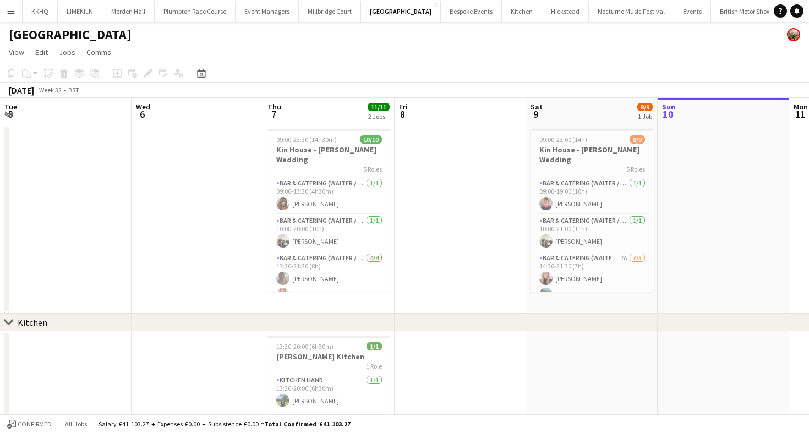
scroll to position [0, 274]
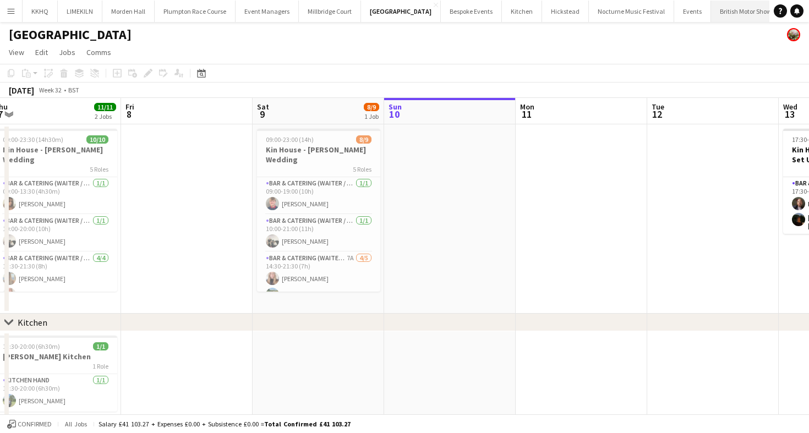
click at [711, 13] on button "British Motor Show Close" at bounding box center [746, 11] width 70 height 21
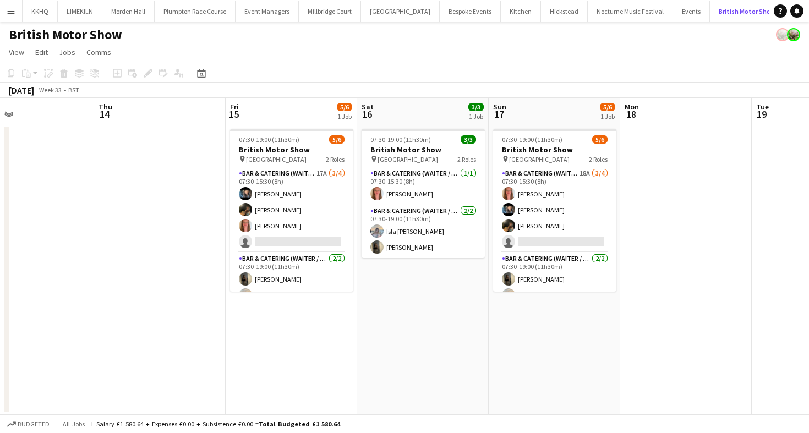
scroll to position [0, 298]
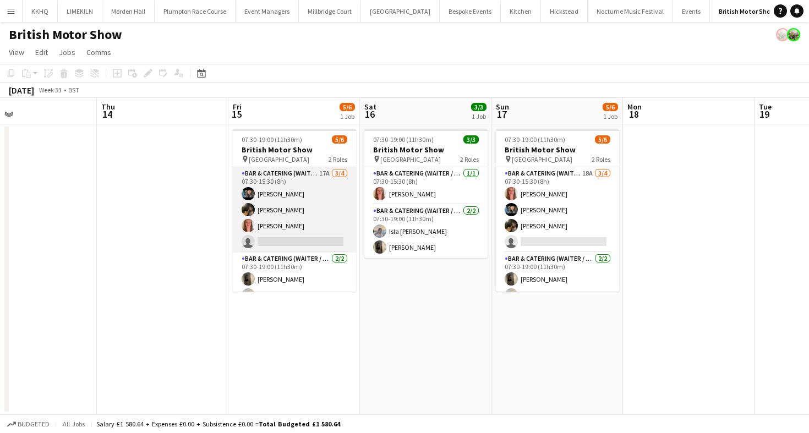
click at [291, 218] on app-card-role "Bar & Catering (Waiter / waitress) 17A [DATE] 07:30-15:30 (8h) [PERSON_NAME] [P…" at bounding box center [294, 209] width 123 height 85
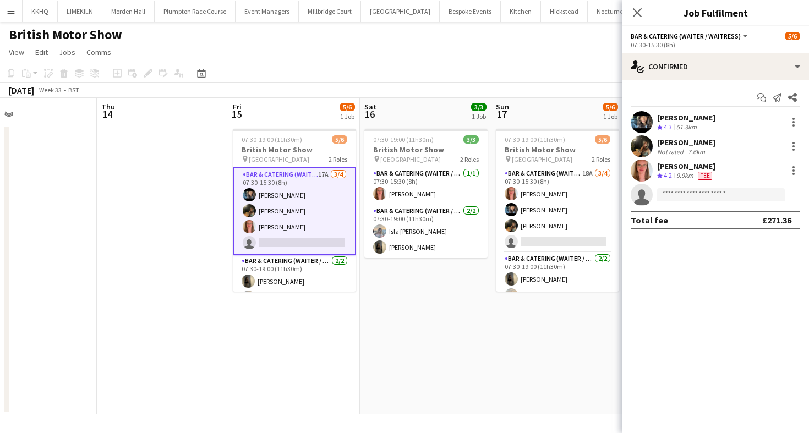
click at [667, 148] on div "Not rated" at bounding box center [671, 152] width 29 height 8
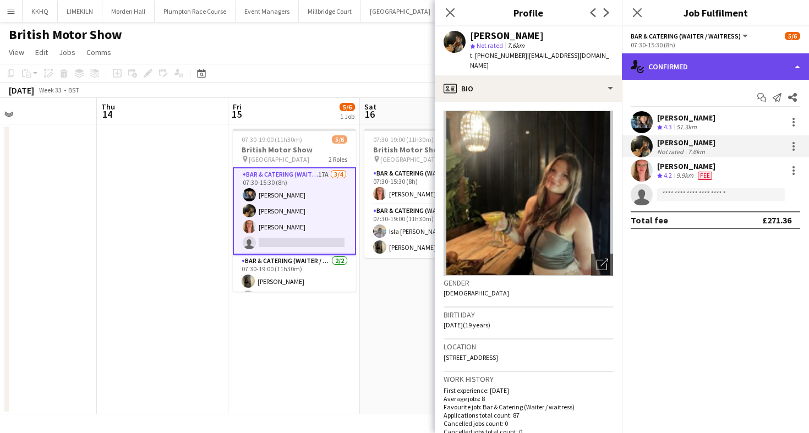
click at [710, 73] on div "single-neutral-actions-check-2 Confirmed" at bounding box center [715, 66] width 187 height 26
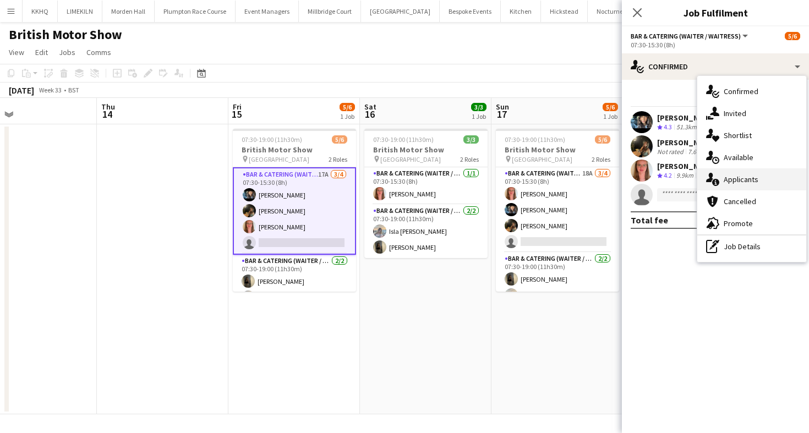
click at [728, 177] on div "single-neutral-actions-information Applicants" at bounding box center [751, 179] width 109 height 22
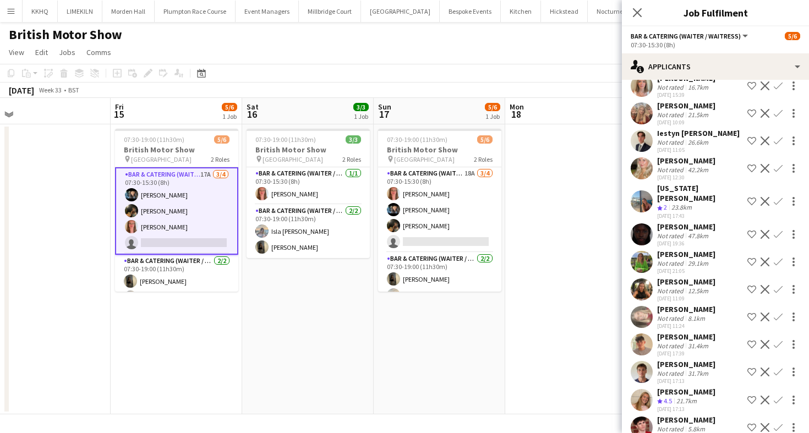
scroll to position [177, 0]
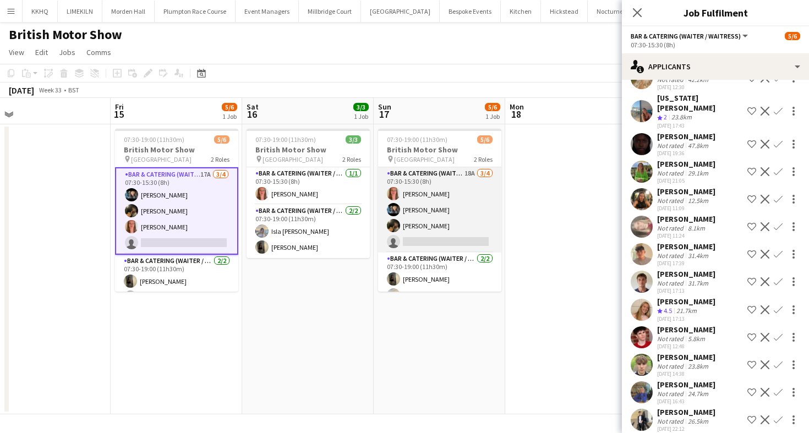
click at [462, 229] on app-card-role "Bar & Catering (Waiter / waitress) 18A [DATE] 07:30-15:30 (8h) [PERSON_NAME] [P…" at bounding box center [439, 209] width 123 height 85
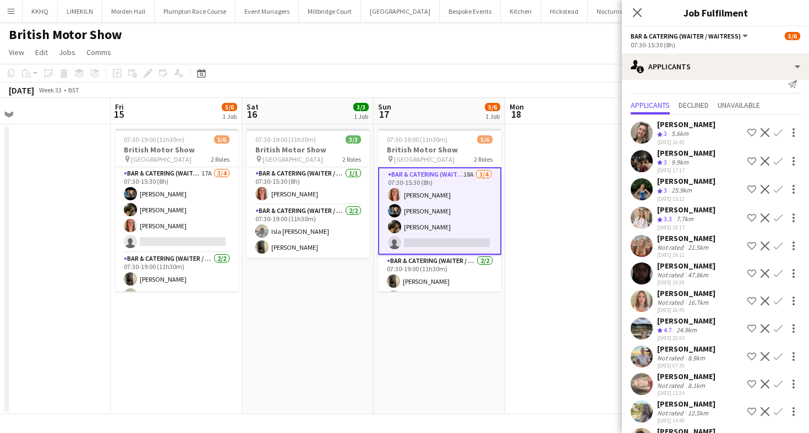
scroll to position [0, 0]
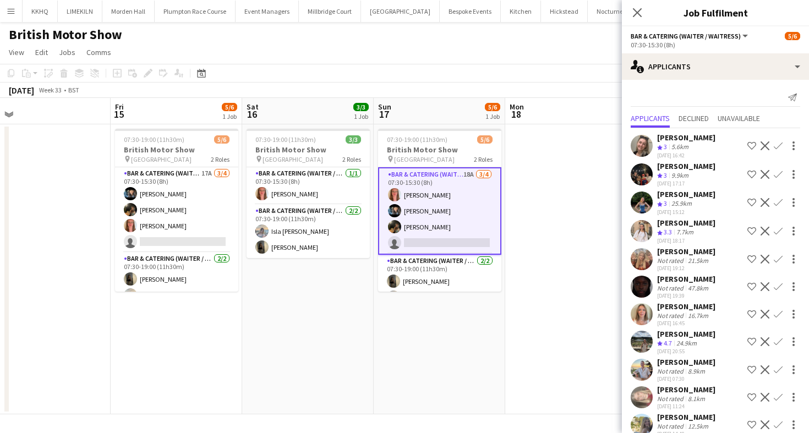
click at [367, 95] on div "[DATE] Week 33 • BST" at bounding box center [404, 90] width 809 height 15
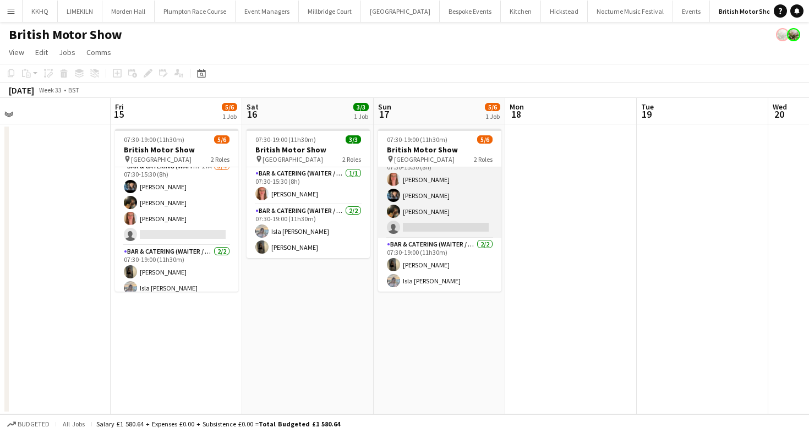
scroll to position [13, 0]
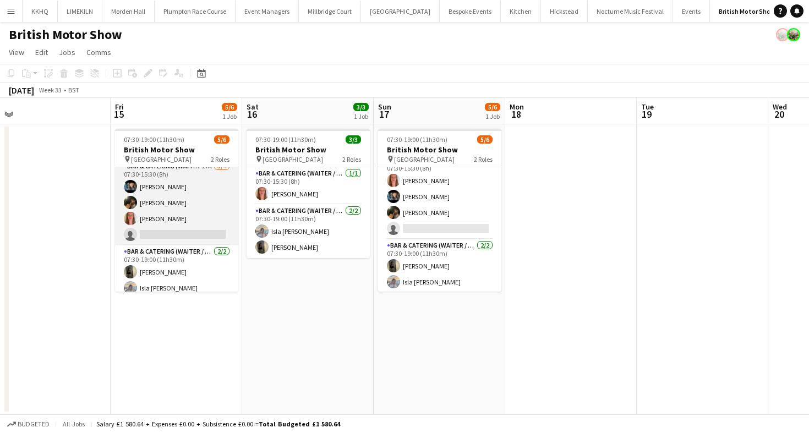
click at [203, 217] on app-card-role "Bar & Catering (Waiter / waitress) 17A [DATE] 07:30-15:30 (8h) [PERSON_NAME] [P…" at bounding box center [176, 202] width 123 height 85
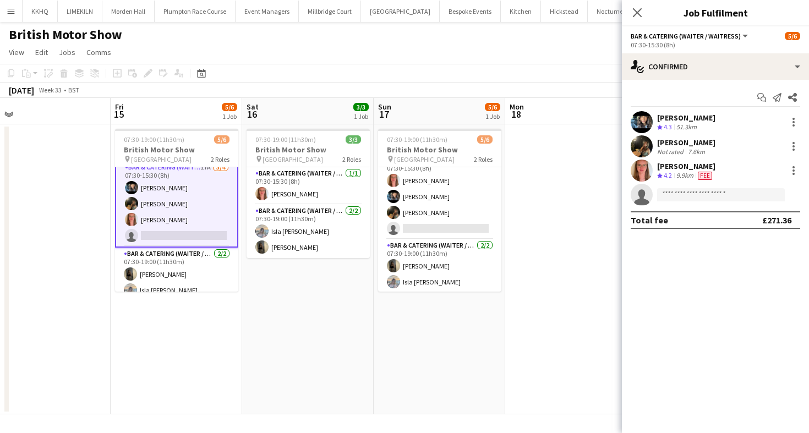
scroll to position [8, 0]
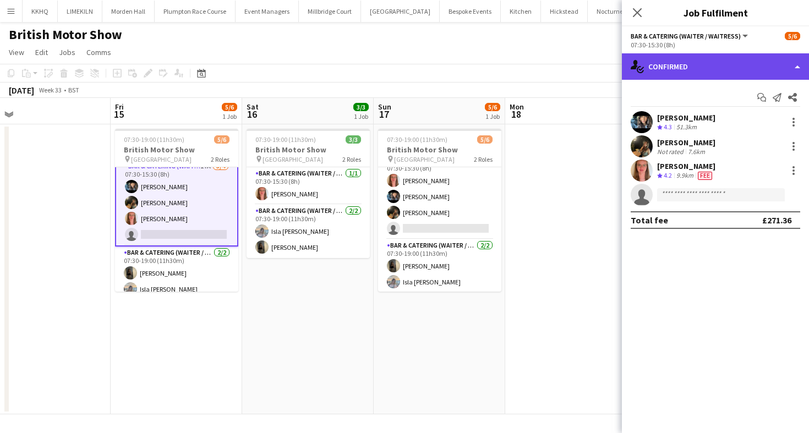
click at [718, 72] on div "single-neutral-actions-check-2 Confirmed" at bounding box center [715, 66] width 187 height 26
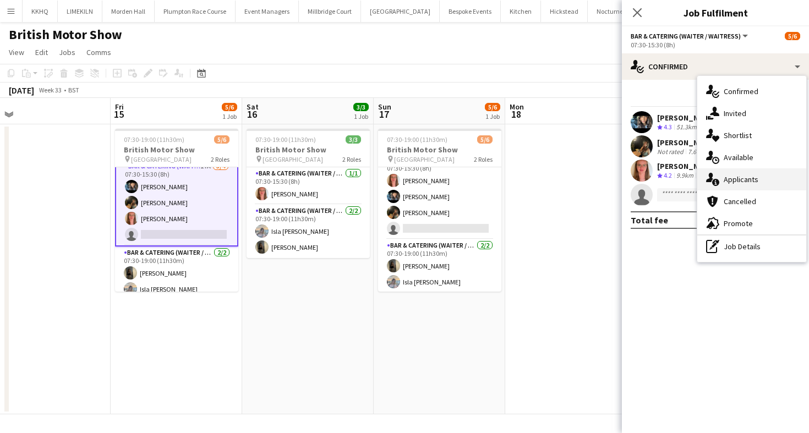
click at [753, 181] on div "single-neutral-actions-information Applicants" at bounding box center [751, 179] width 109 height 22
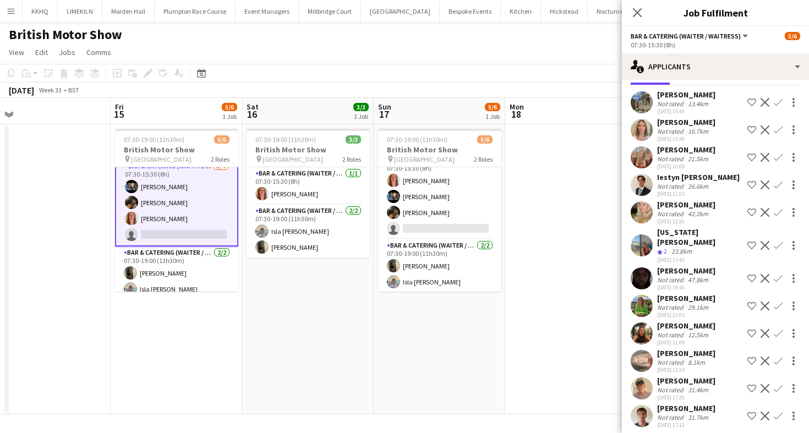
scroll to position [44, 0]
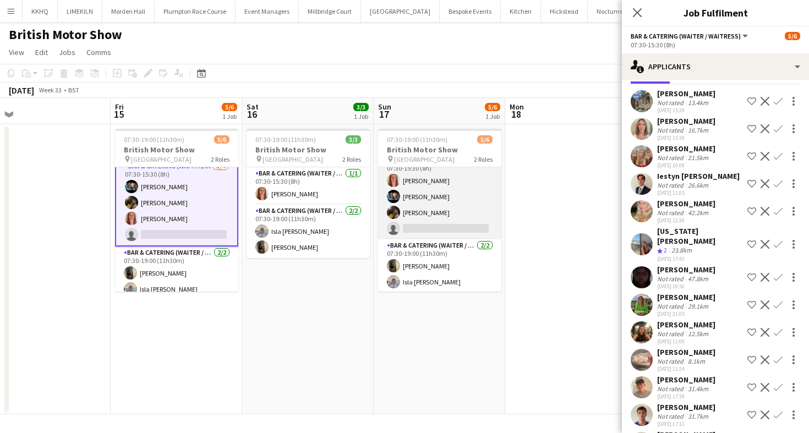
click at [440, 215] on app-card-role "Bar & Catering (Waiter / waitress) 18A [DATE] 07:30-15:30 (8h) [PERSON_NAME] [P…" at bounding box center [439, 196] width 123 height 85
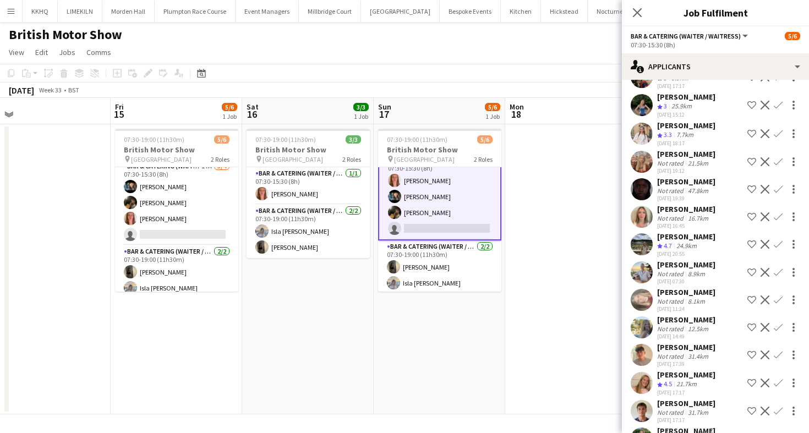
scroll to position [108, 0]
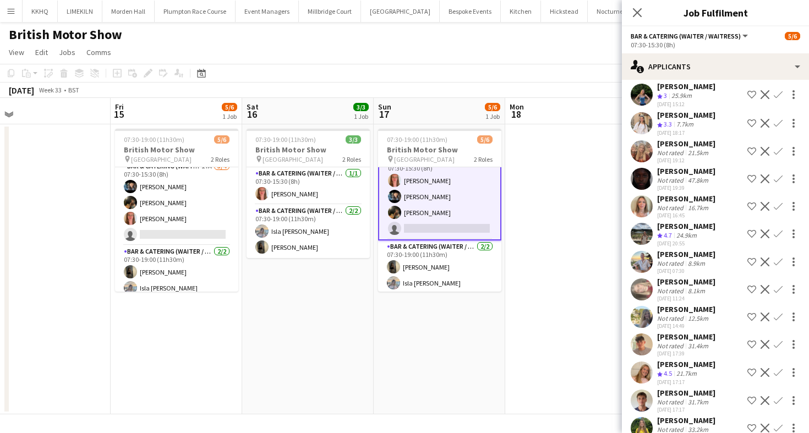
click at [674, 373] on div "Crew rating 4.5" at bounding box center [665, 373] width 17 height 9
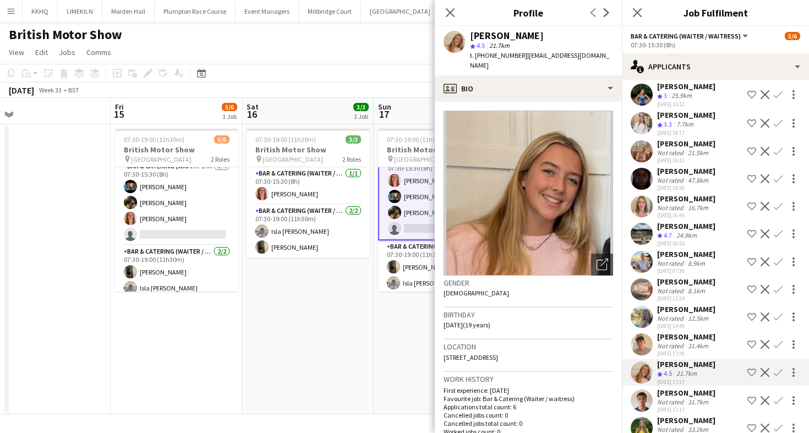
click at [363, 57] on app-page-menu "View Day view expanded Day view collapsed Month view Date picker Jump to [DATE]…" at bounding box center [404, 53] width 809 height 21
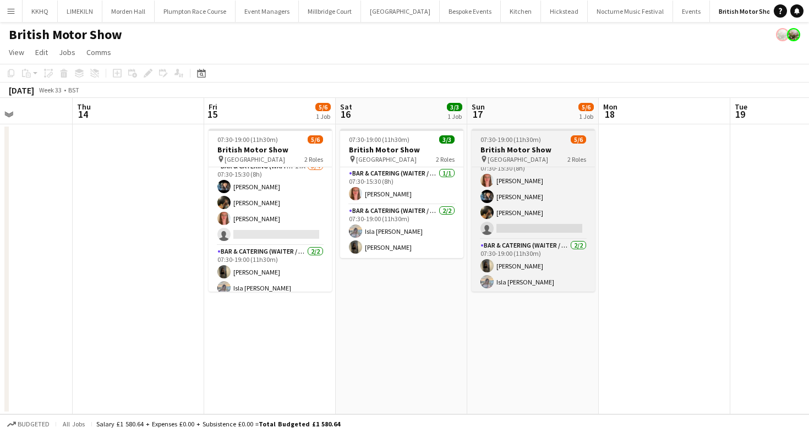
scroll to position [0, 316]
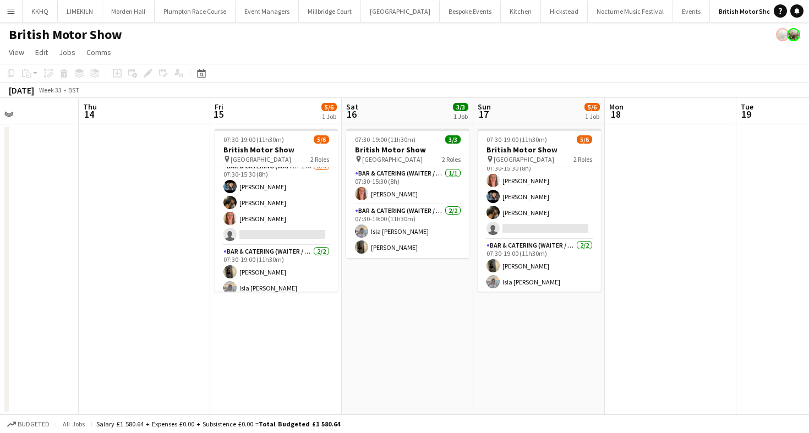
click at [785, 10] on button "[GEOGRAPHIC_DATA] Close" at bounding box center [824, 11] width 79 height 21
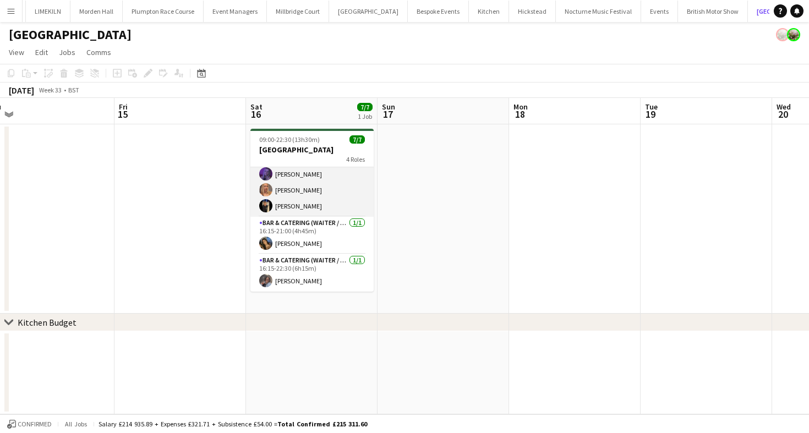
scroll to position [19, 0]
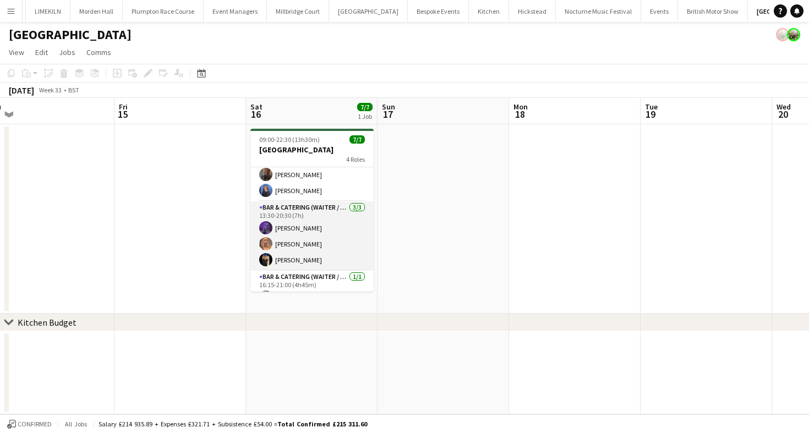
click at [319, 211] on app-card-role "Bar & Catering (Waiter / waitress) [DATE] 13:30-20:30 (7h) [PERSON_NAME] [PERSO…" at bounding box center [311, 235] width 123 height 69
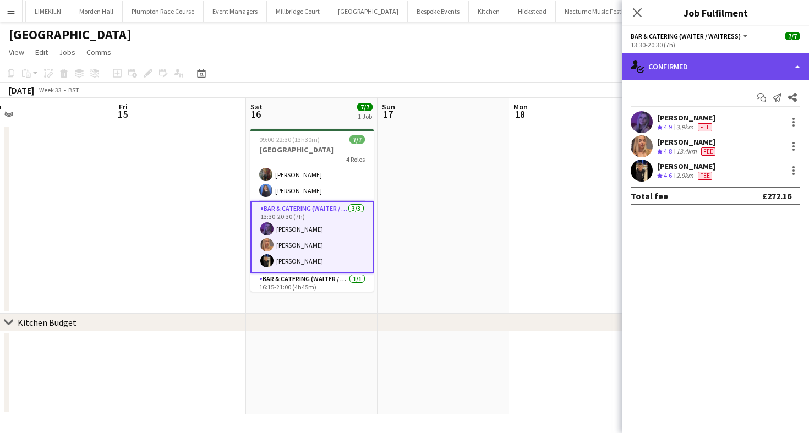
click at [662, 76] on div "single-neutral-actions-check-2 Confirmed" at bounding box center [715, 66] width 187 height 26
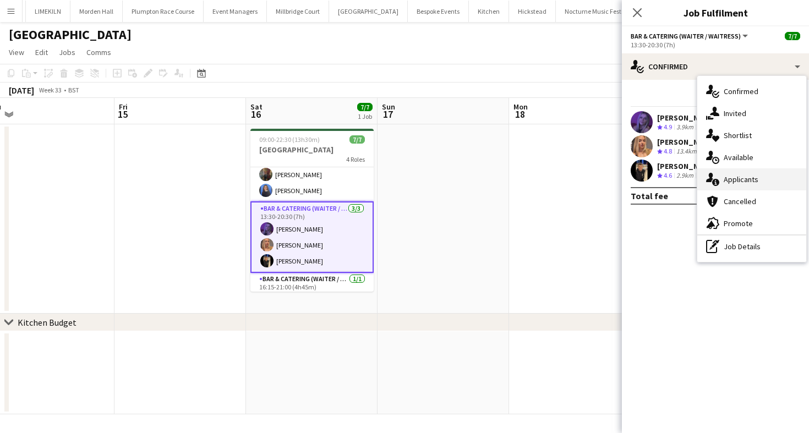
click at [746, 184] on div "single-neutral-actions-information Applicants" at bounding box center [751, 179] width 109 height 22
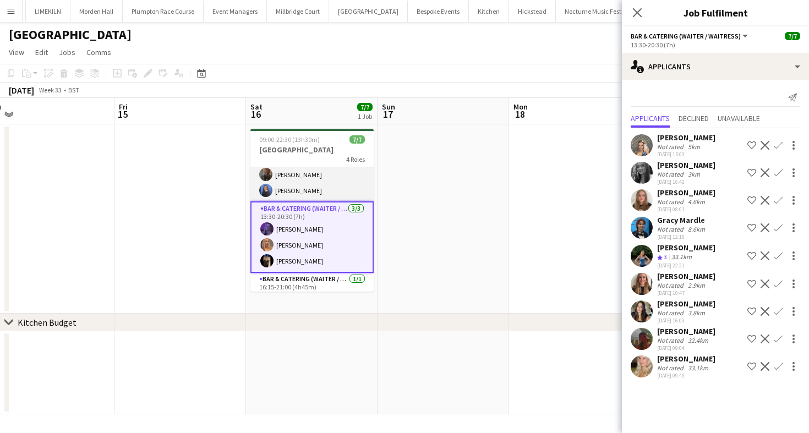
click at [334, 172] on app-card-role "Bar & Catering (Waiter / waitress) [DATE] 09:00-18:45 (9h45m) [PERSON_NAME] [PE…" at bounding box center [311, 174] width 123 height 53
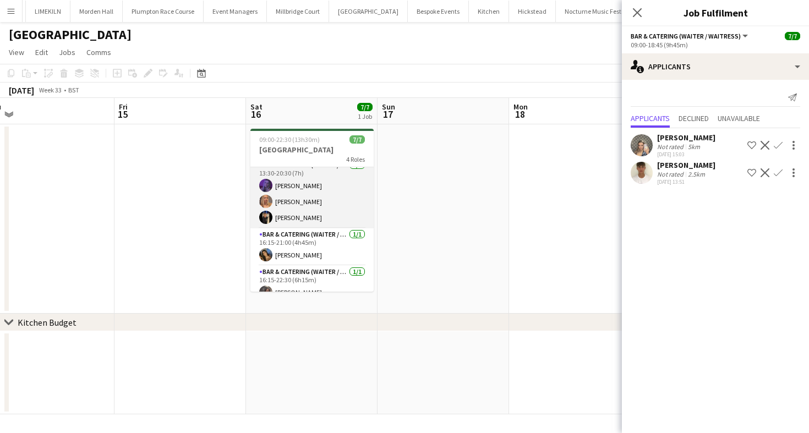
scroll to position [1, 0]
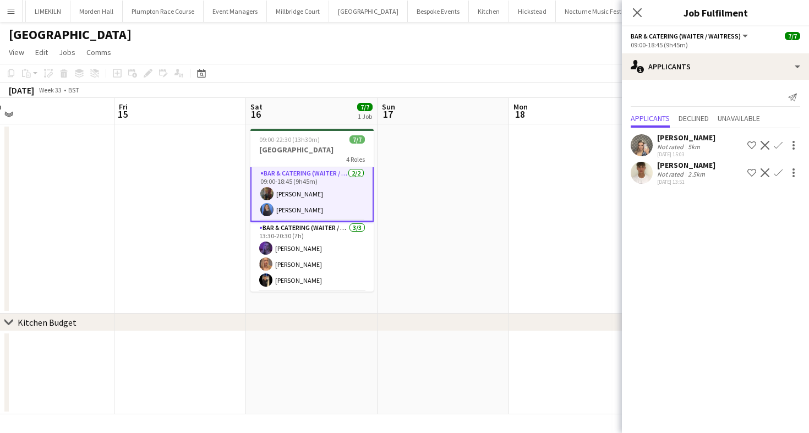
click at [416, 63] on app-page-menu "View Day view expanded Day view collapsed Month view Date picker Jump to [DATE]…" at bounding box center [404, 53] width 809 height 21
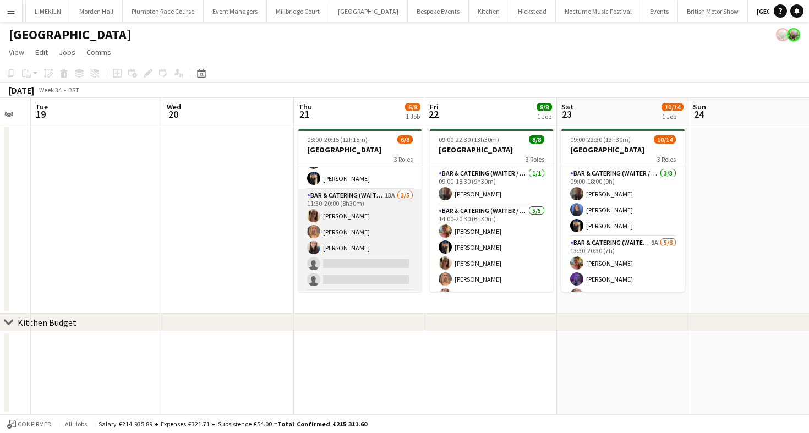
scroll to position [37, 0]
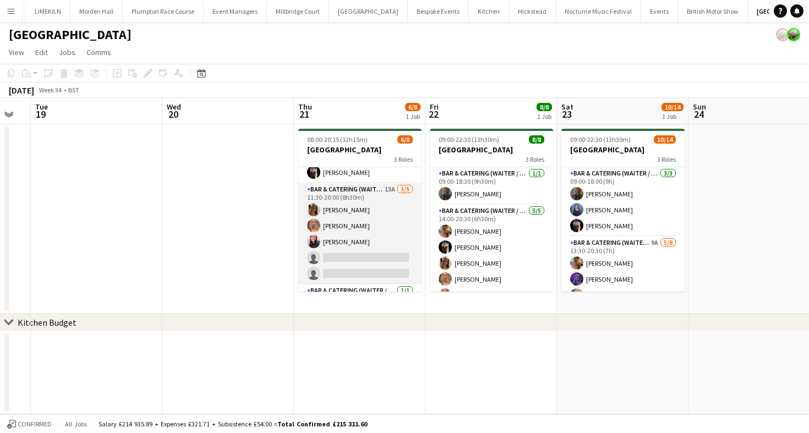
click at [383, 241] on app-card-role "Bar & Catering (Waiter / waitress) 13A [DATE] 11:30-20:00 (8h30m) [PERSON_NAME]…" at bounding box center [359, 233] width 123 height 101
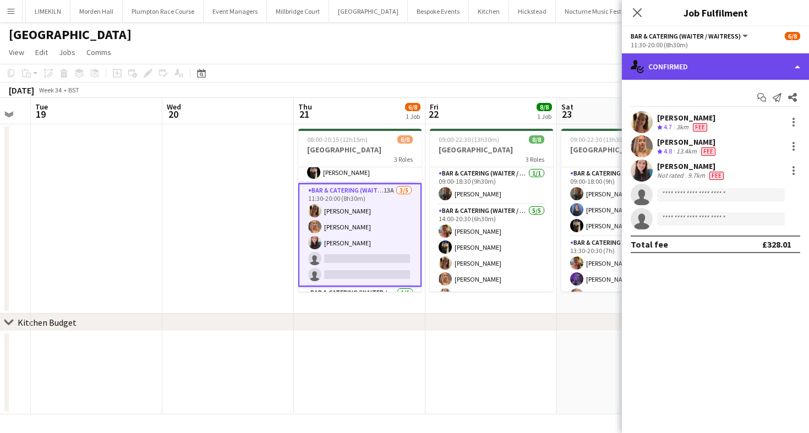
click at [738, 76] on div "single-neutral-actions-check-2 Confirmed" at bounding box center [715, 66] width 187 height 26
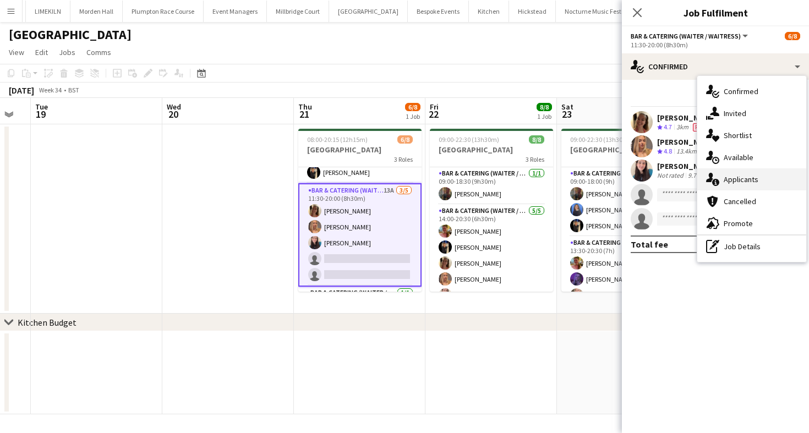
click at [744, 186] on div "single-neutral-actions-information Applicants" at bounding box center [751, 179] width 109 height 22
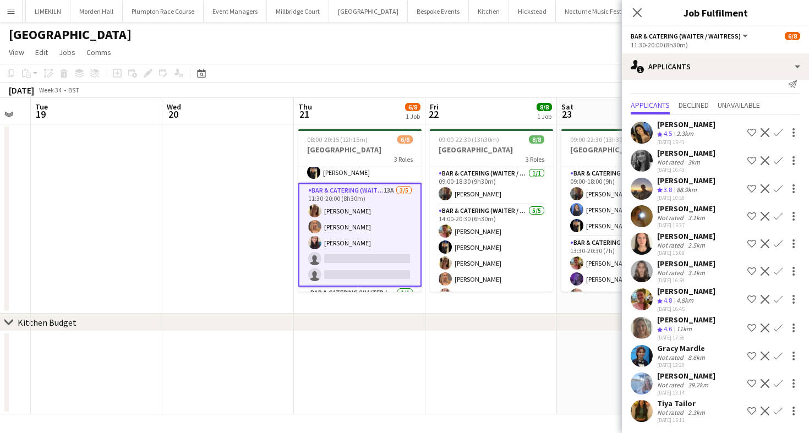
scroll to position [0, 0]
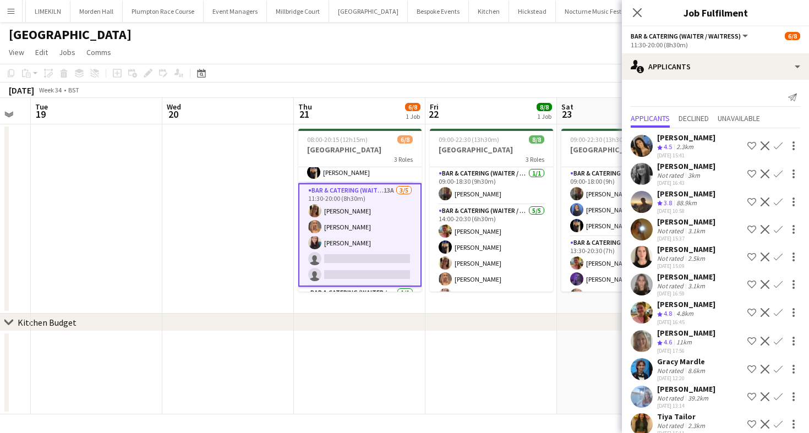
click at [778, 340] on app-icon "Confirm" at bounding box center [778, 341] width 9 height 9
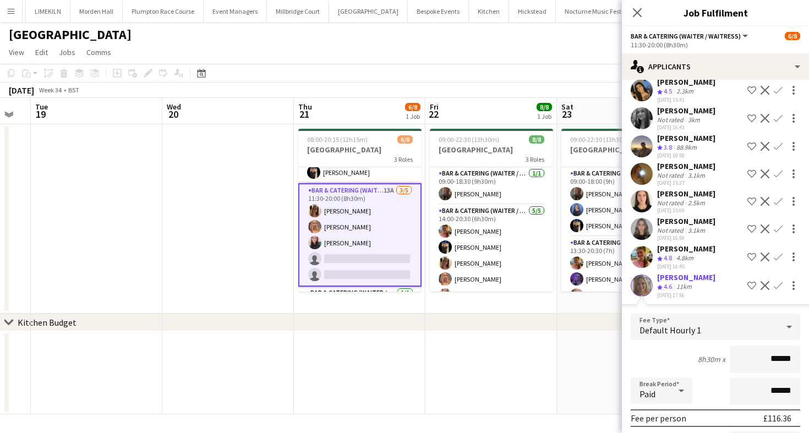
scroll to position [67, 0]
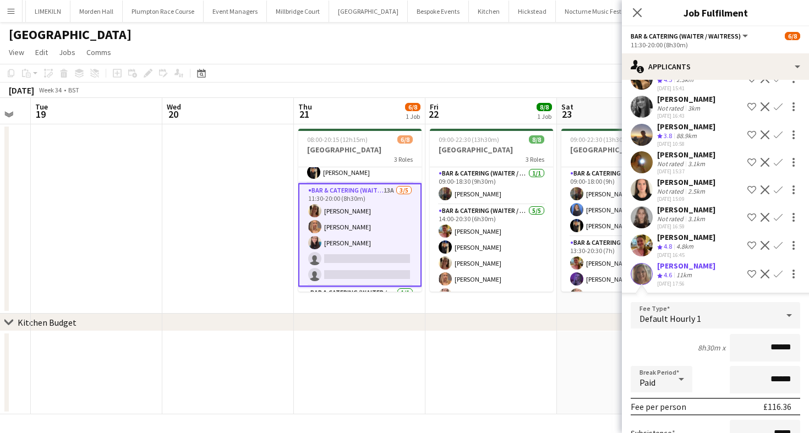
click at [673, 350] on div "8h30m x ******" at bounding box center [716, 348] width 170 height 28
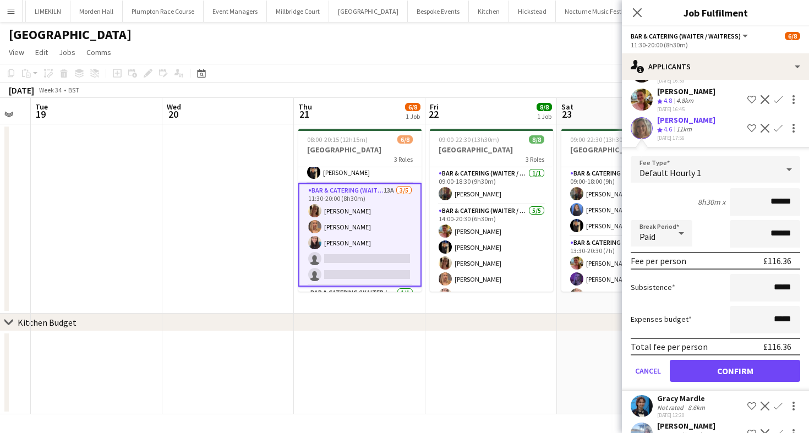
scroll to position [212, 0]
click at [699, 378] on button "Confirm" at bounding box center [735, 372] width 130 height 22
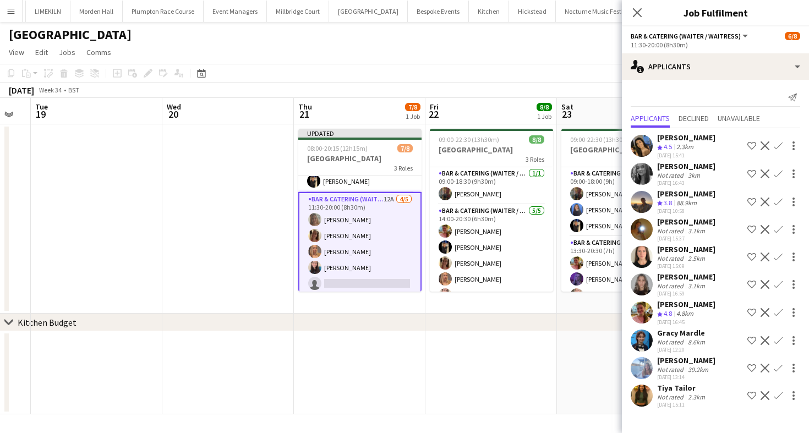
click at [774, 313] on app-icon "Confirm" at bounding box center [778, 312] width 9 height 9
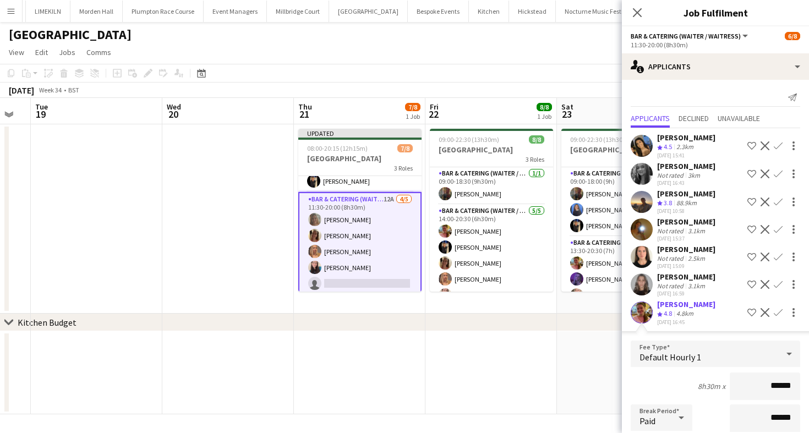
scroll to position [83, 0]
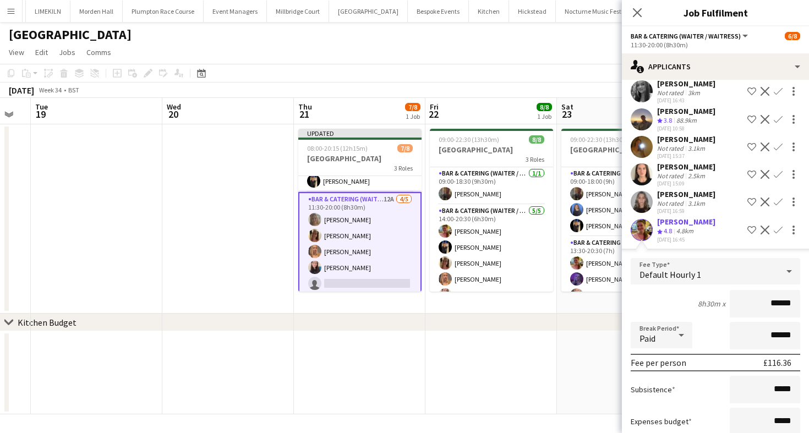
click at [659, 308] on div "8h30m x ******" at bounding box center [716, 304] width 170 height 28
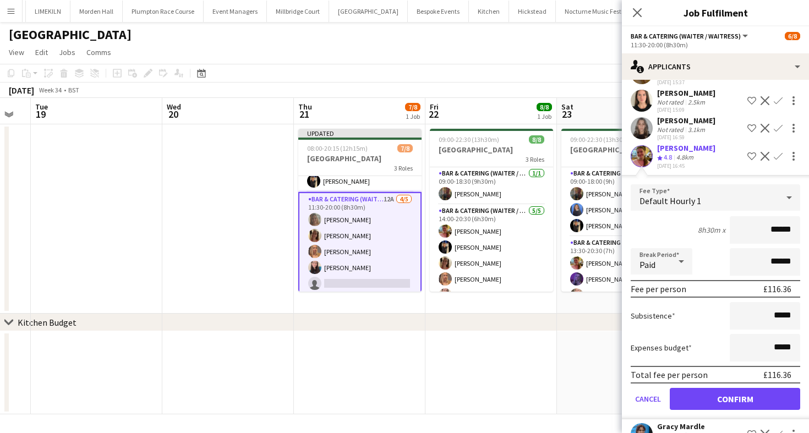
scroll to position [157, 0]
click at [758, 394] on button "Confirm" at bounding box center [735, 399] width 130 height 22
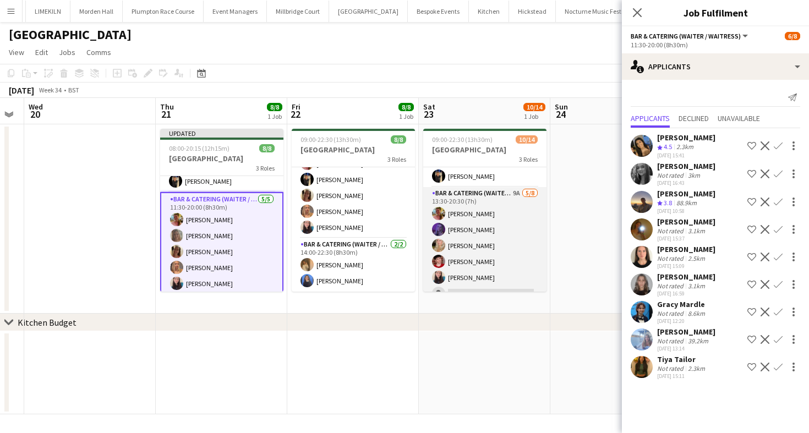
scroll to position [56, 0]
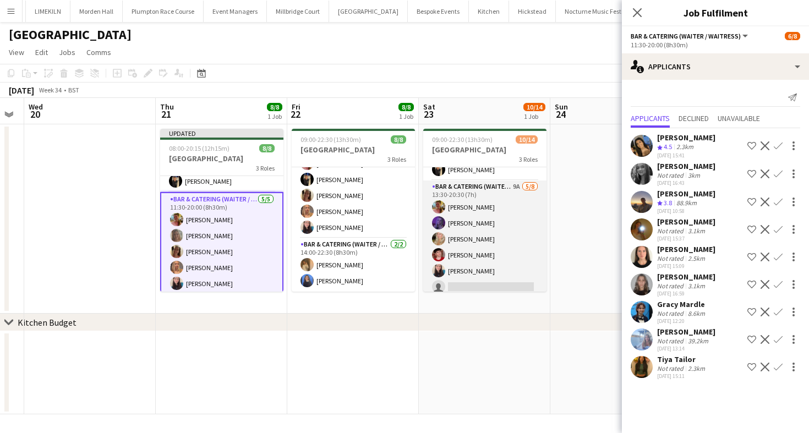
click at [500, 244] on app-card-role "Bar & Catering (Waiter / waitress) 9A [DATE] 13:30-20:30 (7h) [PERSON_NAME] [PE…" at bounding box center [484, 255] width 123 height 149
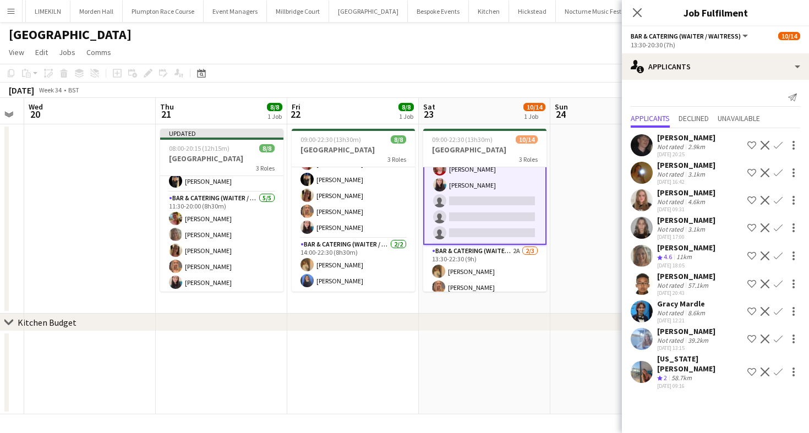
scroll to position [145, 0]
click at [484, 270] on app-card-role "Bar & Catering (Waiter / waitress) 2A [DATE] 13:30-22:30 (9h) [PERSON_NAME] [PE…" at bounding box center [484, 277] width 123 height 69
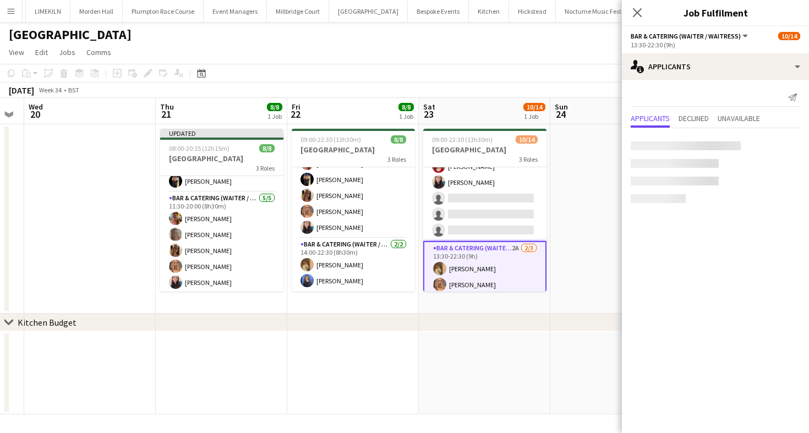
scroll to position [144, 0]
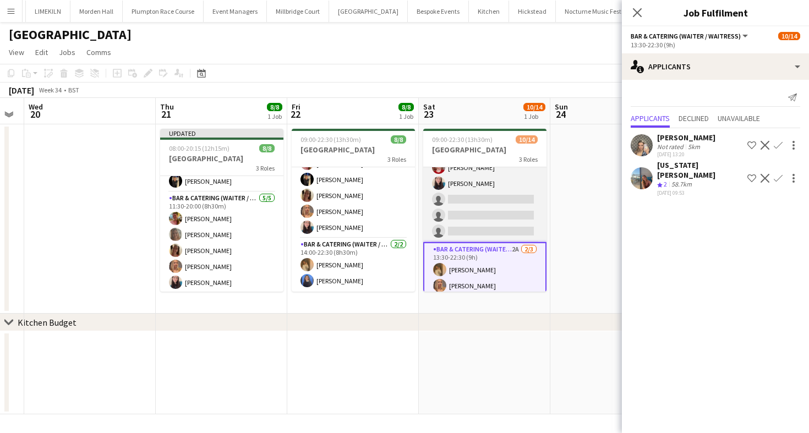
click at [487, 200] on app-card-role "Bar & Catering (Waiter / waitress) 9A [DATE] 13:30-20:30 (7h) [PERSON_NAME] [PE…" at bounding box center [484, 167] width 123 height 149
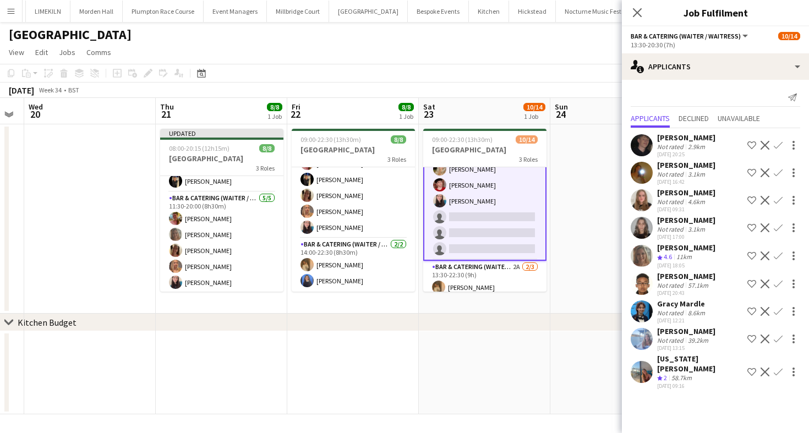
scroll to position [126, 0]
click at [781, 255] on app-icon "Confirm" at bounding box center [778, 256] width 9 height 9
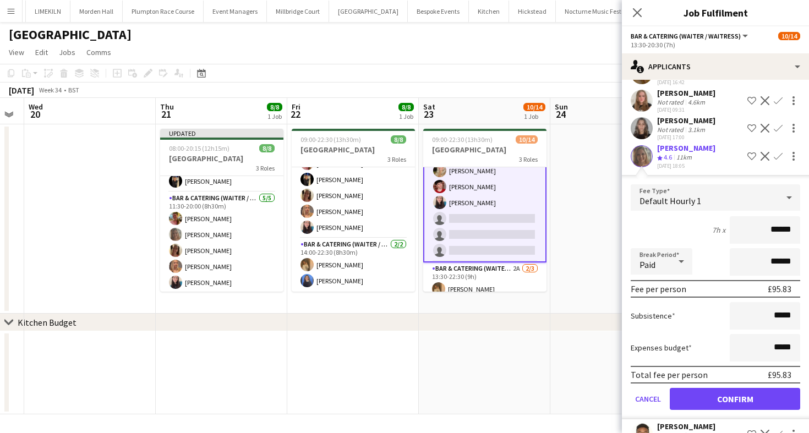
scroll to position [110, 0]
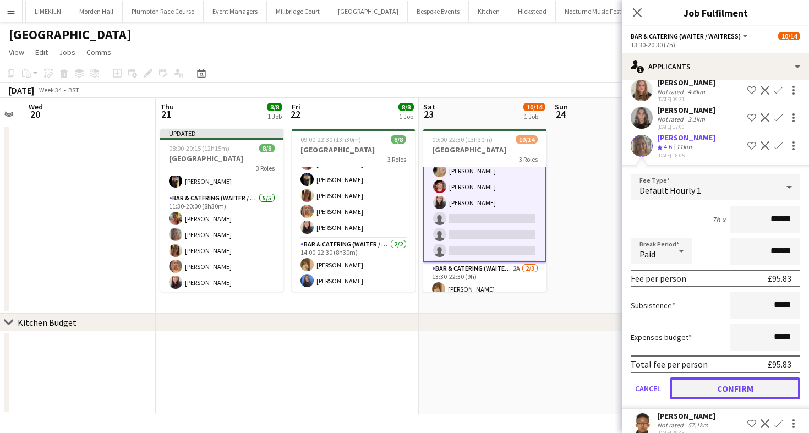
click at [738, 381] on button "Confirm" at bounding box center [735, 389] width 130 height 22
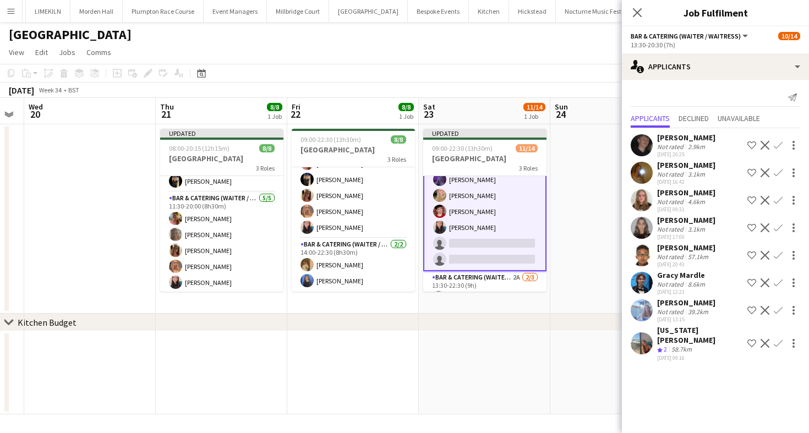
scroll to position [0, 0]
click at [780, 255] on app-icon "Confirm" at bounding box center [778, 255] width 9 height 9
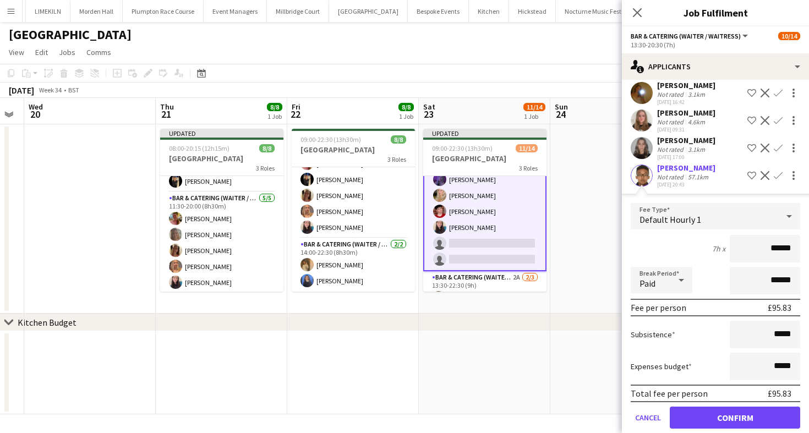
scroll to position [91, 0]
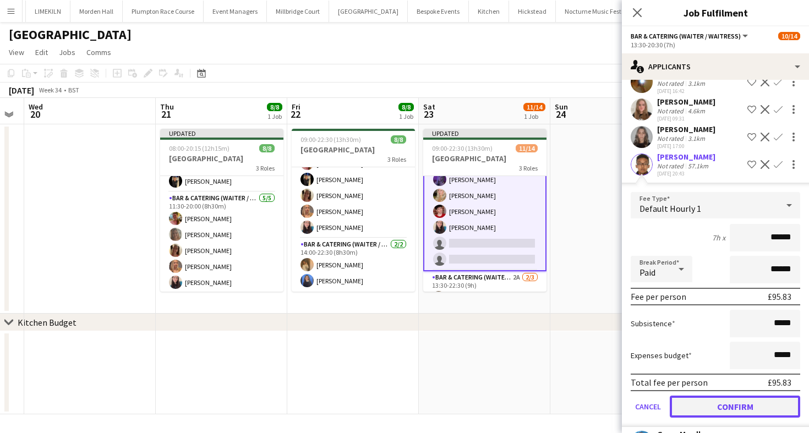
click at [715, 405] on button "Confirm" at bounding box center [735, 407] width 130 height 22
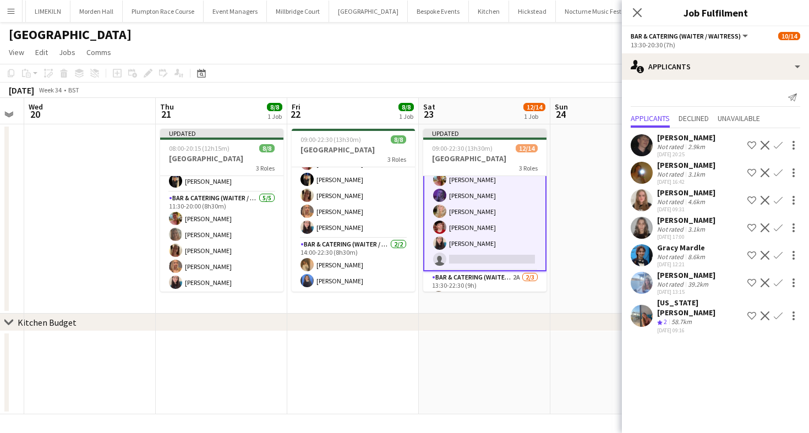
click at [780, 198] on app-icon "Confirm" at bounding box center [778, 200] width 9 height 9
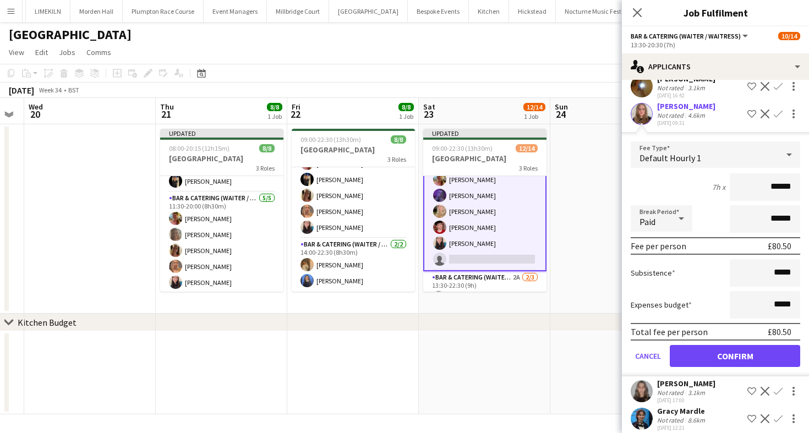
scroll to position [100, 0]
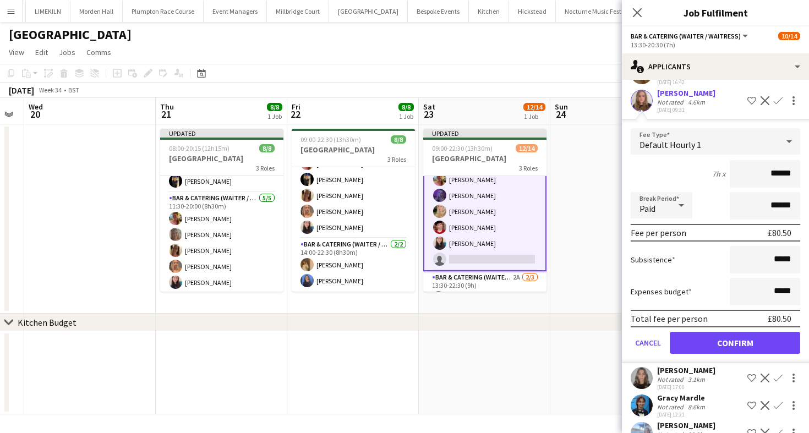
click at [702, 179] on div "7h x ******" at bounding box center [716, 174] width 170 height 28
click at [709, 334] on button "Confirm" at bounding box center [735, 343] width 130 height 22
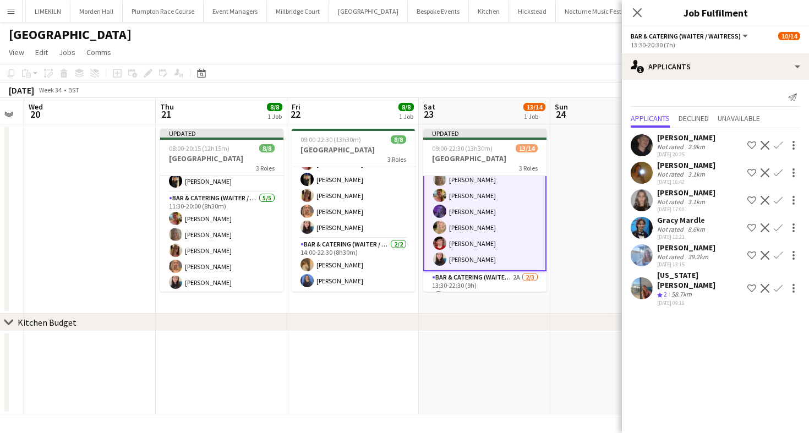
scroll to position [0, 0]
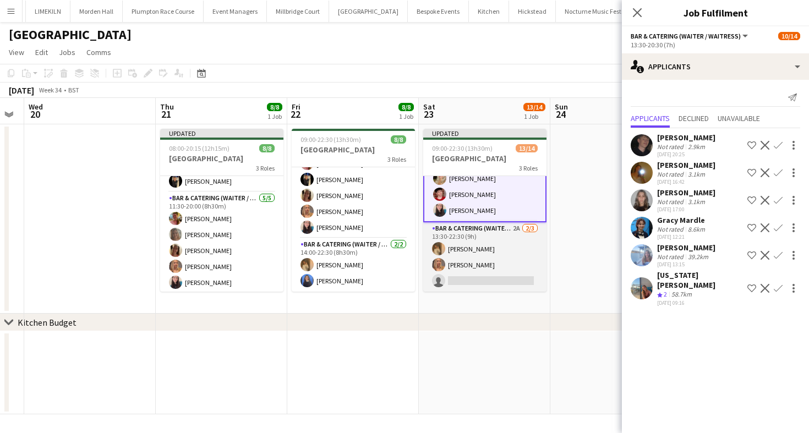
click at [524, 254] on app-card-role "Bar & Catering (Waiter / waitress) 2A [DATE] 13:30-22:30 (9h) [PERSON_NAME] [PE…" at bounding box center [484, 256] width 123 height 69
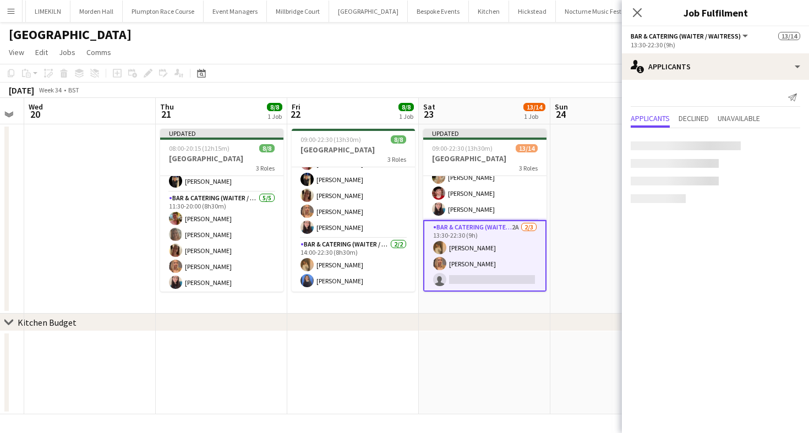
scroll to position [173, 0]
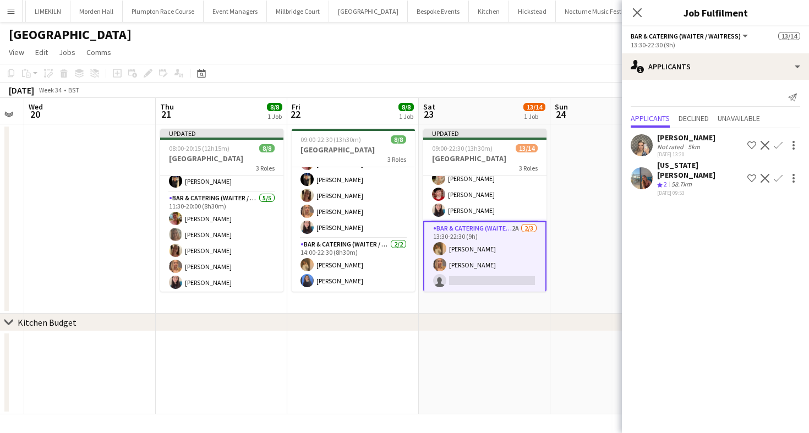
click at [574, 81] on app-toolbar "Copy Paste Paste Command V Paste with crew Command Shift V Paste linked Job [GE…" at bounding box center [404, 73] width 809 height 19
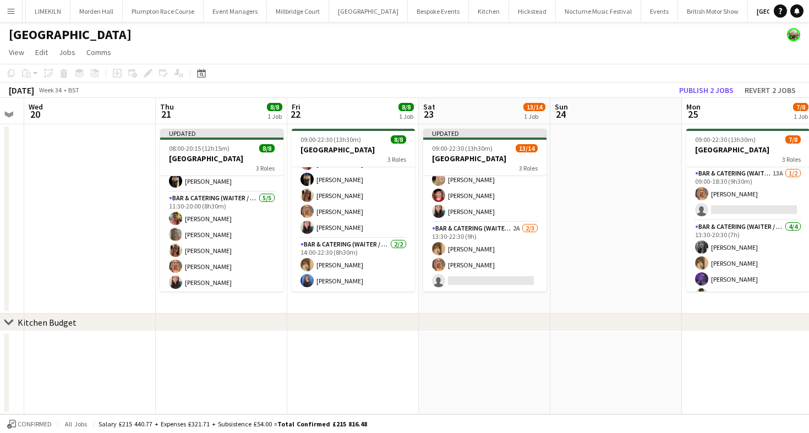
scroll to position [172, 0]
click at [700, 88] on button "Publish 2 jobs" at bounding box center [706, 90] width 63 height 14
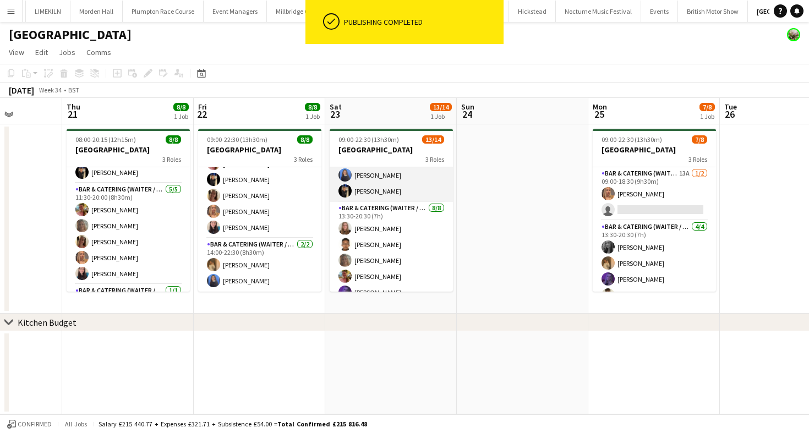
scroll to position [0, 0]
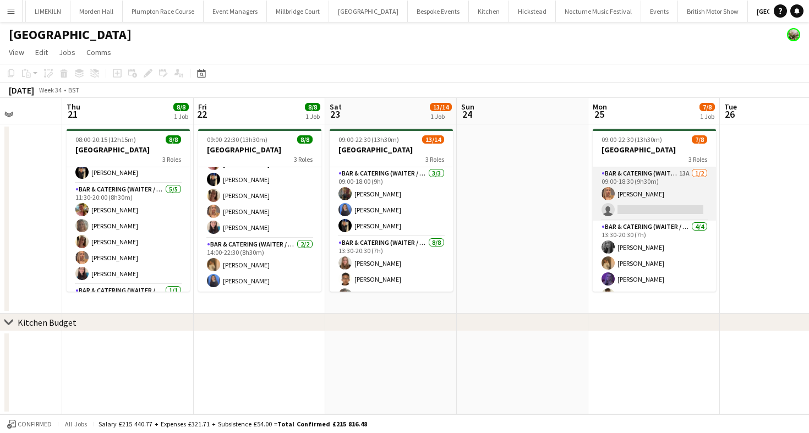
click at [639, 190] on app-card-role "Bar & Catering (Waiter / waitress) 13A [DATE] 09:00-18:30 (9h30m) [PERSON_NAME]…" at bounding box center [654, 193] width 123 height 53
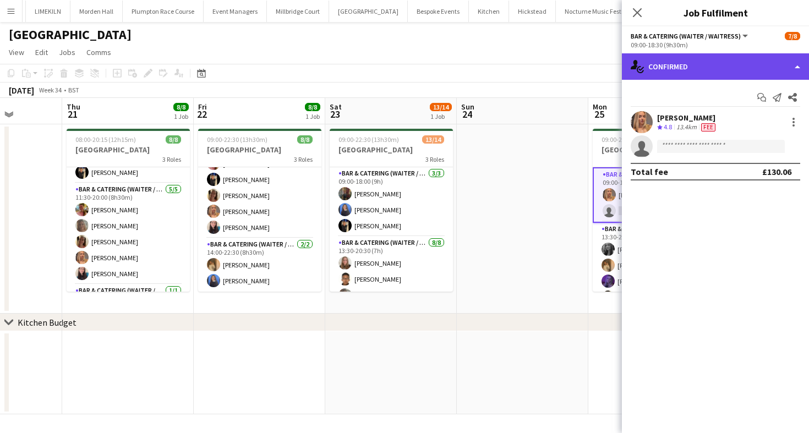
click at [711, 67] on div "single-neutral-actions-check-2 Confirmed" at bounding box center [715, 66] width 187 height 26
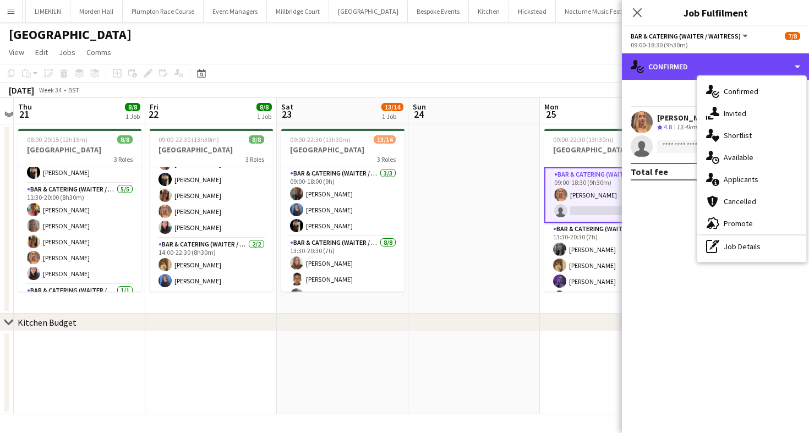
scroll to position [0, 475]
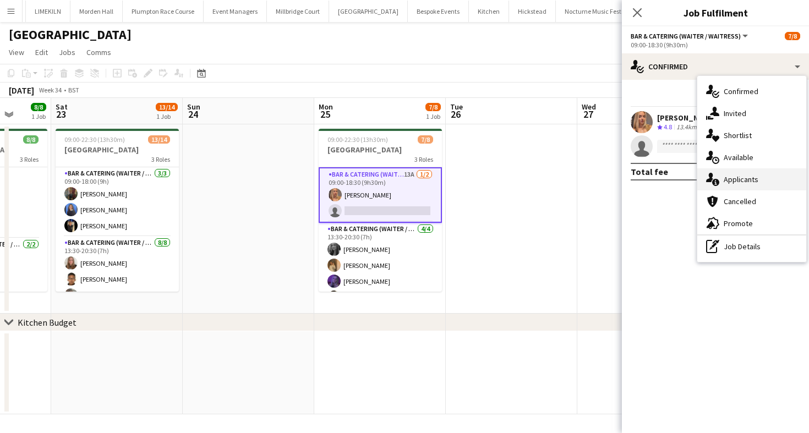
click at [761, 174] on div "single-neutral-actions-information Applicants" at bounding box center [751, 179] width 109 height 22
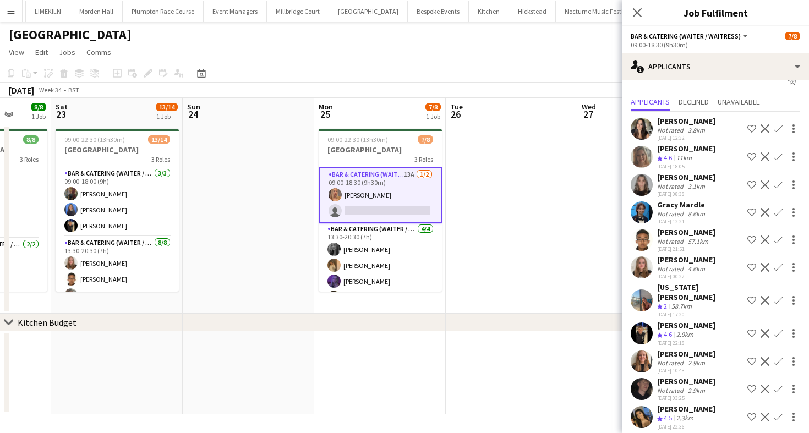
scroll to position [25, 0]
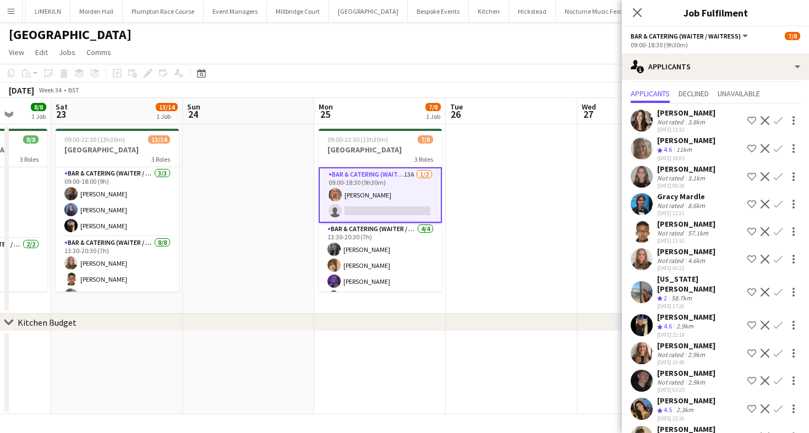
click at [783, 319] on button "Confirm" at bounding box center [778, 325] width 13 height 13
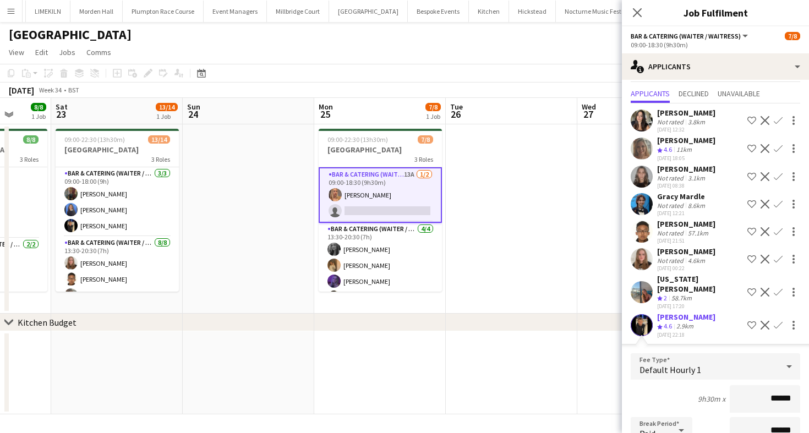
click at [671, 385] on div "9h30m x ******" at bounding box center [716, 399] width 170 height 28
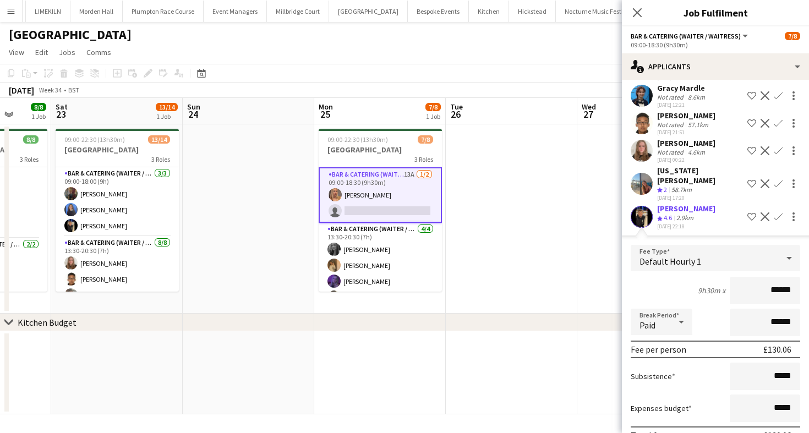
scroll to position [154, 0]
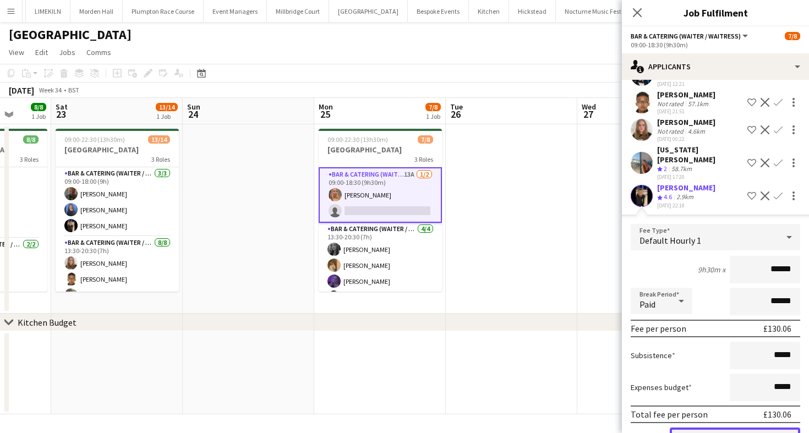
click at [706, 428] on button "Confirm" at bounding box center [735, 439] width 130 height 22
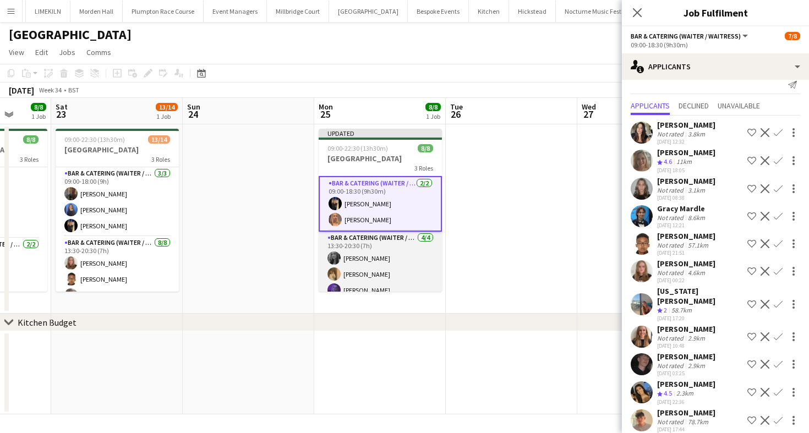
scroll to position [79, 0]
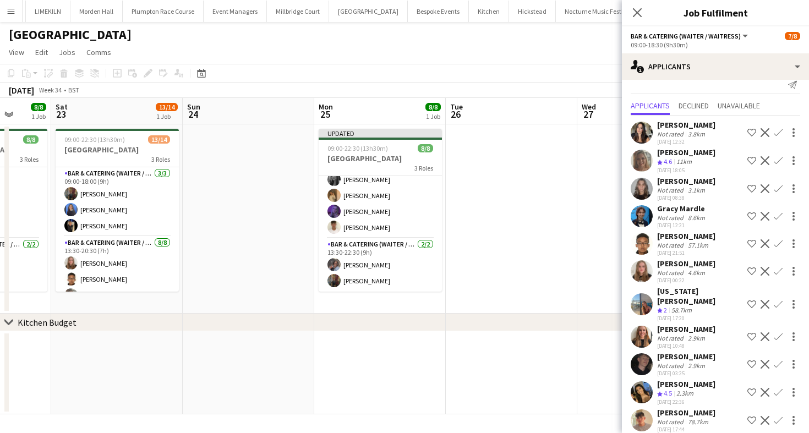
click at [640, 412] on app-user-avatar at bounding box center [642, 421] width 22 height 22
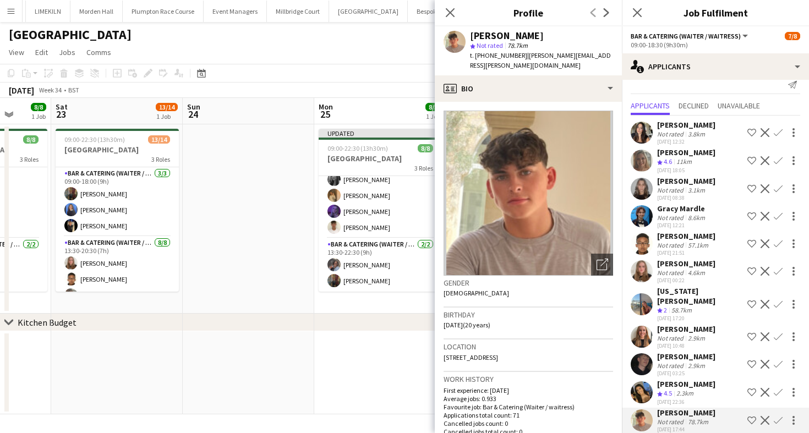
click at [367, 79] on app-toolbar "Copy Paste Paste Command V Paste with crew Command Shift V Paste linked Job [GE…" at bounding box center [404, 73] width 809 height 19
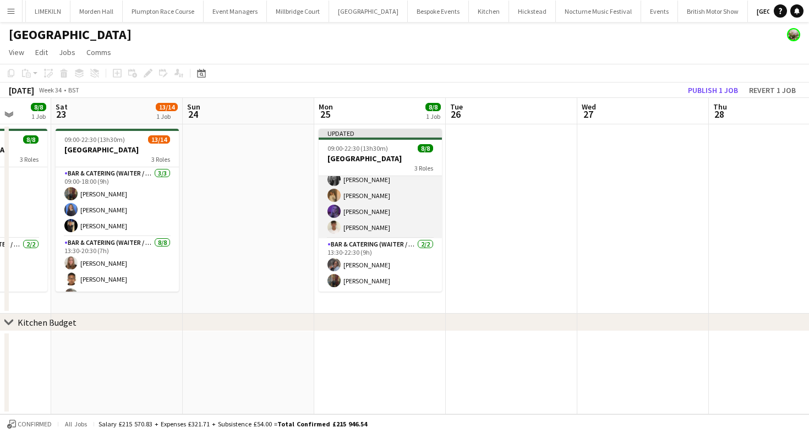
scroll to position [0, 0]
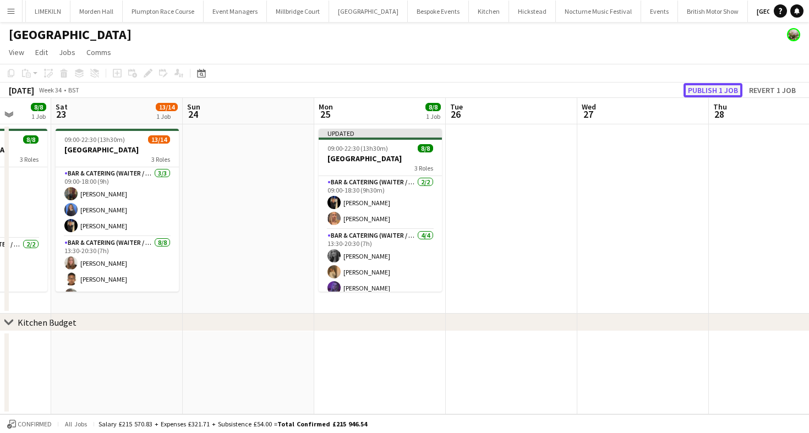
click at [704, 89] on button "Publish 1 job" at bounding box center [713, 90] width 59 height 14
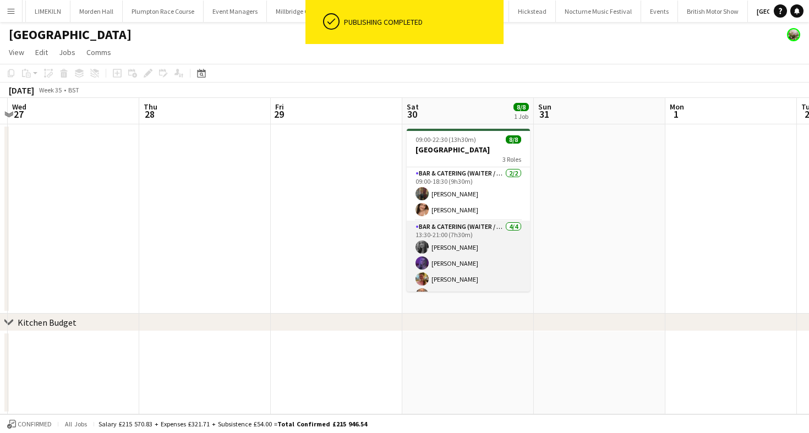
scroll to position [68, 0]
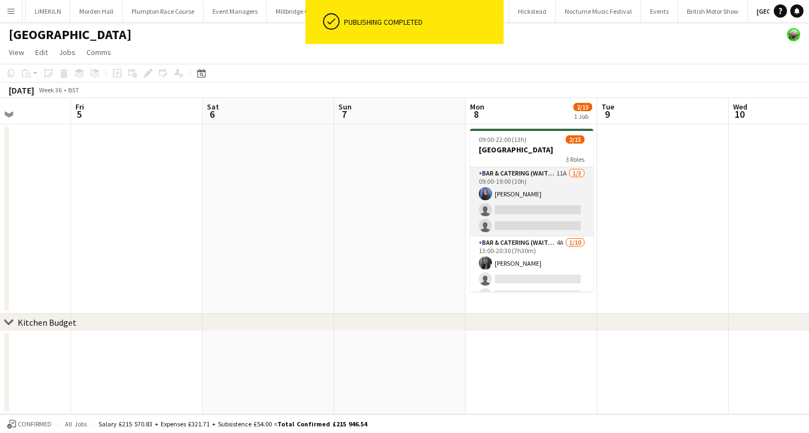
click at [524, 209] on app-card-role "Bar & Catering (Waiter / waitress) 11A [DATE] 09:00-19:00 (10h) Poppy [PERSON_N…" at bounding box center [531, 201] width 123 height 69
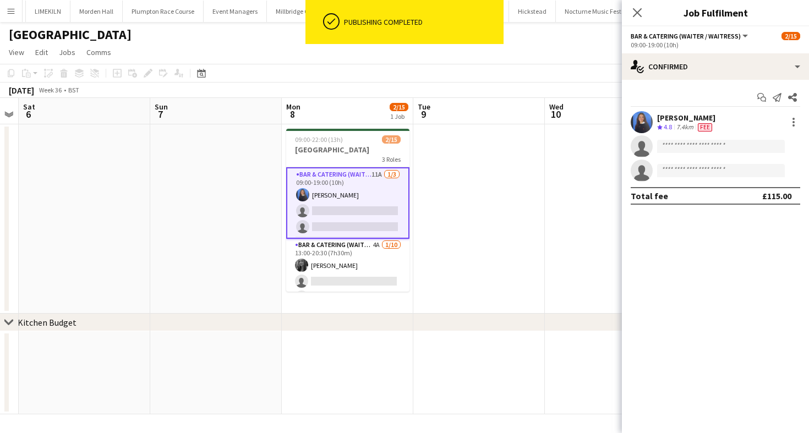
scroll to position [0, 541]
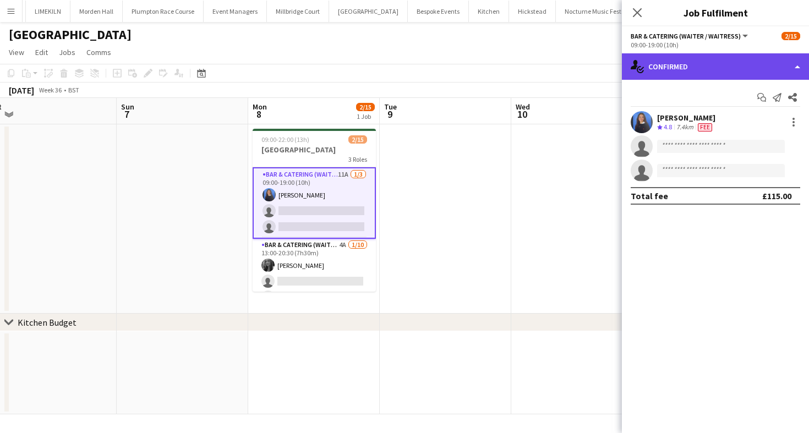
click at [677, 69] on div "single-neutral-actions-check-2 Confirmed" at bounding box center [715, 66] width 187 height 26
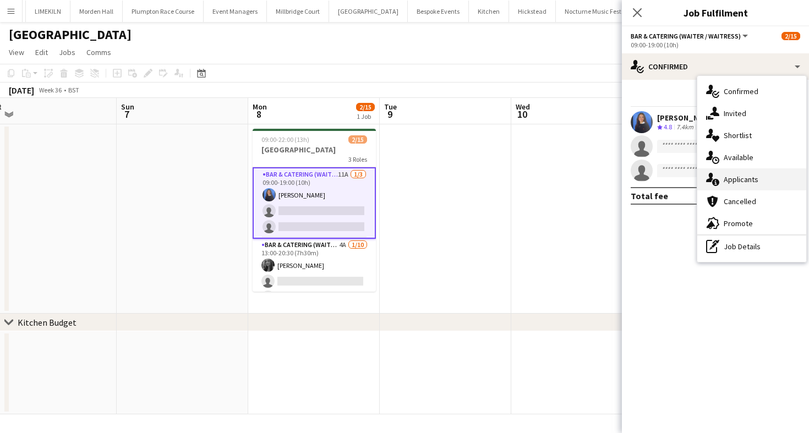
click at [751, 184] on div "single-neutral-actions-information Applicants" at bounding box center [751, 179] width 109 height 22
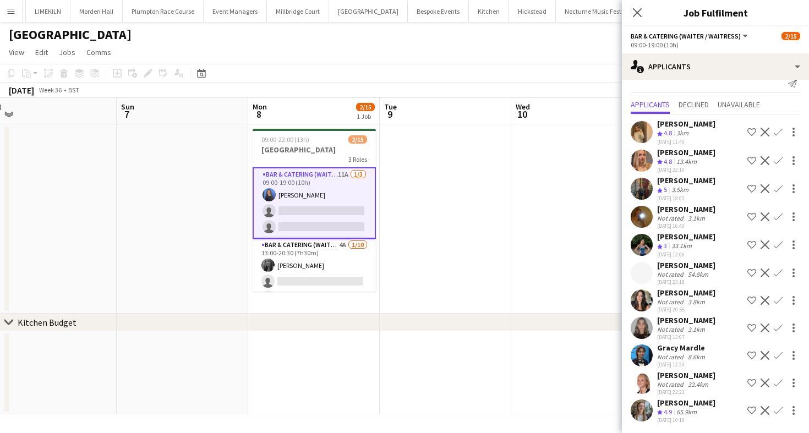
scroll to position [13, 0]
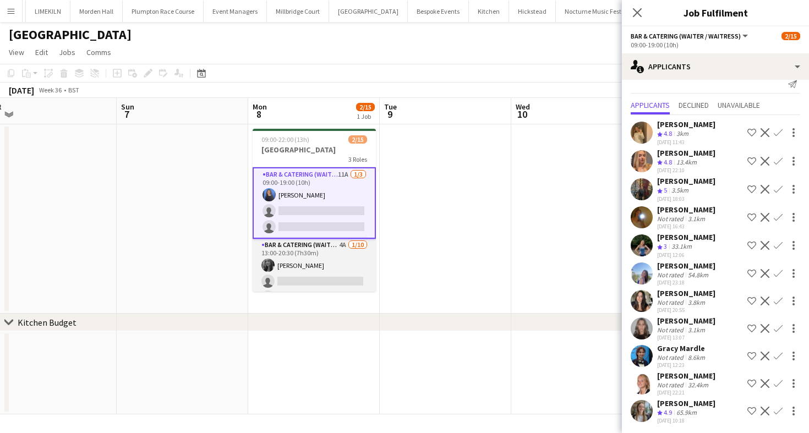
click at [355, 260] on app-card-role "Bar & Catering (Waiter / waitress) 4A [DATE] 13:00-20:30 (7h30m) [PERSON_NAME] …" at bounding box center [314, 329] width 123 height 181
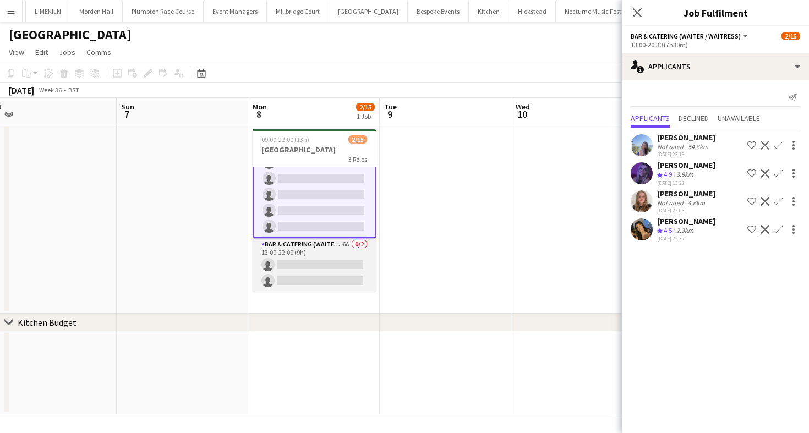
click at [354, 260] on app-card-role "Bar & Catering (Waiter / waitress) 6A 0/2 13:00-22:00 (9h) single-neutral-actio…" at bounding box center [314, 264] width 123 height 53
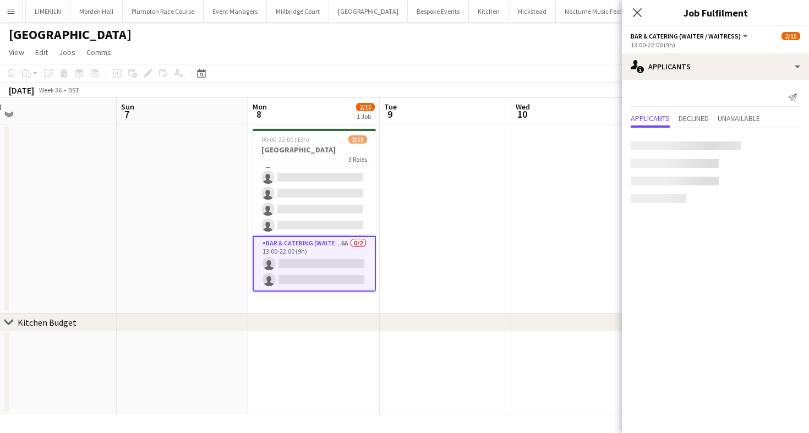
scroll to position [181, 0]
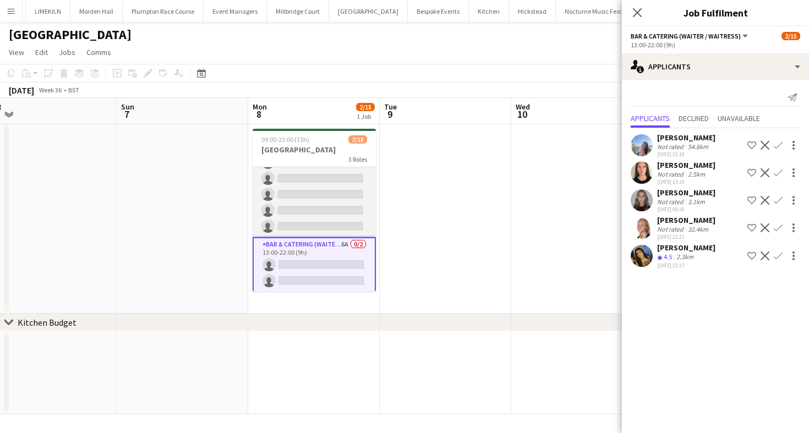
click at [325, 215] on app-card-role "Bar & Catering (Waiter / waitress) 4A [DATE] 13:00-20:30 (7h30m) [PERSON_NAME] …" at bounding box center [314, 146] width 123 height 181
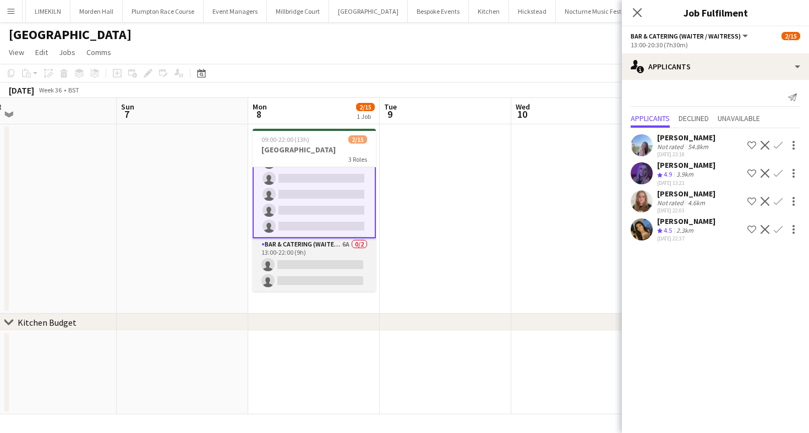
scroll to position [0, 0]
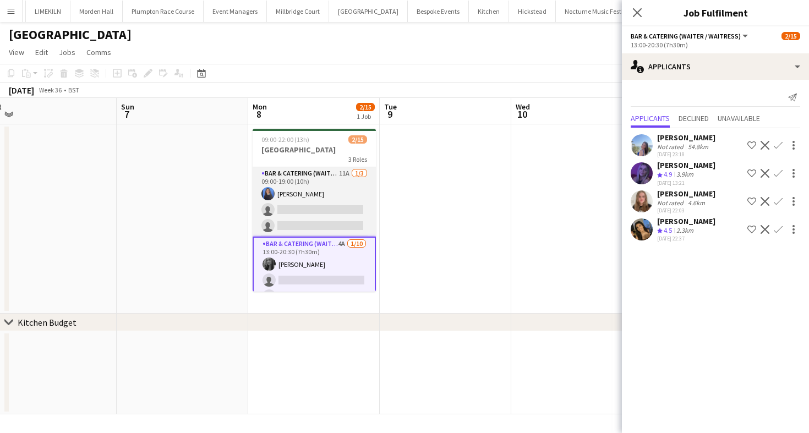
click at [330, 197] on app-card-role "Bar & Catering (Waiter / waitress) 11A [DATE] 09:00-19:00 (10h) Poppy [PERSON_N…" at bounding box center [314, 201] width 123 height 69
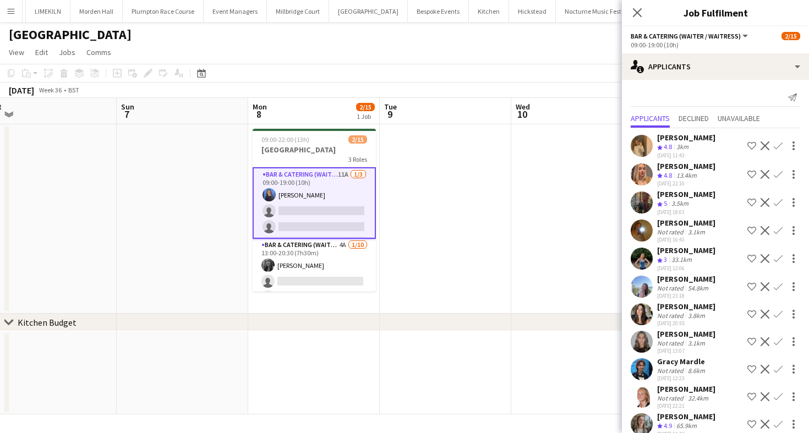
click at [779, 173] on app-icon "Confirm" at bounding box center [778, 174] width 9 height 9
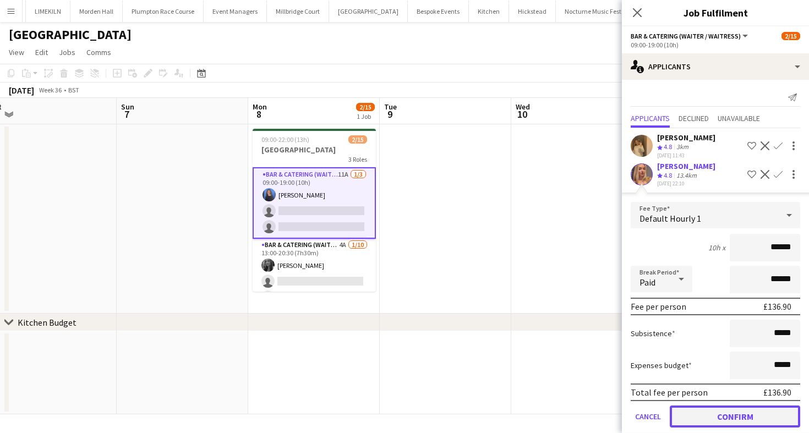
click at [729, 414] on button "Confirm" at bounding box center [735, 417] width 130 height 22
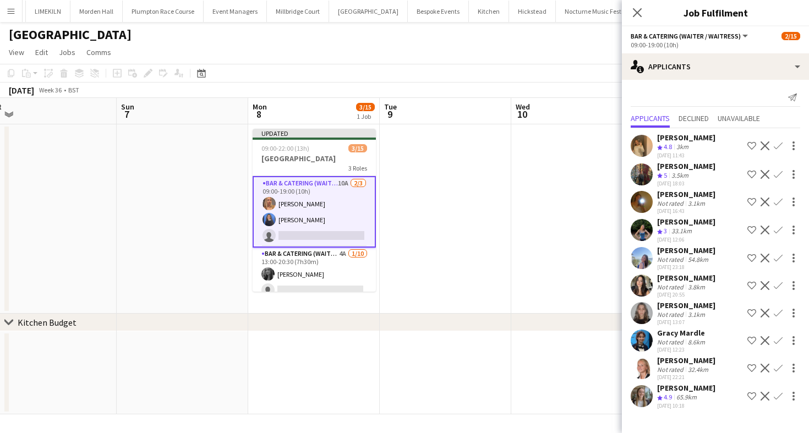
click at [780, 172] on app-icon "Confirm" at bounding box center [778, 174] width 9 height 9
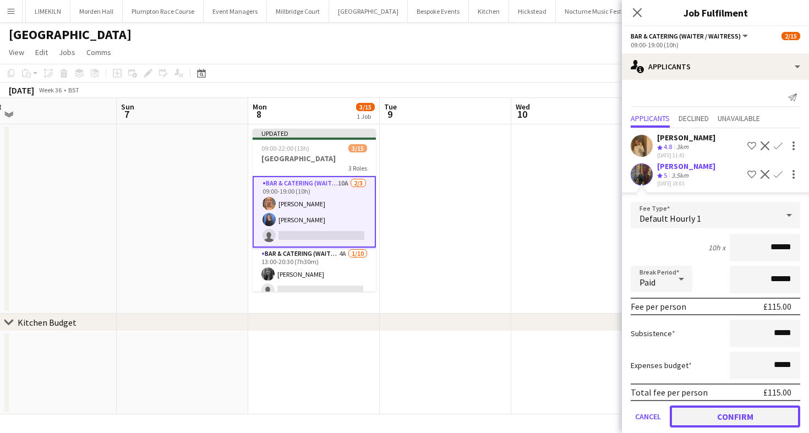
click at [709, 413] on button "Confirm" at bounding box center [735, 417] width 130 height 22
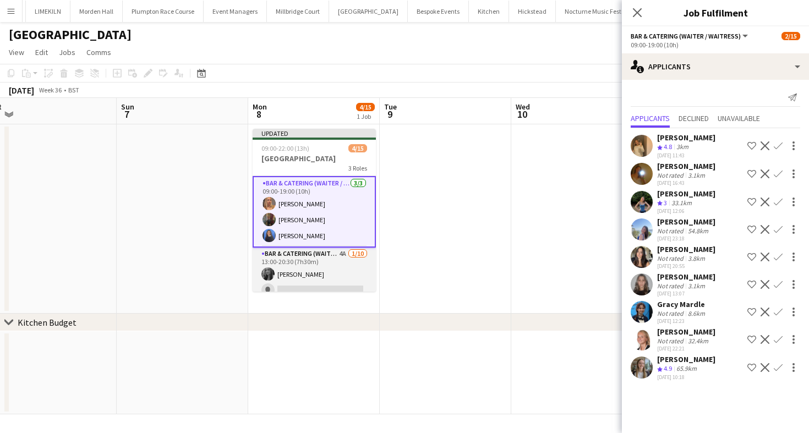
click at [325, 261] on app-card-role "Bar & Catering (Waiter / waitress) 4A [DATE] 13:00-20:30 (7h30m) [PERSON_NAME] …" at bounding box center [314, 338] width 123 height 181
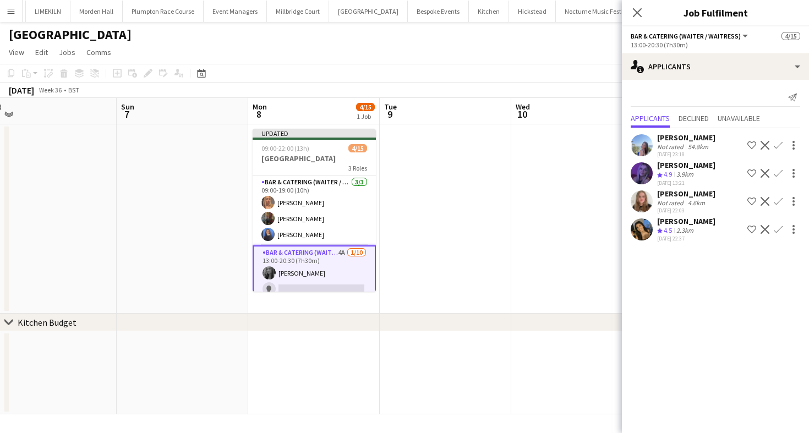
click at [782, 204] on app-icon "Confirm" at bounding box center [778, 201] width 9 height 9
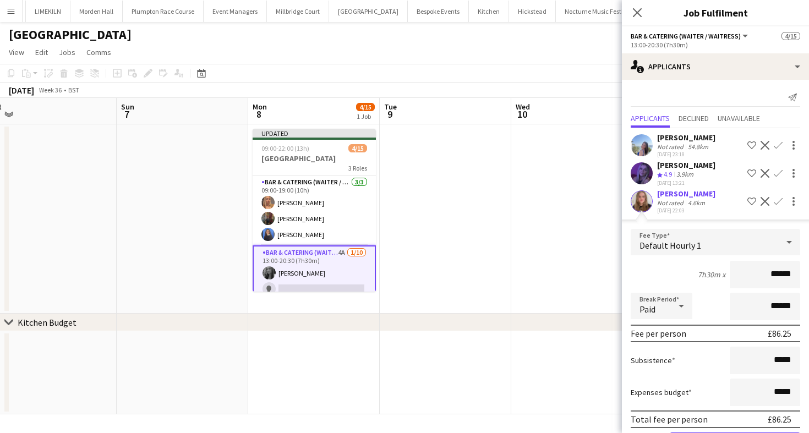
click at [703, 222] on app-edit-fee "Fee Type Default Hourly 1 7h30m x ****** Break Period Paid ****** Fee per perso…" at bounding box center [715, 342] width 187 height 244
click at [780, 174] on app-icon "Confirm" at bounding box center [778, 173] width 9 height 9
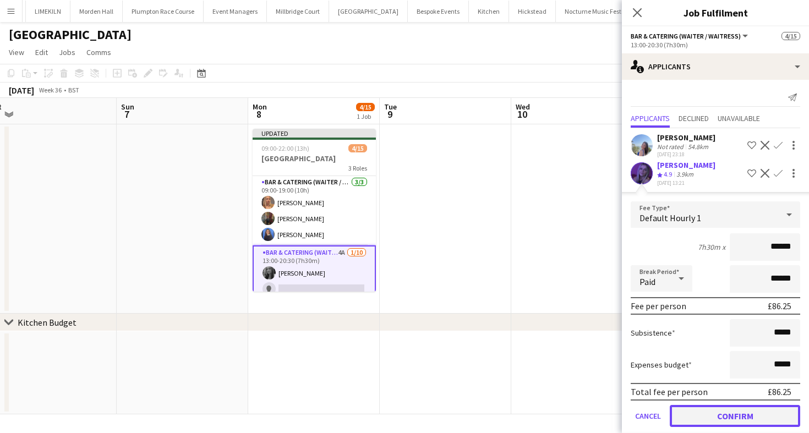
click at [698, 419] on button "Confirm" at bounding box center [735, 416] width 130 height 22
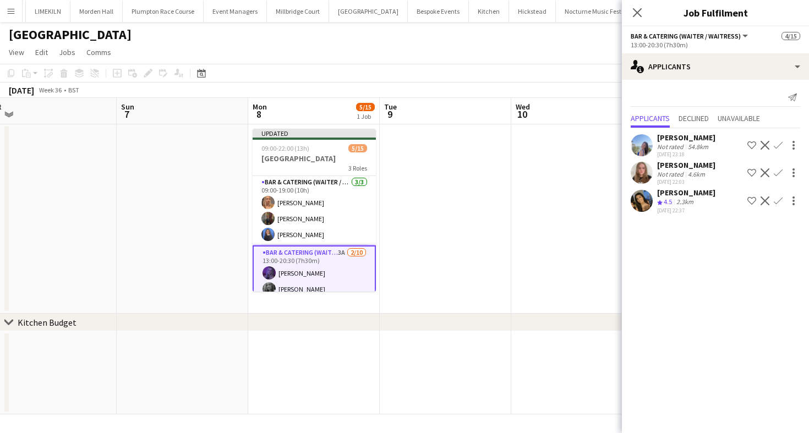
click at [781, 203] on app-icon "Confirm" at bounding box center [778, 201] width 9 height 9
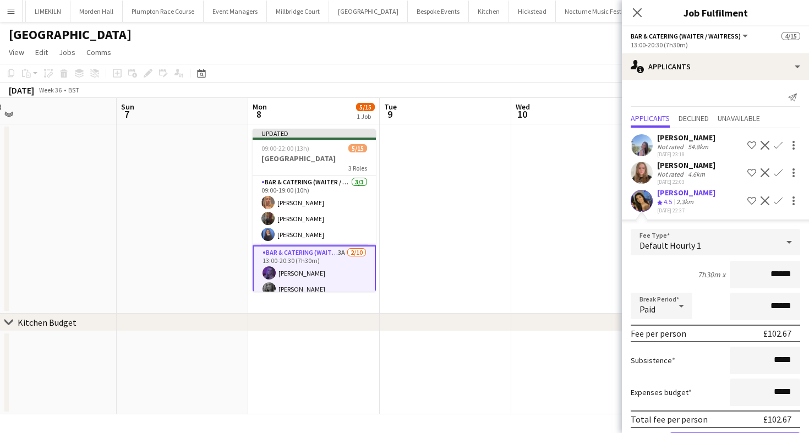
click at [651, 374] on form "Fee Type Default Hourly 1 7h30m x ****** Break Period Paid ****** Fee per perso…" at bounding box center [715, 346] width 187 height 235
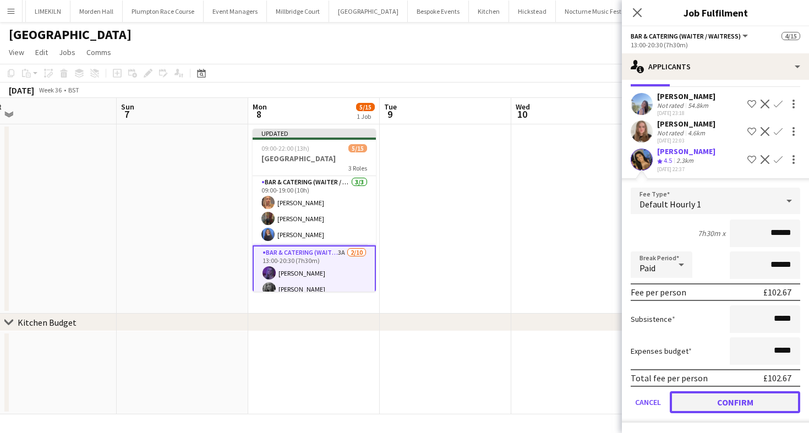
click at [702, 404] on button "Confirm" at bounding box center [735, 402] width 130 height 22
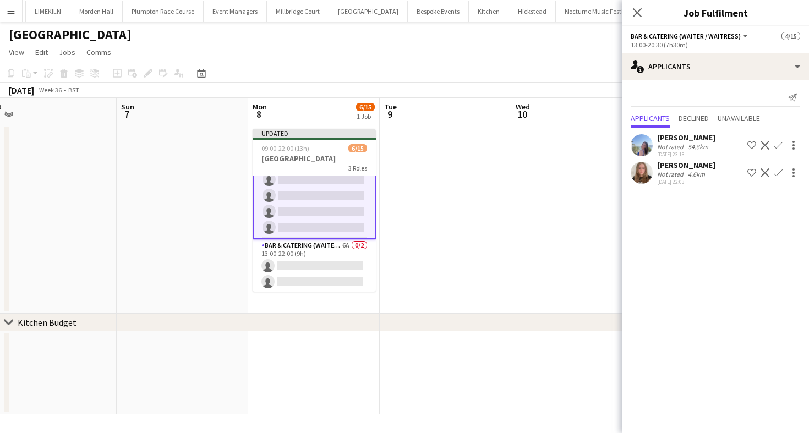
click at [322, 276] on app-card-role "Bar & Catering (Waiter / waitress) 6A 0/2 13:00-22:00 (9h) single-neutral-actio…" at bounding box center [314, 265] width 123 height 53
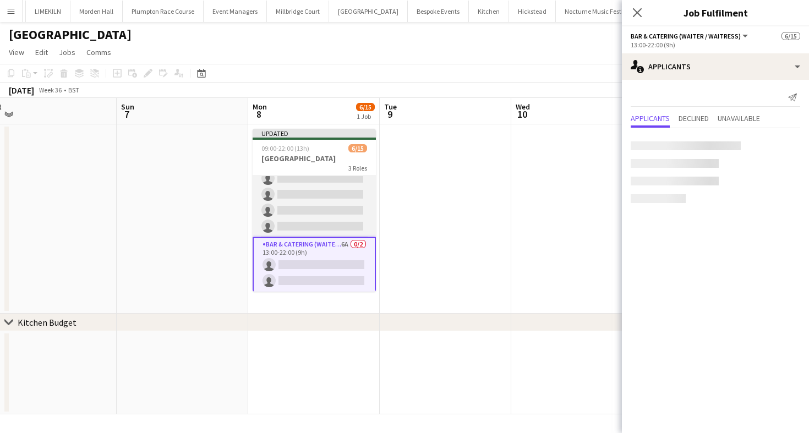
scroll to position [188, 0]
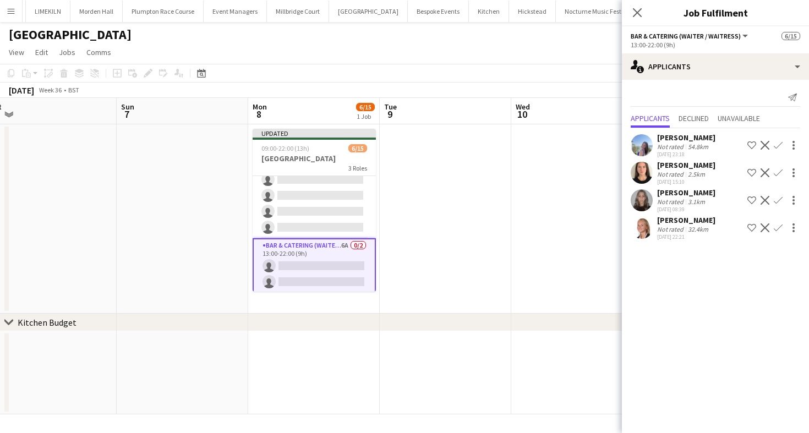
click at [492, 78] on app-toolbar "Copy Paste Paste Command V Paste with crew Command Shift V Paste linked Job [GE…" at bounding box center [404, 73] width 809 height 19
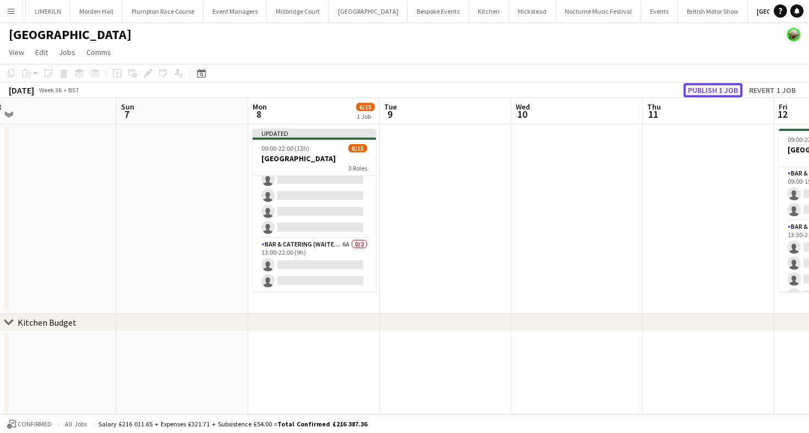
click at [723, 87] on button "Publish 1 job" at bounding box center [713, 90] width 59 height 14
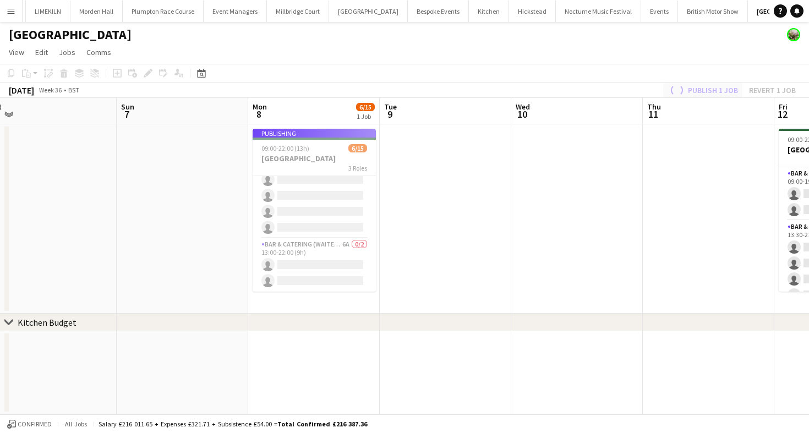
scroll to position [179, 0]
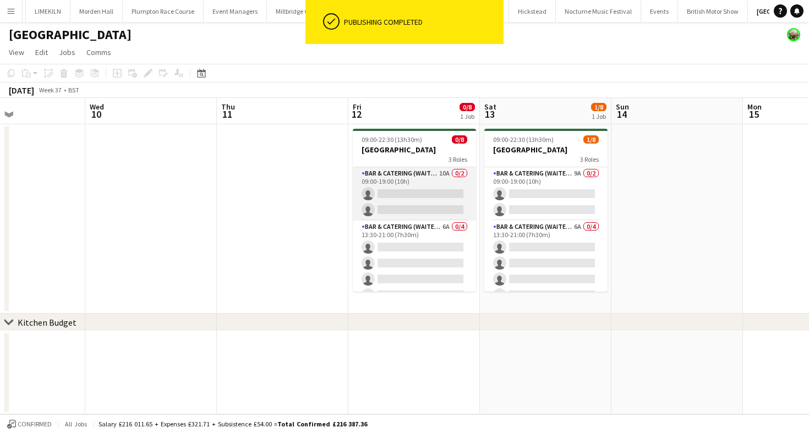
click at [391, 203] on app-card-role "Bar & Catering (Waiter / waitress) 10A 0/2 09:00-19:00 (10h) single-neutral-act…" at bounding box center [414, 193] width 123 height 53
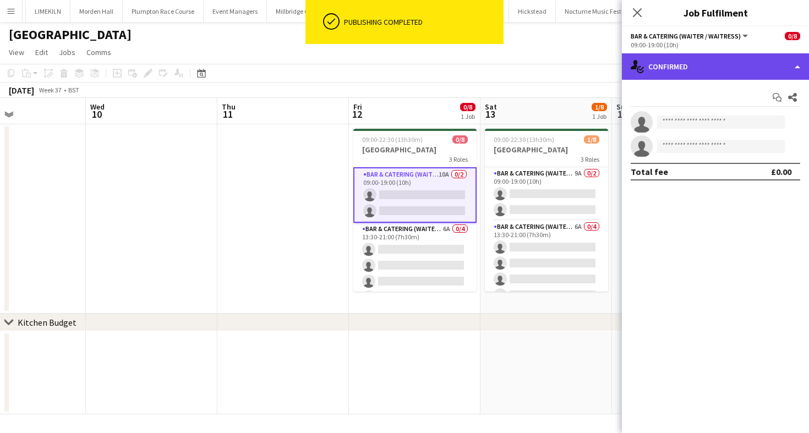
click at [683, 67] on div "single-neutral-actions-check-2 Confirmed" at bounding box center [715, 66] width 187 height 26
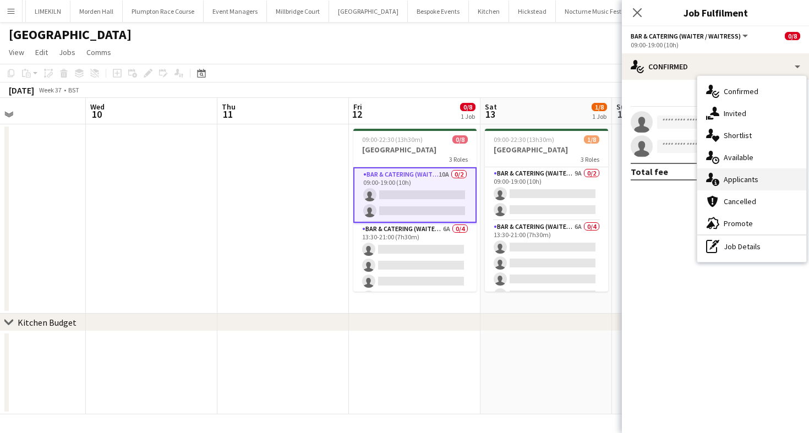
click at [738, 178] on div "single-neutral-actions-information Applicants" at bounding box center [751, 179] width 109 height 22
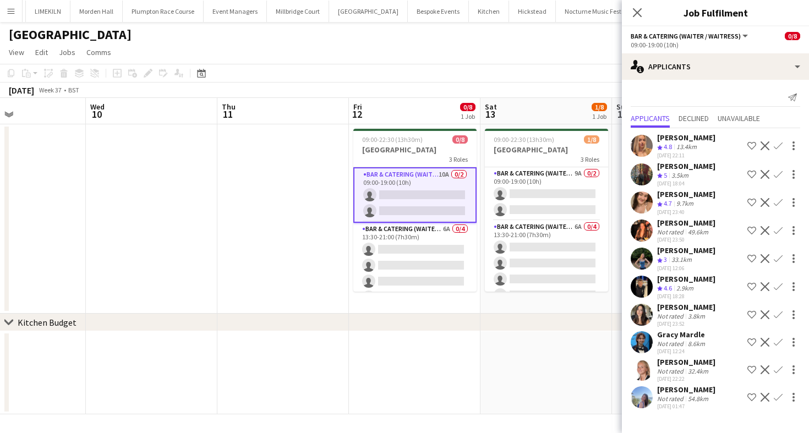
click at [776, 283] on app-icon "Confirm" at bounding box center [778, 286] width 9 height 9
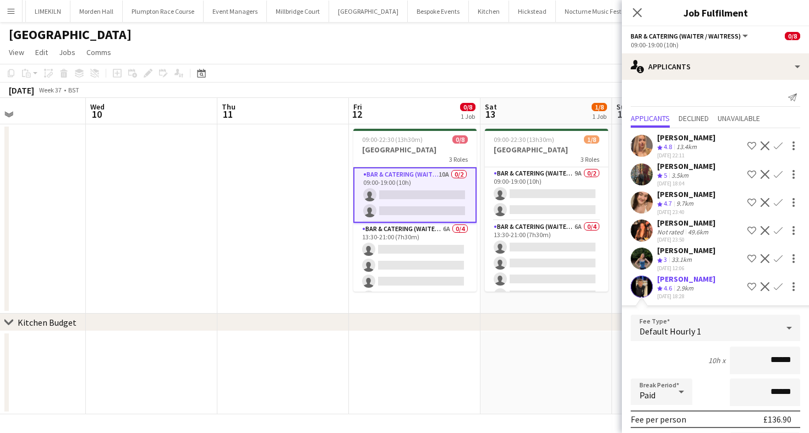
click at [674, 338] on div "Default Hourly 1" at bounding box center [705, 328] width 148 height 26
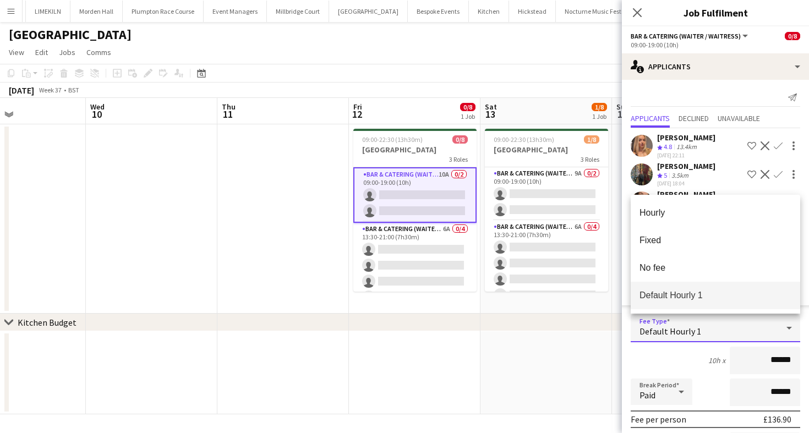
click at [675, 359] on div at bounding box center [404, 216] width 809 height 433
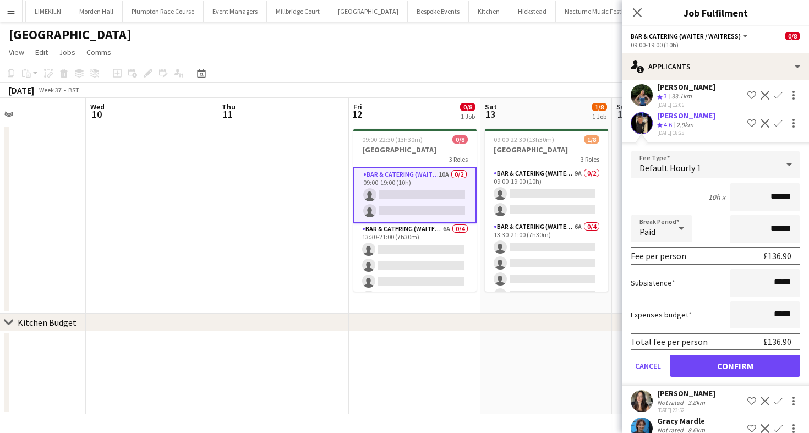
scroll to position [165, 0]
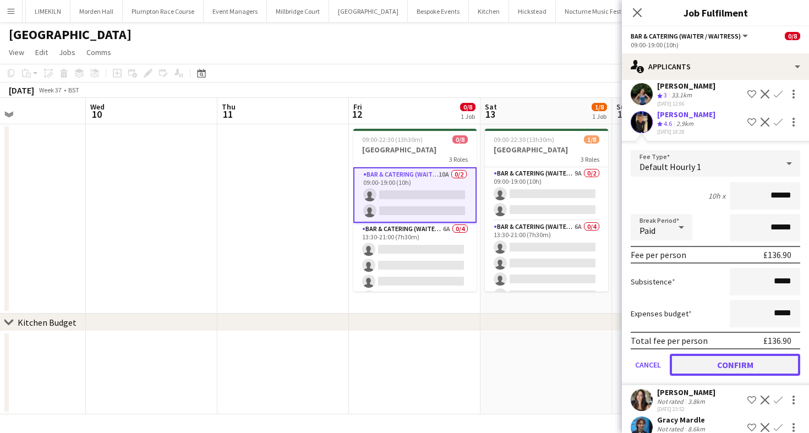
click at [696, 362] on button "Confirm" at bounding box center [735, 365] width 130 height 22
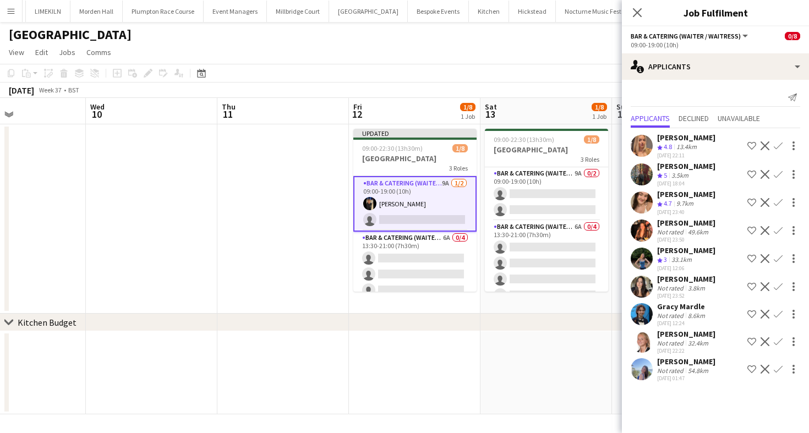
scroll to position [0, 0]
click at [542, 58] on app-page-menu "View Day view expanded Day view collapsed Month view Date picker Jump to [DATE]…" at bounding box center [404, 53] width 809 height 21
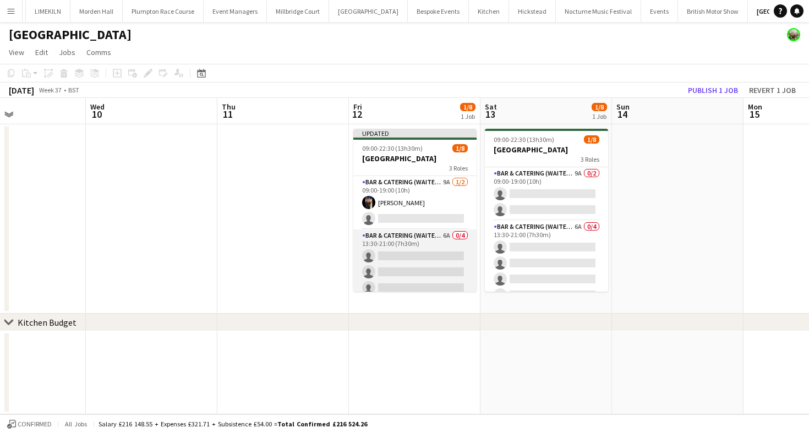
click at [443, 260] on app-card-role "Bar & Catering (Waiter / waitress) 6A 0/4 13:30-21:00 (7h30m) single-neutral-ac…" at bounding box center [414, 272] width 123 height 85
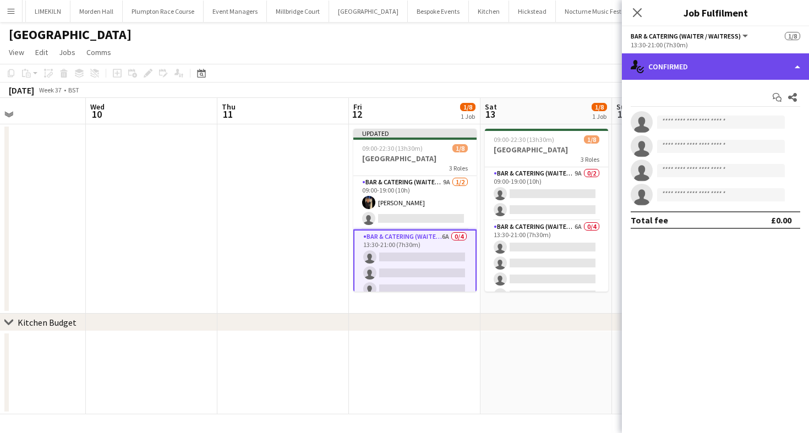
click at [717, 64] on div "single-neutral-actions-check-2 Confirmed" at bounding box center [715, 66] width 187 height 26
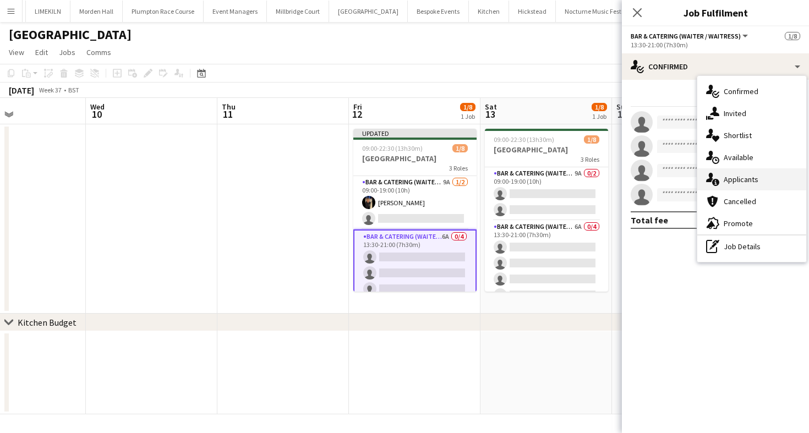
click at [764, 185] on div "single-neutral-actions-information Applicants" at bounding box center [751, 179] width 109 height 22
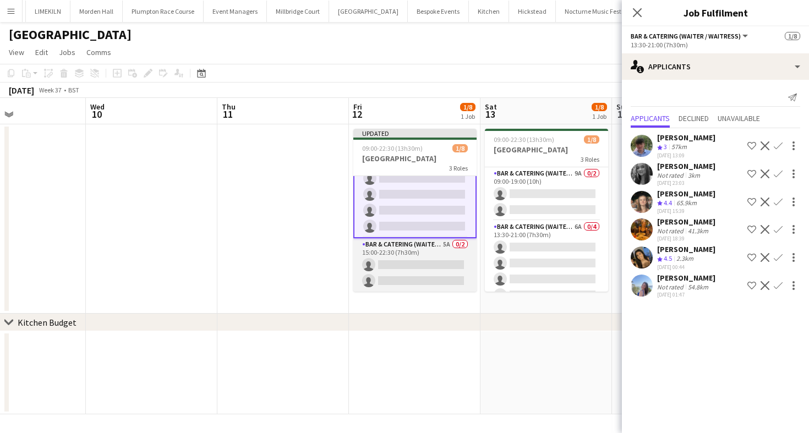
click at [388, 287] on app-card-role "Bar & Catering (Waiter / waitress) 5A 0/2 15:00-22:30 (7h30m) single-neutral-ac…" at bounding box center [414, 264] width 123 height 53
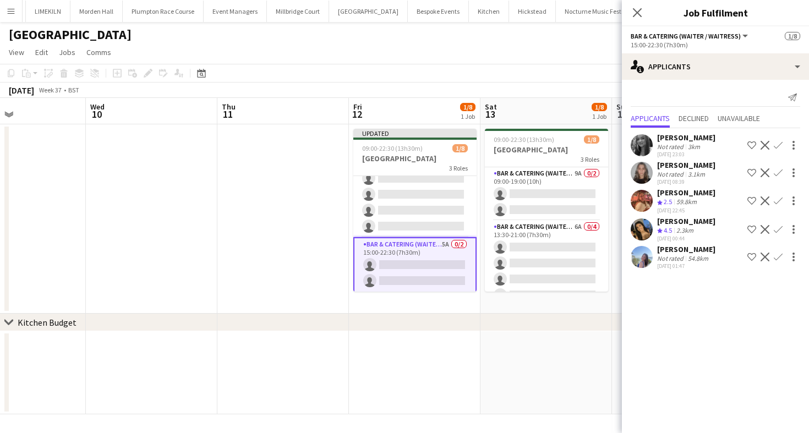
click at [486, 73] on app-toolbar "Copy Paste Paste Command V Paste with crew Command Shift V Paste linked Job [GE…" at bounding box center [404, 73] width 809 height 19
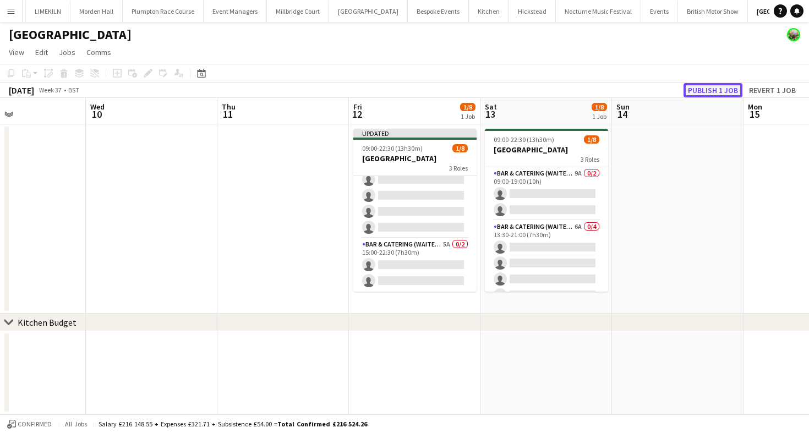
click at [717, 91] on button "Publish 1 job" at bounding box center [713, 90] width 59 height 14
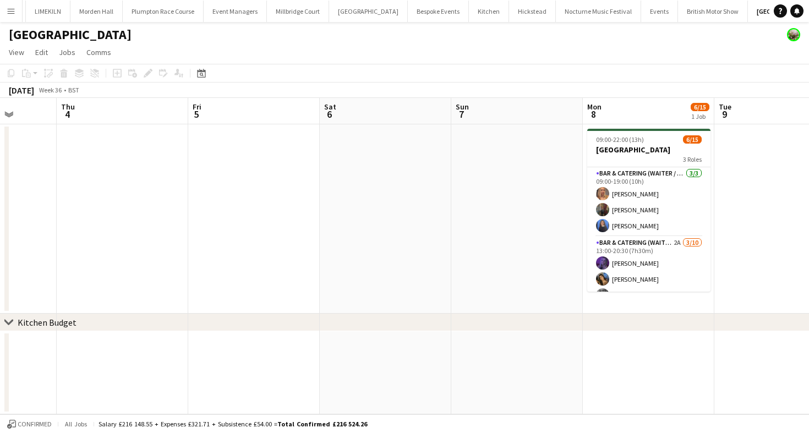
scroll to position [0, 422]
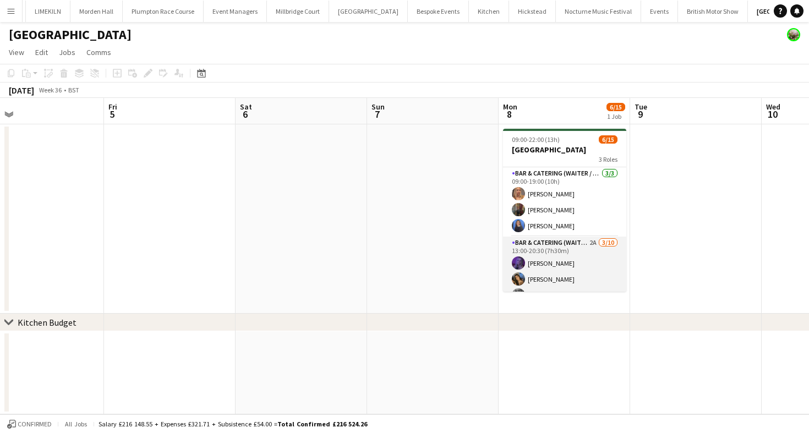
click at [576, 246] on app-card-role "Bar & Catering (Waiter / waitress) 2A [DATE] 13:00-20:30 (7h30m) [PERSON_NAME] …" at bounding box center [564, 327] width 123 height 181
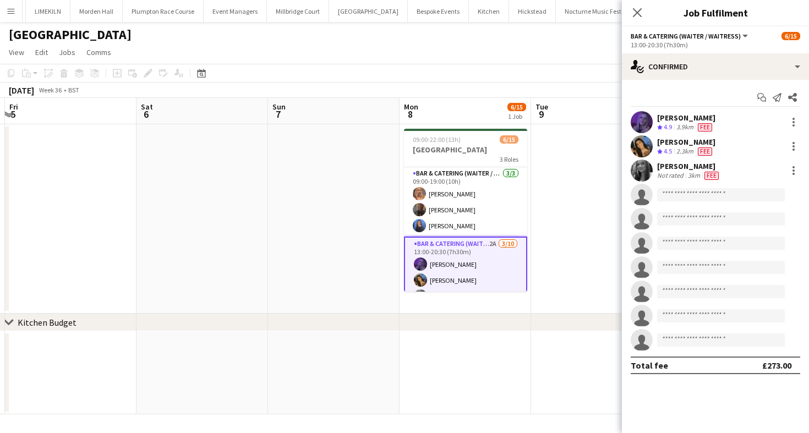
scroll to position [0, 292]
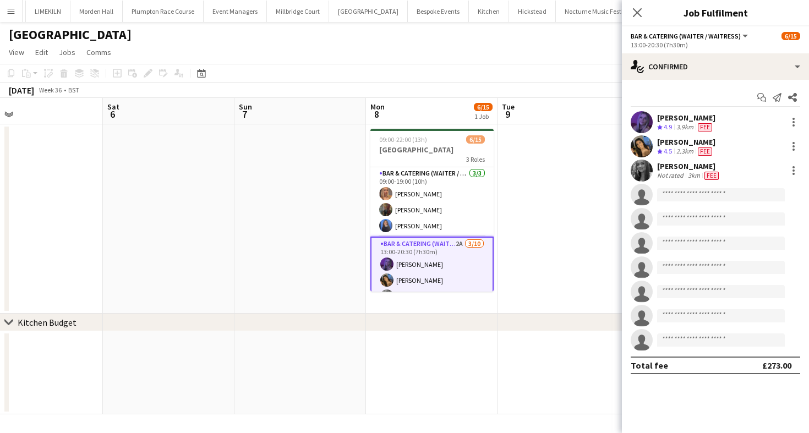
click at [710, 81] on div "Start chat Send notification Share [PERSON_NAME] Crew rating 4.9 3.9km Fee [PER…" at bounding box center [715, 231] width 187 height 303
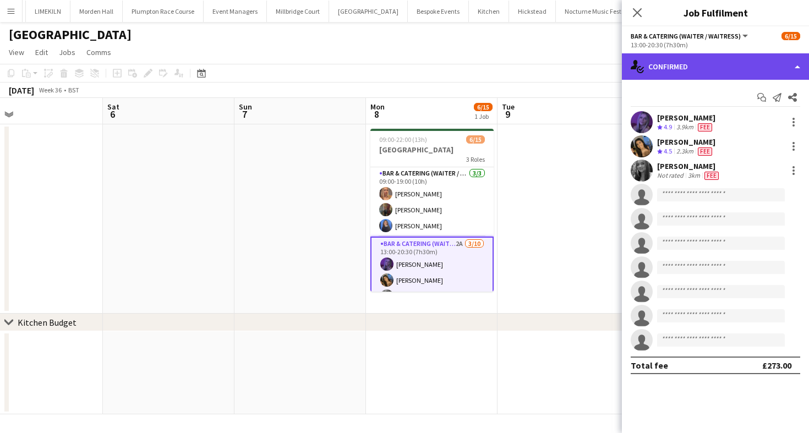
click at [701, 74] on div "single-neutral-actions-check-2 Confirmed" at bounding box center [715, 66] width 187 height 26
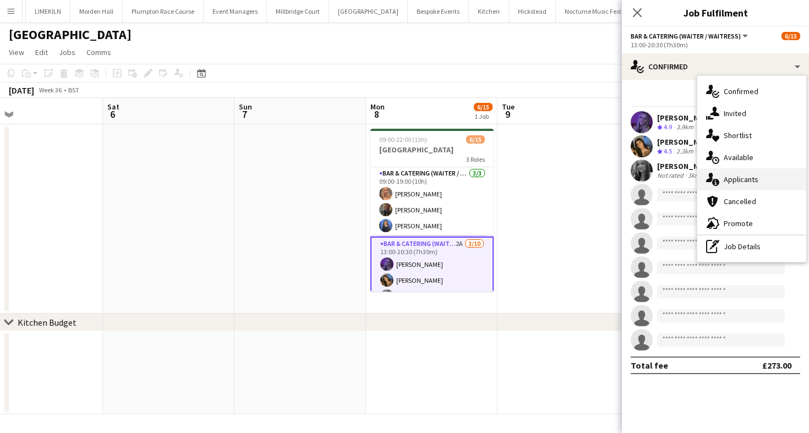
click at [741, 172] on div "single-neutral-actions-information Applicants" at bounding box center [751, 179] width 109 height 22
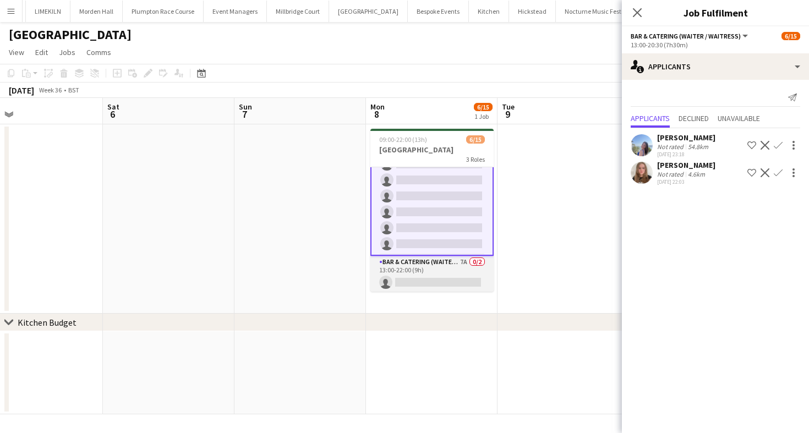
click at [430, 272] on app-card-role "Bar & Catering (Waiter / waitress) 7A 0/2 13:00-22:00 (9h) single-neutral-actio…" at bounding box center [431, 282] width 123 height 53
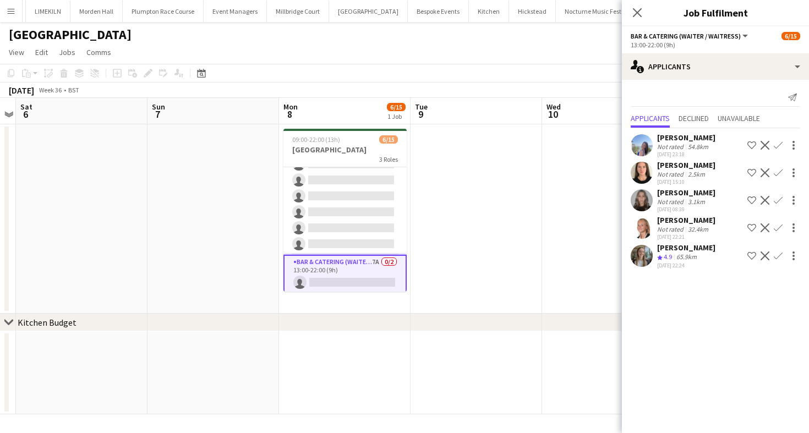
scroll to position [182, 0]
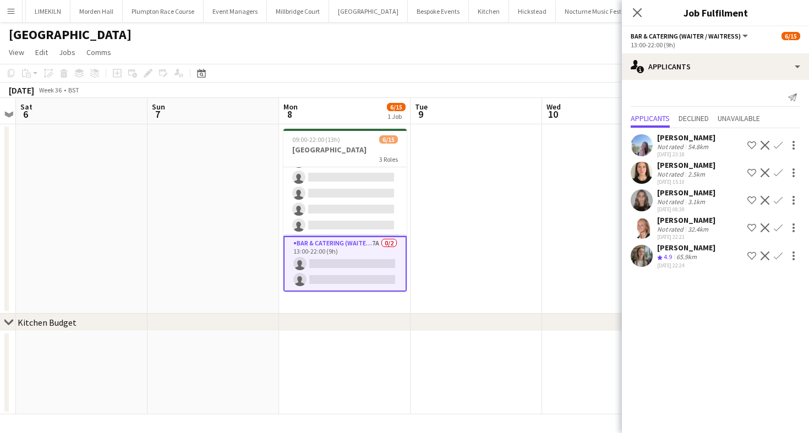
click at [780, 256] on app-icon "Confirm" at bounding box center [778, 256] width 9 height 9
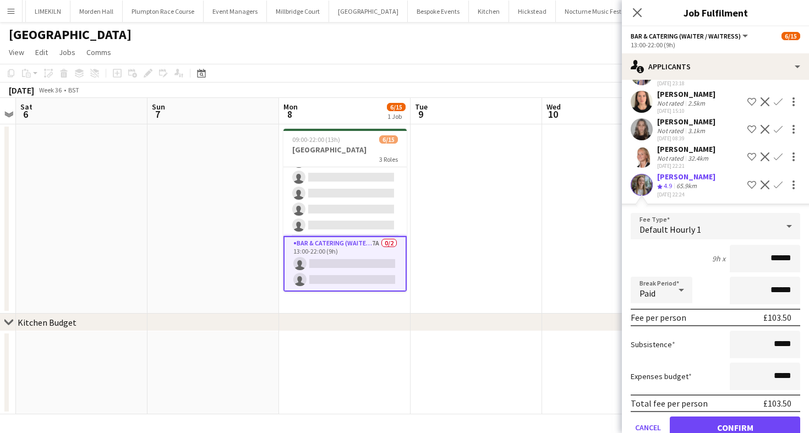
scroll to position [96, 0]
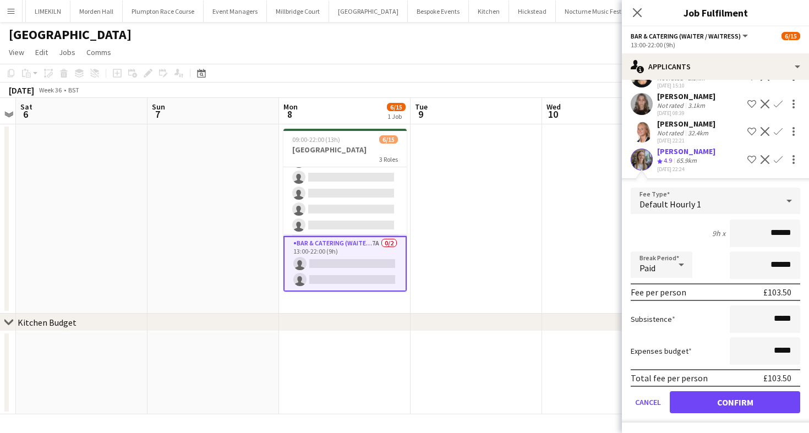
click at [672, 232] on div "9h x ******" at bounding box center [716, 234] width 170 height 28
click at [733, 405] on button "Confirm" at bounding box center [735, 402] width 130 height 22
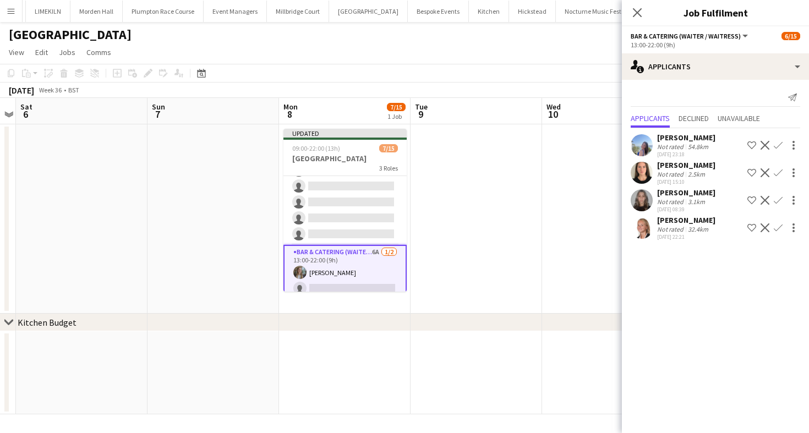
scroll to position [0, 0]
click at [553, 58] on app-page-menu "View Day view expanded Day view collapsed Month view Date picker Jump to [DATE]…" at bounding box center [404, 53] width 809 height 21
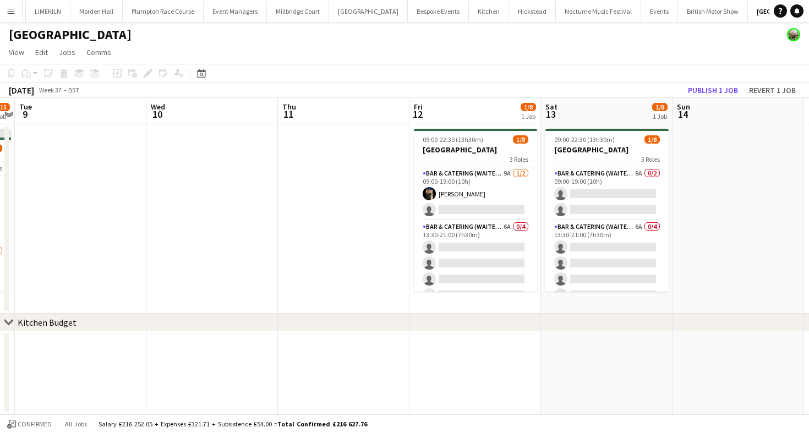
scroll to position [0, 308]
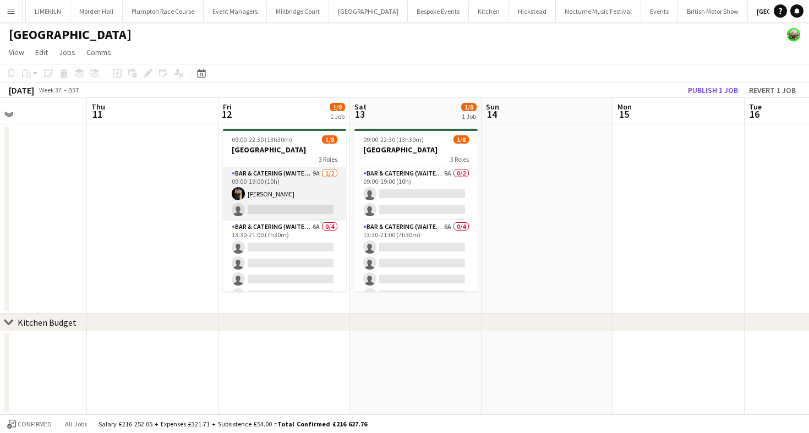
click at [274, 187] on app-card-role "Bar & Catering (Waiter / waitress) 9A [DATE] 09:00-19:00 (10h) [PERSON_NAME] si…" at bounding box center [284, 193] width 123 height 53
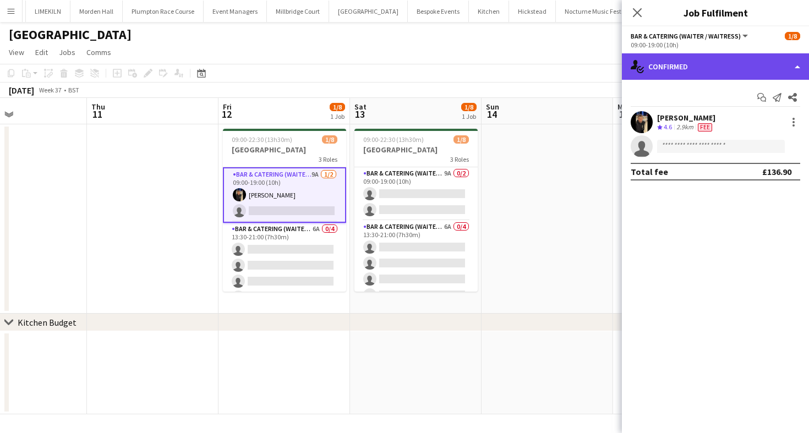
click at [717, 74] on div "single-neutral-actions-check-2 Confirmed" at bounding box center [715, 66] width 187 height 26
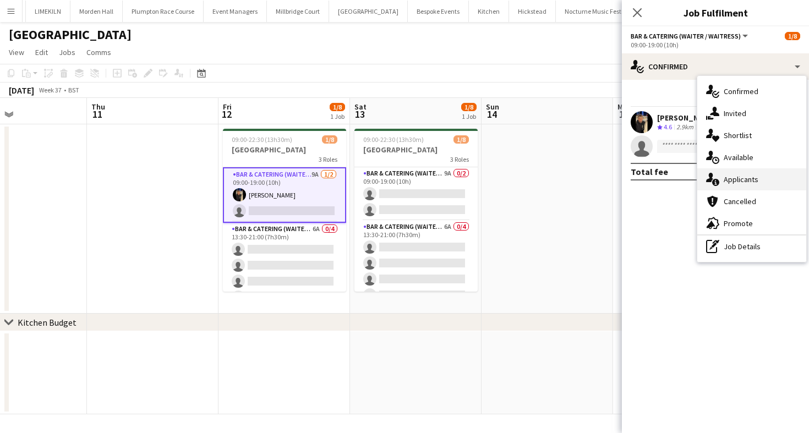
click at [748, 173] on div "single-neutral-actions-information Applicants" at bounding box center [751, 179] width 109 height 22
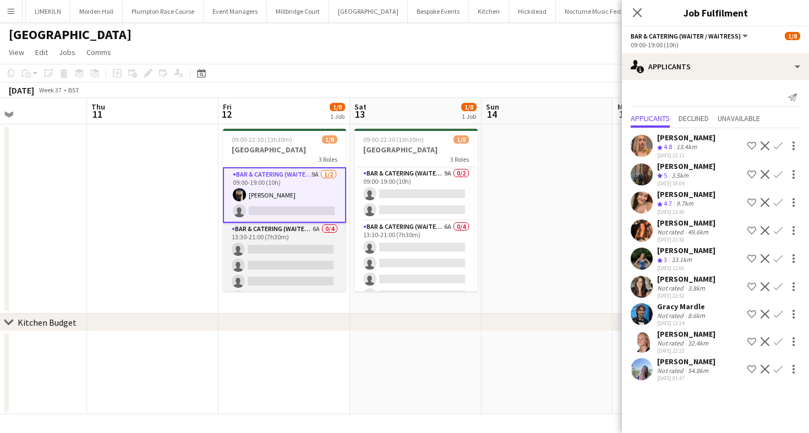
click at [238, 280] on app-card-role "Bar & Catering (Waiter / waitress) 6A 0/4 13:30-21:00 (7h30m) single-neutral-ac…" at bounding box center [284, 265] width 123 height 85
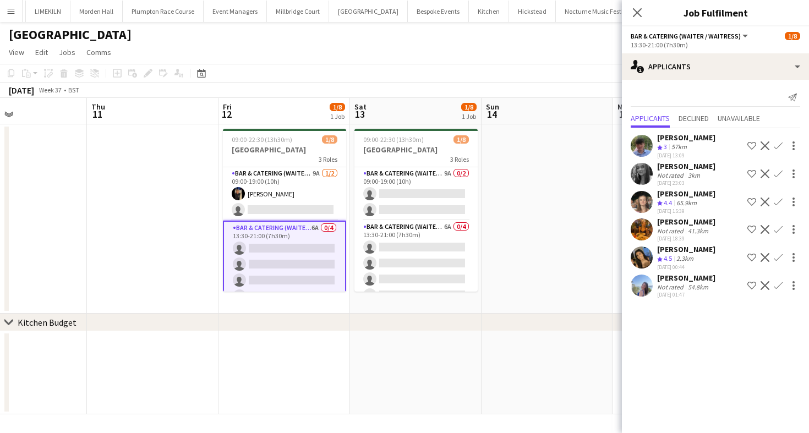
scroll to position [70, 0]
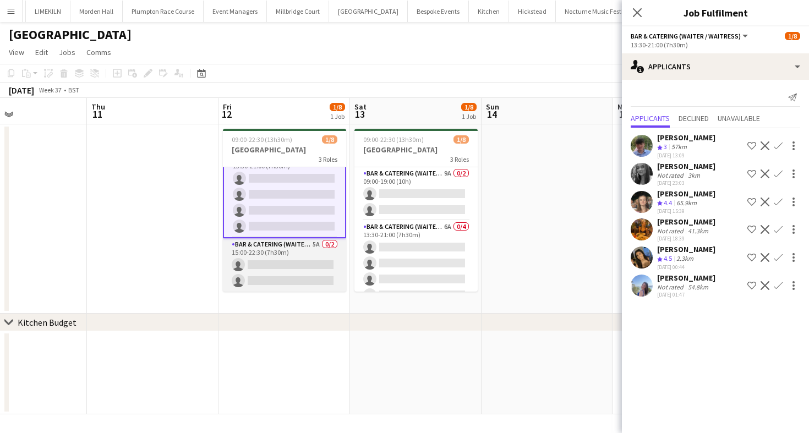
click at [293, 288] on app-card-role "Bar & Catering (Waiter / waitress) 5A 0/2 15:00-22:30 (7h30m) single-neutral-ac…" at bounding box center [284, 264] width 123 height 53
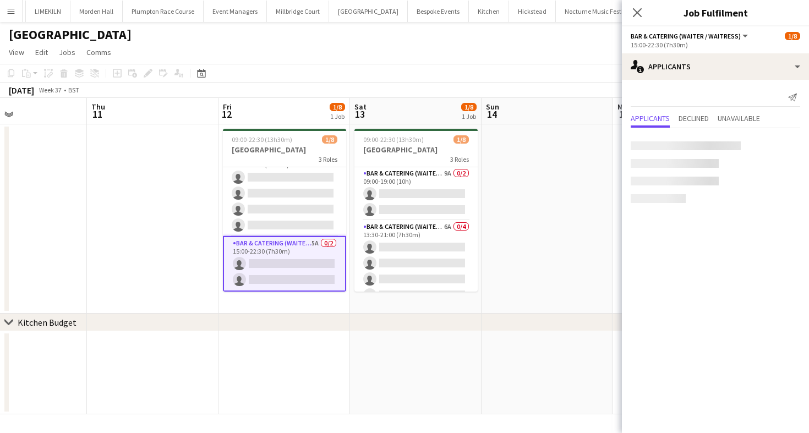
scroll to position [69, 0]
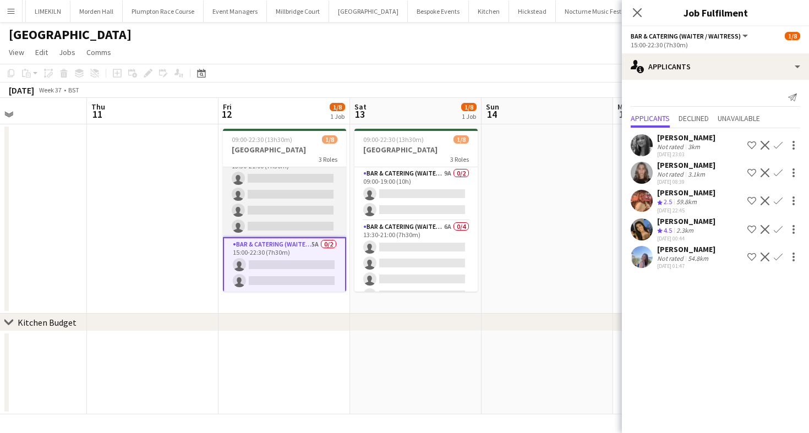
click at [268, 199] on app-card-role "Bar & Catering (Waiter / waitress) 6A 0/4 13:30-21:00 (7h30m) single-neutral-ac…" at bounding box center [284, 194] width 123 height 85
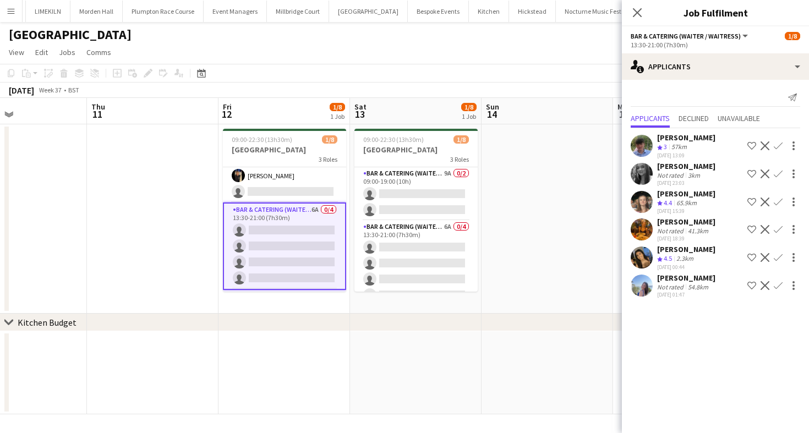
scroll to position [0, 0]
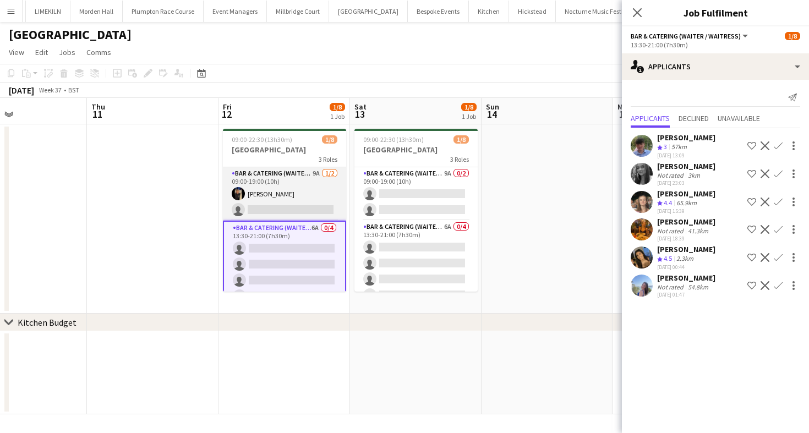
click at [322, 199] on app-card-role "Bar & Catering (Waiter / waitress) 9A [DATE] 09:00-19:00 (10h) [PERSON_NAME] si…" at bounding box center [284, 193] width 123 height 53
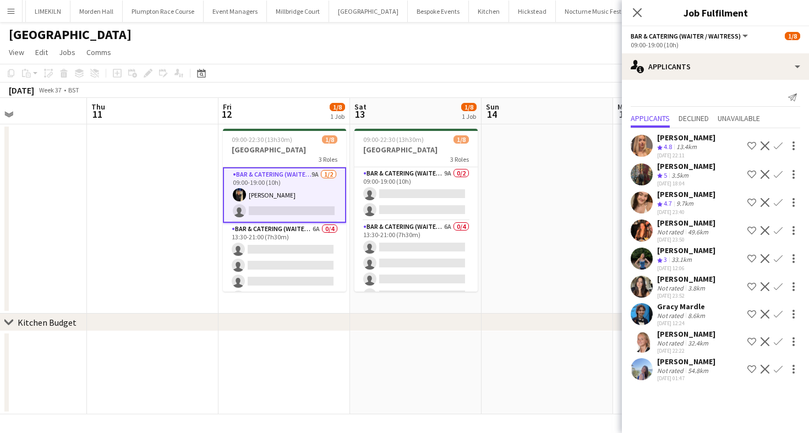
click at [780, 173] on app-icon "Confirm" at bounding box center [778, 174] width 9 height 9
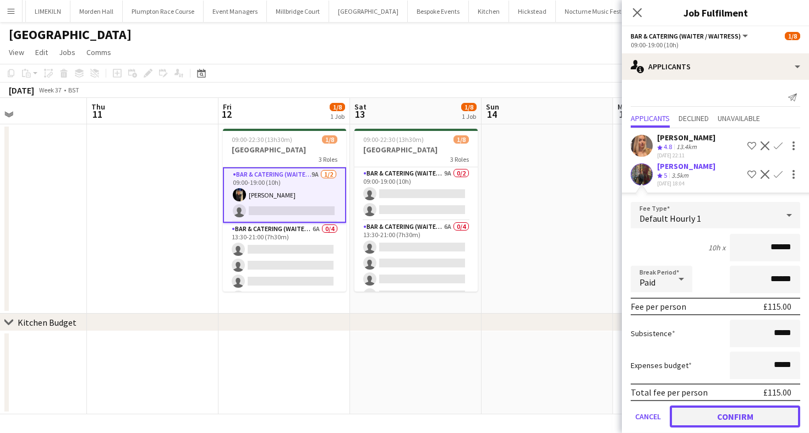
click at [715, 411] on button "Confirm" at bounding box center [735, 417] width 130 height 22
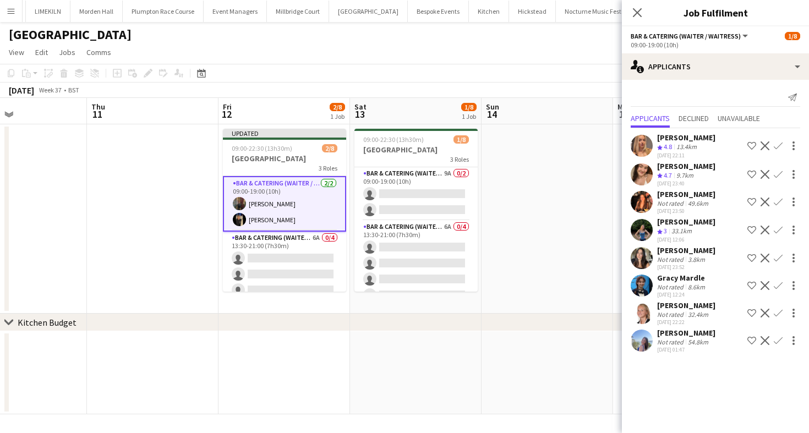
click at [572, 66] on app-toolbar "Copy Paste Paste Command V Paste with crew Command Shift V Paste linked Job [GE…" at bounding box center [404, 73] width 809 height 19
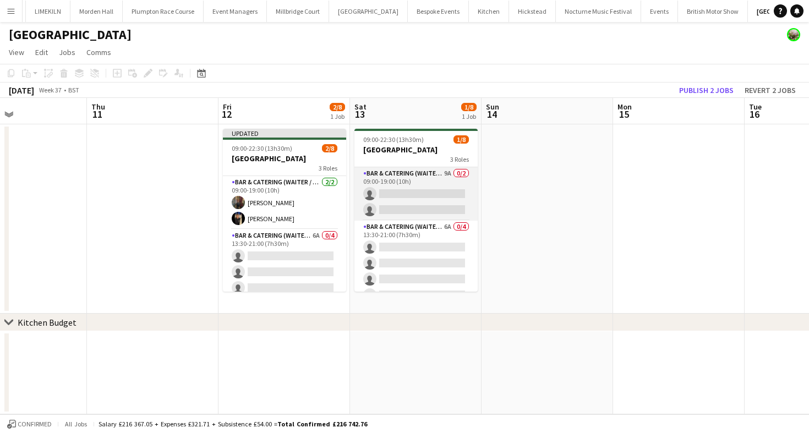
click at [394, 195] on app-card-role "Bar & Catering (Waiter / waitress) 9A 0/2 09:00-19:00 (10h) single-neutral-acti…" at bounding box center [416, 193] width 123 height 53
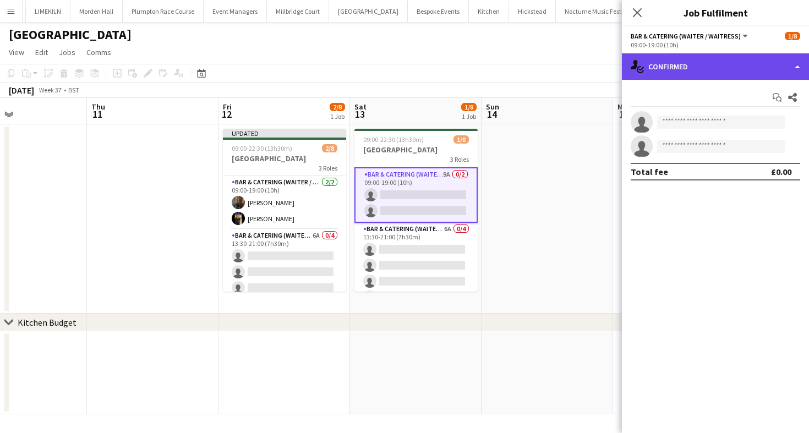
click at [735, 53] on div "single-neutral-actions-check-2 Confirmed" at bounding box center [715, 66] width 187 height 26
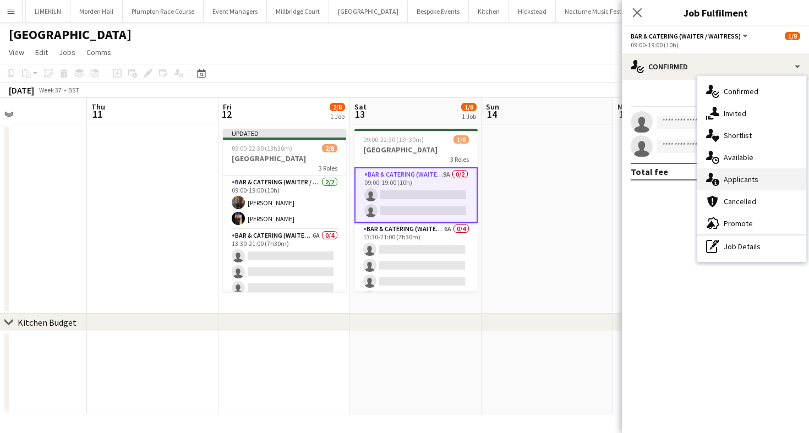
click at [757, 176] on div "single-neutral-actions-information Applicants" at bounding box center [751, 179] width 109 height 22
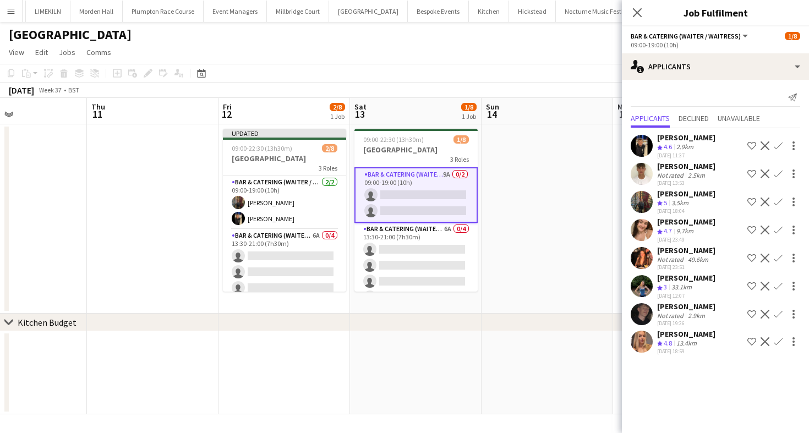
click at [777, 344] on app-icon "Confirm" at bounding box center [778, 341] width 9 height 9
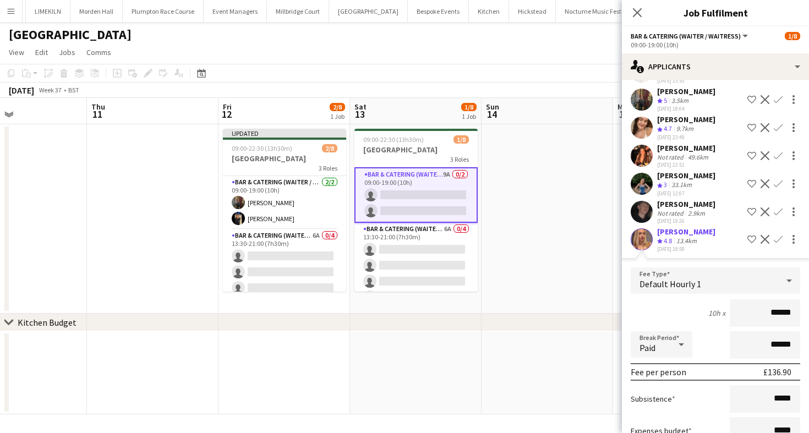
scroll to position [181, 0]
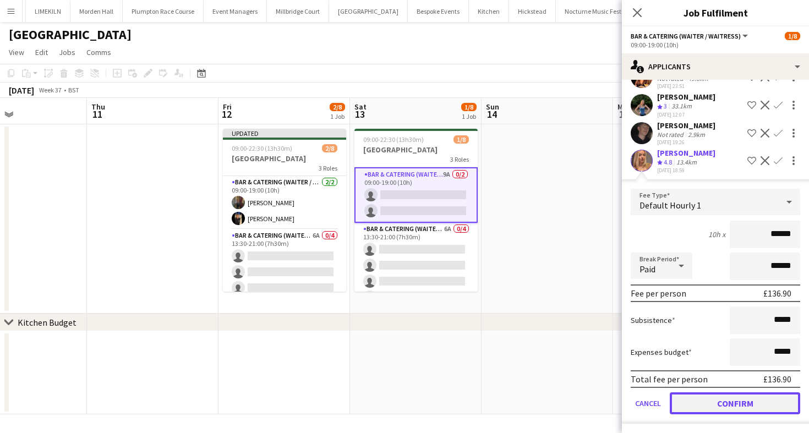
click at [727, 404] on button "Confirm" at bounding box center [735, 404] width 130 height 22
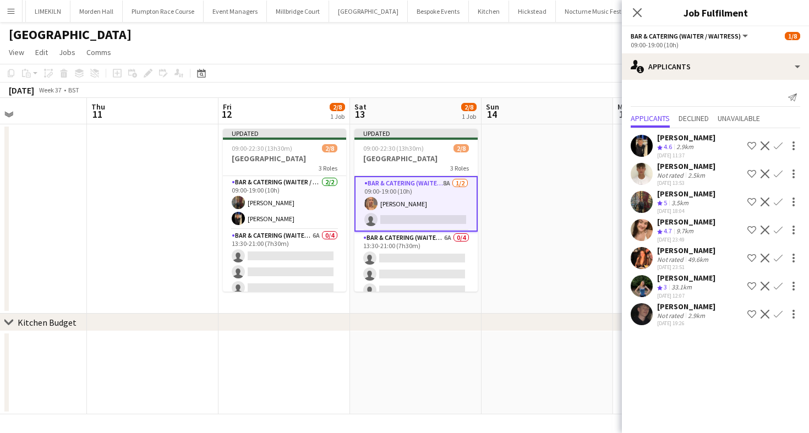
scroll to position [0, 0]
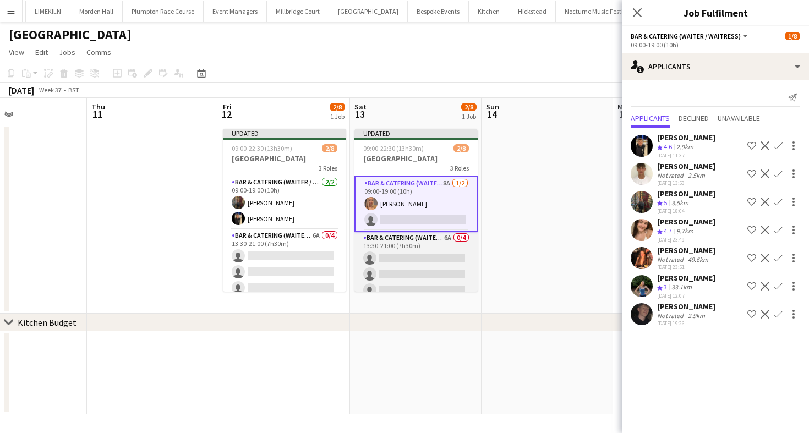
click at [407, 276] on app-card-role "Bar & Catering (Waiter / waitress) 6A 0/4 13:30-21:00 (7h30m) single-neutral-ac…" at bounding box center [416, 274] width 123 height 85
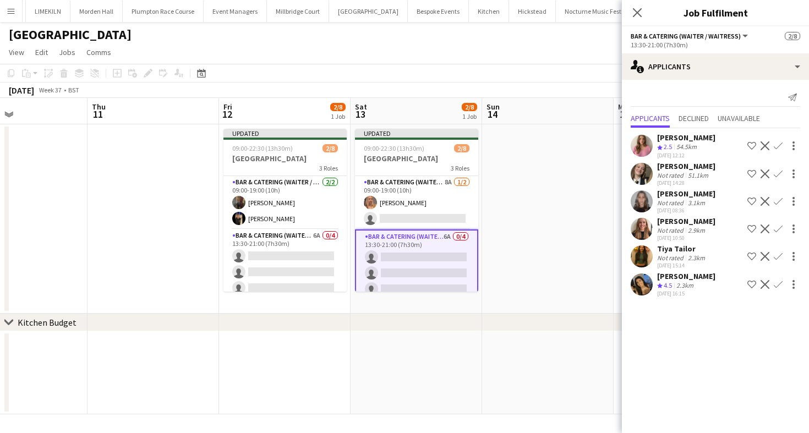
scroll to position [79, 0]
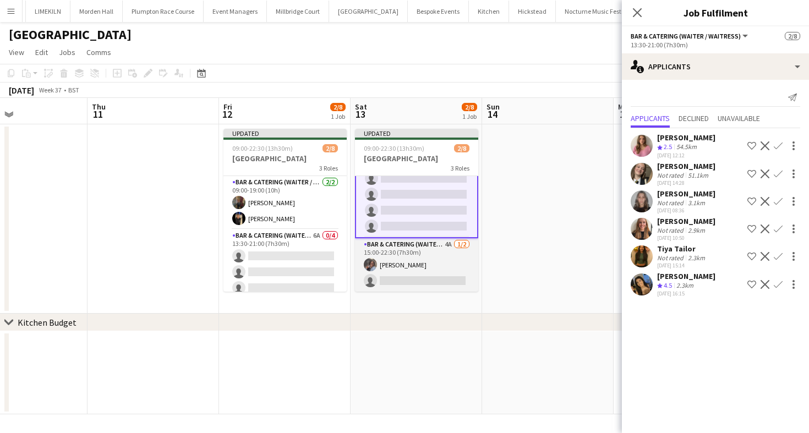
click at [415, 278] on app-card-role "Bar & Catering (Waiter / waitress) 4A [DATE] 15:00-22:30 (7h30m) [PERSON_NAME] …" at bounding box center [416, 264] width 123 height 53
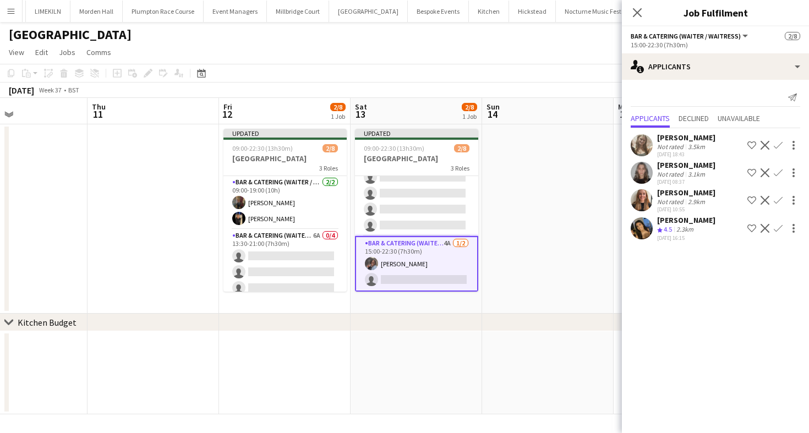
click at [546, 75] on app-toolbar "Copy Paste Paste Command V Paste with crew Command Shift V Paste linked Job [GE…" at bounding box center [404, 73] width 809 height 19
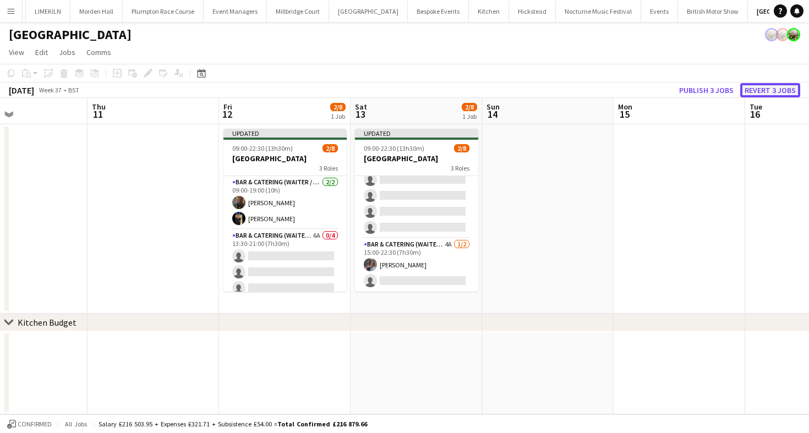
click at [759, 92] on button "Revert 3 jobs" at bounding box center [770, 90] width 60 height 14
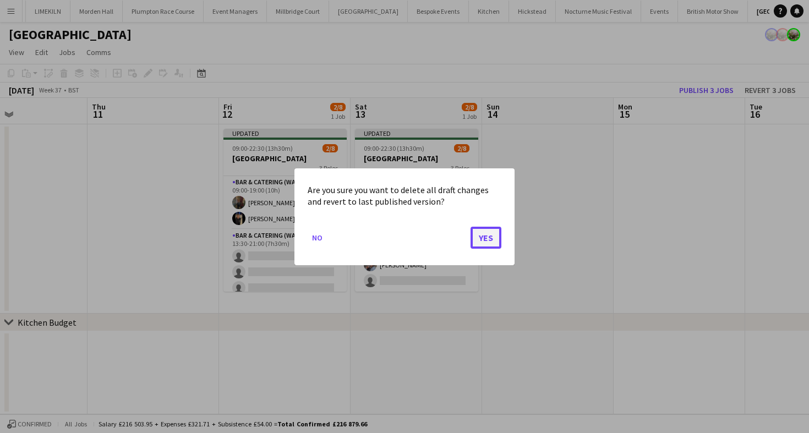
click at [482, 236] on button "Yes" at bounding box center [486, 237] width 31 height 22
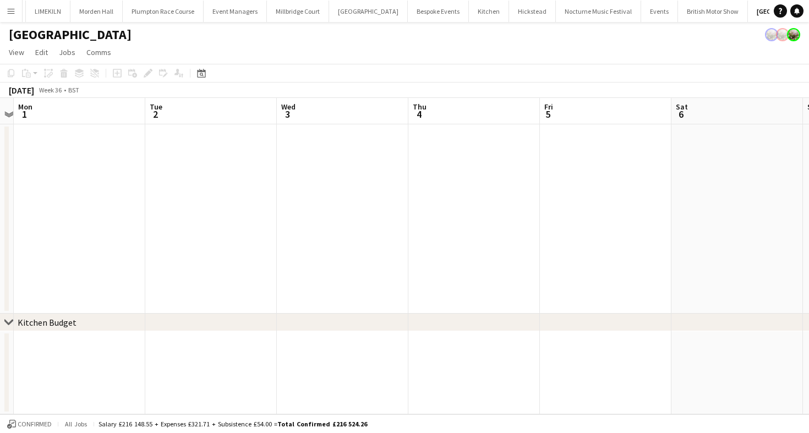
scroll to position [0, 345]
click at [53, 14] on button "LIMEKILN Close" at bounding box center [48, 11] width 45 height 21
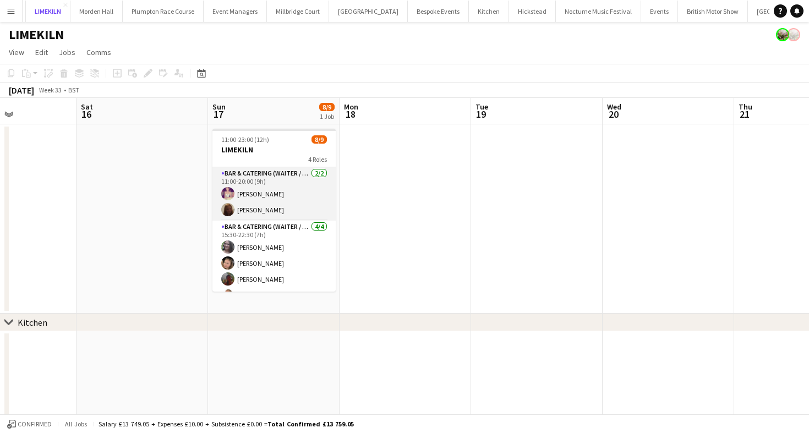
scroll to position [105, 0]
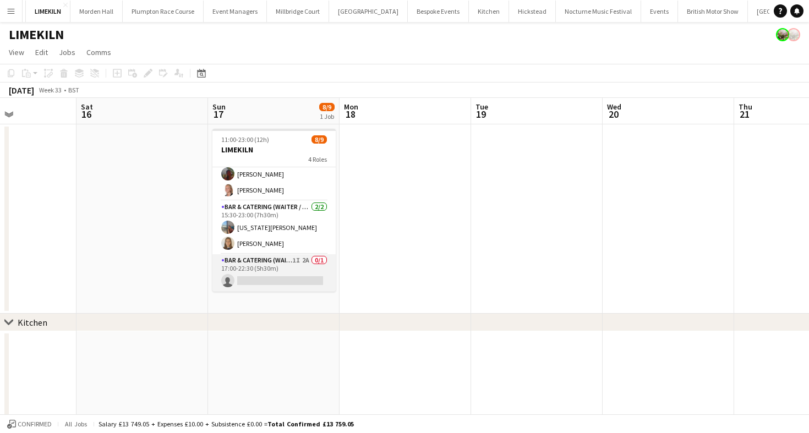
click at [283, 278] on app-card-role "Bar & Catering (Waiter / waitress) 1I 2A 0/1 17:00-22:30 (5h30m) single-neutral…" at bounding box center [273, 272] width 123 height 37
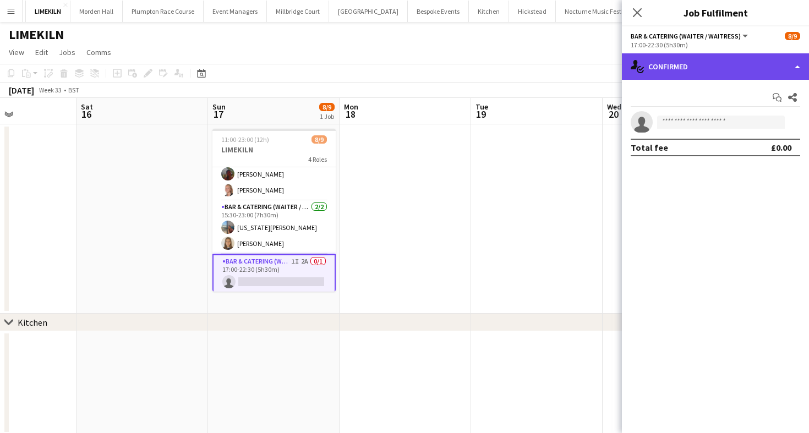
click at [749, 58] on div "single-neutral-actions-check-2 Confirmed" at bounding box center [715, 66] width 187 height 26
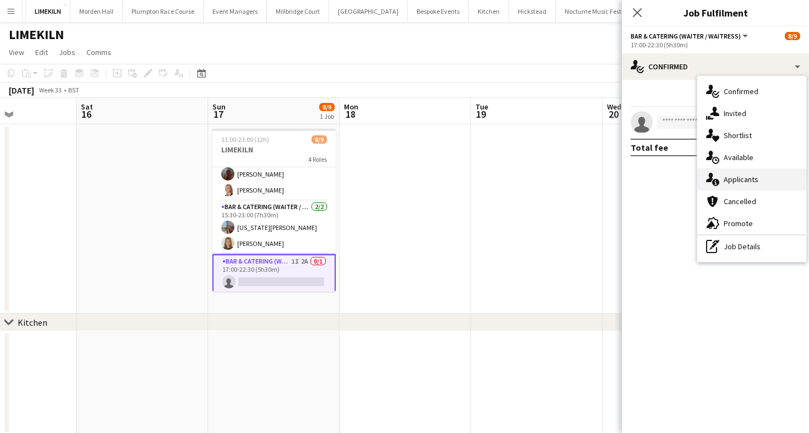
click at [746, 183] on div "single-neutral-actions-information Applicants" at bounding box center [751, 179] width 109 height 22
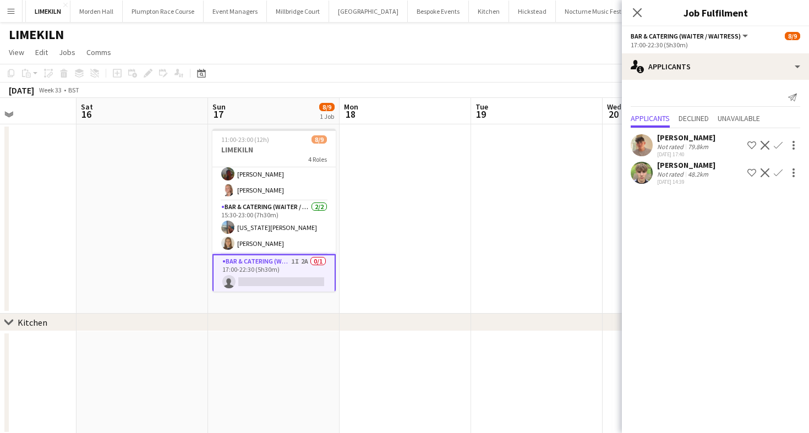
click at [664, 139] on div "[PERSON_NAME]" at bounding box center [686, 138] width 58 height 10
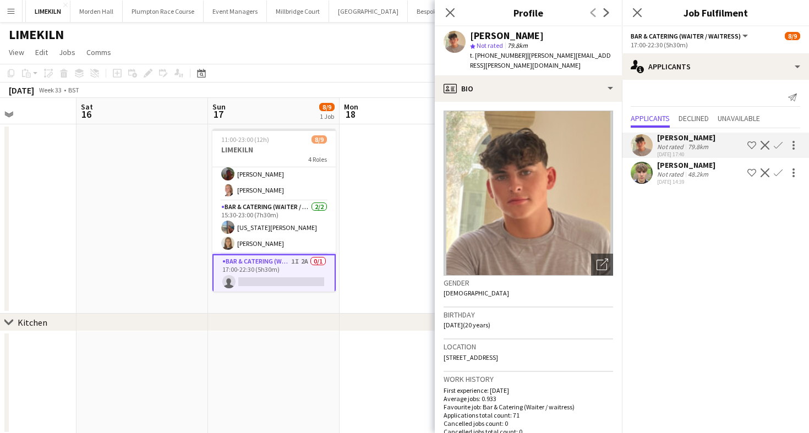
click at [663, 173] on div "Not rated" at bounding box center [671, 174] width 29 height 8
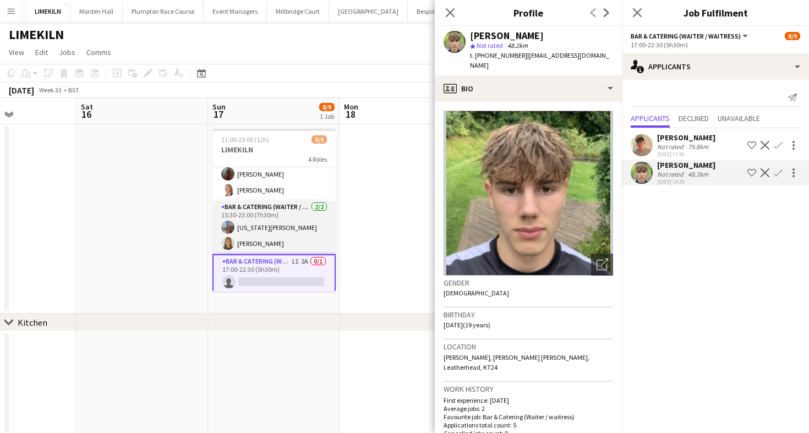
click at [260, 243] on app-card-role "Bar & Catering (Waiter / waitress) [DATE] 15:30-23:00 (7h30m) [US_STATE][PERSON…" at bounding box center [273, 227] width 123 height 53
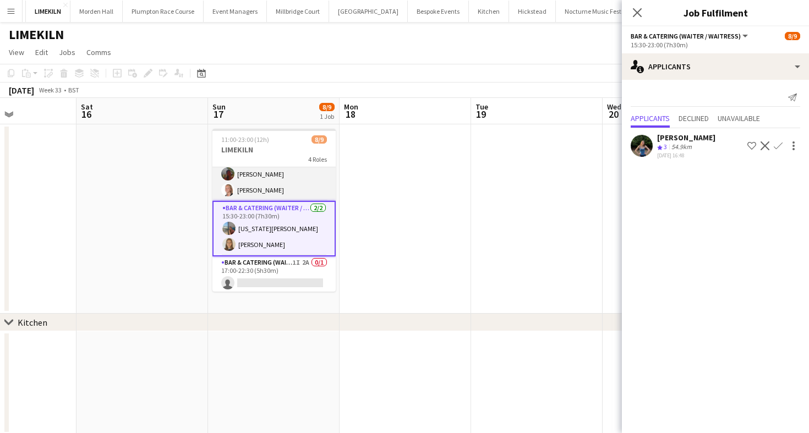
click at [290, 184] on app-card-role "Bar & Catering (Waiter / waitress) [DATE] 15:30-22:30 (7h) [PERSON_NAME] [PERSO…" at bounding box center [273, 158] width 123 height 85
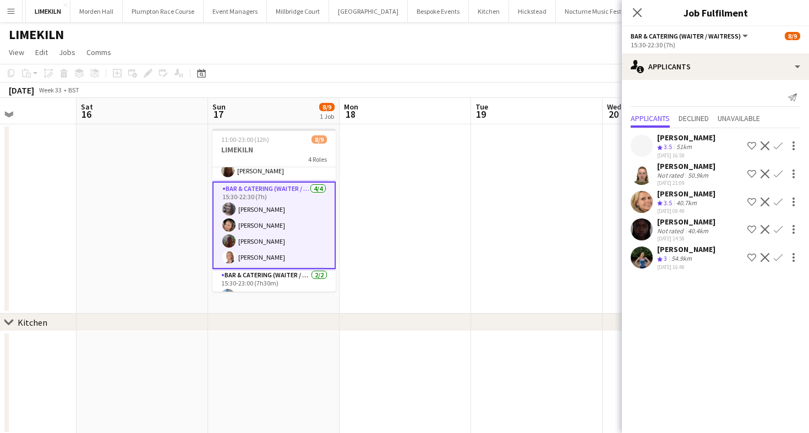
scroll to position [0, 0]
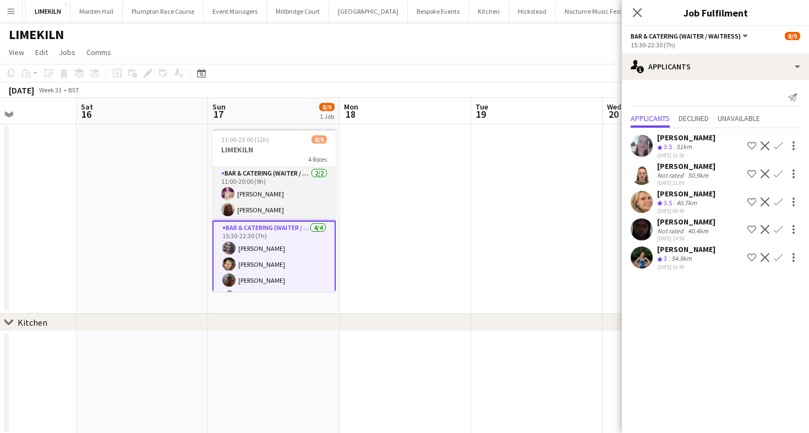
click at [291, 192] on app-card-role "Bar & Catering (Waiter / waitress) [DATE] 11:00-20:00 (9h) [PERSON_NAME] Maddie…" at bounding box center [273, 193] width 123 height 53
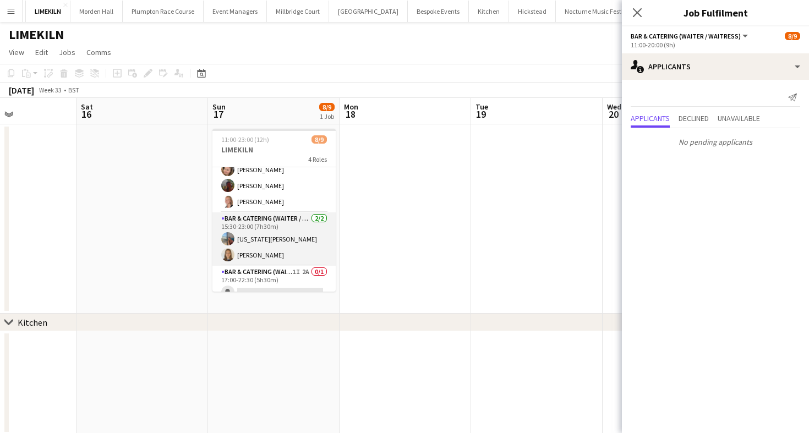
scroll to position [95, 0]
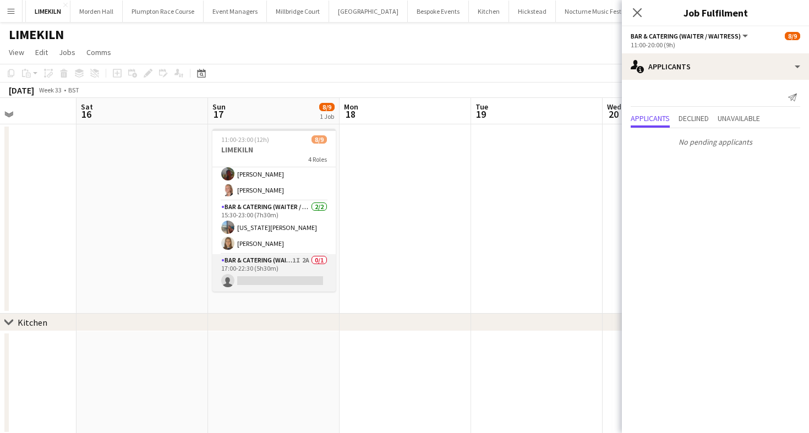
click at [292, 266] on app-card-role "Bar & Catering (Waiter / waitress) 1I 2A 0/1 17:00-22:30 (5h30m) single-neutral…" at bounding box center [273, 272] width 123 height 37
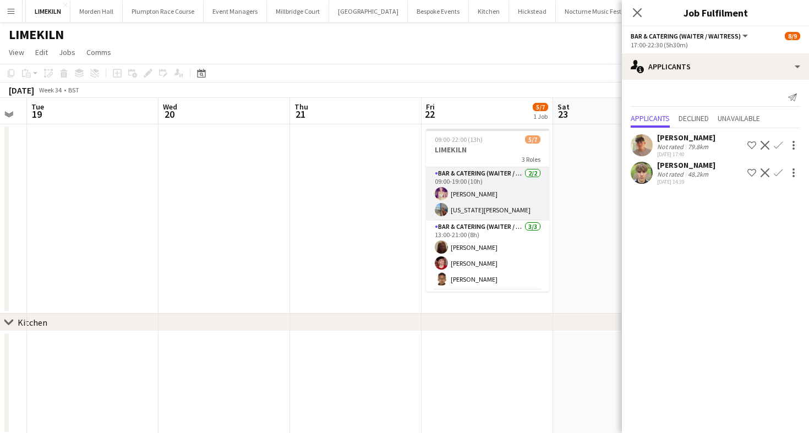
scroll to position [0, 543]
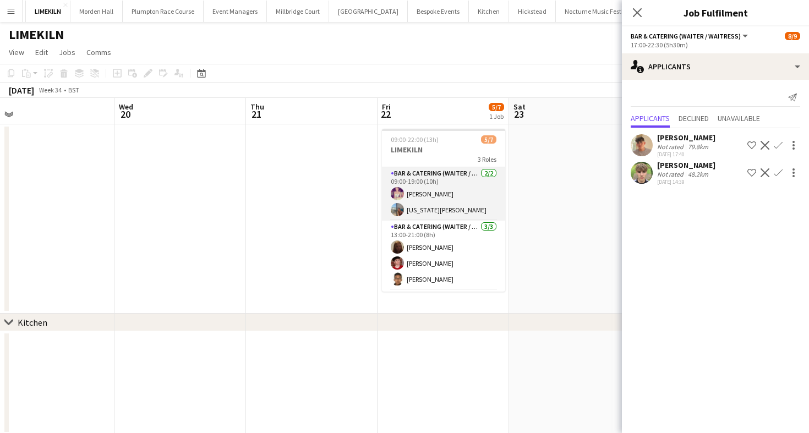
click at [426, 204] on app-card-role "Bar & Catering (Waiter / waitress) [DATE] 09:00-19:00 (10h) [PERSON_NAME] [US_S…" at bounding box center [443, 193] width 123 height 53
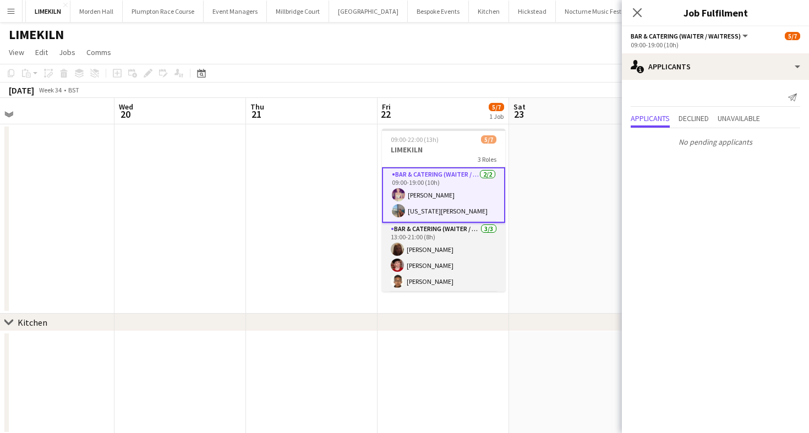
click at [432, 260] on app-card-role "Bar & Catering (Waiter / waitress) [DATE] 13:00-21:00 (8h) Maddie Leader [PERSO…" at bounding box center [443, 257] width 123 height 69
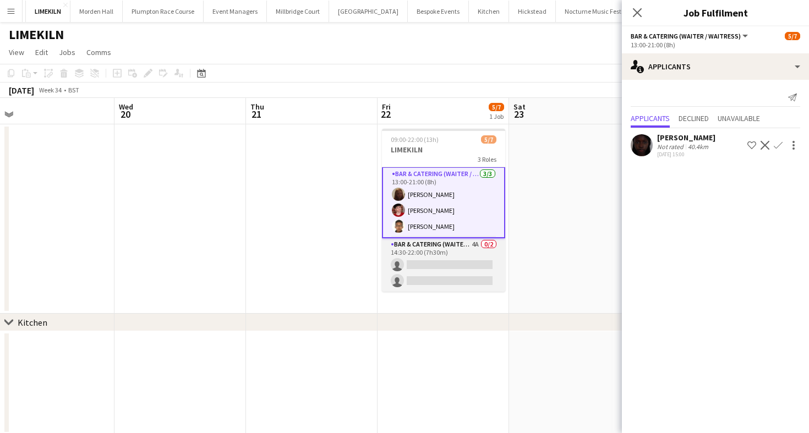
click at [440, 270] on app-card-role "Bar & Catering (Waiter / waitress) 4A 0/2 14:30-22:00 (7h30m) single-neutral-ac…" at bounding box center [443, 264] width 123 height 53
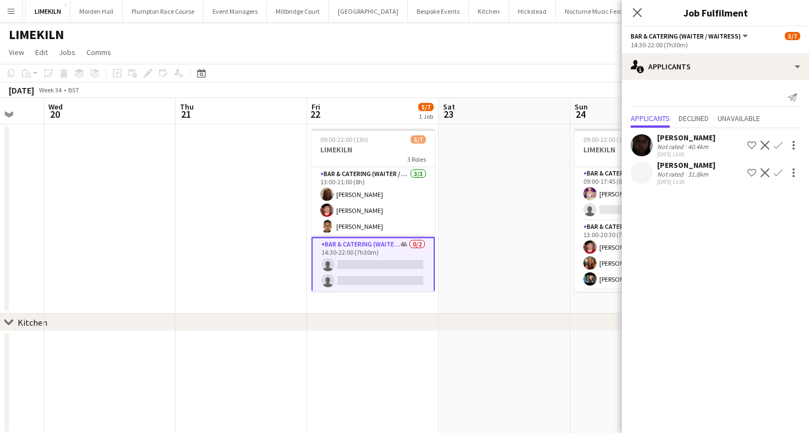
scroll to position [0, 390]
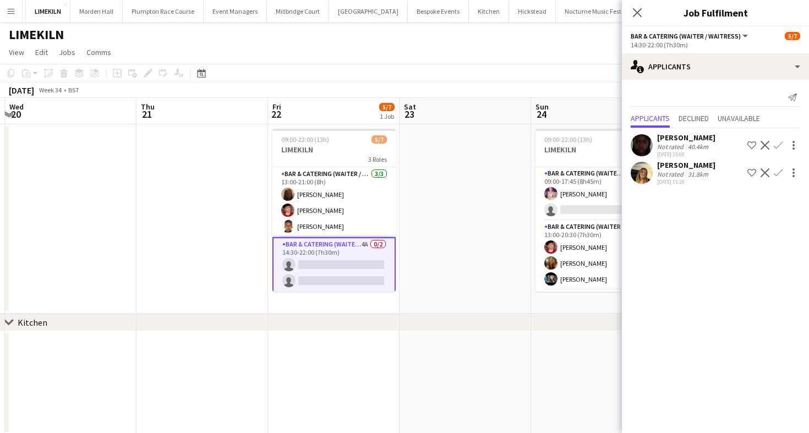
click at [695, 184] on div "[DATE] 15:38" at bounding box center [686, 181] width 58 height 7
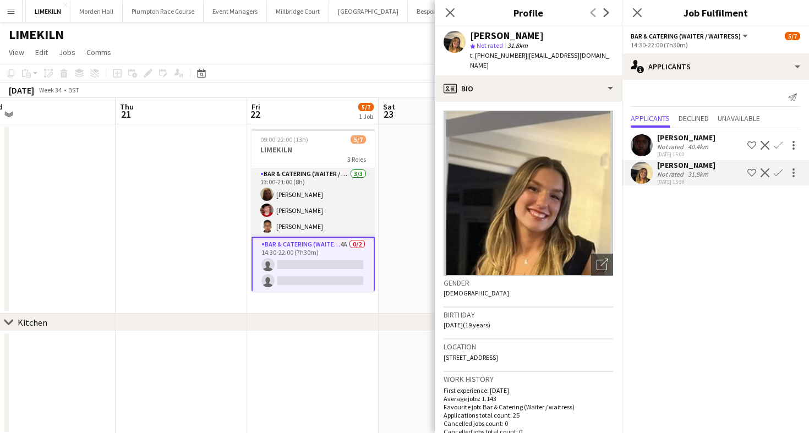
scroll to position [0, 433]
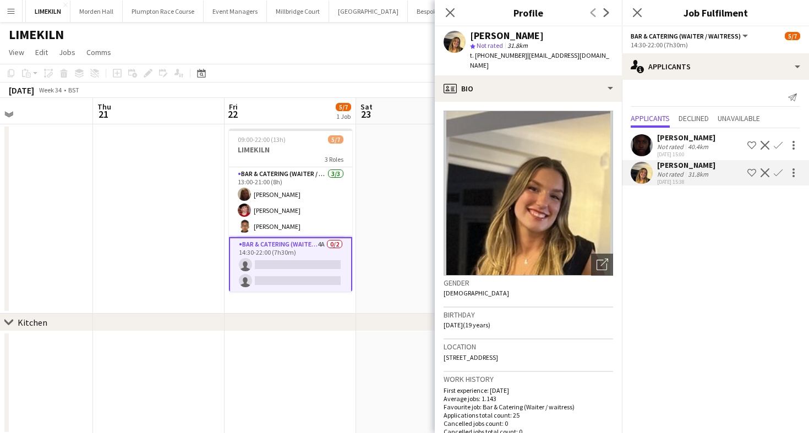
click at [780, 175] on app-icon "Confirm" at bounding box center [778, 172] width 9 height 9
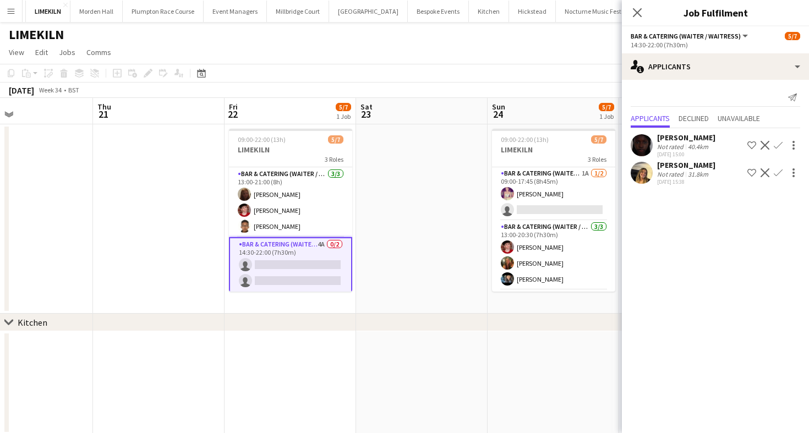
click at [780, 173] on app-icon "Confirm" at bounding box center [778, 172] width 9 height 9
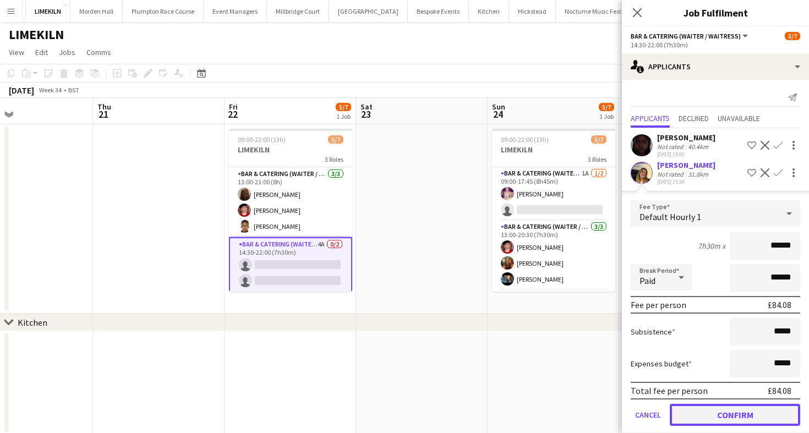
click at [715, 409] on button "Confirm" at bounding box center [735, 415] width 130 height 22
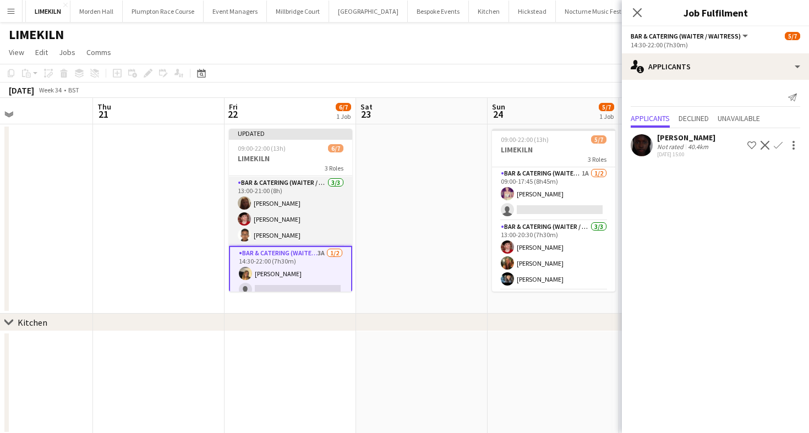
scroll to position [0, 0]
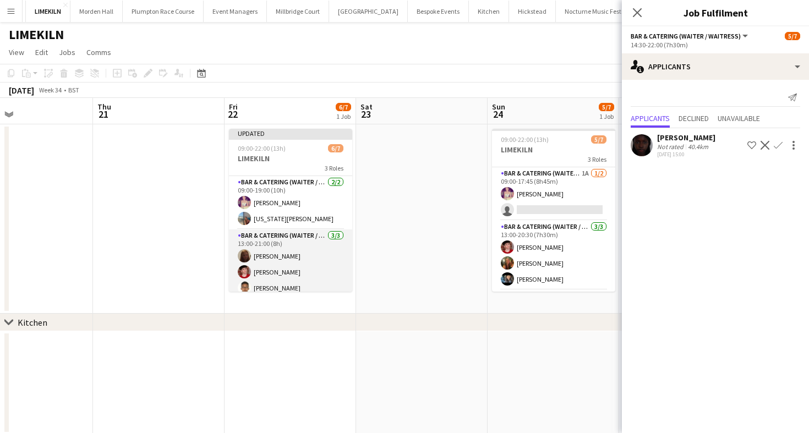
click at [315, 210] on app-card-role "Bar & Catering (Waiter / waitress) [DATE] 09:00-19:00 (10h) [PERSON_NAME] [US_S…" at bounding box center [290, 202] width 123 height 53
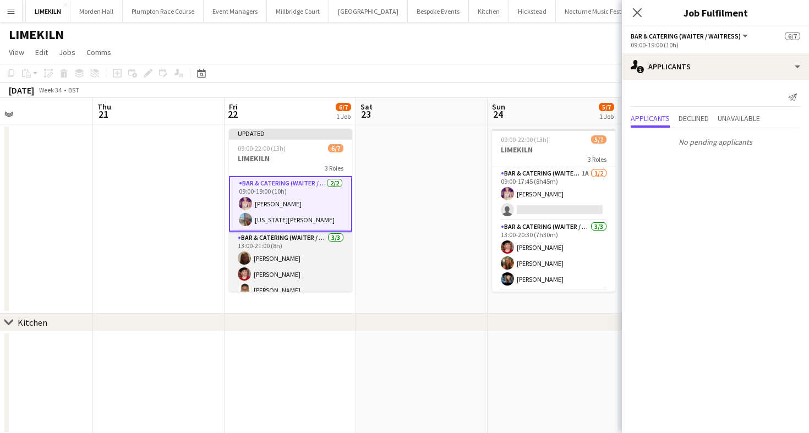
click at [310, 277] on app-card-role "Bar & Catering (Waiter / waitress) [DATE] 13:00-21:00 (8h) Maddie Leader [PERSO…" at bounding box center [290, 266] width 123 height 69
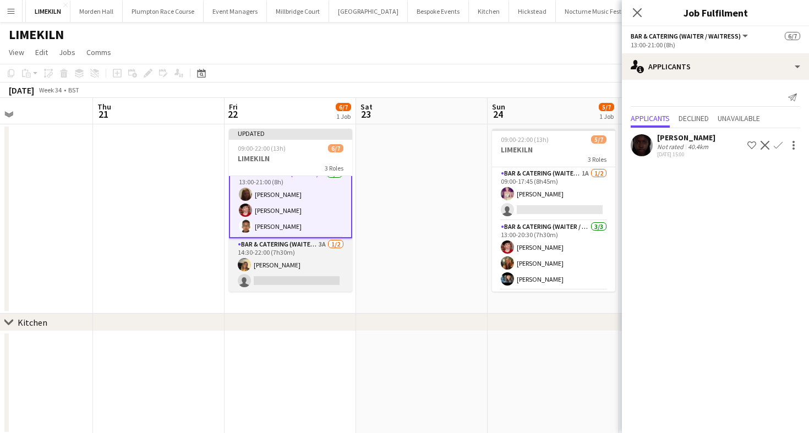
click at [318, 265] on app-card-role "Bar & Catering (Waiter / waitress) 3A [DATE] 14:30-22:00 (7h30m) [PERSON_NAME] …" at bounding box center [290, 264] width 123 height 53
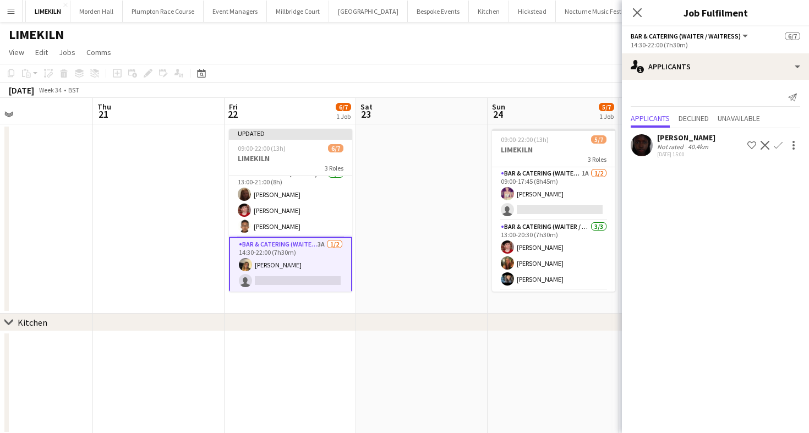
click at [449, 48] on app-page-menu "View Day view expanded Day view collapsed Month view Date picker Jump to [DATE]…" at bounding box center [404, 53] width 809 height 21
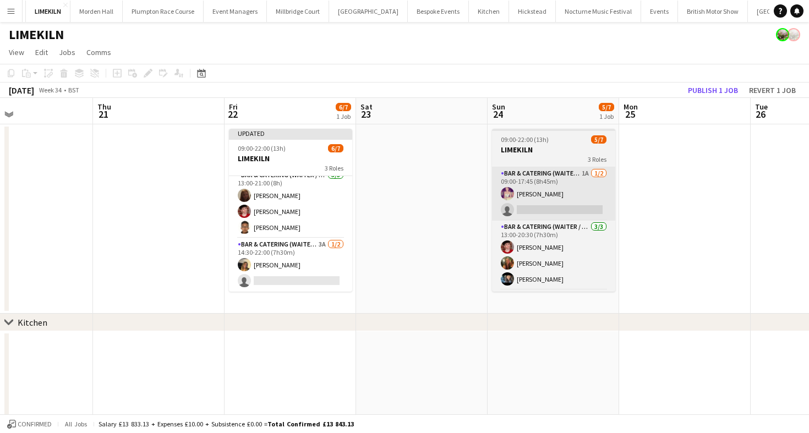
scroll to position [61, 0]
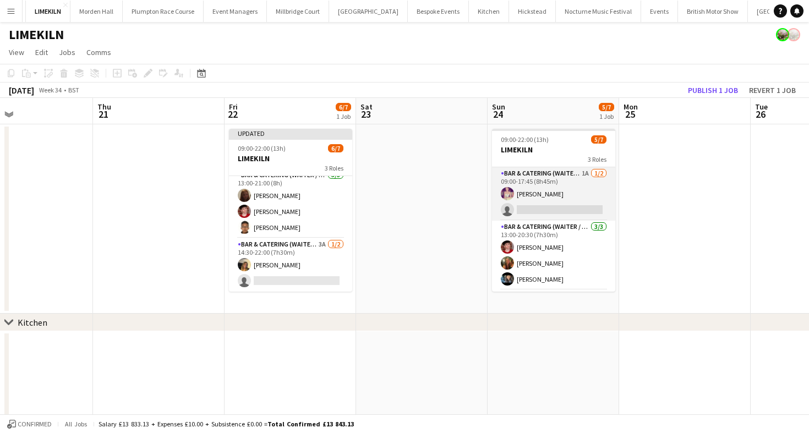
click at [539, 208] on app-card-role "Bar & Catering (Waiter / waitress) 1A [DATE] 09:00-17:45 (8h45m) [PERSON_NAME] …" at bounding box center [553, 193] width 123 height 53
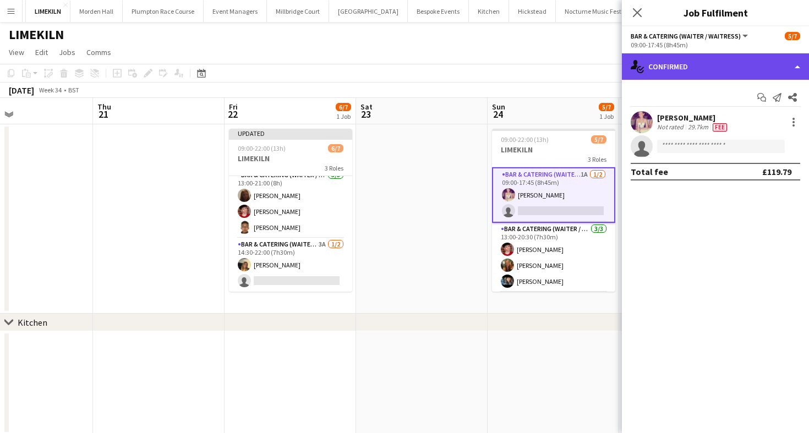
click at [668, 63] on div "single-neutral-actions-check-2 Confirmed" at bounding box center [715, 66] width 187 height 26
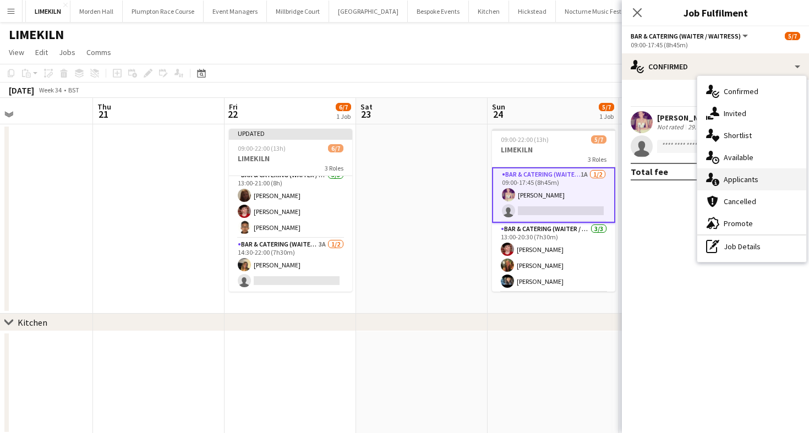
click at [726, 183] on div "single-neutral-actions-information Applicants" at bounding box center [751, 179] width 109 height 22
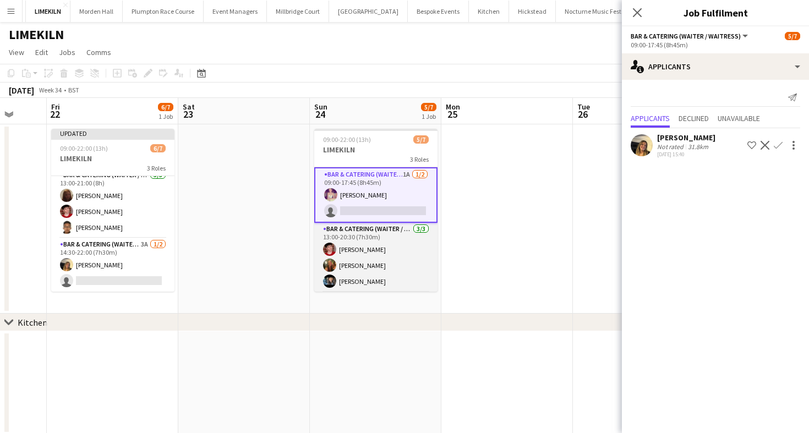
scroll to position [54, 0]
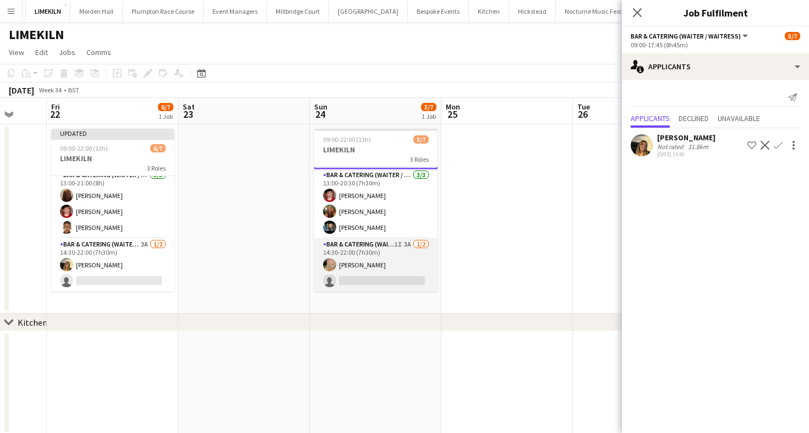
click at [380, 264] on app-card-role "Bar & Catering (Waiter / waitress) 1I 3A [DATE] 14:30-22:00 (7h30m) [PERSON_NAM…" at bounding box center [375, 264] width 123 height 53
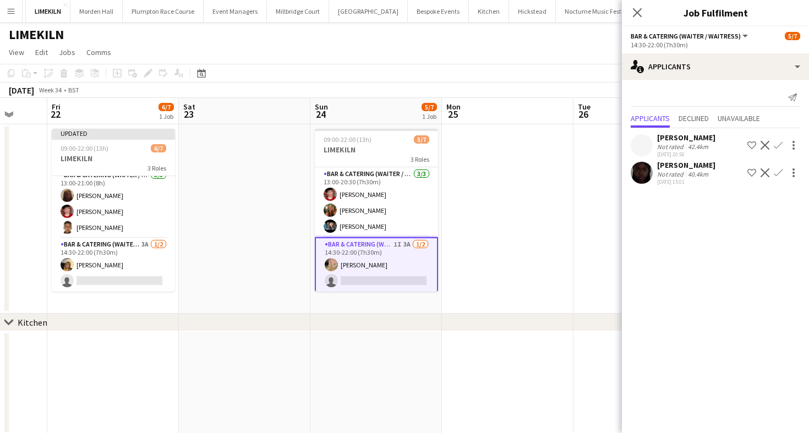
scroll to position [0, 0]
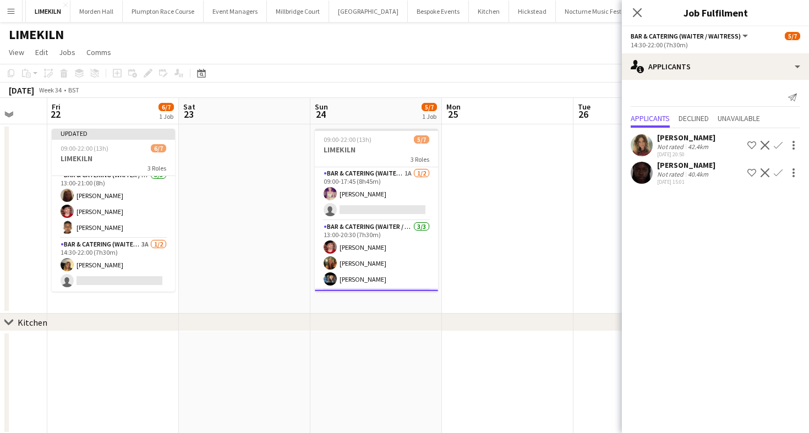
click at [675, 148] on div "Not rated" at bounding box center [671, 147] width 29 height 8
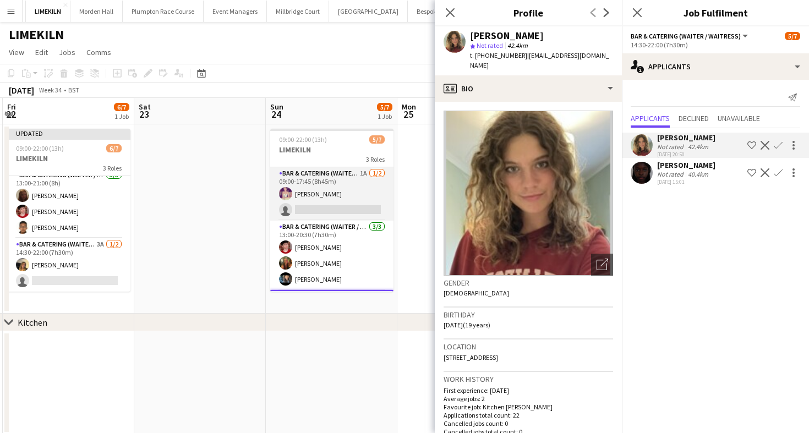
scroll to position [0, 413]
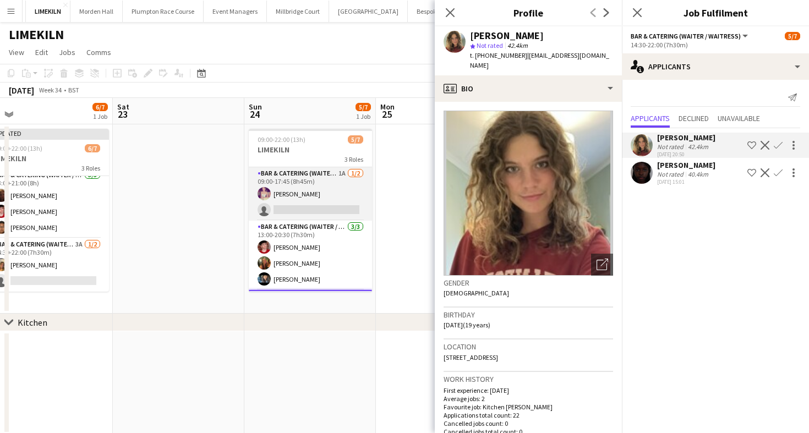
click at [327, 182] on app-card-role "Bar & Catering (Waiter / waitress) 1A [DATE] 09:00-17:45 (8h45m) [PERSON_NAME] …" at bounding box center [310, 193] width 123 height 53
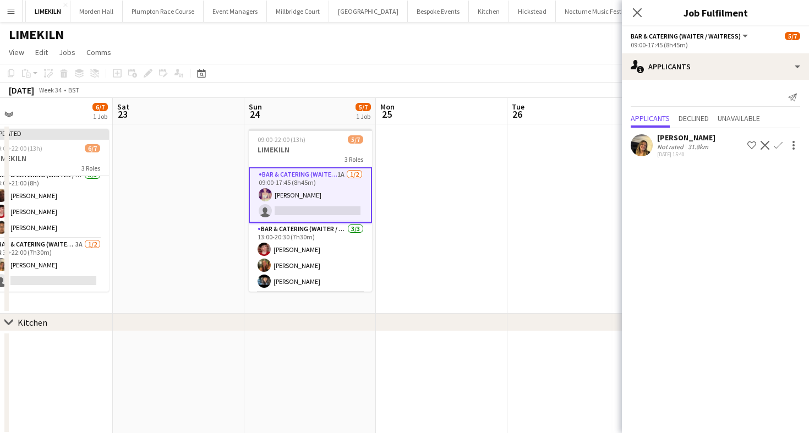
click at [774, 146] on app-icon "Confirm" at bounding box center [778, 145] width 9 height 9
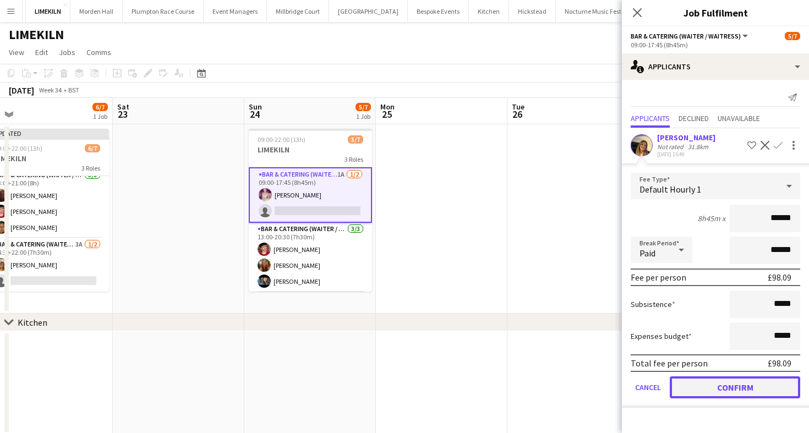
click at [712, 379] on button "Confirm" at bounding box center [735, 388] width 130 height 22
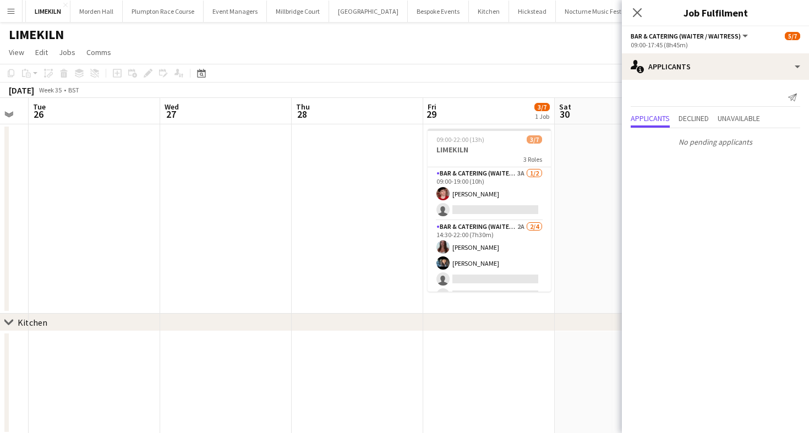
scroll to position [0, 421]
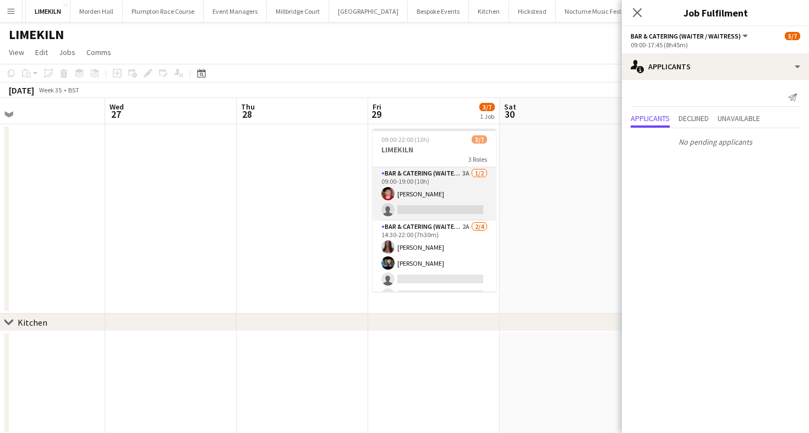
click at [453, 196] on app-card-role "Bar & Catering (Waiter / waitress) 3A [DATE] 09:00-19:00 (10h) [PERSON_NAME] si…" at bounding box center [434, 193] width 123 height 53
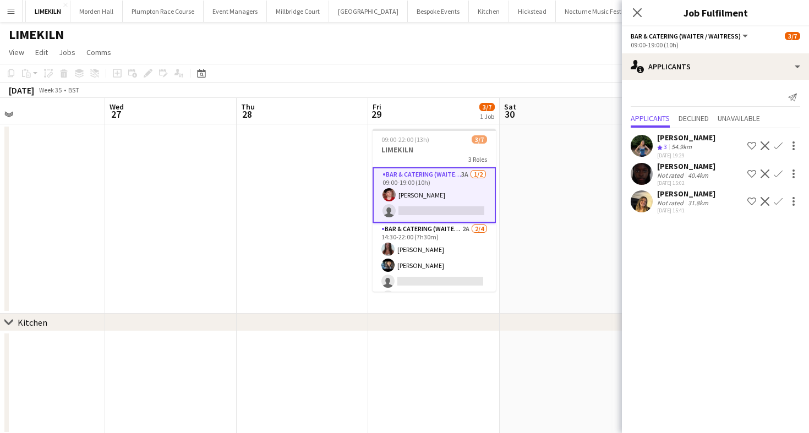
scroll to position [0, 490]
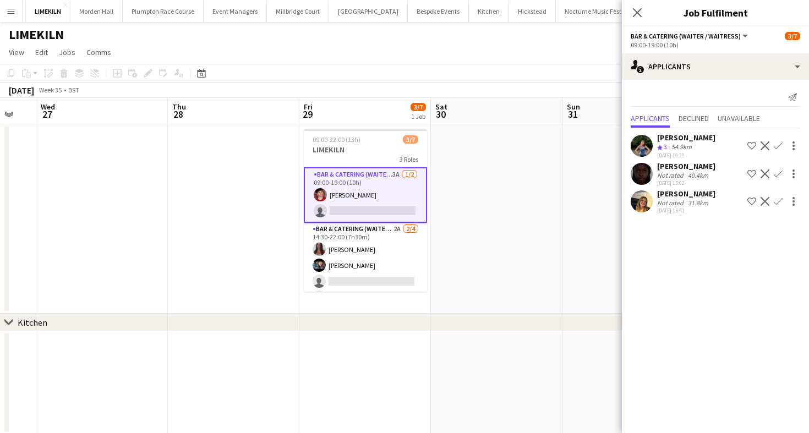
click at [778, 201] on app-icon "Confirm" at bounding box center [778, 201] width 9 height 9
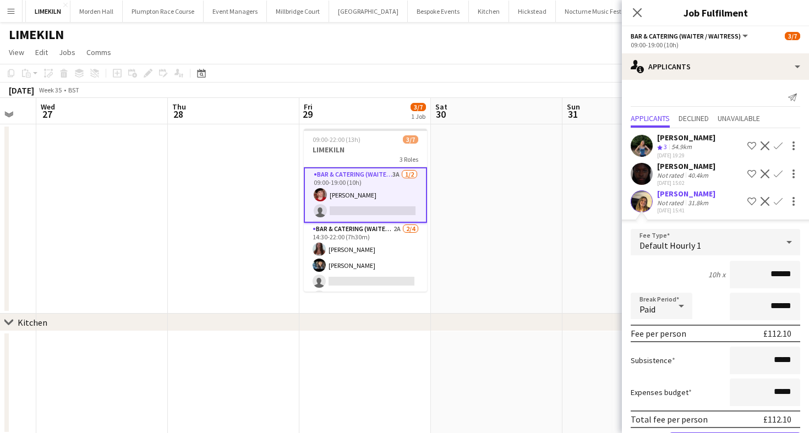
click at [663, 276] on div "10h x ******" at bounding box center [716, 275] width 170 height 28
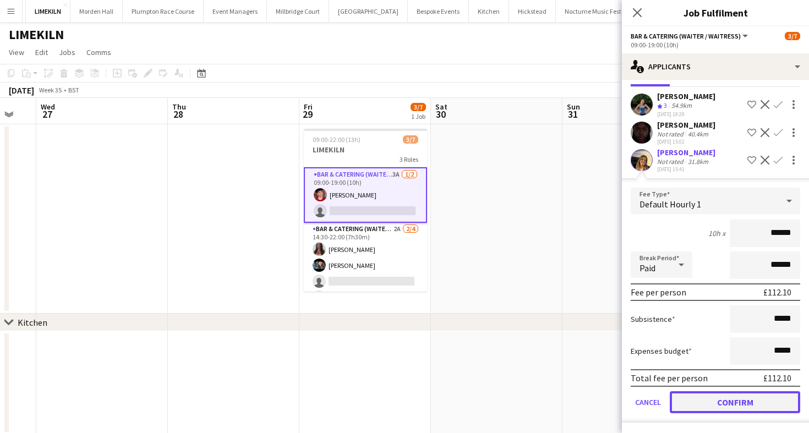
click at [708, 394] on button "Confirm" at bounding box center [735, 402] width 130 height 22
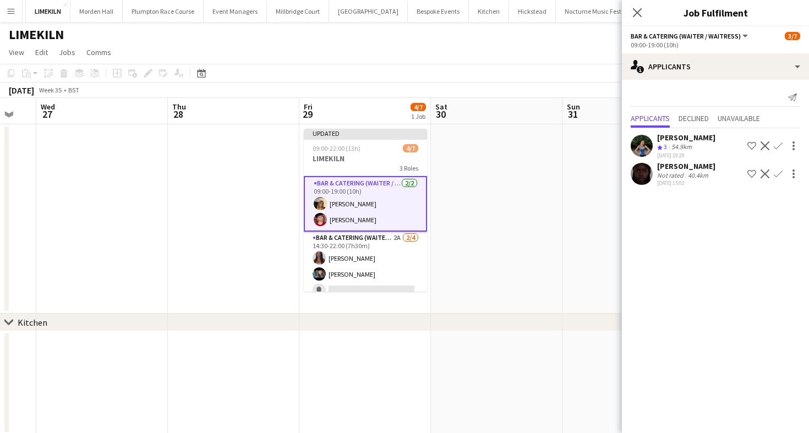
scroll to position [0, 0]
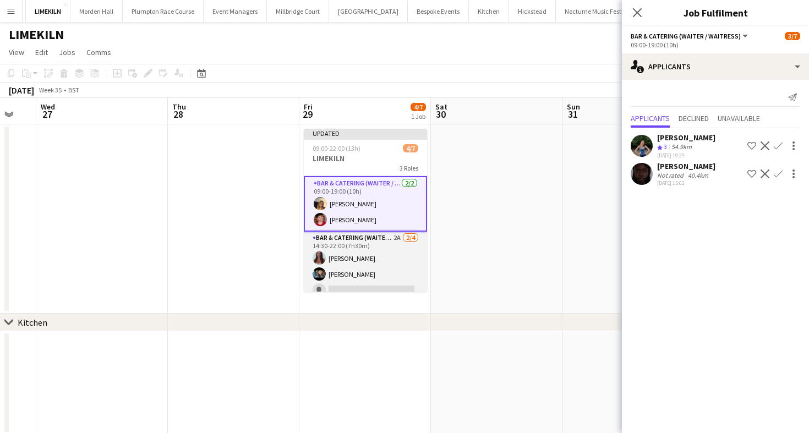
click at [385, 249] on app-card-role "Bar & Catering (Waiter / waitress) 2A [DATE] 14:30-22:00 (7h30m) [PERSON_NAME] …" at bounding box center [365, 274] width 123 height 85
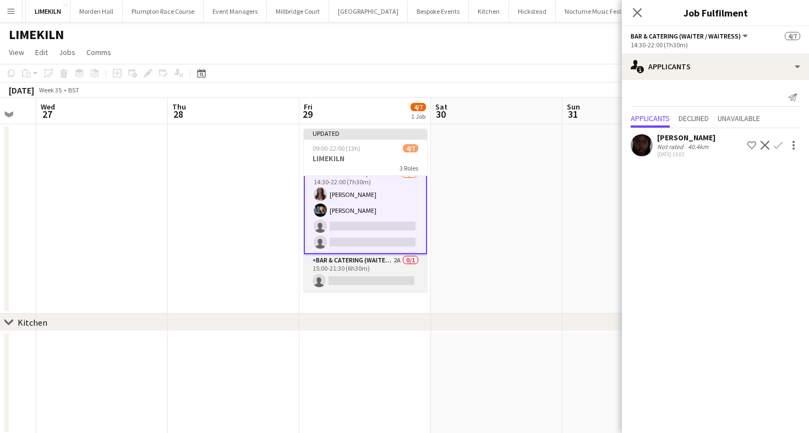
click at [381, 271] on app-card-role "Bar & Catering (Waiter / waitress) 2A 0/1 15:00-21:30 (6h30m) single-neutral-ac…" at bounding box center [365, 272] width 123 height 37
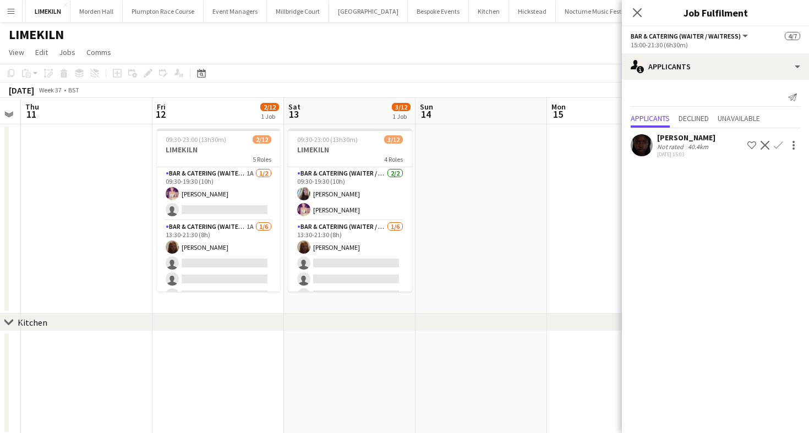
scroll to position [0, 363]
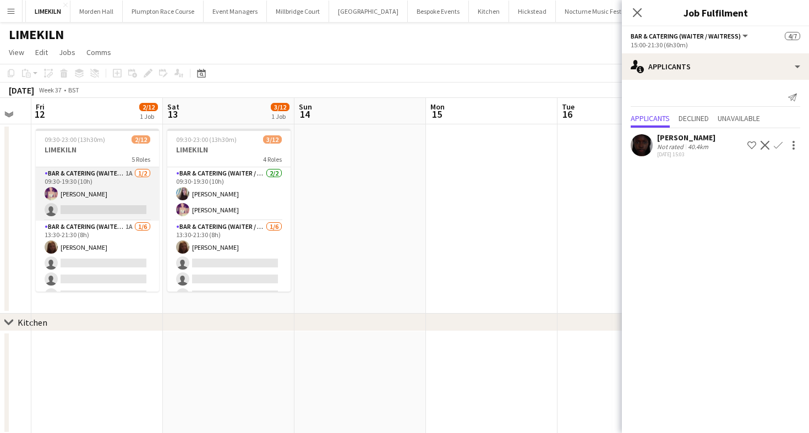
click at [119, 198] on app-card-role "Bar & Catering (Waiter / waitress) 1A [DATE] 09:30-19:30 (10h) [PERSON_NAME] si…" at bounding box center [97, 193] width 123 height 53
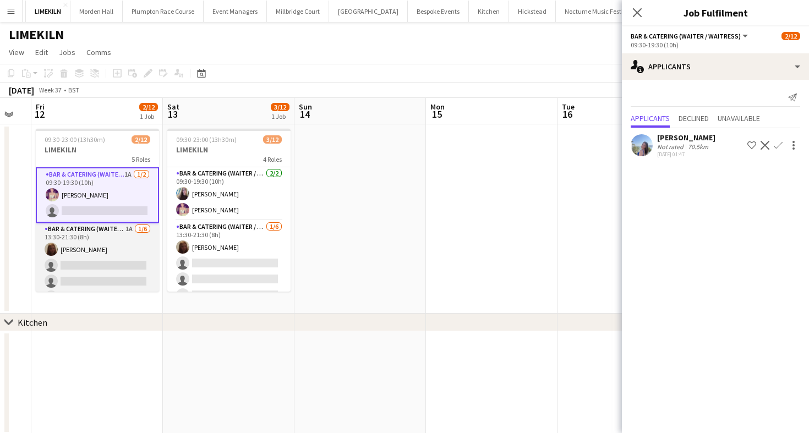
click at [94, 242] on app-card-role "Bar & Catering (Waiter / waitress) 1A [DATE] 13:30-21:30 (8h) [PERSON_NAME] sin…" at bounding box center [97, 281] width 123 height 117
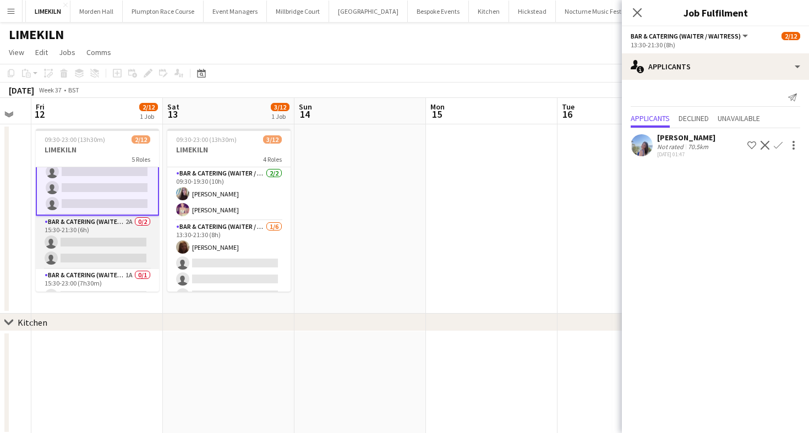
click at [129, 250] on app-card-role "Bar & Catering (Waiter / waitress) 2A 0/2 15:30-21:30 (6h) single-neutral-actio…" at bounding box center [97, 242] width 123 height 53
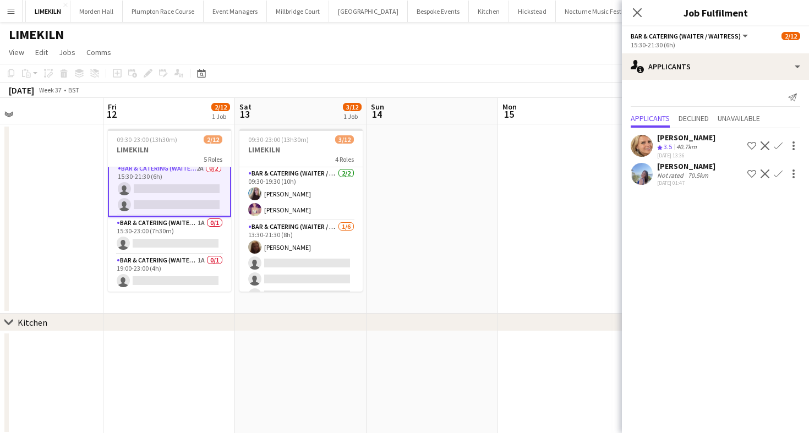
scroll to position [0, 290]
click at [181, 238] on app-card-role "Bar & Catering (Waiter / waitress) 1A 0/1 15:30-23:00 (7h30m) single-neutral-ac…" at bounding box center [170, 235] width 123 height 37
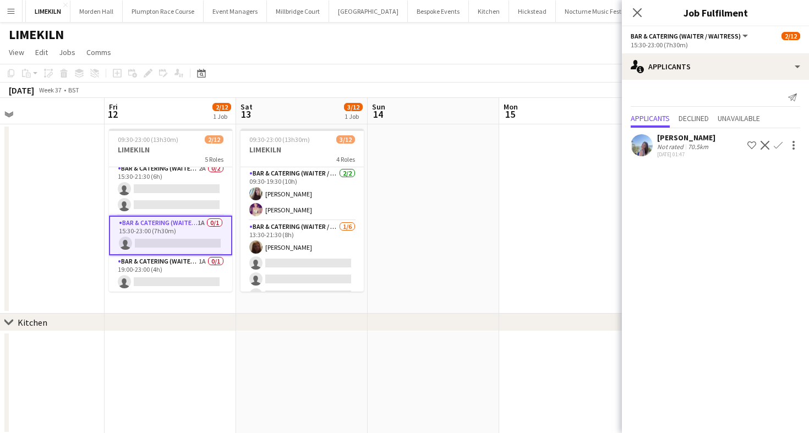
scroll to position [0, 270]
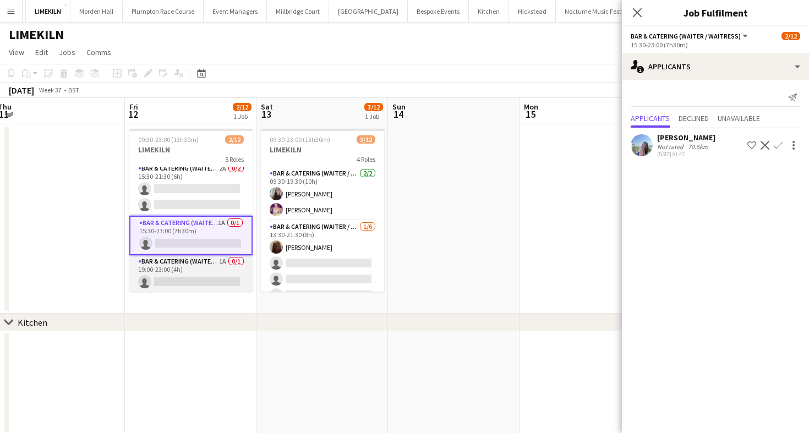
click at [187, 278] on app-card-role "Bar & Catering (Waiter / waitress) 1A 0/1 19:00-23:00 (4h) single-neutral-actio…" at bounding box center [190, 273] width 123 height 37
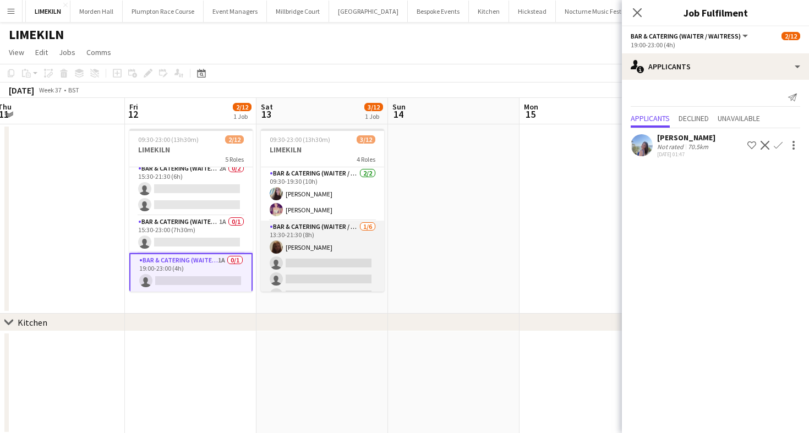
click at [313, 246] on app-card-role "Bar & Catering (Waiter / waitress) [DATE] 13:30-21:30 (8h) [PERSON_NAME] single…" at bounding box center [322, 279] width 123 height 117
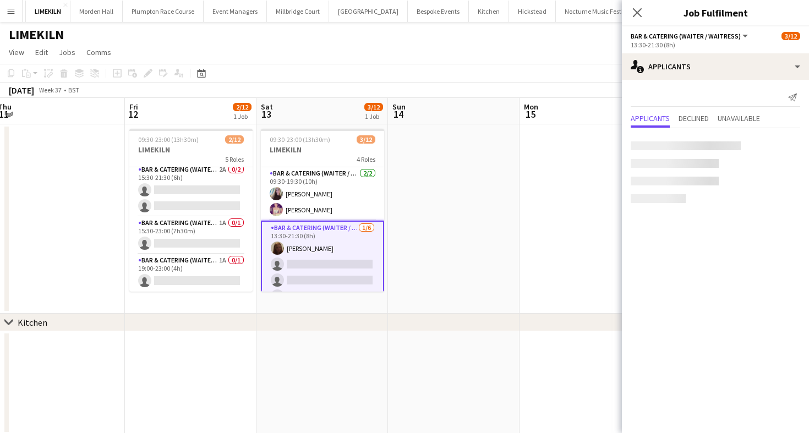
scroll to position [175, 0]
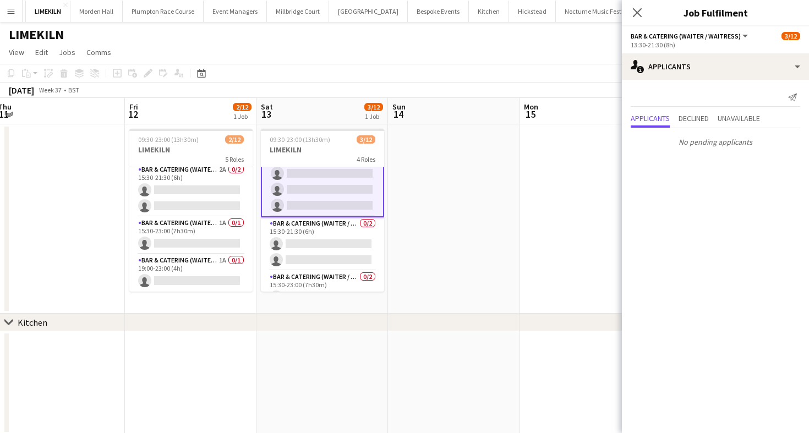
click at [313, 246] on app-card-role "Bar & Catering (Waiter / waitress) 0/2 15:30-21:30 (6h) single-neutral-actions …" at bounding box center [322, 243] width 123 height 53
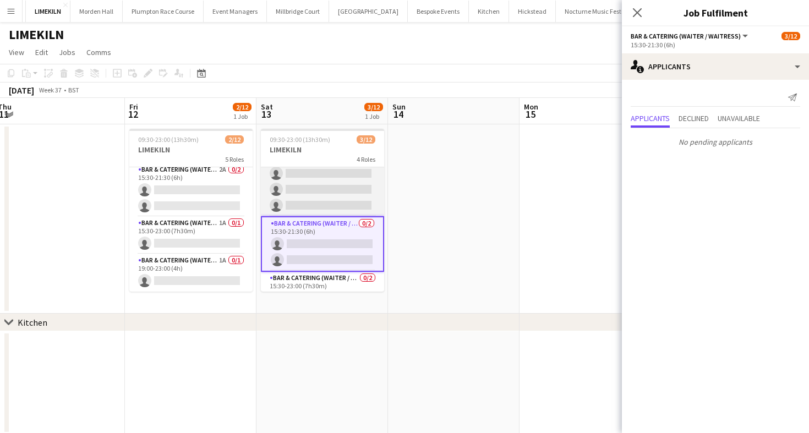
scroll to position [155, 0]
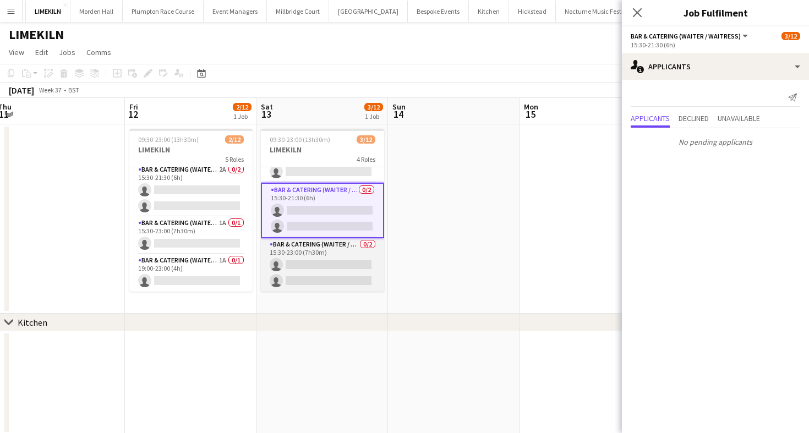
click at [323, 272] on app-card-role "Bar & Catering (Waiter / waitress) 0/2 15:30-23:00 (7h30m) single-neutral-actio…" at bounding box center [322, 264] width 123 height 53
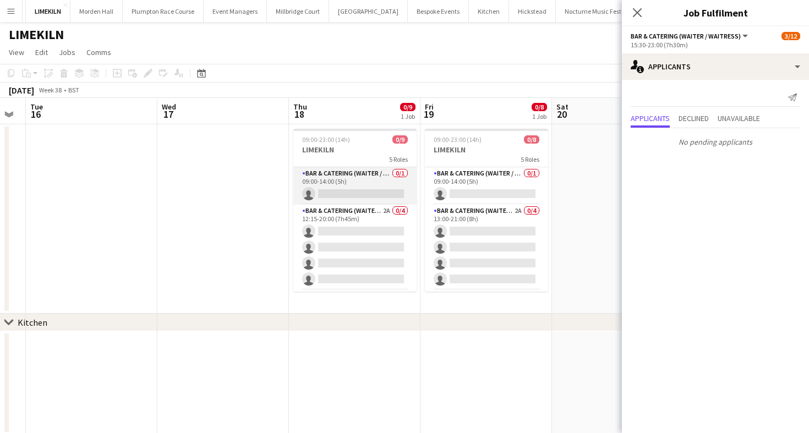
scroll to position [0, 425]
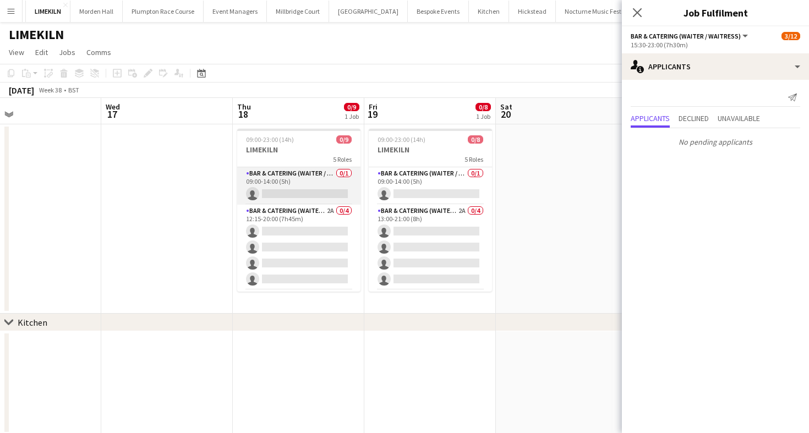
click at [324, 184] on app-card-role "Bar & Catering (Waiter / waitress) 0/1 09:00-14:00 (5h) single-neutral-actions" at bounding box center [298, 185] width 123 height 37
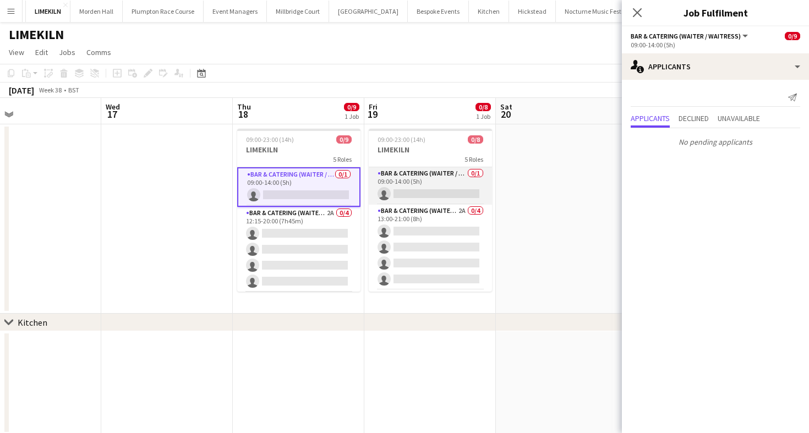
click at [453, 187] on app-card-role "Bar & Catering (Waiter / waitress) 0/1 09:00-14:00 (5h) single-neutral-actions" at bounding box center [430, 185] width 123 height 37
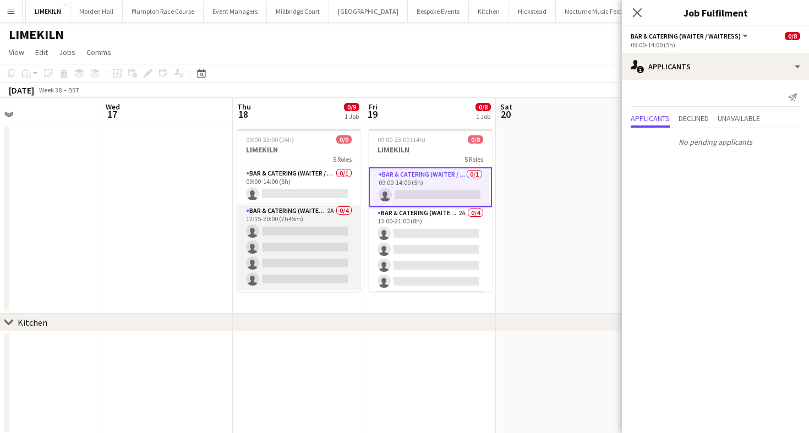
click at [267, 252] on app-card-role "Bar & Catering (Waiter / waitress) 2A 0/4 12:15-20:00 (7h45m) single-neutral-ac…" at bounding box center [298, 247] width 123 height 85
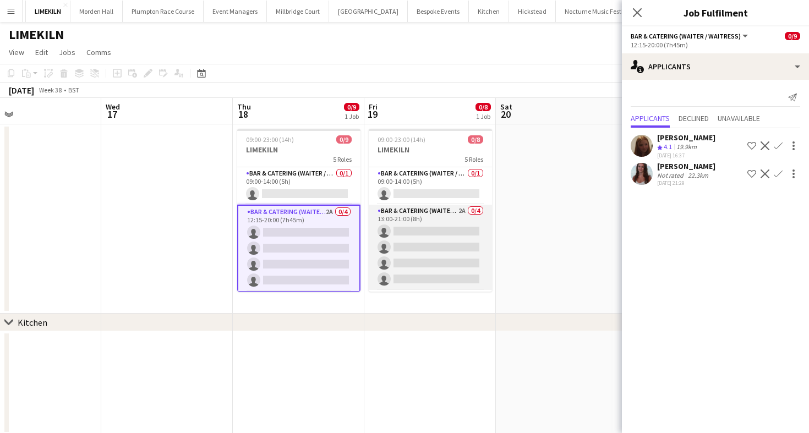
click at [446, 237] on app-card-role "Bar & Catering (Waiter / waitress) 2A 0/4 13:00-21:00 (8h) single-neutral-actio…" at bounding box center [430, 247] width 123 height 85
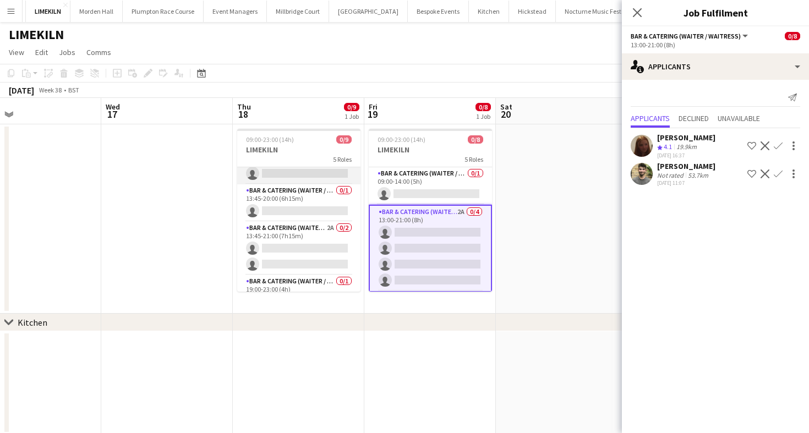
scroll to position [106, 0]
click at [308, 197] on app-card-role "Bar & Catering (Waiter / waitress) 0/1 13:45-20:00 (6h15m) single-neutral-actio…" at bounding box center [298, 202] width 123 height 37
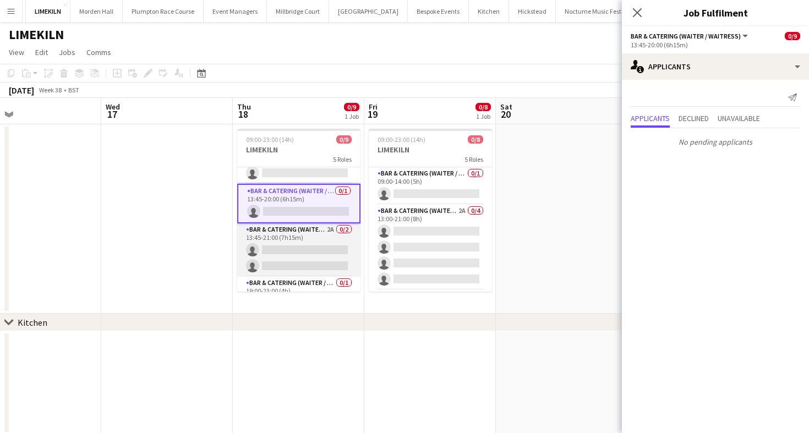
click at [309, 260] on app-card-role "Bar & Catering (Waiter / waitress) 2A 0/2 13:45-21:00 (7h15m) single-neutral-ac…" at bounding box center [298, 250] width 123 height 53
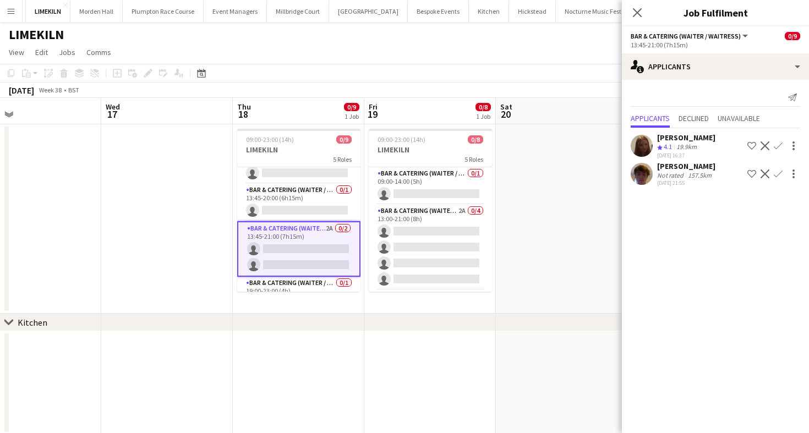
scroll to position [129, 0]
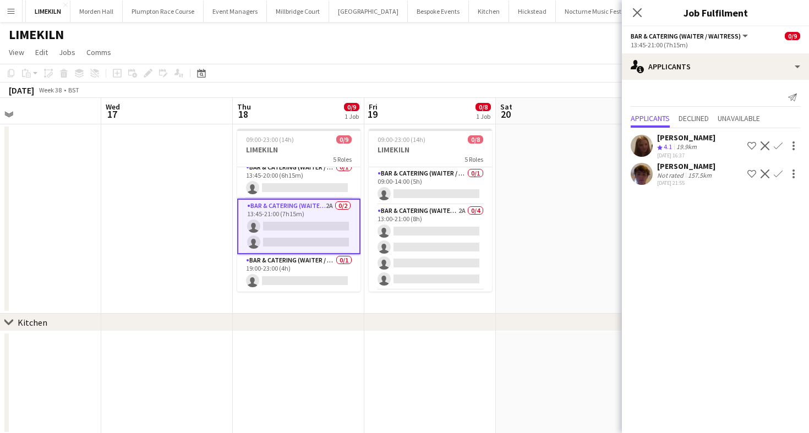
click at [671, 188] on div "Send notification Applicants Declined Unavailable Maddie Leader Crew rating 4.1…" at bounding box center [715, 139] width 187 height 118
click at [655, 179] on div "[PERSON_NAME] Not rated 157.5km [DATE] 21:55 Shortlist crew Decline Confirm" at bounding box center [715, 173] width 187 height 25
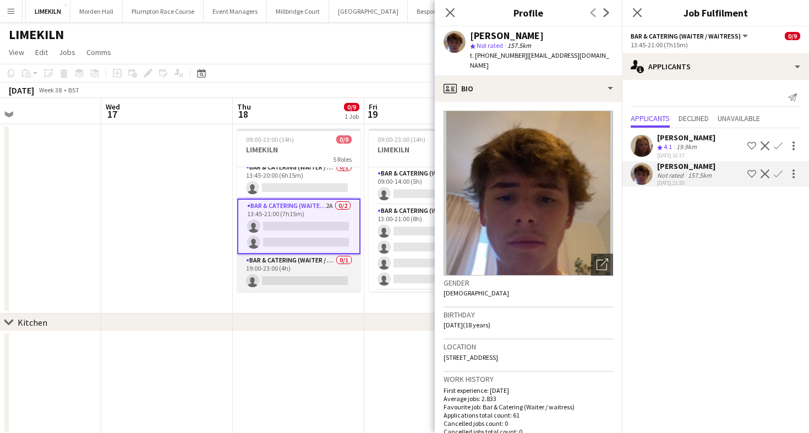
click at [309, 269] on app-card-role "Bar & Catering (Waiter / waitress) 0/1 19:00-23:00 (4h) single-neutral-actions" at bounding box center [298, 272] width 123 height 37
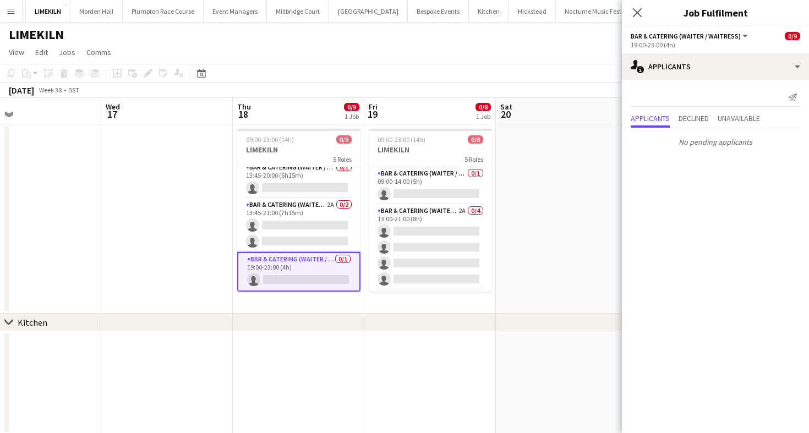
scroll to position [20, 0]
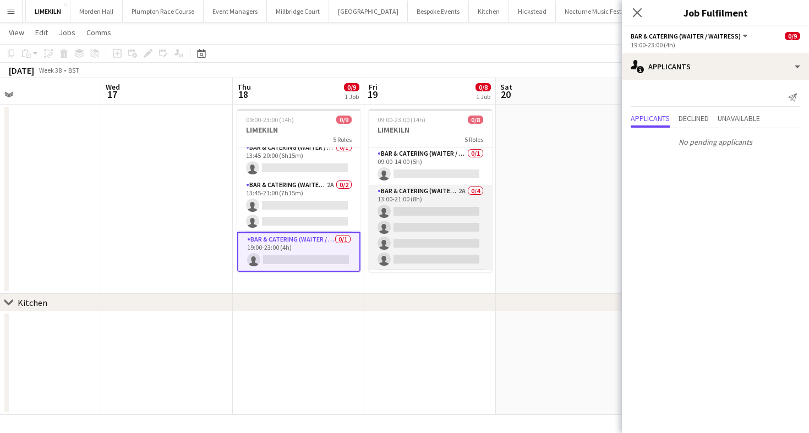
click at [451, 222] on app-card-role "Bar & Catering (Waiter / waitress) 2A 0/4 13:00-21:00 (8h) single-neutral-actio…" at bounding box center [430, 227] width 123 height 85
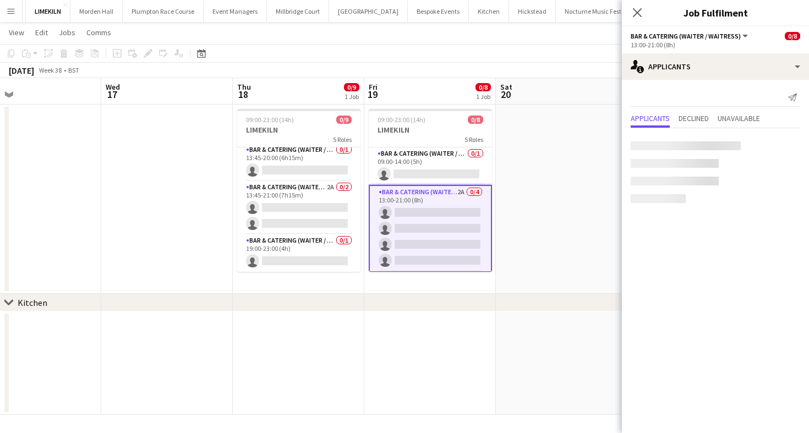
scroll to position [127, 0]
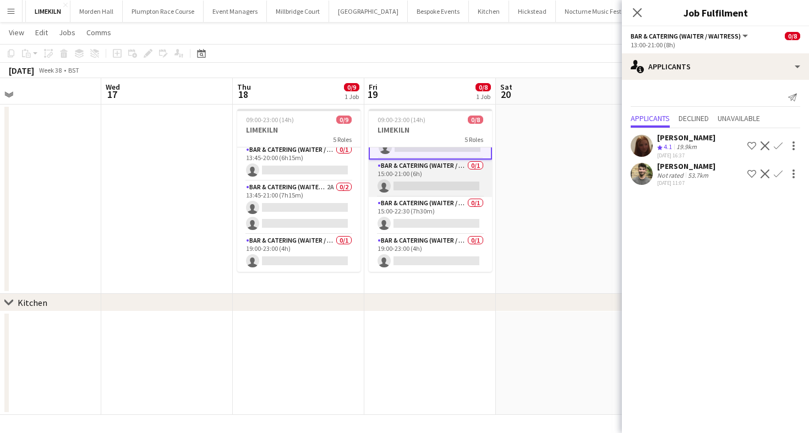
click at [461, 172] on app-card-role "Bar & Catering (Waiter / waitress) 0/1 15:00-21:00 (6h) single-neutral-actions" at bounding box center [430, 178] width 123 height 37
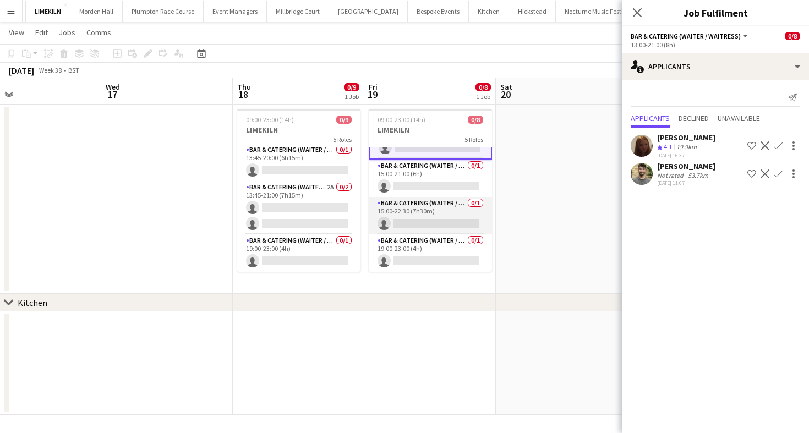
scroll to position [112, 0]
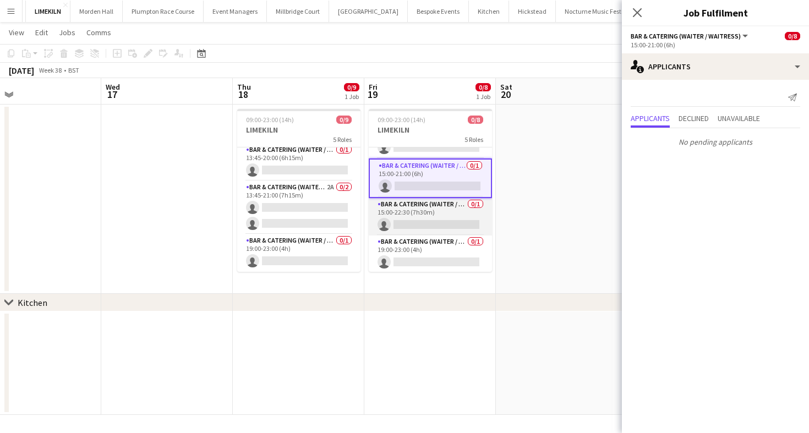
click at [457, 227] on app-card-role "Bar & Catering (Waiter / waitress) 0/1 15:00-22:30 (7h30m) single-neutral-actio…" at bounding box center [430, 216] width 123 height 37
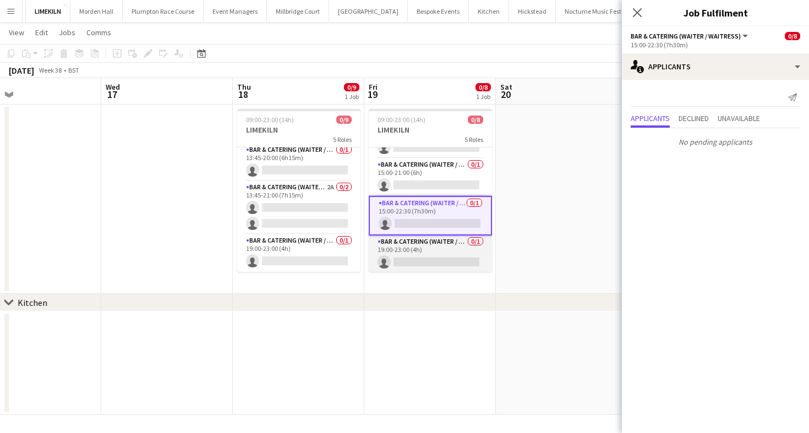
click at [456, 256] on app-card-role "Bar & Catering (Waiter / waitress) 0/1 19:00-23:00 (4h) single-neutral-actions" at bounding box center [430, 254] width 123 height 37
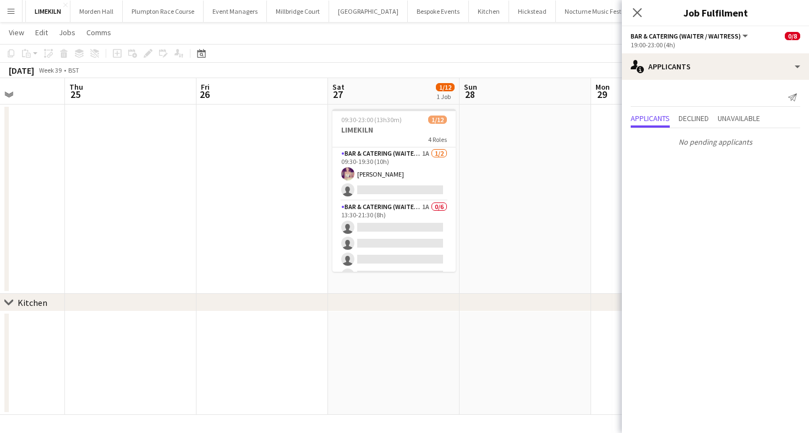
scroll to position [12, 0]
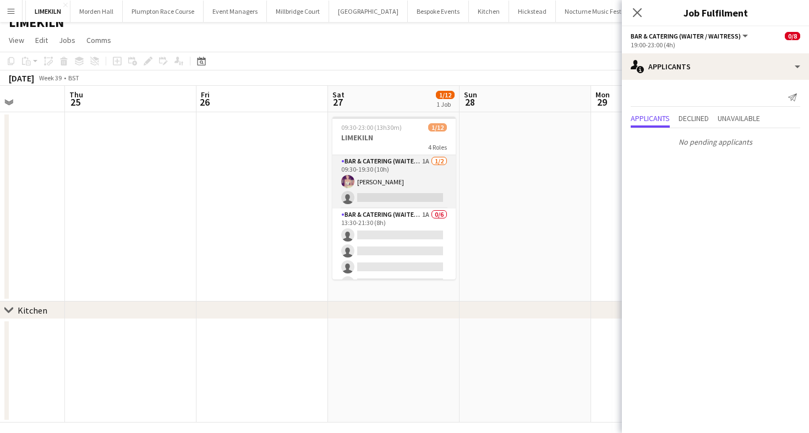
click at [404, 201] on app-card-role "Bar & Catering (Waiter / waitress) 1A [DATE] 09:30-19:30 (10h) [PERSON_NAME] si…" at bounding box center [393, 181] width 123 height 53
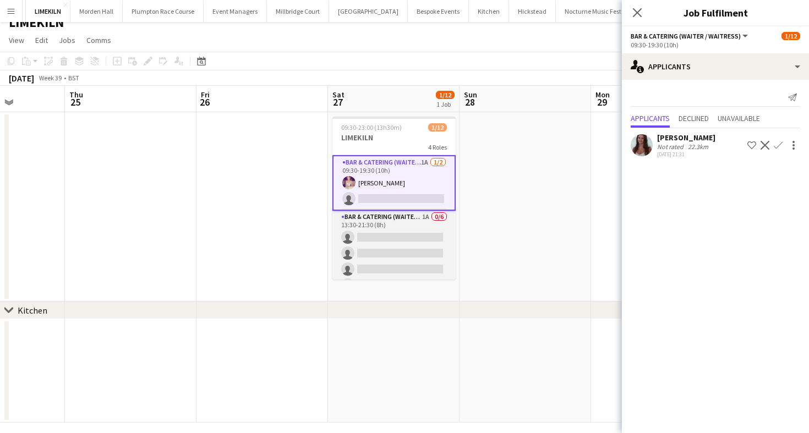
click at [412, 238] on app-card-role "Bar & Catering (Waiter / waitress) 1A 0/6 13:30-21:30 (8h) single-neutral-actio…" at bounding box center [393, 269] width 123 height 117
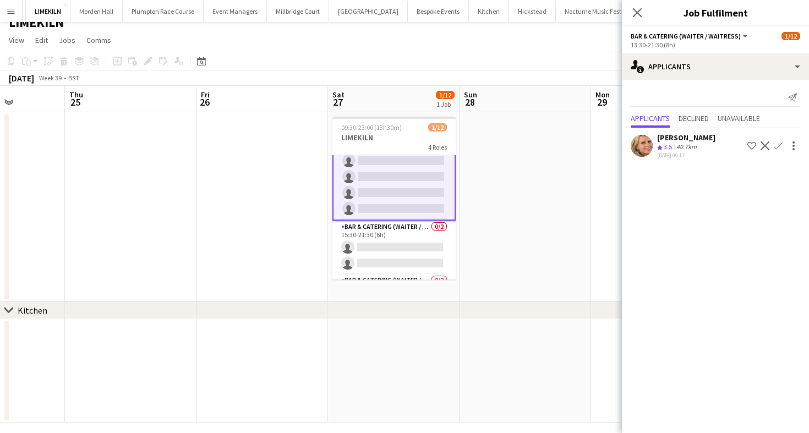
click at [412, 238] on app-card-role "Bar & Catering (Waiter / waitress) 0/2 15:30-21:30 (6h) single-neutral-actions …" at bounding box center [393, 247] width 123 height 53
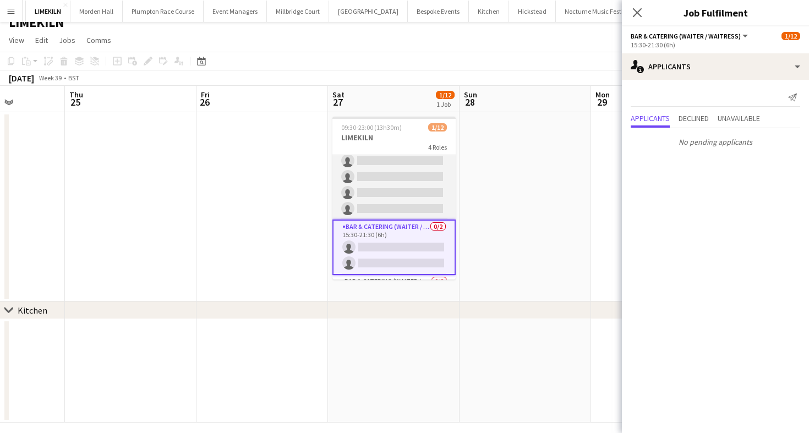
scroll to position [155, 0]
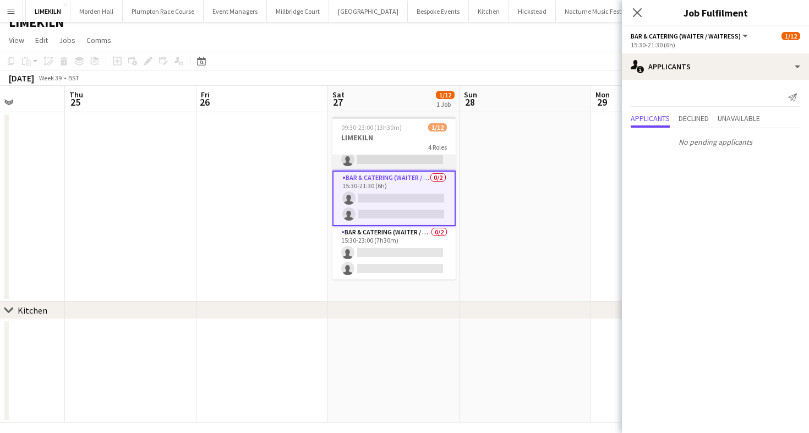
click at [412, 238] on app-card-role "Bar & Catering (Waiter / waitress) 0/2 15:30-23:00 (7h30m) single-neutral-actio…" at bounding box center [393, 252] width 123 height 53
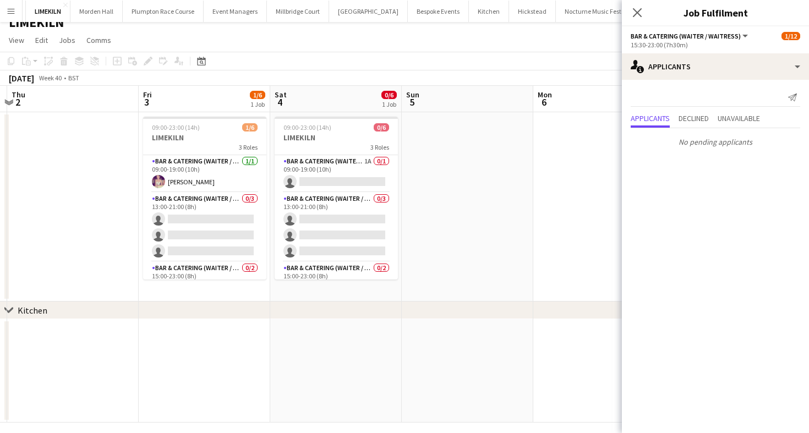
scroll to position [0, 334]
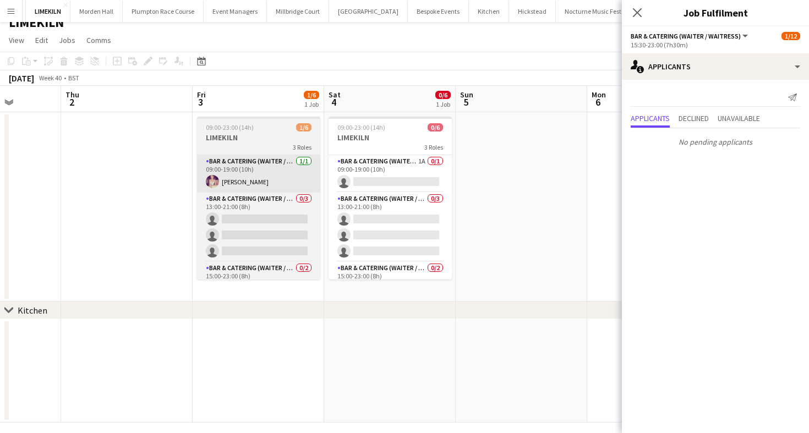
click at [313, 178] on app-card-role "Bar & Catering (Waiter / waitress) [DATE] 09:00-19:00 (10h) [PERSON_NAME]" at bounding box center [258, 173] width 123 height 37
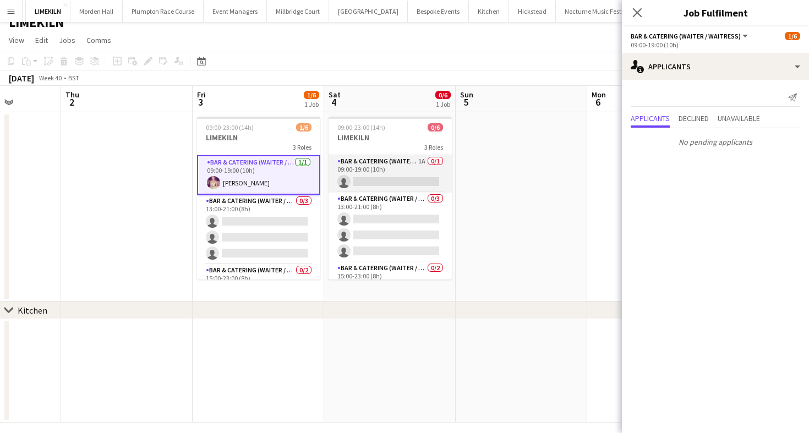
click at [397, 176] on app-card-role "Bar & Catering (Waiter / waitress) 1A 0/1 09:00-19:00 (10h) single-neutral-acti…" at bounding box center [390, 173] width 123 height 37
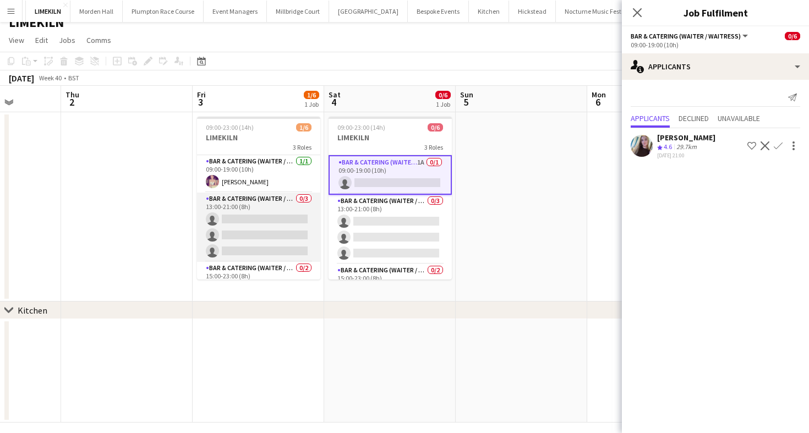
click at [257, 240] on app-card-role "Bar & Catering (Waiter / waitress) 0/3 13:00-21:00 (8h) single-neutral-actions …" at bounding box center [258, 227] width 123 height 69
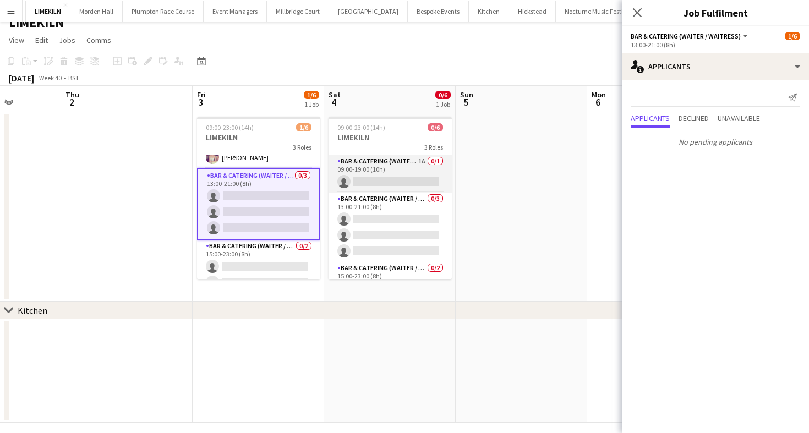
scroll to position [0, 0]
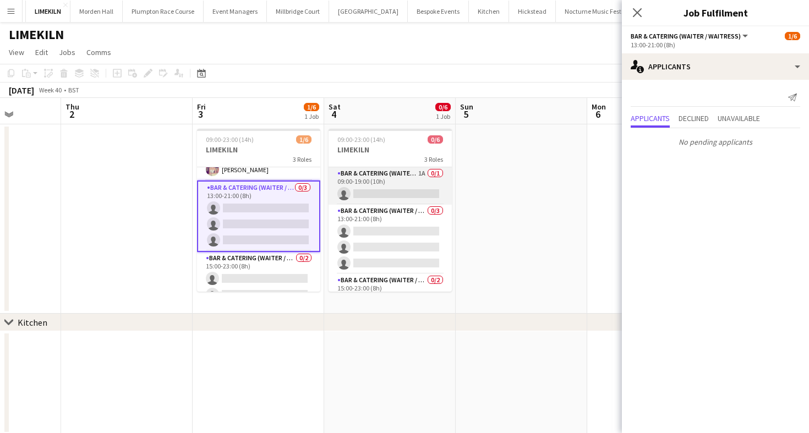
click at [412, 184] on app-card-role "Bar & Catering (Waiter / waitress) 1A 0/1 09:00-19:00 (10h) single-neutral-acti…" at bounding box center [390, 185] width 123 height 37
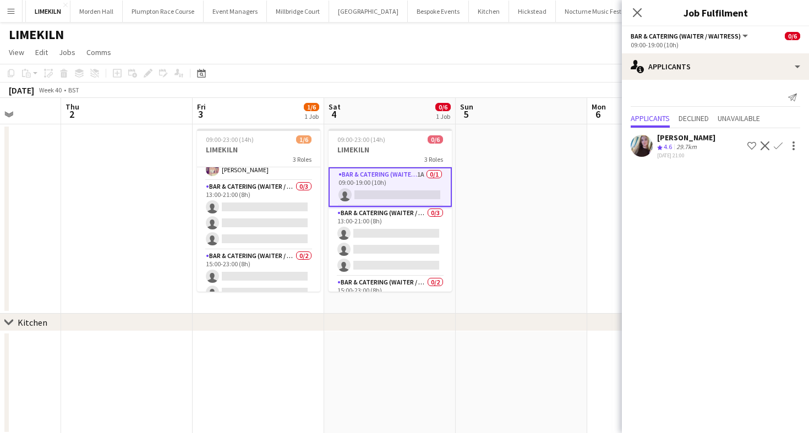
click at [777, 148] on app-icon "Confirm" at bounding box center [778, 145] width 9 height 9
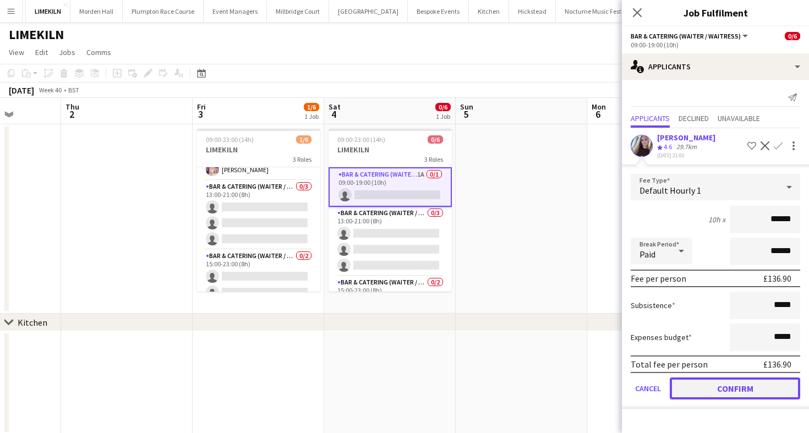
click at [737, 391] on button "Confirm" at bounding box center [735, 389] width 130 height 22
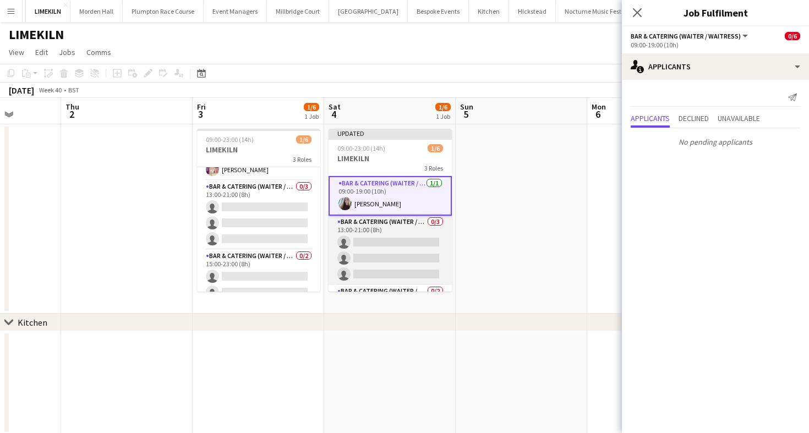
click at [400, 247] on app-card-role "Bar & Catering (Waiter / waitress) 0/3 13:00-21:00 (8h) single-neutral-actions …" at bounding box center [390, 250] width 123 height 69
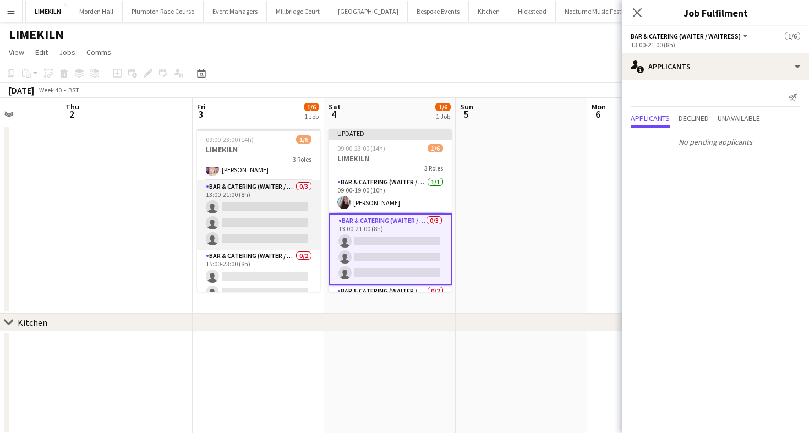
click at [263, 241] on app-card-role "Bar & Catering (Waiter / waitress) 0/3 13:00-21:00 (8h) single-neutral-actions …" at bounding box center [258, 215] width 123 height 69
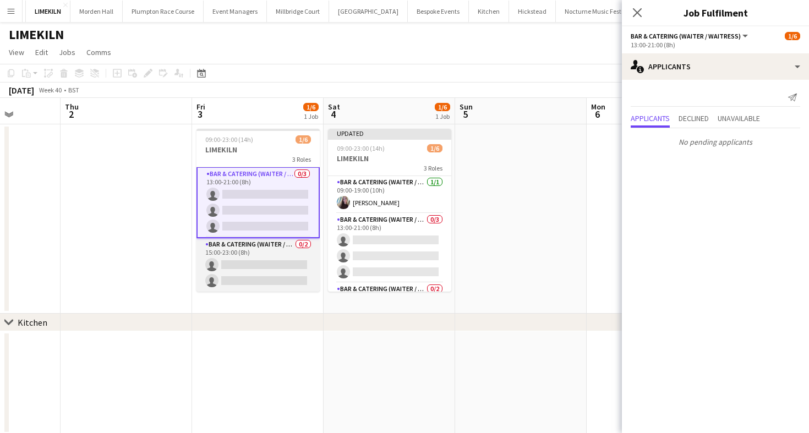
click at [260, 255] on app-card-role "Bar & Catering (Waiter / waitress) 0/2 15:00-23:00 (8h) single-neutral-actions …" at bounding box center [258, 264] width 123 height 53
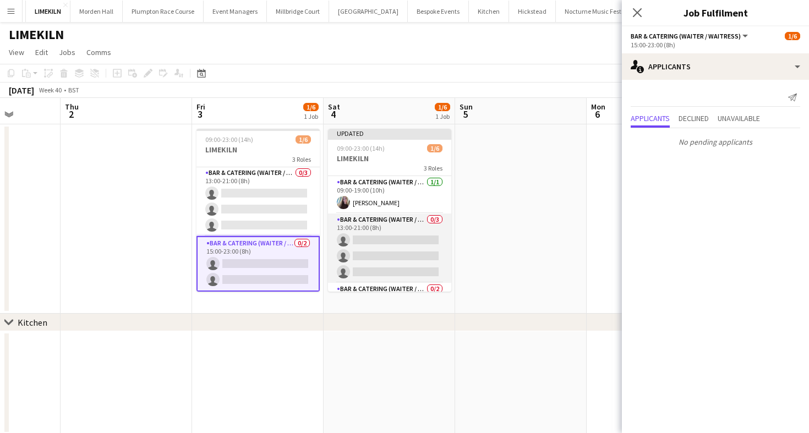
scroll to position [45, 0]
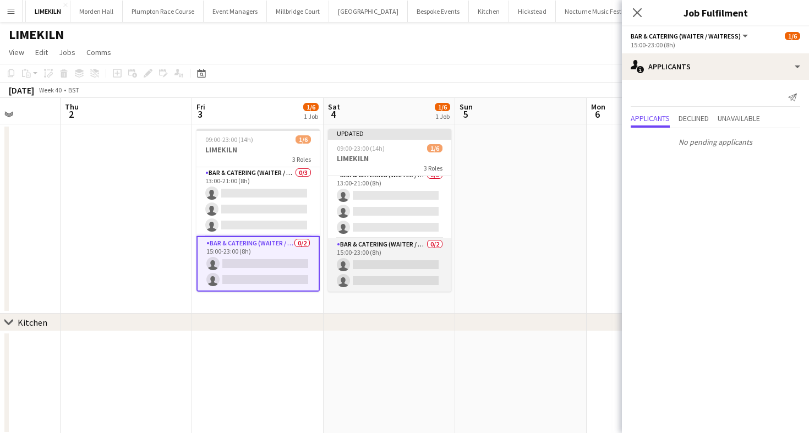
click at [385, 264] on app-card-role "Bar & Catering (Waiter / waitress) 0/2 15:00-23:00 (8h) single-neutral-actions …" at bounding box center [389, 264] width 123 height 53
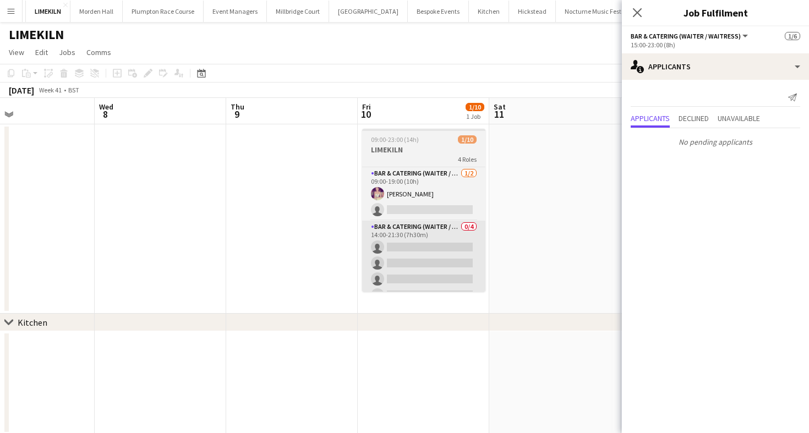
scroll to position [0, 300]
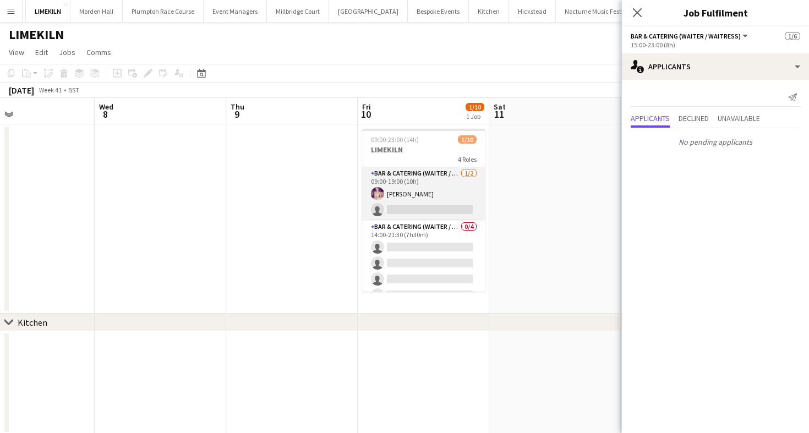
click at [429, 201] on app-card-role "Bar & Catering (Waiter / waitress) [DATE] 09:00-19:00 (10h) [PERSON_NAME] singl…" at bounding box center [423, 193] width 123 height 53
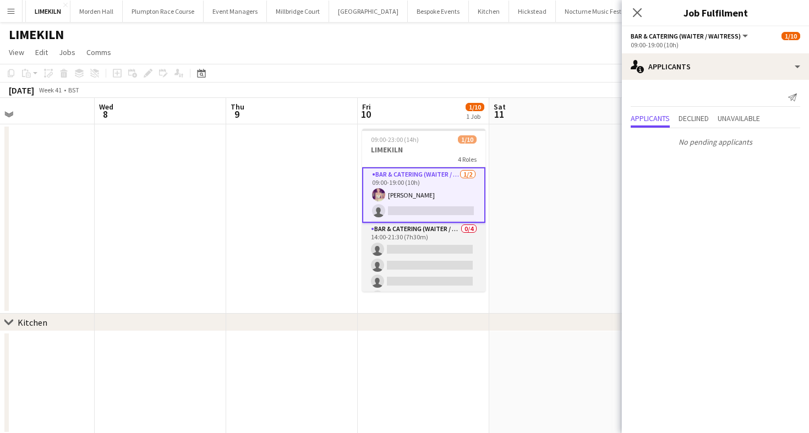
click at [430, 252] on app-card-role "Bar & Catering (Waiter / waitress) 0/4 14:00-21:30 (7h30m) single-neutral-actio…" at bounding box center [423, 265] width 123 height 85
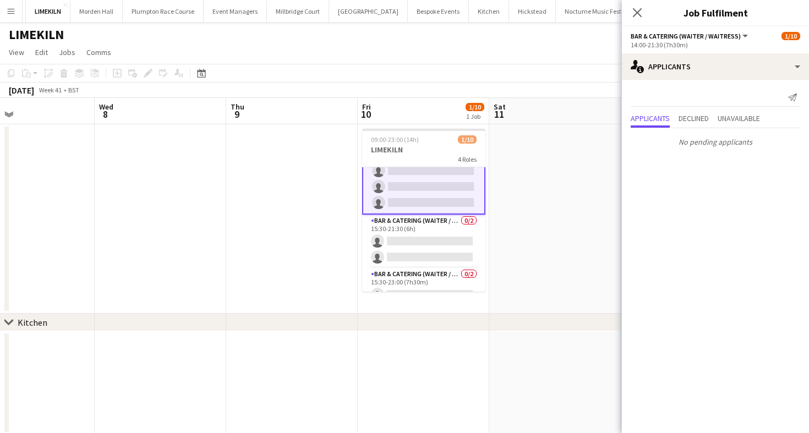
click at [430, 252] on app-card-role "Bar & Catering (Waiter / waitress) 0/2 15:30-21:30 (6h) single-neutral-actions …" at bounding box center [423, 241] width 123 height 53
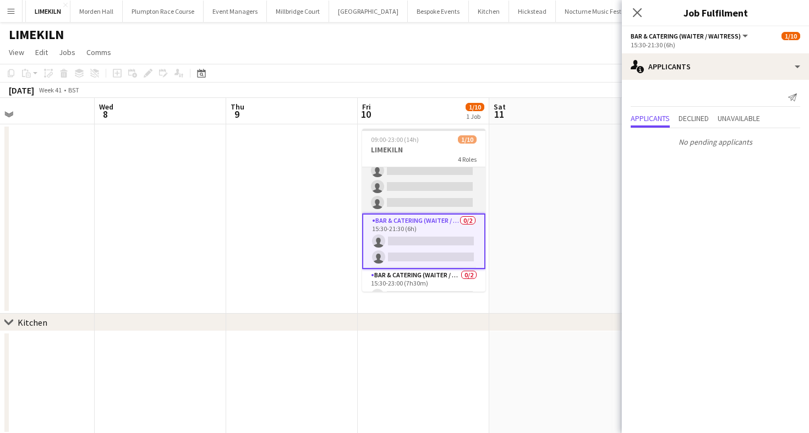
scroll to position [123, 0]
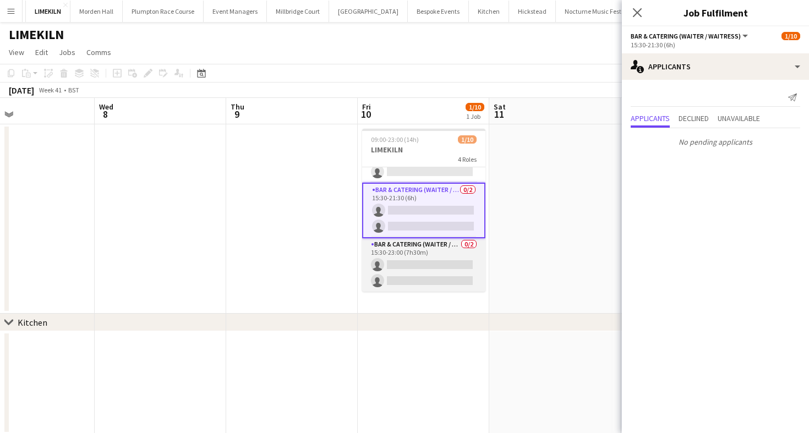
click at [433, 260] on app-card-role "Bar & Catering (Waiter / waitress) 0/2 15:30-23:00 (7h30m) single-neutral-actio…" at bounding box center [423, 264] width 123 height 53
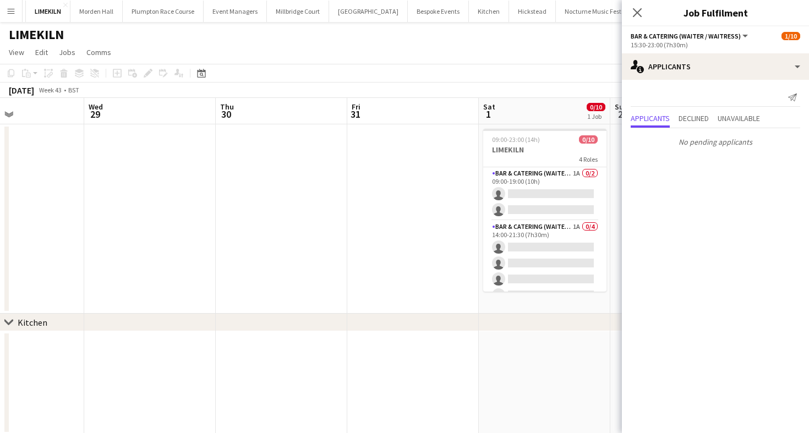
scroll to position [0, 432]
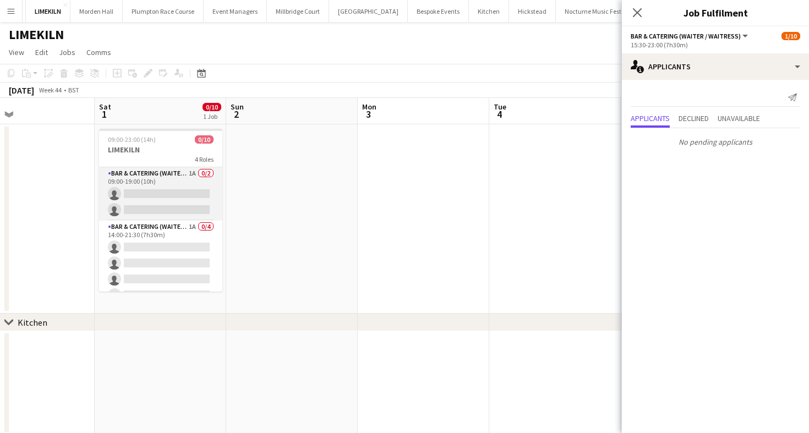
click at [155, 190] on app-card-role "Bar & Catering (Waiter / waitress) 1A 0/2 09:00-19:00 (10h) single-neutral-acti…" at bounding box center [160, 193] width 123 height 53
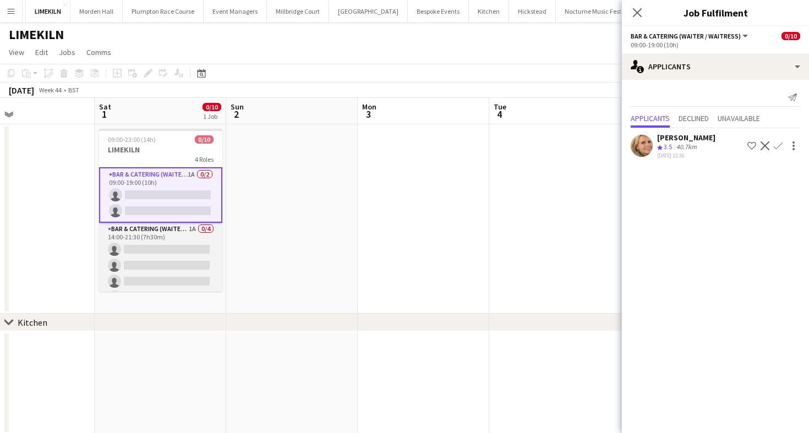
click at [166, 260] on app-card-role "Bar & Catering (Waiter / waitress) 1A 0/4 14:00-21:30 (7h30m) single-neutral-ac…" at bounding box center [160, 265] width 123 height 85
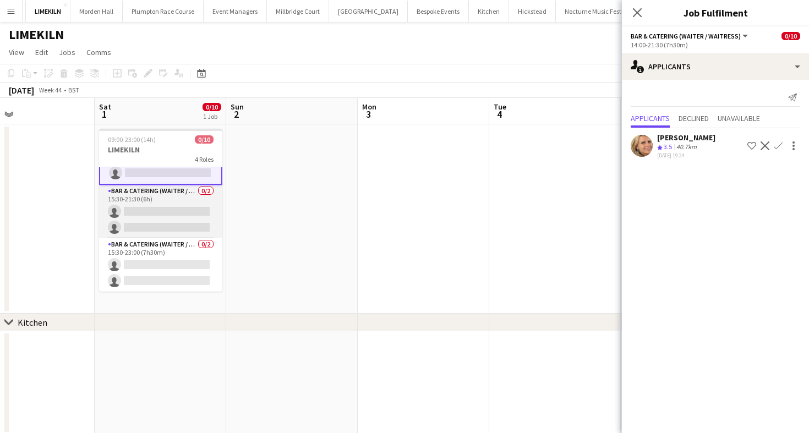
click at [170, 215] on app-card-role "Bar & Catering (Waiter / waitress) 0/2 15:30-21:30 (6h) single-neutral-actions …" at bounding box center [160, 211] width 123 height 53
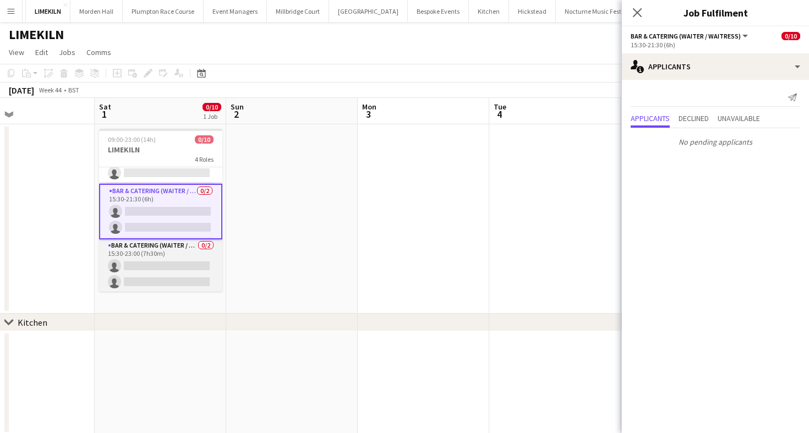
click at [172, 280] on app-card-role "Bar & Catering (Waiter / waitress) 0/2 15:30-23:00 (7h30m) single-neutral-actio…" at bounding box center [160, 265] width 123 height 53
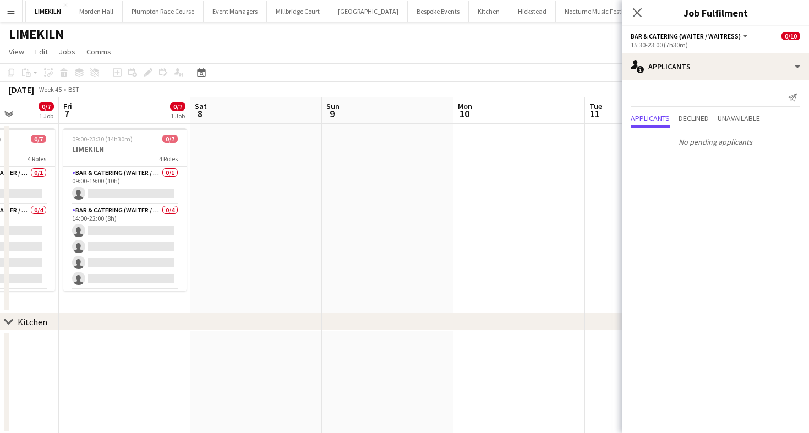
scroll to position [0, 277]
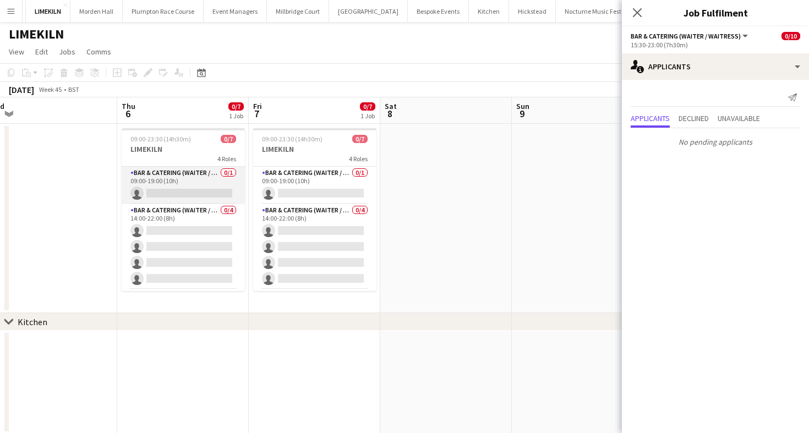
click at [220, 187] on app-card-role "Bar & Catering (Waiter / waitress) 0/1 09:00-19:00 (10h) single-neutral-actions" at bounding box center [183, 185] width 123 height 37
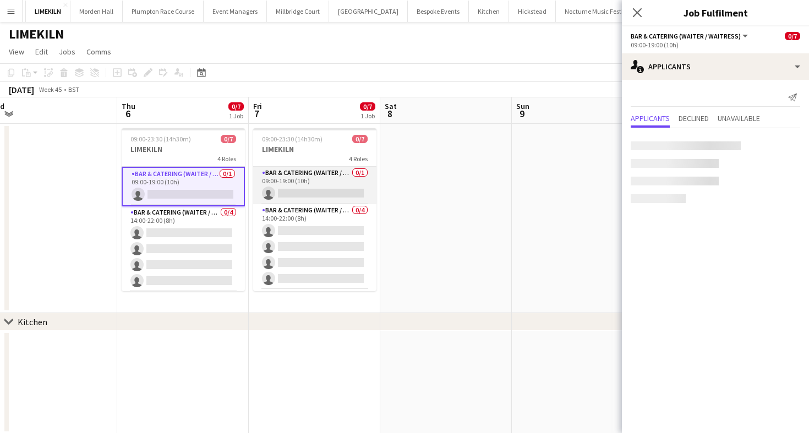
click at [308, 190] on app-card-role "Bar & Catering (Waiter / waitress) 0/1 09:00-19:00 (10h) single-neutral-actions" at bounding box center [314, 185] width 123 height 37
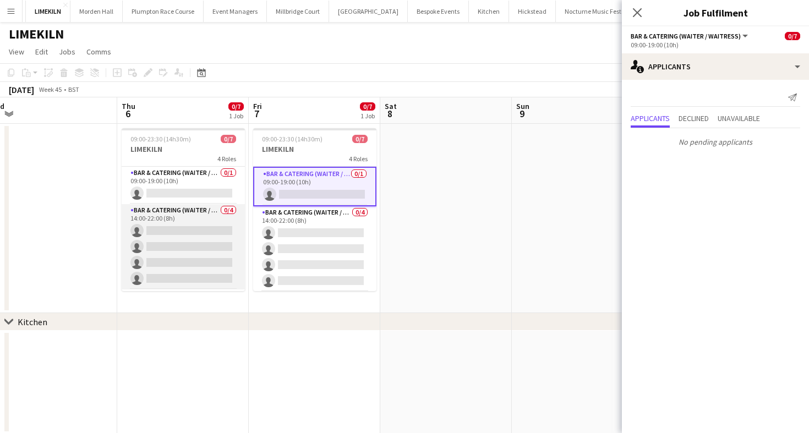
click at [186, 239] on app-card-role "Bar & Catering (Waiter / waitress) 0/4 14:00-22:00 (8h) single-neutral-actions …" at bounding box center [183, 246] width 123 height 85
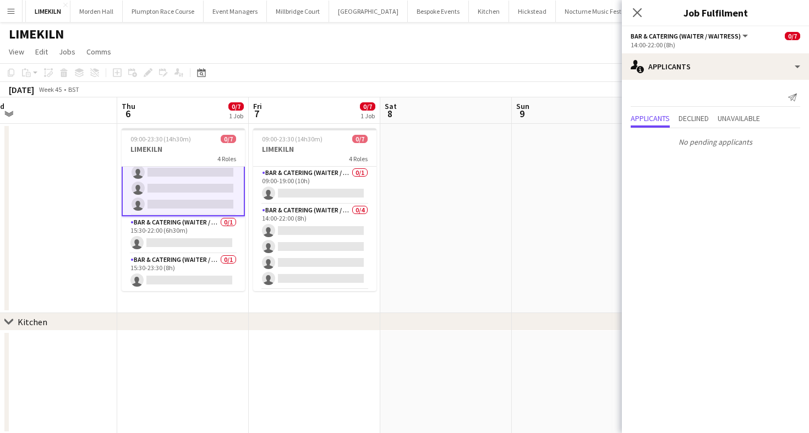
click at [186, 239] on app-card-role "Bar & Catering (Waiter / waitress) 0/1 15:30-22:00 (6h30m) single-neutral-actio…" at bounding box center [183, 234] width 123 height 37
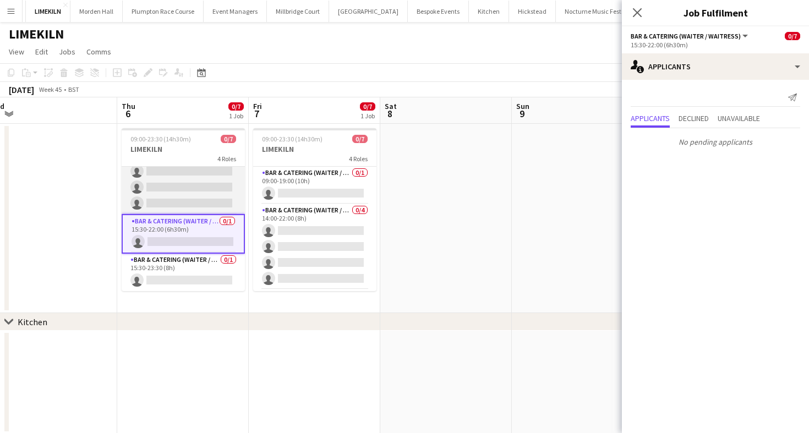
scroll to position [74, 0]
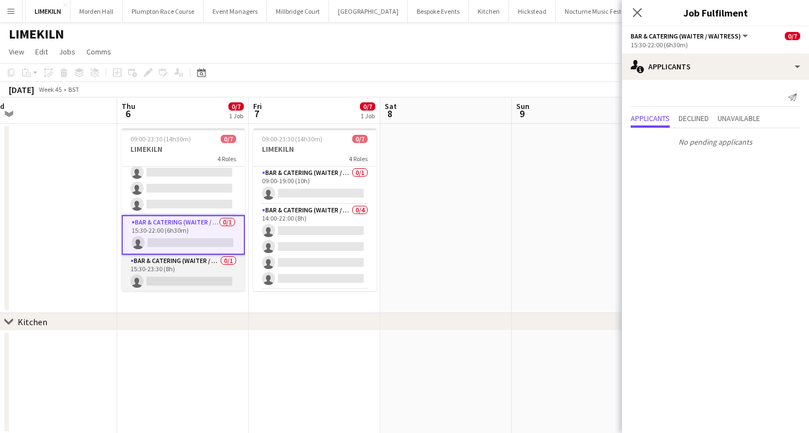
click at [188, 277] on app-card-role "Bar & Catering (Waiter / waitress) 0/1 15:30-23:30 (8h) single-neutral-actions" at bounding box center [183, 273] width 123 height 37
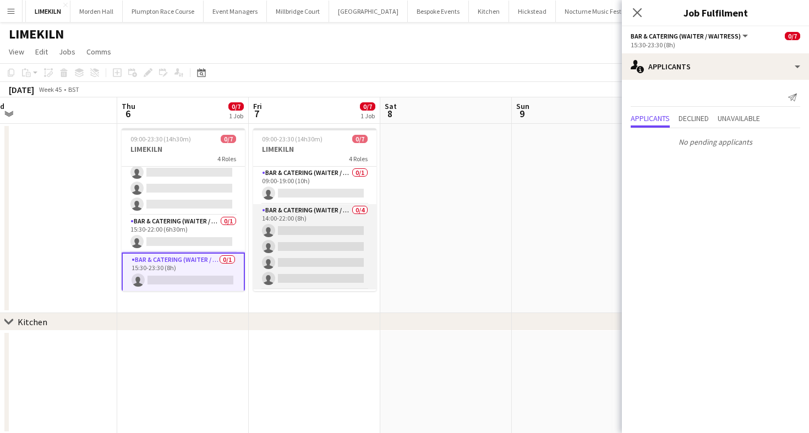
click at [321, 244] on app-card-role "Bar & Catering (Waiter / waitress) 0/4 14:00-22:00 (8h) single-neutral-actions …" at bounding box center [314, 246] width 123 height 85
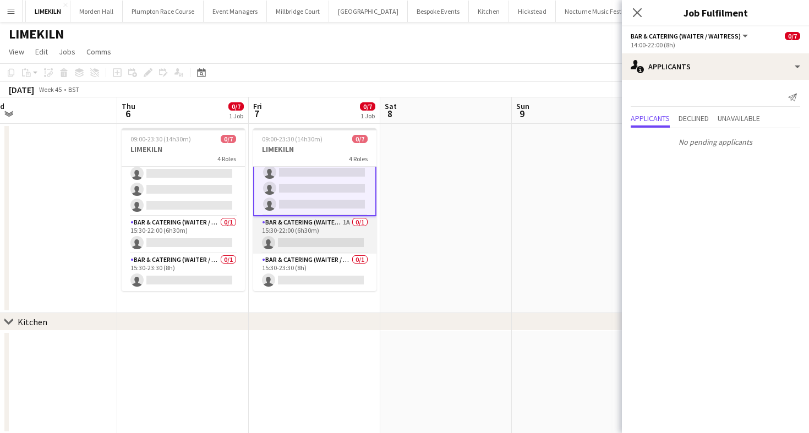
click at [319, 246] on app-card-role "Bar & Catering (Waiter / waitress) 1A 0/1 15:30-22:00 (6h30m) single-neutral-ac…" at bounding box center [314, 234] width 123 height 37
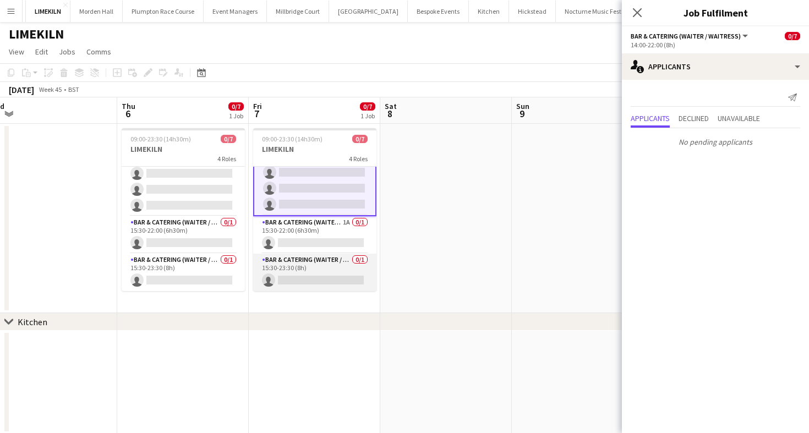
scroll to position [74, 0]
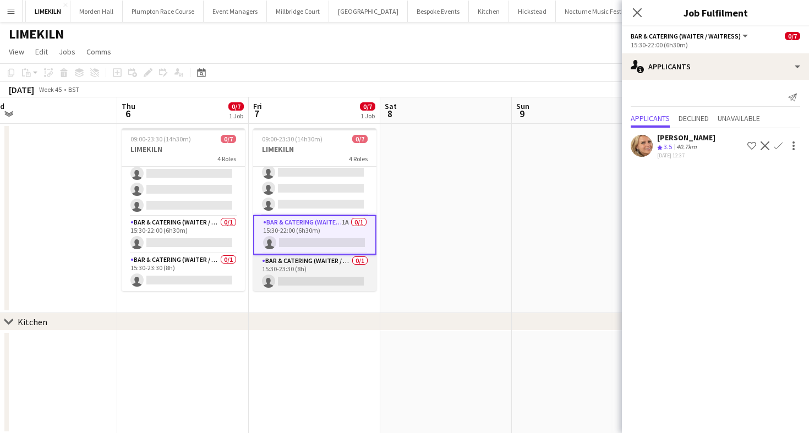
click at [321, 274] on app-card-role "Bar & Catering (Waiter / waitress) 0/1 15:30-23:30 (8h) single-neutral-actions" at bounding box center [314, 273] width 123 height 37
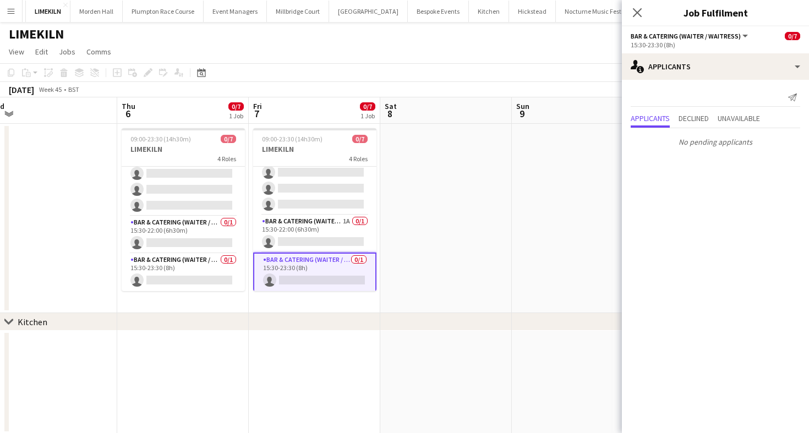
scroll to position [75, 0]
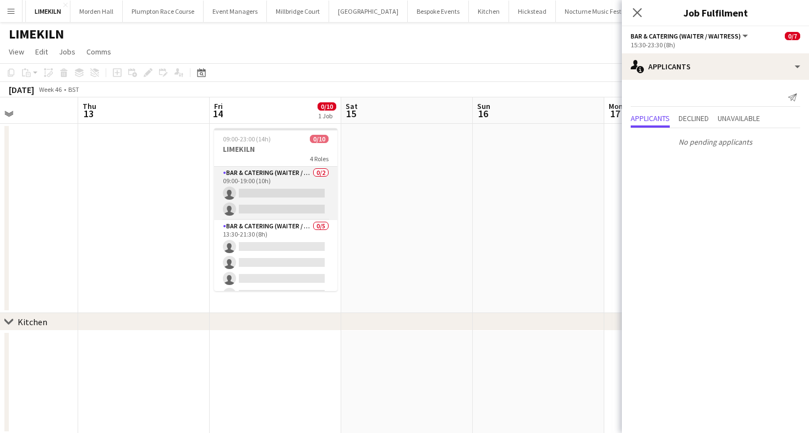
click at [301, 185] on app-card-role "Bar & Catering (Waiter / waitress) 0/2 09:00-19:00 (10h) single-neutral-actions…" at bounding box center [275, 193] width 123 height 53
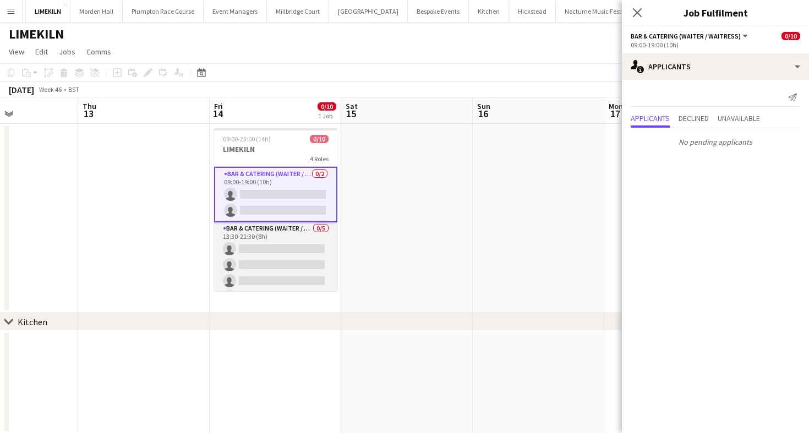
click at [297, 265] on app-card-role "Bar & Catering (Waiter / waitress) 0/5 13:30-21:30 (8h) single-neutral-actions …" at bounding box center [275, 272] width 123 height 101
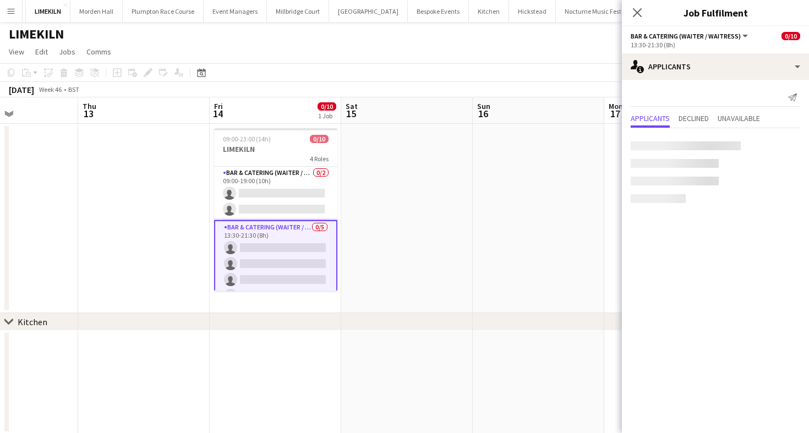
scroll to position [0, 449]
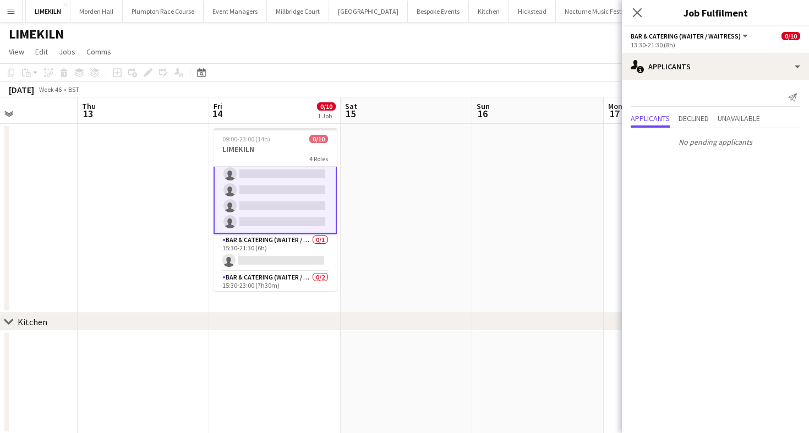
click at [297, 265] on app-card-role "Bar & Catering (Waiter / waitress) 0/1 15:30-21:30 (6h) single-neutral-actions" at bounding box center [275, 252] width 123 height 37
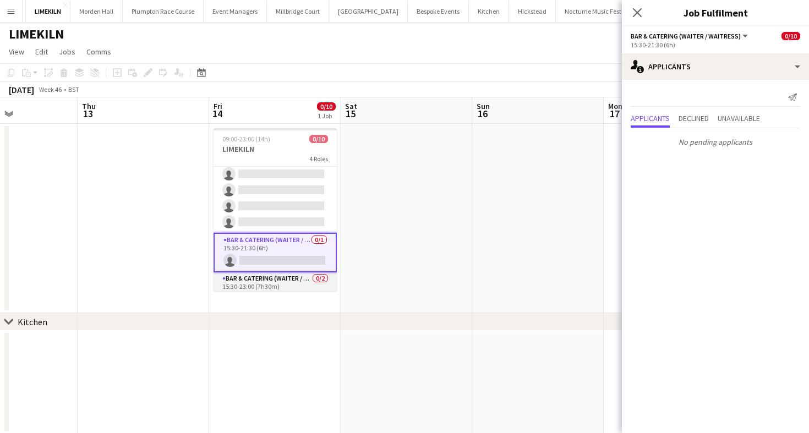
scroll to position [123, 0]
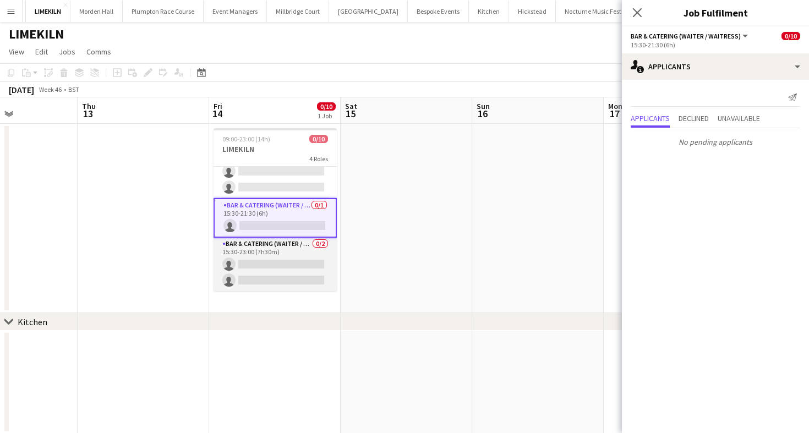
click at [293, 269] on app-card-role "Bar & Catering (Waiter / waitress) 0/2 15:30-23:00 (7h30m) single-neutral-actio…" at bounding box center [275, 264] width 123 height 53
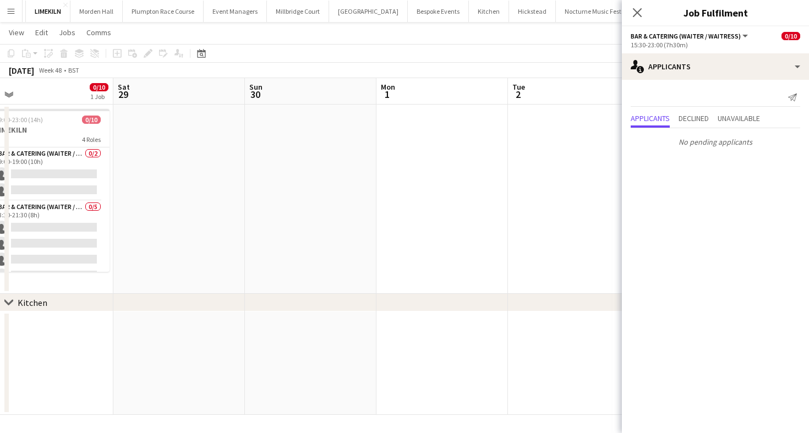
scroll to position [0, 394]
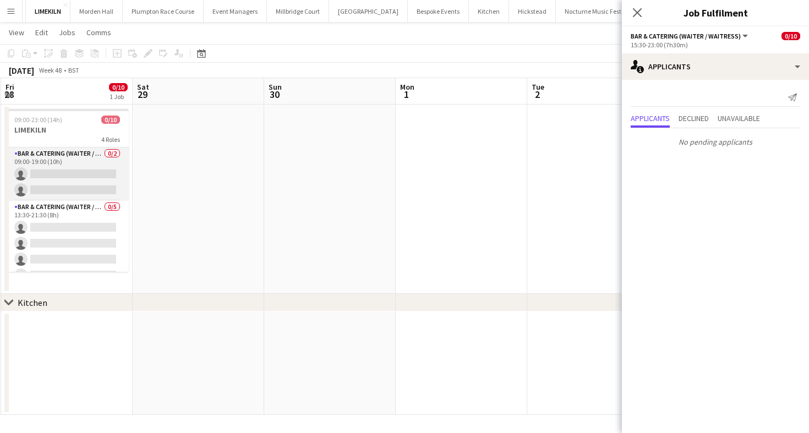
click at [115, 183] on app-card-role "Bar & Catering (Waiter / waitress) 0/2 09:00-19:00 (10h) single-neutral-actions…" at bounding box center [67, 174] width 123 height 53
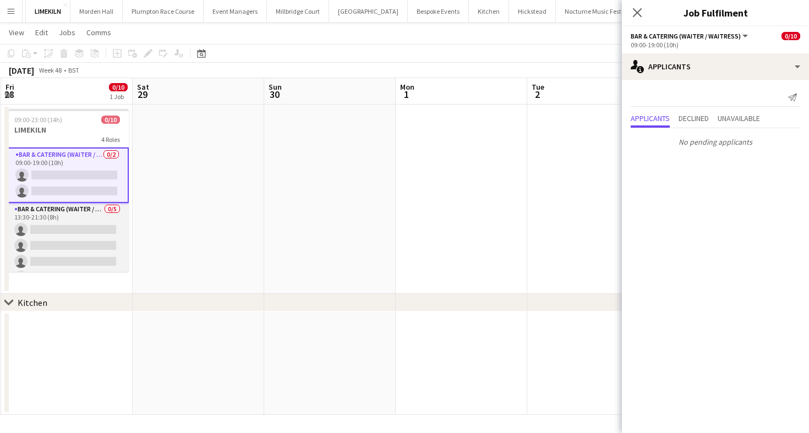
click at [109, 253] on app-card-role "Bar & Catering (Waiter / waitress) 0/5 13:30-21:30 (8h) single-neutral-actions …" at bounding box center [67, 253] width 123 height 101
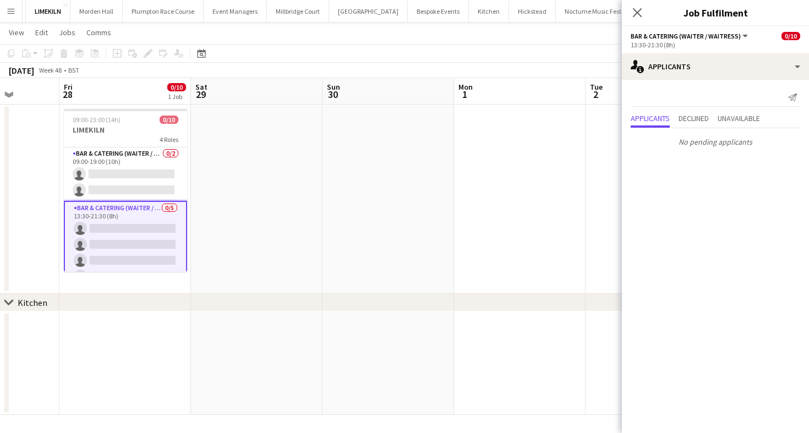
scroll to position [0, 288]
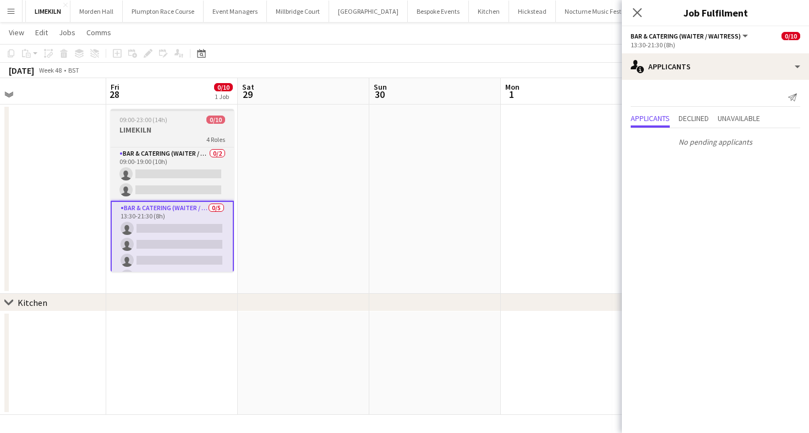
click at [109, 254] on app-date-cell "09:00-23:00 (14h) 0/10 LIMEKILN 4 Roles Bar & Catering (Waiter / waitress) 0/2 …" at bounding box center [172, 199] width 132 height 189
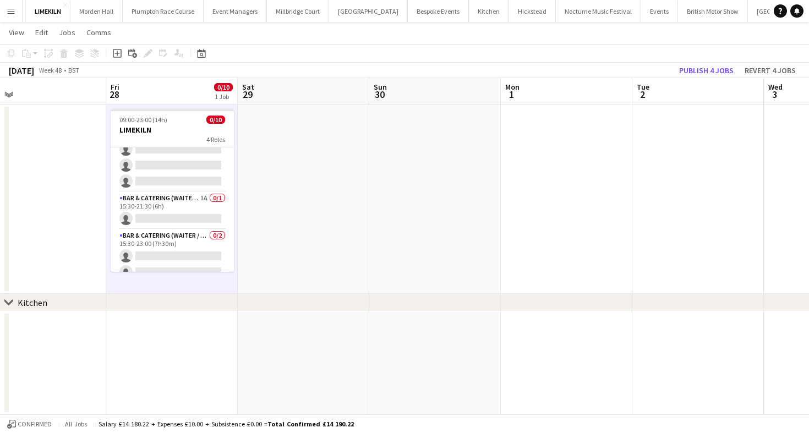
scroll to position [121, 0]
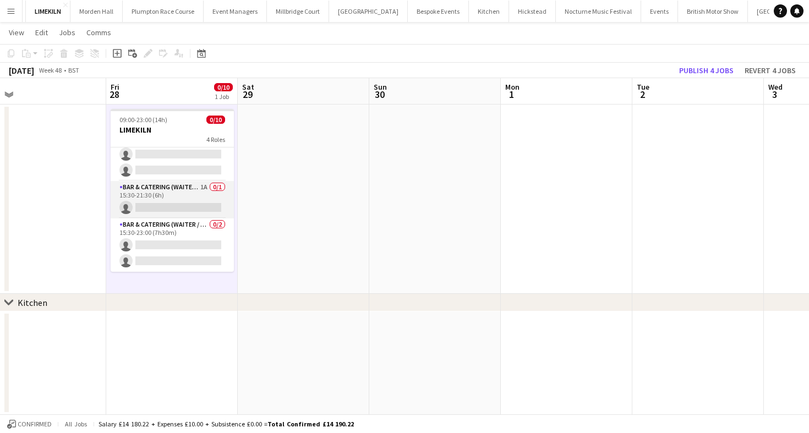
click at [205, 215] on app-card-role "Bar & Catering (Waiter / waitress) 1A 0/1 15:30-21:30 (6h) single-neutral-actio…" at bounding box center [172, 199] width 123 height 37
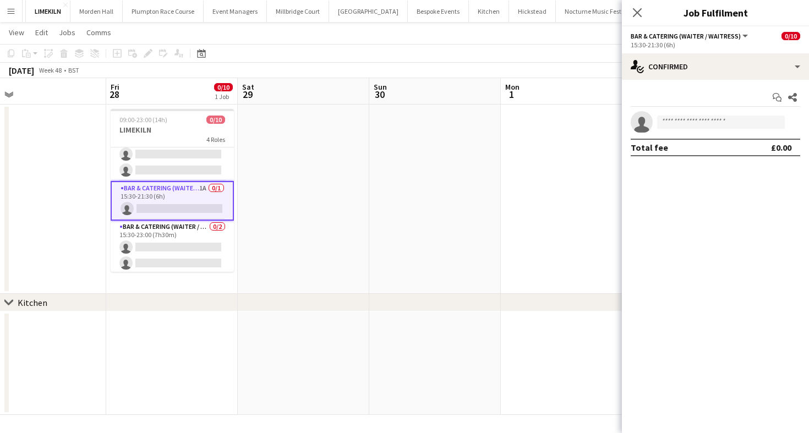
click at [669, 80] on div "Start chat Share single-neutral-actions Total fee £0.00" at bounding box center [715, 122] width 187 height 85
click at [668, 80] on div "Start chat Share single-neutral-actions Total fee £0.00" at bounding box center [715, 122] width 187 height 85
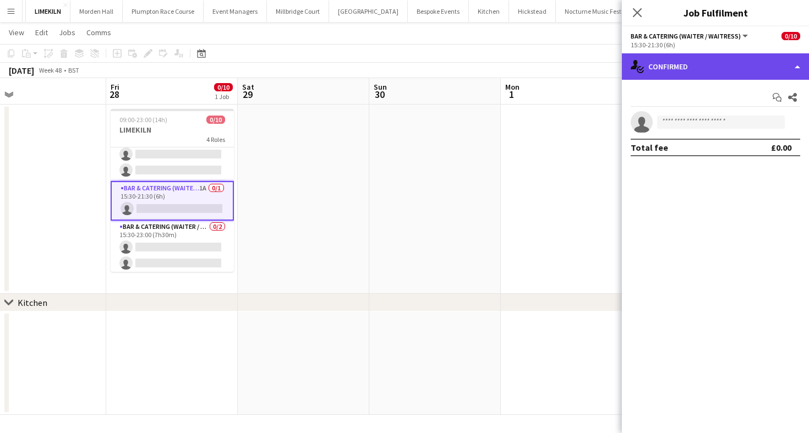
click at [668, 70] on div "single-neutral-actions-check-2 Confirmed" at bounding box center [715, 66] width 187 height 26
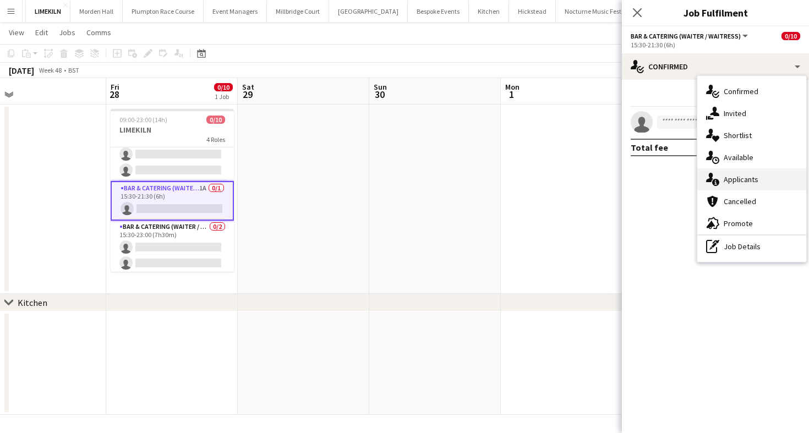
click at [765, 182] on div "single-neutral-actions-information Applicants" at bounding box center [751, 179] width 109 height 22
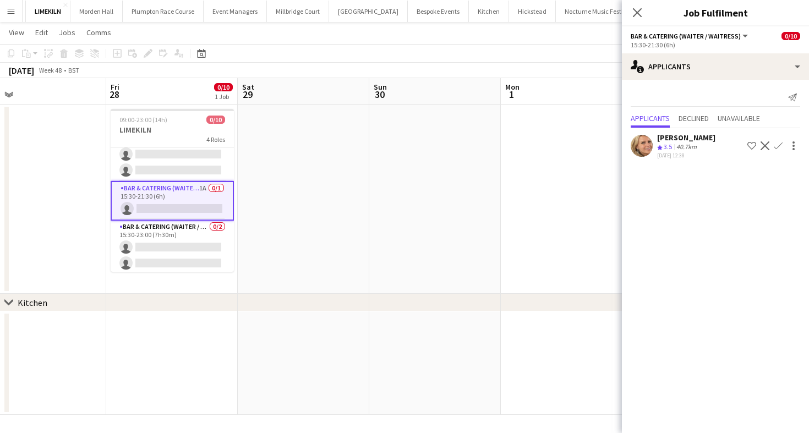
click at [184, 272] on app-date-cell "09:00-23:00 (14h) 0/10 LIMEKILN 4 Roles Bar & Catering (Waiter / waitress) 0/2 …" at bounding box center [172, 199] width 132 height 189
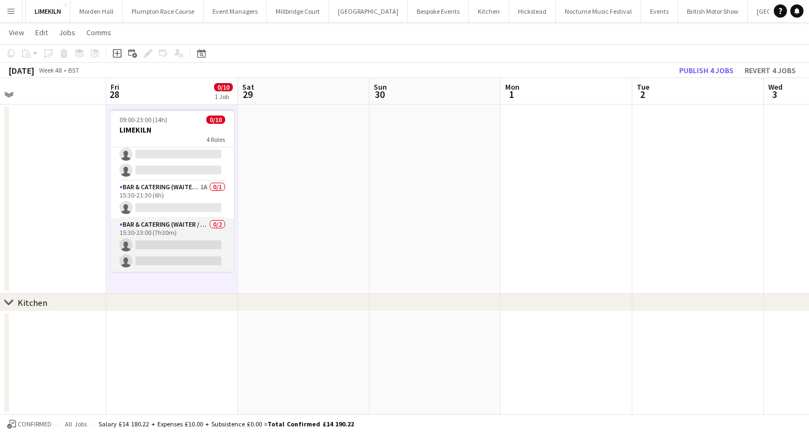
click at [183, 247] on app-card-role "Bar & Catering (Waiter / waitress) 0/2 15:30-23:00 (7h30m) single-neutral-actio…" at bounding box center [172, 245] width 123 height 53
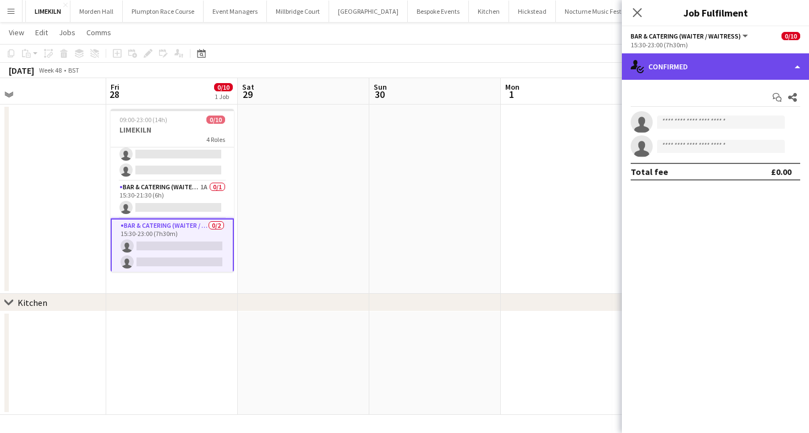
click at [744, 54] on div "single-neutral-actions-check-2 Confirmed" at bounding box center [715, 66] width 187 height 26
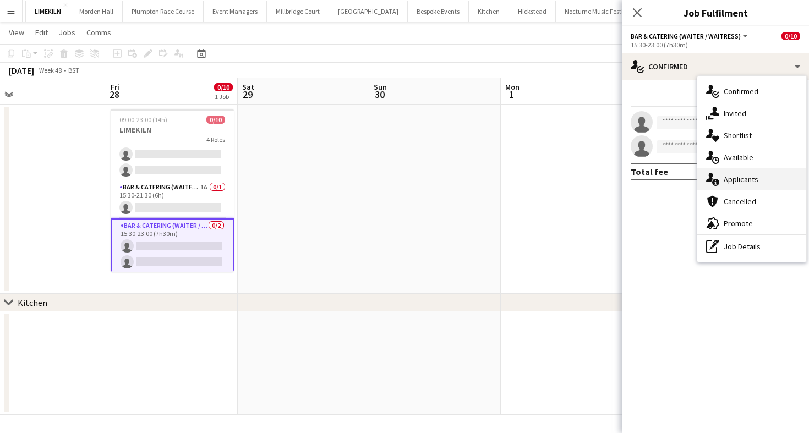
click at [756, 180] on div "single-neutral-actions-information Applicants" at bounding box center [751, 179] width 109 height 22
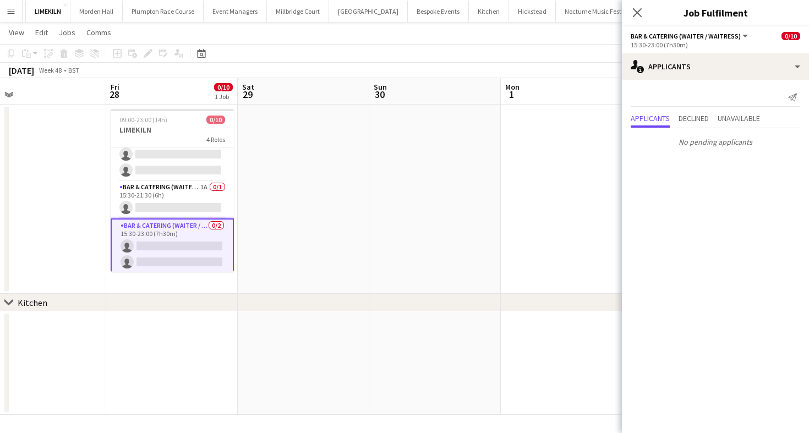
scroll to position [0, 0]
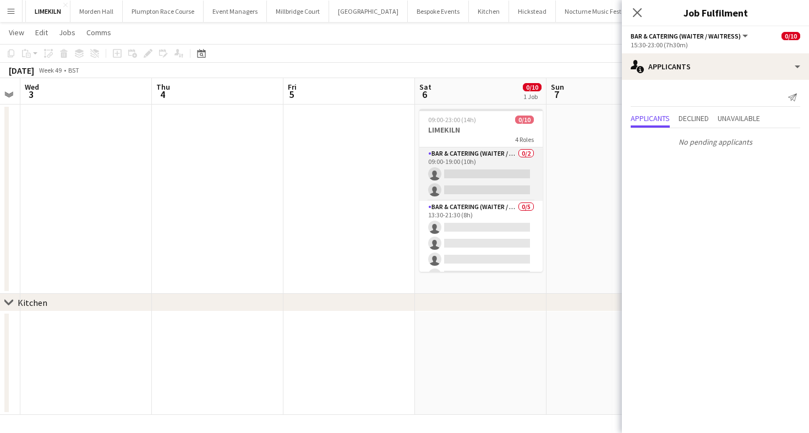
click at [480, 191] on app-card-role "Bar & Catering (Waiter / waitress) 0/2 09:00-19:00 (10h) single-neutral-actions…" at bounding box center [480, 174] width 123 height 53
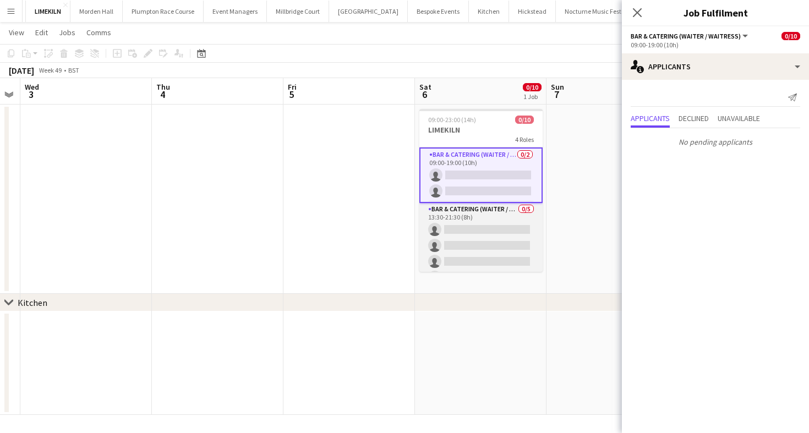
click at [494, 236] on app-card-role "Bar & Catering (Waiter / waitress) 0/5 13:30-21:30 (8h) single-neutral-actions …" at bounding box center [480, 253] width 123 height 101
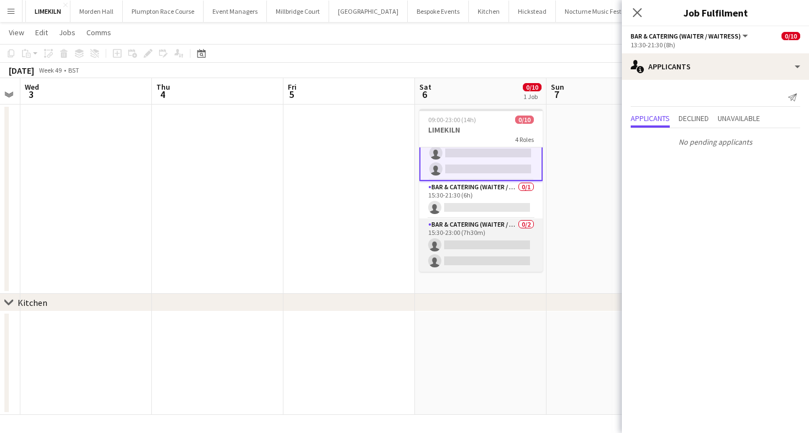
click at [488, 222] on app-card-role "Bar & Catering (Waiter / waitress) 0/2 15:30-23:00 (7h30m) single-neutral-actio…" at bounding box center [480, 245] width 123 height 53
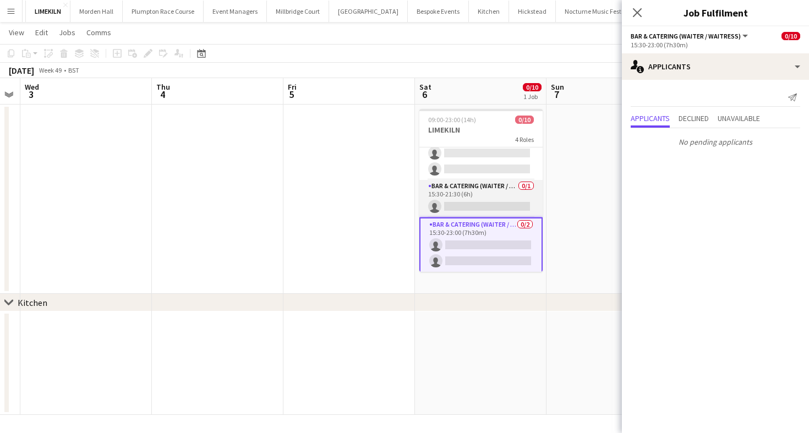
click at [487, 196] on app-card-role "Bar & Catering (Waiter / waitress) 0/1 15:30-21:30 (6h) single-neutral-actions" at bounding box center [480, 198] width 123 height 37
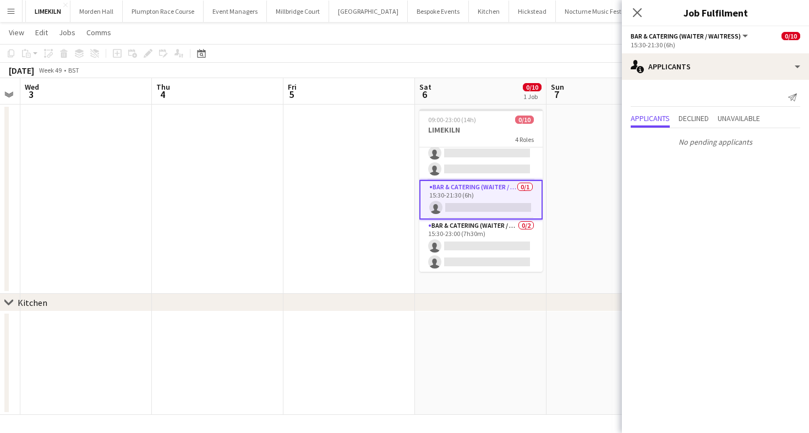
click at [495, 35] on app-page-menu "View Day view expanded Day view collapsed Month view Date picker Jump to [DATE]…" at bounding box center [404, 33] width 809 height 21
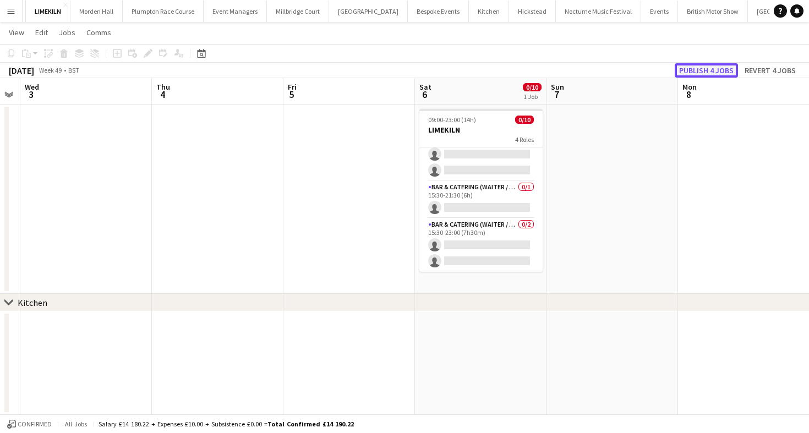
click at [713, 74] on button "Publish 4 jobs" at bounding box center [706, 70] width 63 height 14
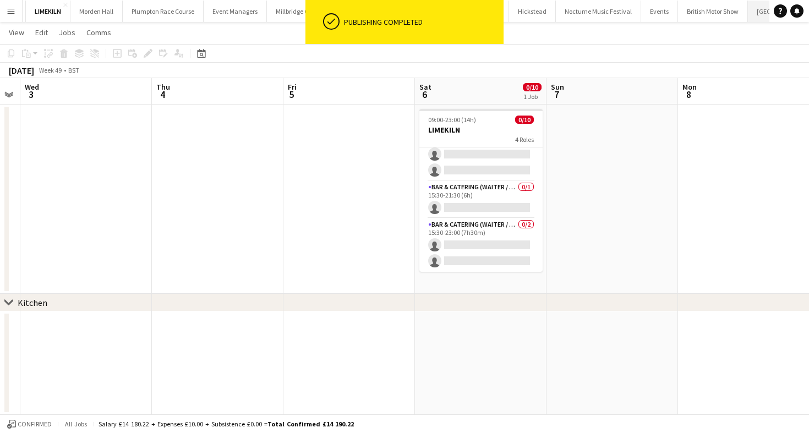
click at [748, 14] on button "[GEOGRAPHIC_DATA] Close" at bounding box center [787, 11] width 79 height 21
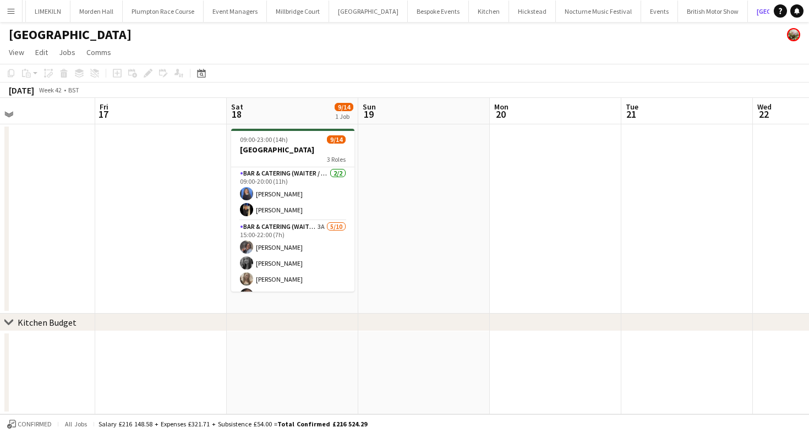
scroll to position [0, 395]
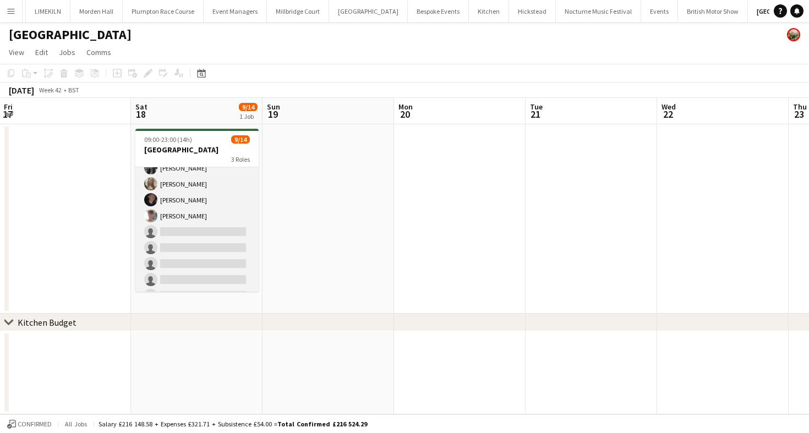
click at [234, 239] on app-card-role "Bar & Catering (Waiter / waitress) 3A [DATE] 15:00-22:00 (7h) [PERSON_NAME] [PE…" at bounding box center [196, 216] width 123 height 181
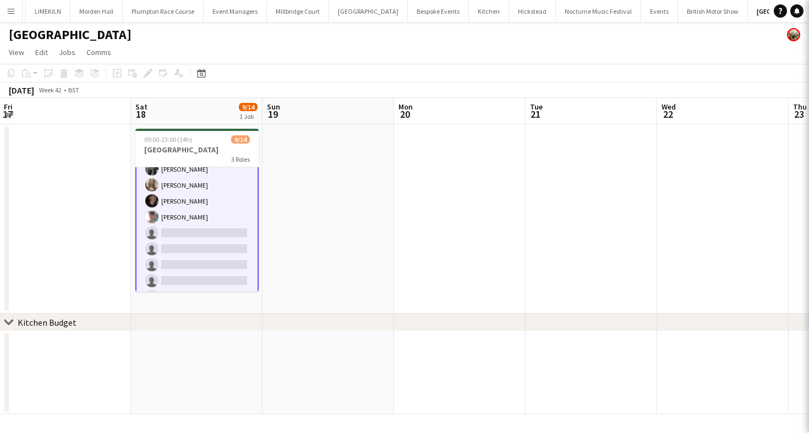
scroll to position [96, 0]
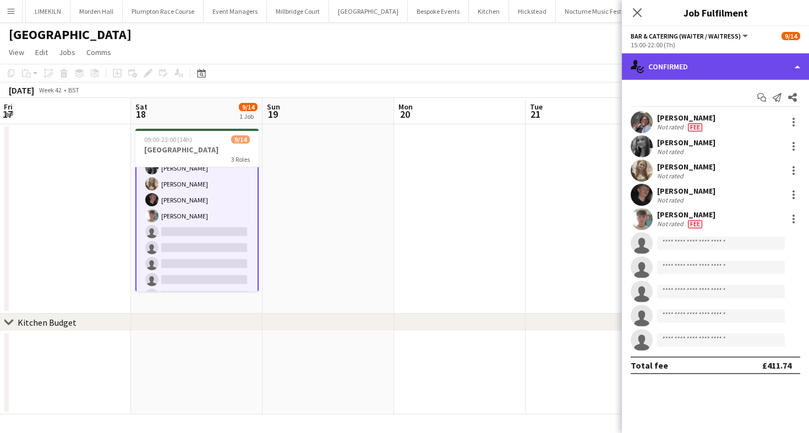
click at [672, 67] on div "single-neutral-actions-check-2 Confirmed" at bounding box center [715, 66] width 187 height 26
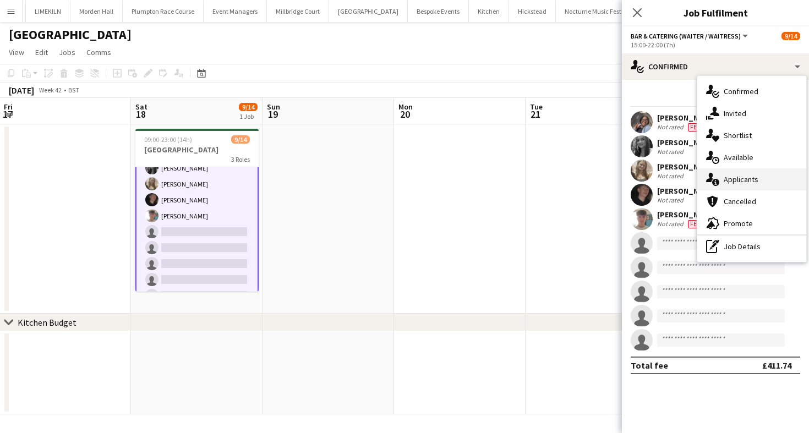
click at [751, 186] on div "single-neutral-actions-information Applicants" at bounding box center [751, 179] width 109 height 22
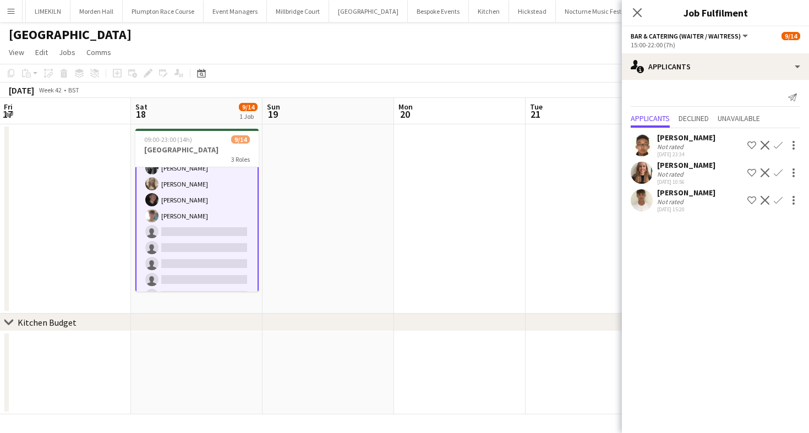
click at [779, 143] on app-icon "Confirm" at bounding box center [778, 145] width 9 height 9
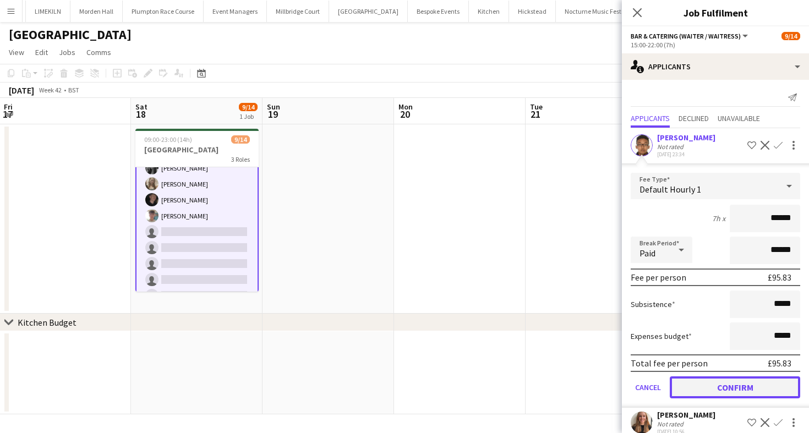
click at [698, 388] on button "Confirm" at bounding box center [735, 388] width 130 height 22
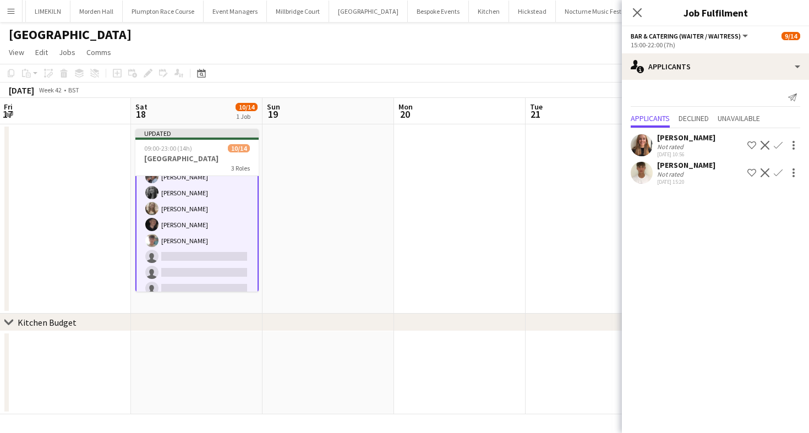
scroll to position [175, 0]
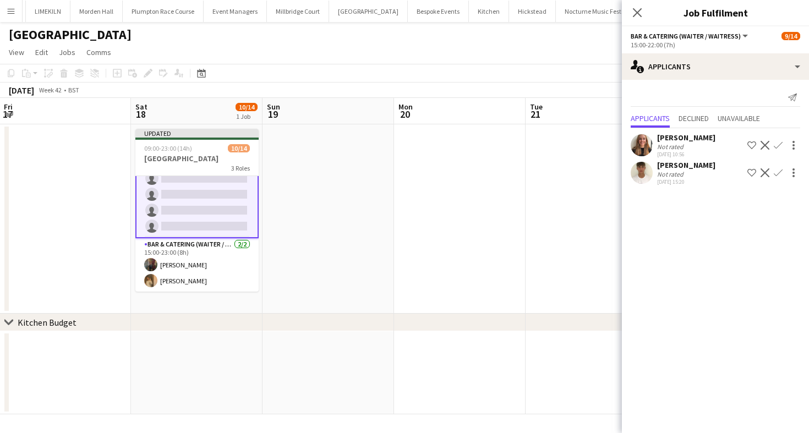
click at [777, 171] on app-icon "Confirm" at bounding box center [778, 172] width 9 height 9
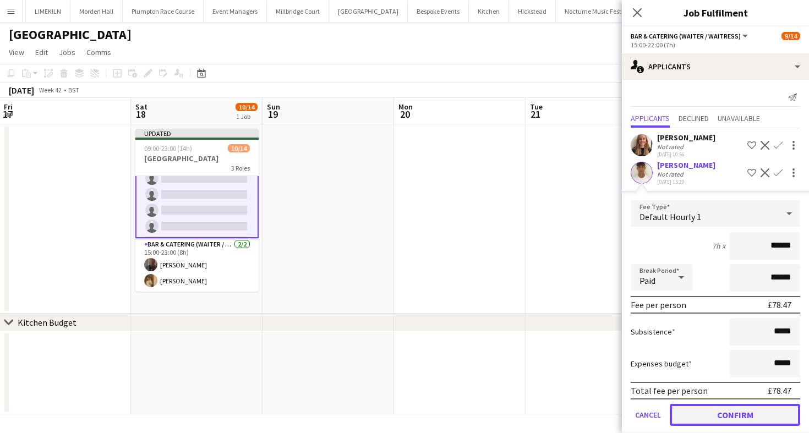
click at [689, 418] on button "Confirm" at bounding box center [735, 415] width 130 height 22
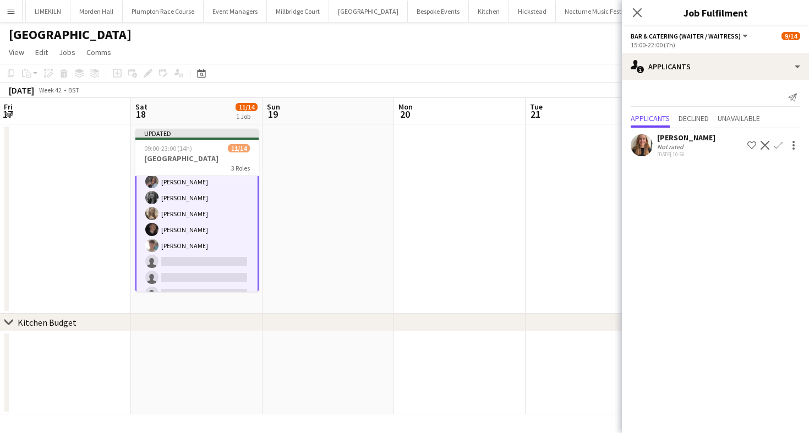
click at [440, 57] on app-page-menu "View Day view expanded Day view collapsed Month view Date picker Jump to [DATE]…" at bounding box center [404, 53] width 809 height 21
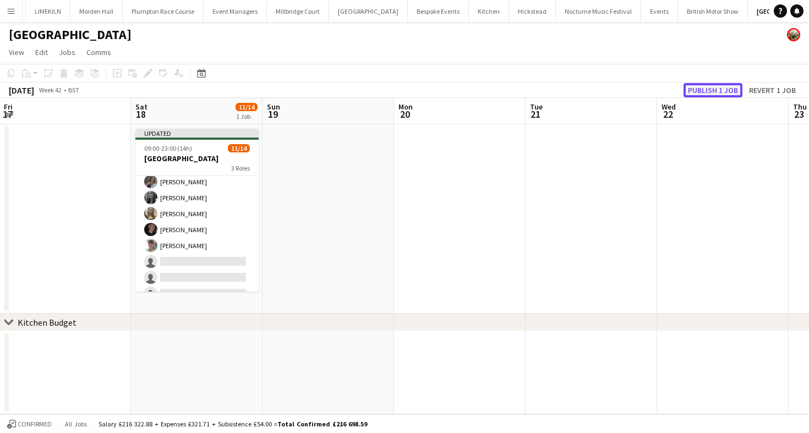
click at [713, 92] on button "Publish 1 job" at bounding box center [713, 90] width 59 height 14
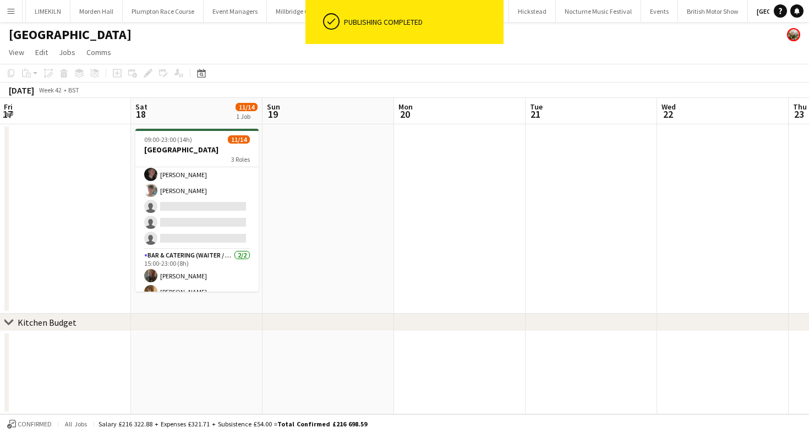
scroll to position [163, 0]
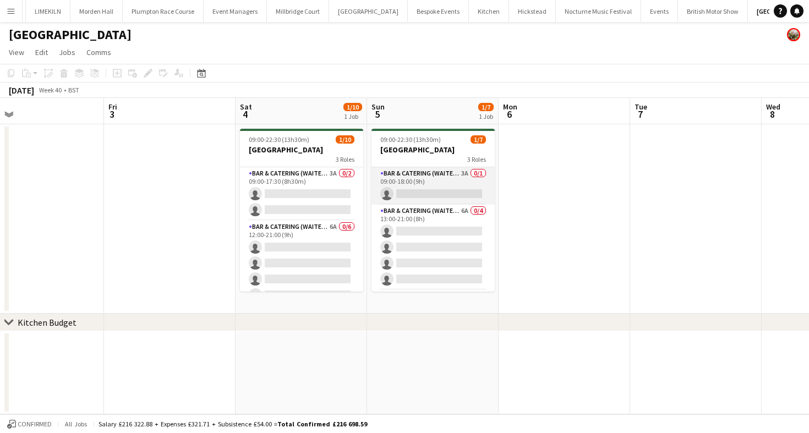
click at [438, 192] on app-card-role "Bar & Catering (Waiter / waitress) 3A 0/1 09:00-18:00 (9h) single-neutral-actio…" at bounding box center [433, 185] width 123 height 37
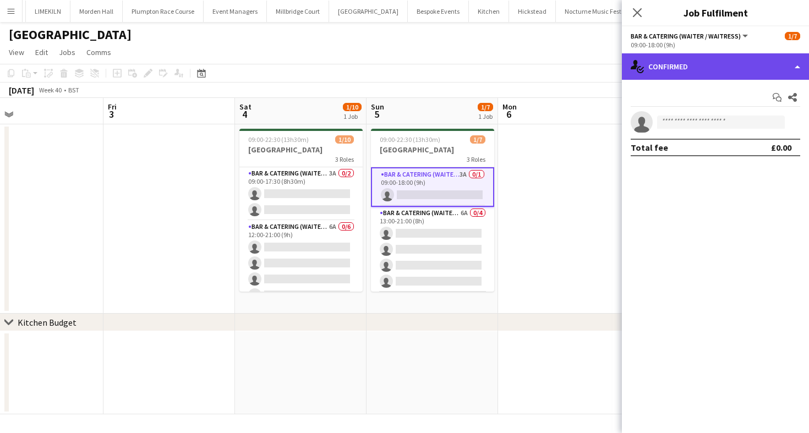
click at [742, 73] on div "single-neutral-actions-check-2 Confirmed" at bounding box center [715, 66] width 187 height 26
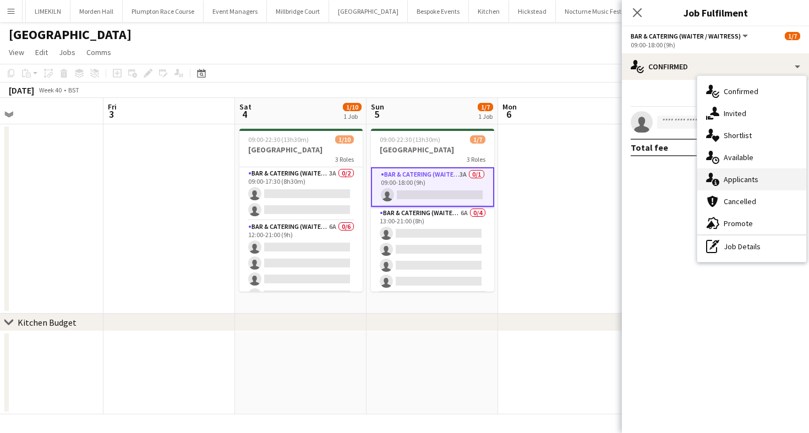
click at [761, 181] on div "single-neutral-actions-information Applicants" at bounding box center [751, 179] width 109 height 22
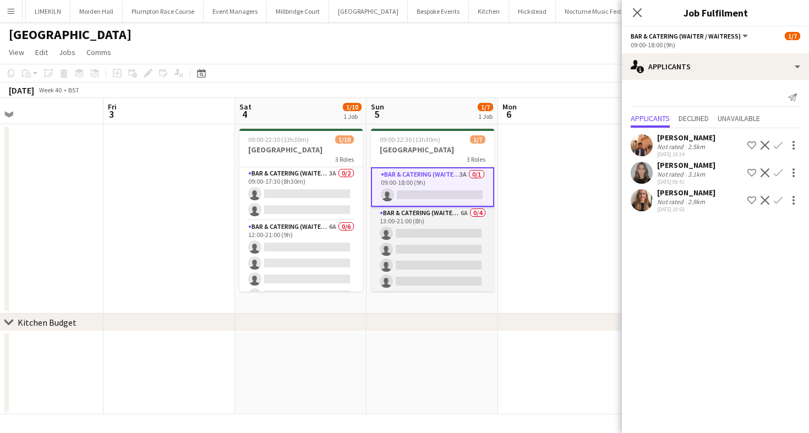
click at [416, 235] on app-card-role "Bar & Catering (Waiter / waitress) 6A 0/4 13:00-21:00 (8h) single-neutral-actio…" at bounding box center [432, 249] width 123 height 85
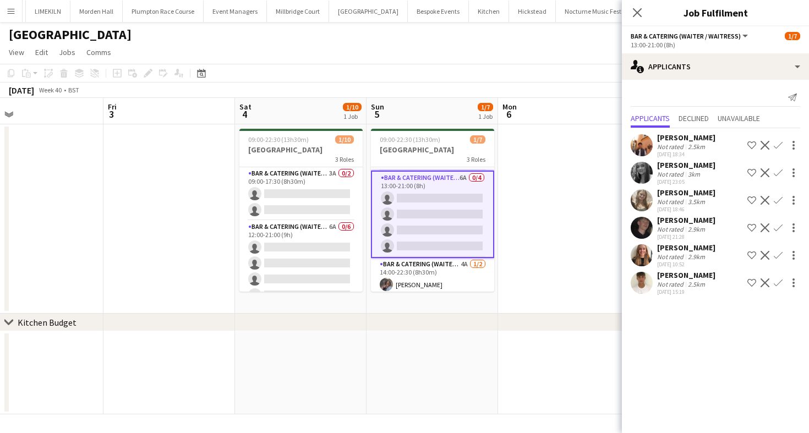
scroll to position [54, 0]
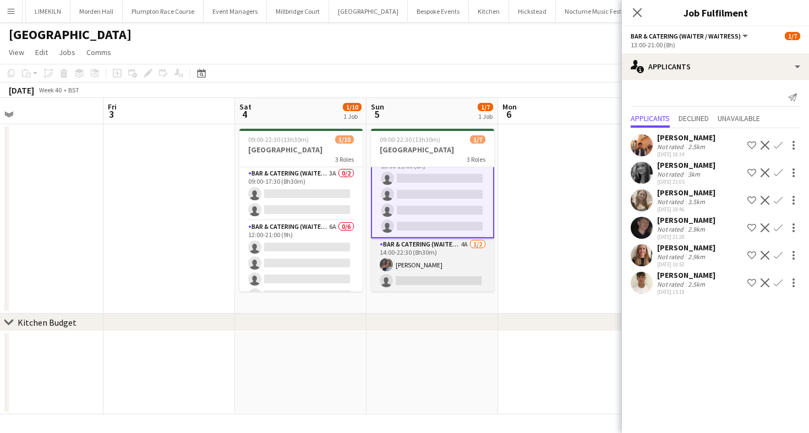
click at [419, 268] on app-card-role "Bar & Catering (Waiter / waitress) 4A [DATE] 14:00-22:30 (8h30m) [PERSON_NAME] …" at bounding box center [432, 264] width 123 height 53
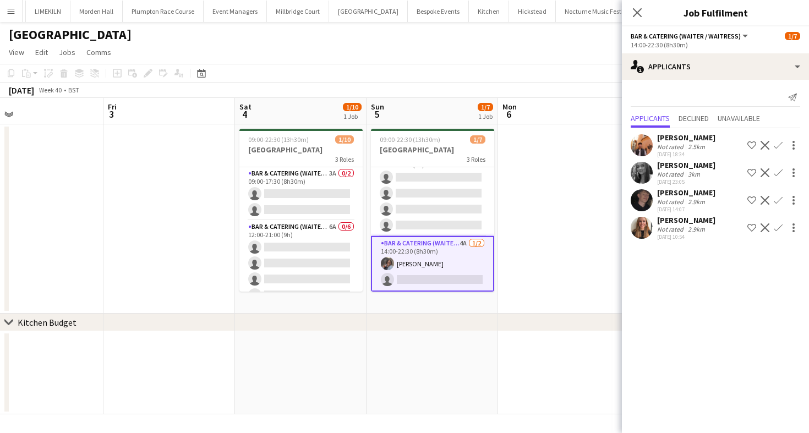
scroll to position [53, 0]
click at [642, 204] on app-user-avatar at bounding box center [642, 200] width 22 height 22
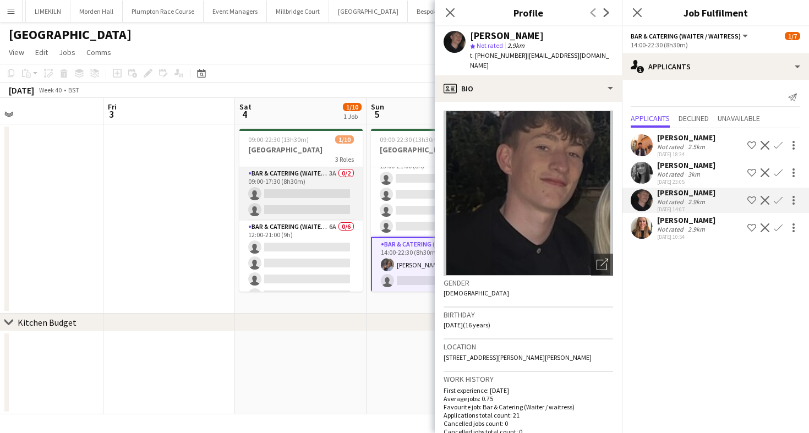
click at [287, 201] on app-card-role "Bar & Catering (Waiter / waitress) 3A 0/2 09:00-17:30 (8h30m) single-neutral-ac…" at bounding box center [300, 193] width 123 height 53
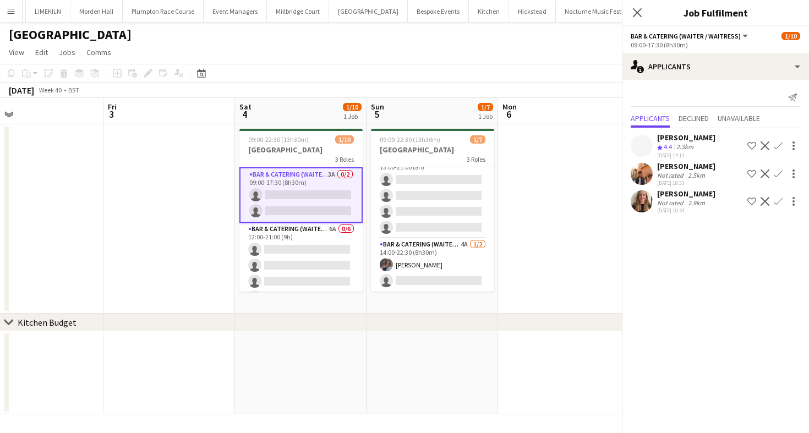
scroll to position [52, 0]
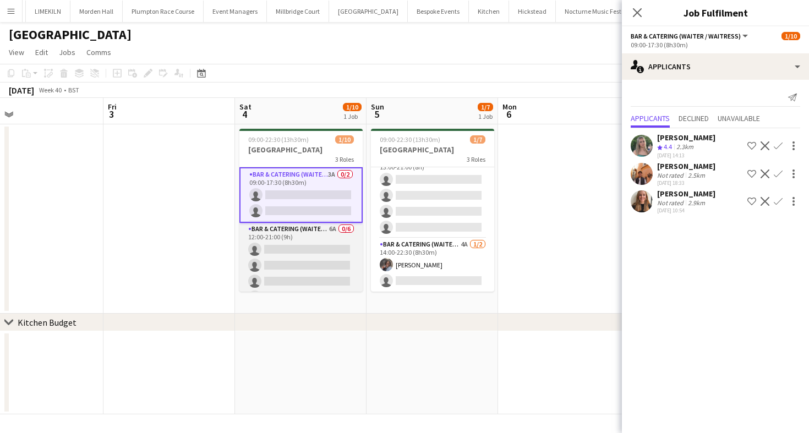
click at [307, 247] on app-card-role "Bar & Catering (Waiter / waitress) 6A 0/6 12:00-21:00 (9h) single-neutral-actio…" at bounding box center [300, 281] width 123 height 117
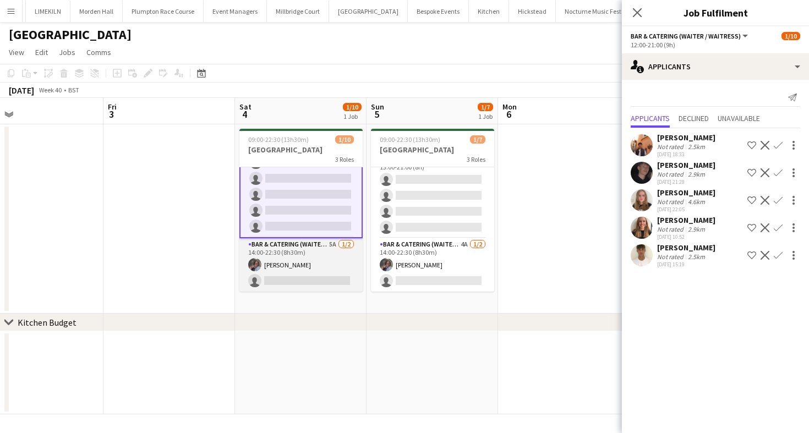
click at [320, 270] on app-card-role "Bar & Catering (Waiter / waitress) 5A [DATE] 14:00-22:30 (8h30m) [PERSON_NAME] …" at bounding box center [300, 264] width 123 height 53
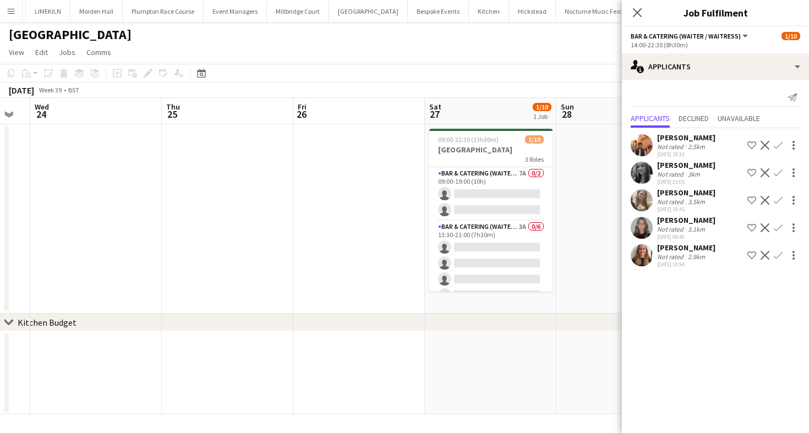
scroll to position [0, 225]
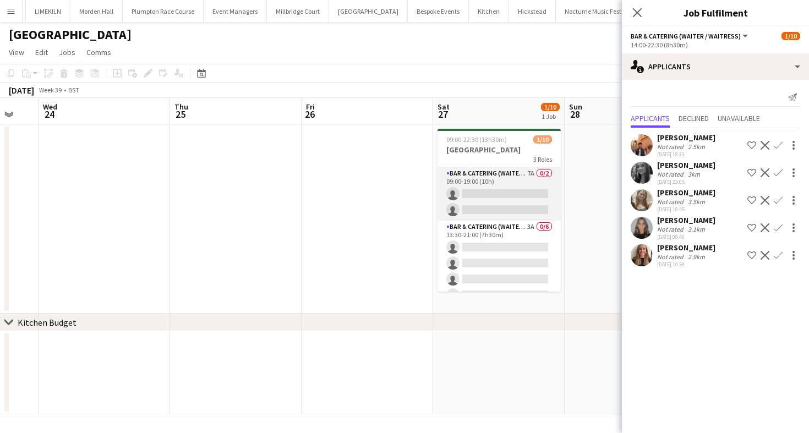
click at [515, 203] on app-card-role "Bar & Catering (Waiter / waitress) 7A 0/2 09:00-19:00 (10h) single-neutral-acti…" at bounding box center [499, 193] width 123 height 53
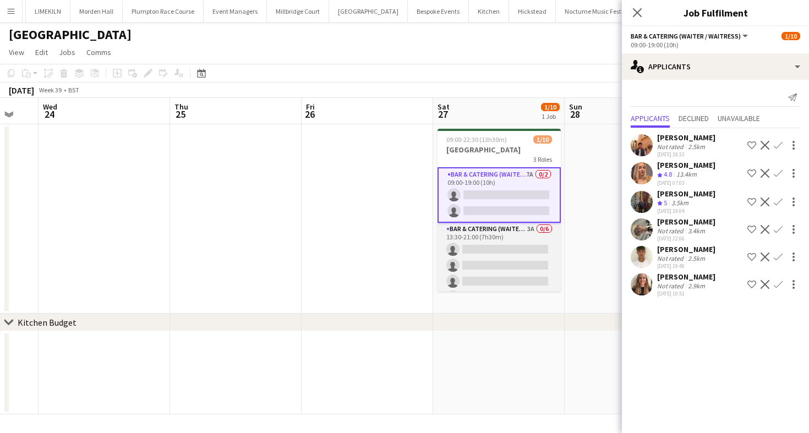
click at [505, 238] on app-card-role "Bar & Catering (Waiter / waitress) 3A 0/6 13:30-21:00 (7h30m) single-neutral-ac…" at bounding box center [499, 281] width 123 height 117
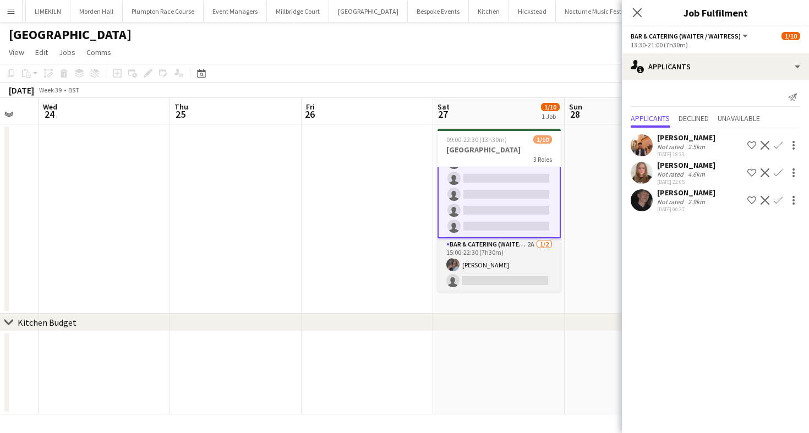
click at [505, 256] on app-card-role "Bar & Catering (Waiter / waitress) 2A [DATE] 15:00-22:30 (7h30m) [PERSON_NAME] …" at bounding box center [499, 264] width 123 height 53
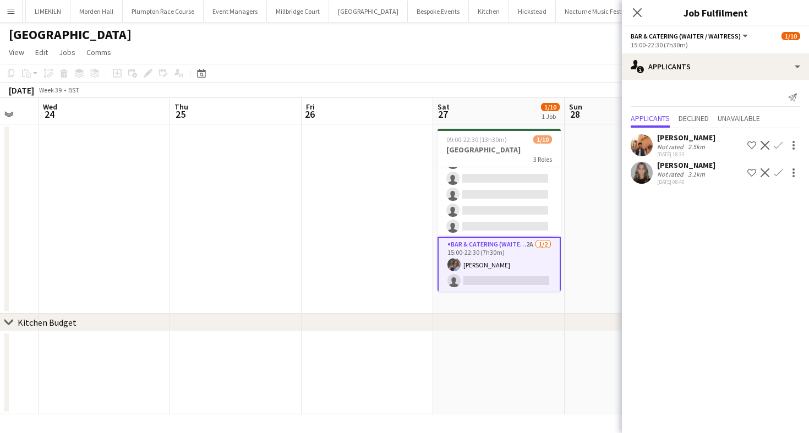
click at [544, 71] on app-toolbar "Copy Paste Paste Command V Paste with crew Command Shift V Paste linked Job [GE…" at bounding box center [404, 73] width 809 height 19
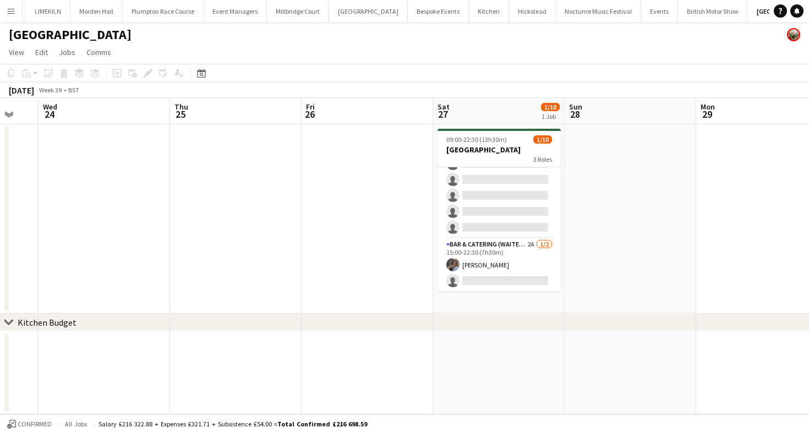
scroll to position [100, 0]
click at [18, 52] on span "View" at bounding box center [16, 52] width 15 height 10
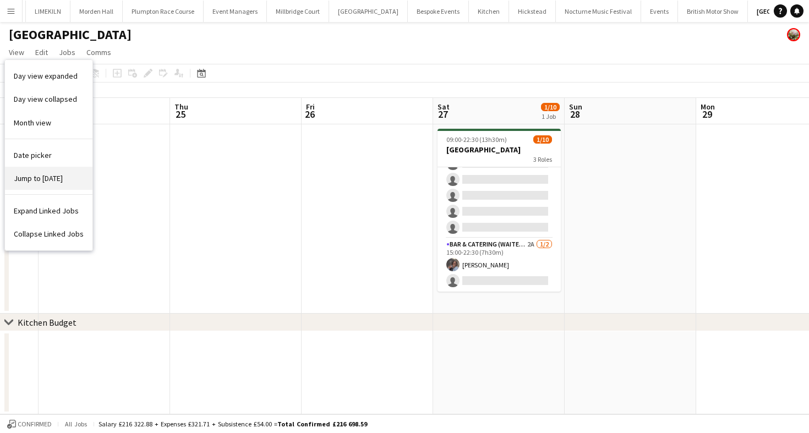
click at [39, 176] on span "Jump to [DATE]" at bounding box center [38, 178] width 49 height 10
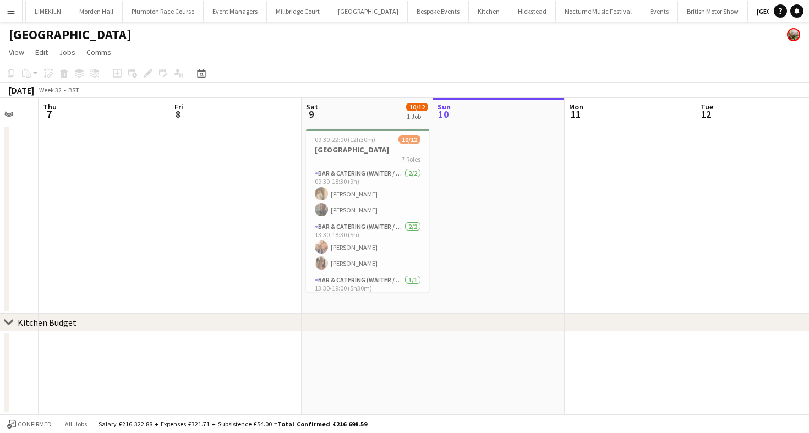
scroll to position [0, 379]
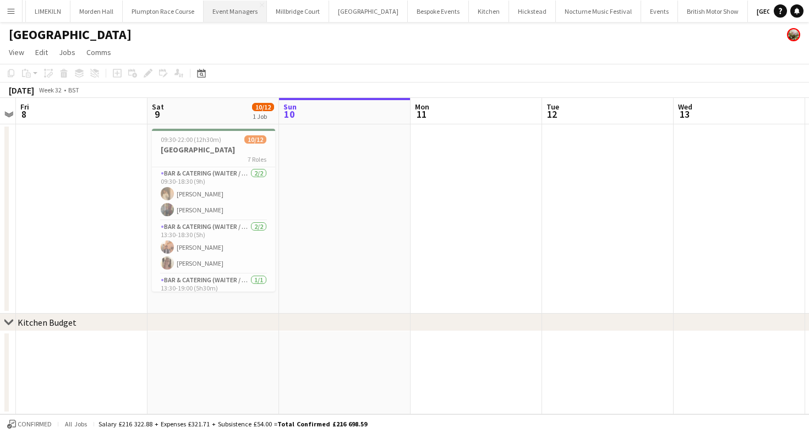
click at [235, 17] on button "Event Managers Close" at bounding box center [235, 11] width 63 height 21
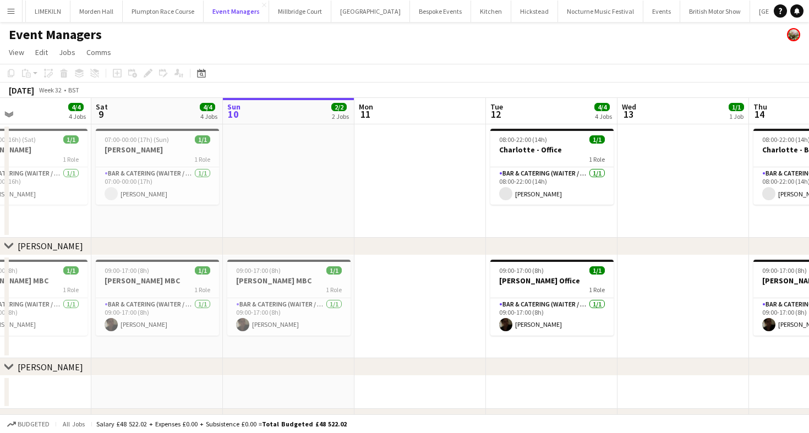
scroll to position [0, 231]
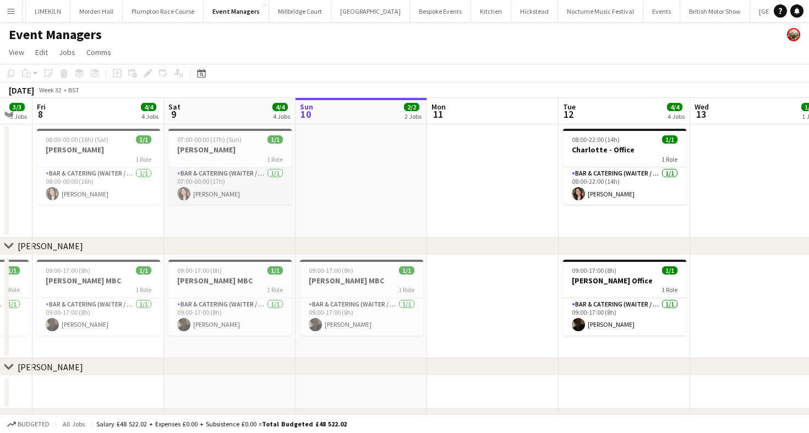
click at [224, 182] on app-card-role "Bar & Catering (Waiter / waitress) [DATE] 07:00-00:00 (17h) [PERSON_NAME]" at bounding box center [229, 185] width 123 height 37
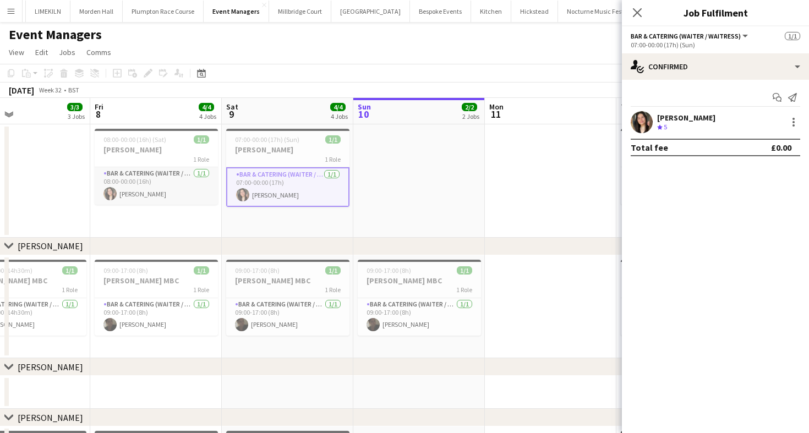
click at [122, 195] on app-card-role "Bar & Catering (Waiter / waitress) [DATE] 08:00-00:00 (16h) [PERSON_NAME]" at bounding box center [156, 185] width 123 height 37
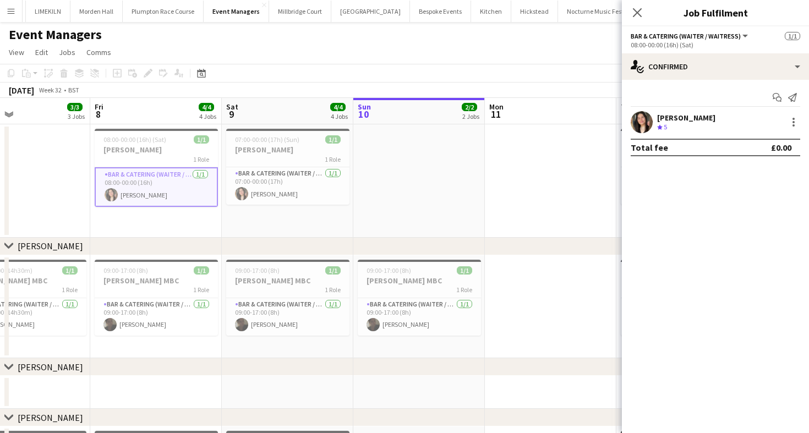
scroll to position [0, 304]
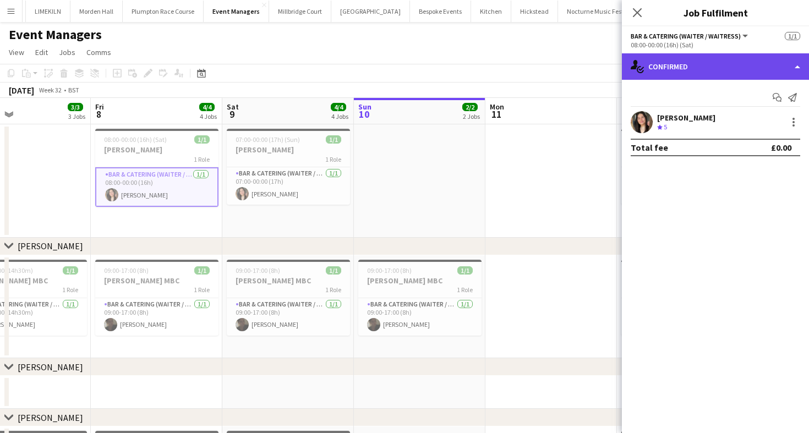
click at [705, 78] on div "single-neutral-actions-check-2 Confirmed" at bounding box center [715, 66] width 187 height 26
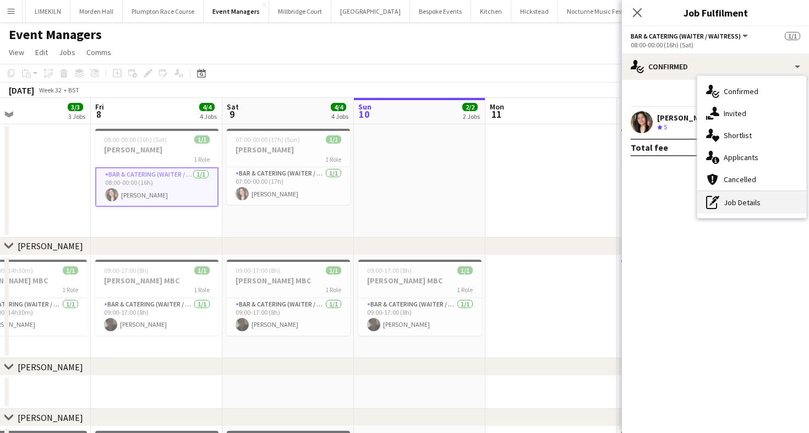
click at [720, 199] on div "pen-write Job Details" at bounding box center [751, 203] width 109 height 22
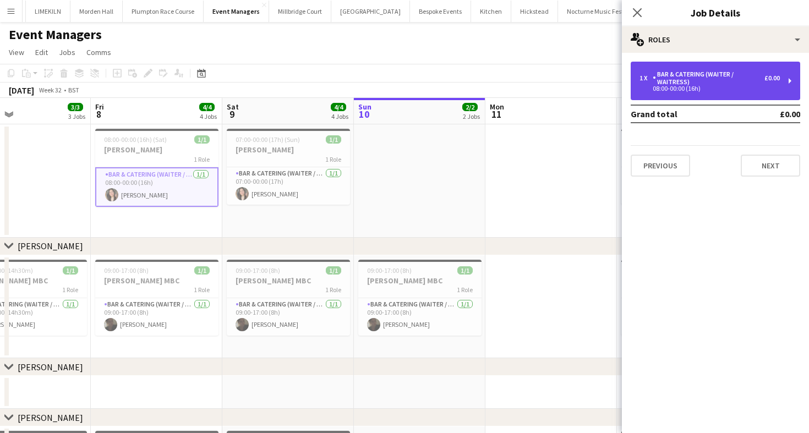
click at [702, 88] on div "08:00-00:00 (16h)" at bounding box center [710, 89] width 140 height 6
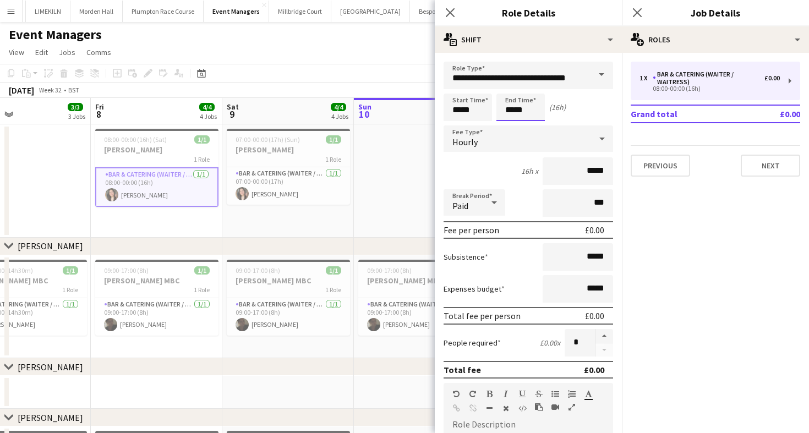
click at [522, 111] on body "Menu Boards Boards Boards All jobs Status Workforce Workforce My Workforce Recr…" at bounding box center [404, 344] width 809 height 689
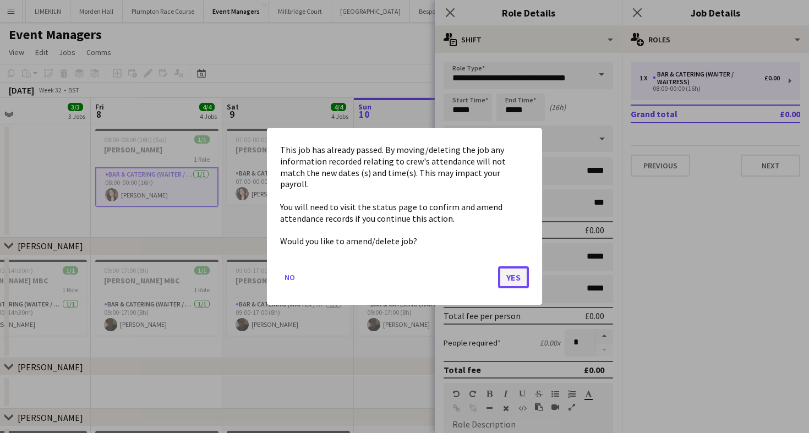
click at [514, 277] on button "Yes" at bounding box center [513, 277] width 31 height 22
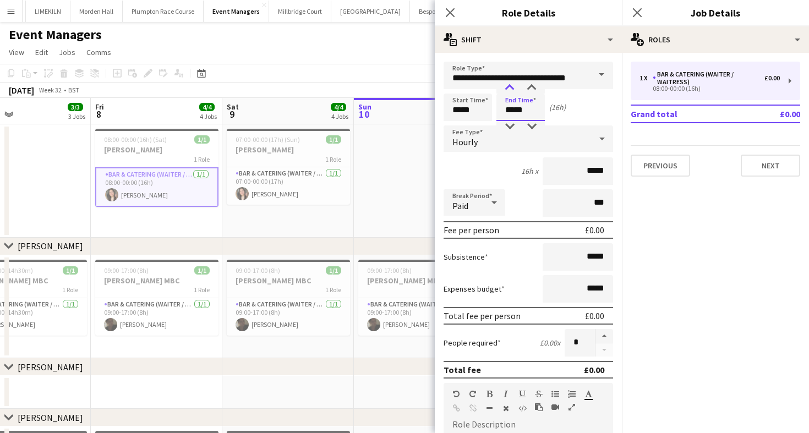
type input "*****"
click at [506, 88] on div at bounding box center [510, 88] width 22 height 11
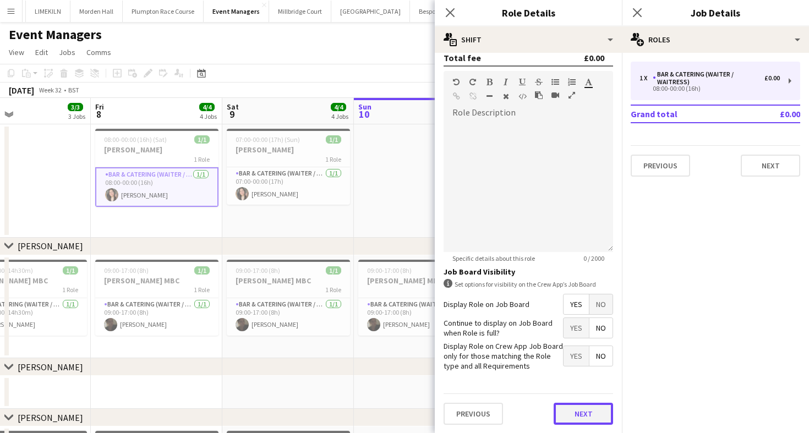
click at [580, 408] on button "Next" at bounding box center [583, 414] width 59 height 22
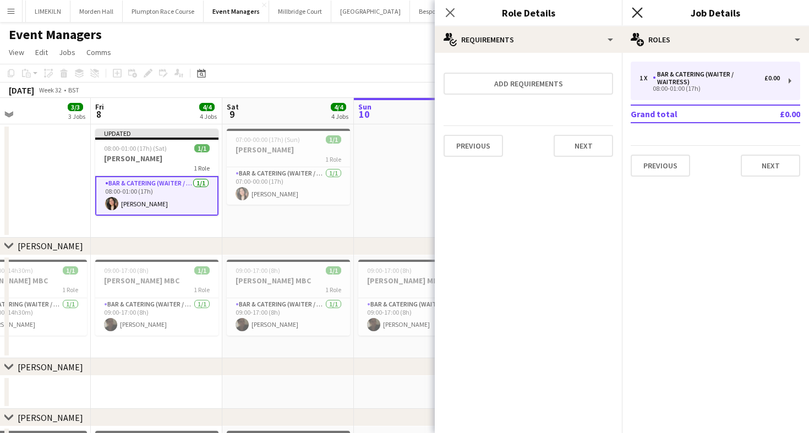
click at [636, 12] on icon at bounding box center [637, 12] width 10 height 10
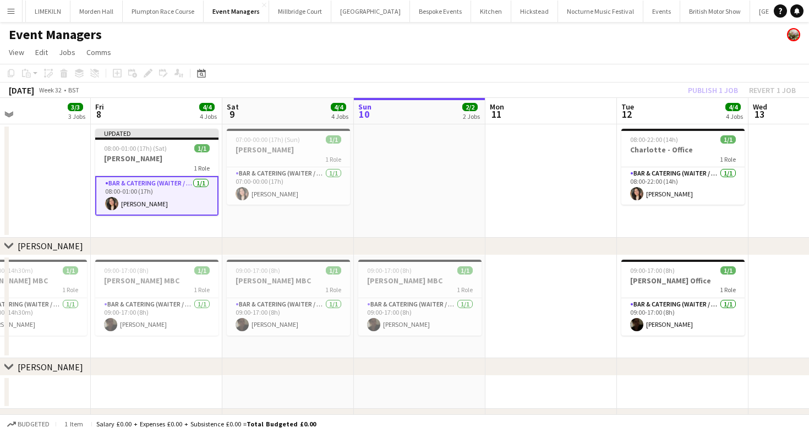
click at [518, 23] on div "Event Managers" at bounding box center [404, 32] width 809 height 21
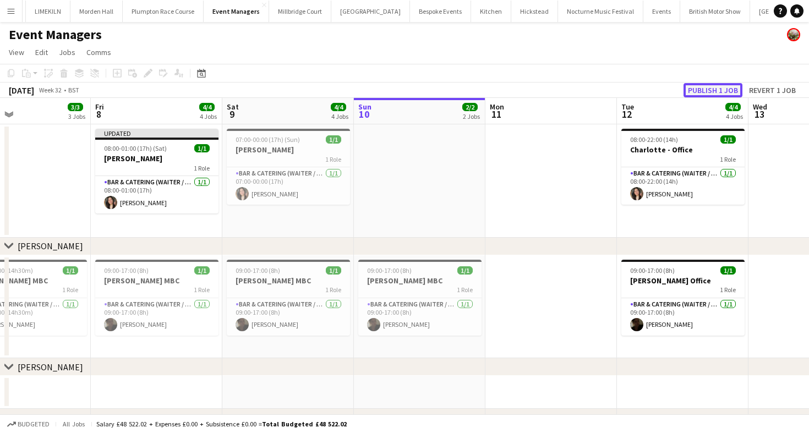
click at [715, 89] on button "Publish 1 job" at bounding box center [713, 90] width 59 height 14
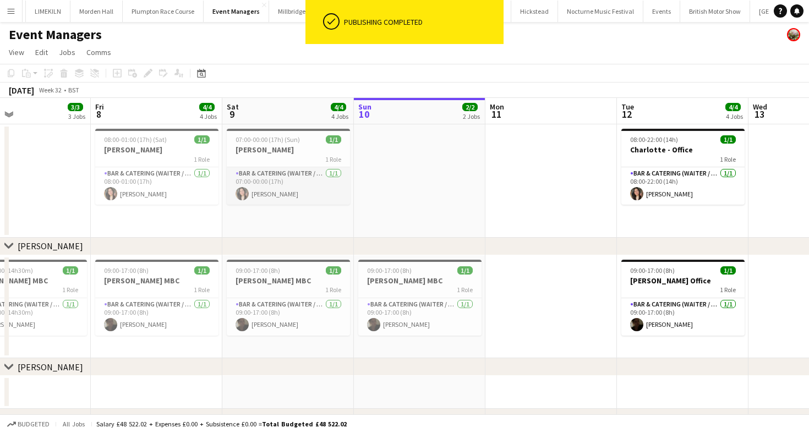
click at [276, 173] on app-card-role "Bar & Catering (Waiter / waitress) [DATE] 07:00-00:00 (17h) [PERSON_NAME]" at bounding box center [288, 185] width 123 height 37
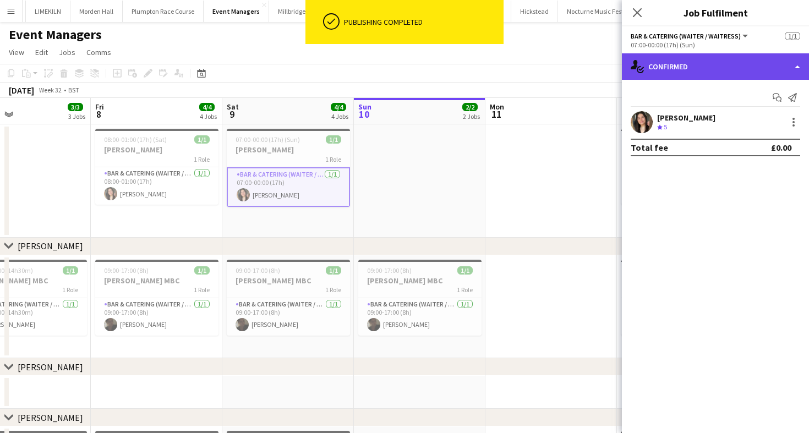
click at [677, 77] on div "single-neutral-actions-check-2 Confirmed" at bounding box center [715, 66] width 187 height 26
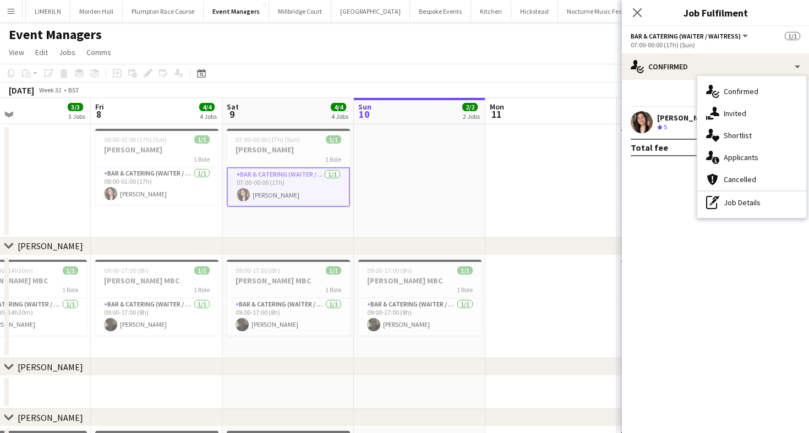
click at [724, 216] on div "single-neutral-actions-check-2 Confirmed single-neutral-actions-share-1 Invited…" at bounding box center [751, 147] width 109 height 142
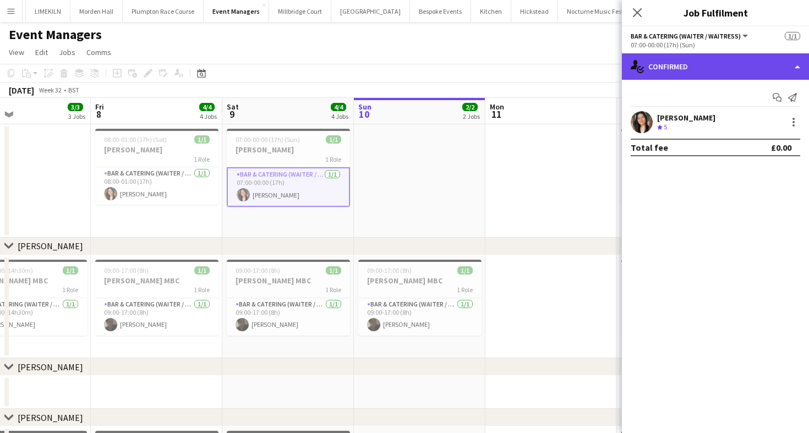
click at [690, 74] on div "single-neutral-actions-check-2 Confirmed" at bounding box center [715, 66] width 187 height 26
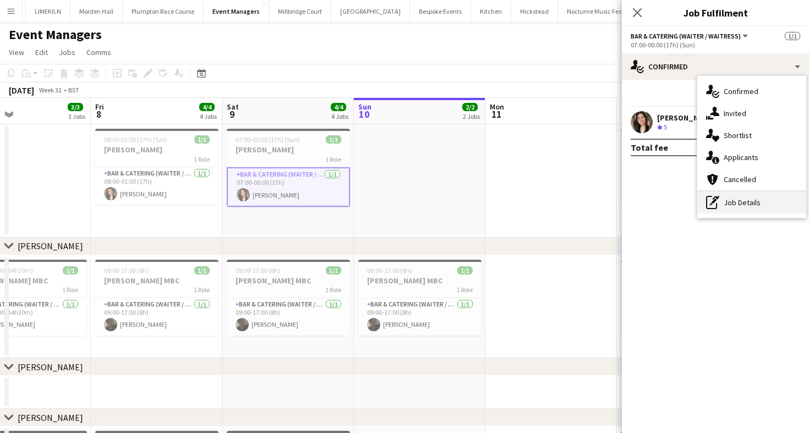
click at [742, 207] on div "pen-write Job Details" at bounding box center [751, 203] width 109 height 22
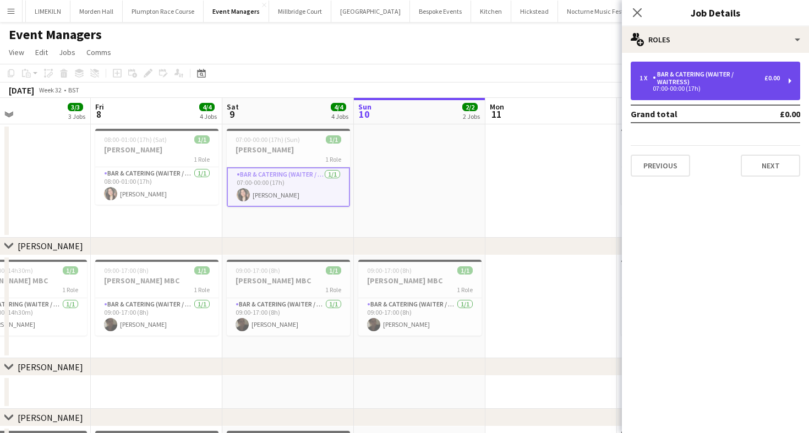
click at [721, 76] on div "Bar & Catering (Waiter / waitress)" at bounding box center [709, 77] width 112 height 15
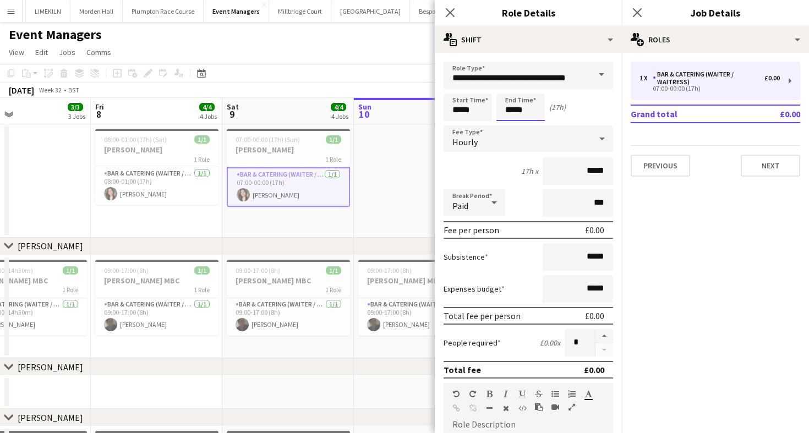
click at [524, 107] on body "Menu Boards Boards Boards All jobs Status Workforce Workforce My Workforce Recr…" at bounding box center [404, 344] width 809 height 689
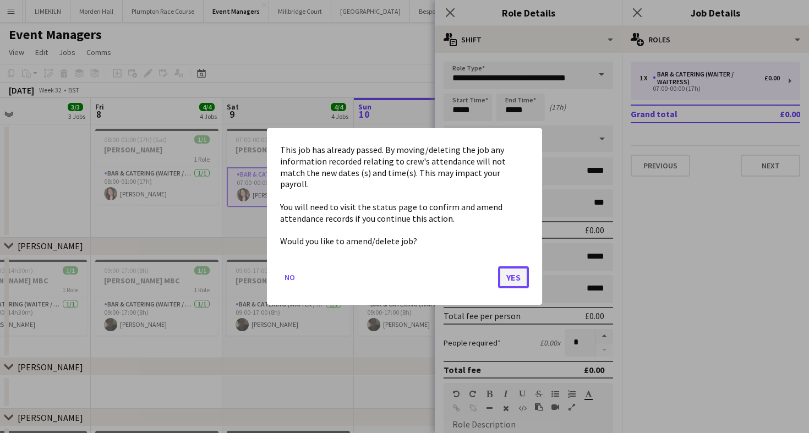
click at [514, 273] on button "Yes" at bounding box center [513, 277] width 31 height 22
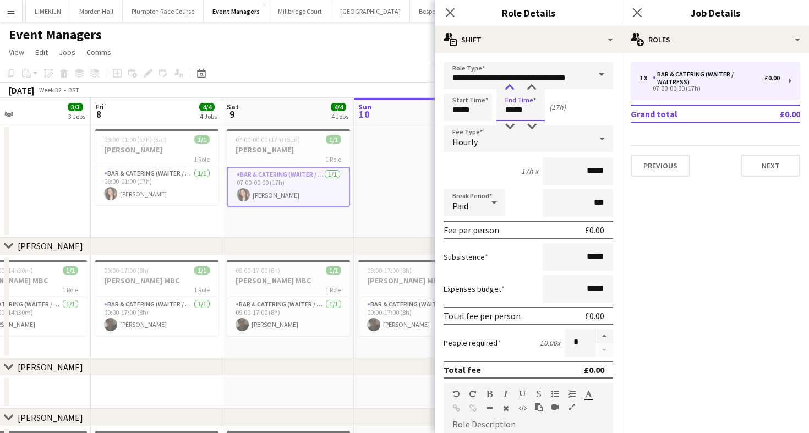
click at [506, 87] on div at bounding box center [510, 88] width 22 height 11
type input "*****"
click at [530, 89] on div at bounding box center [532, 88] width 22 height 11
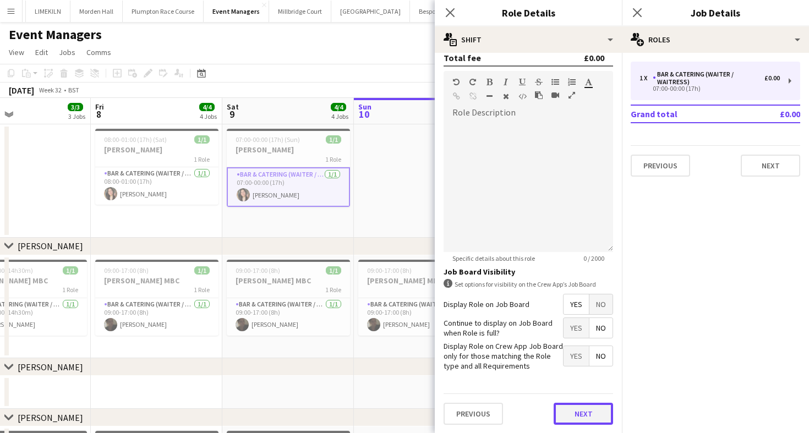
click at [579, 408] on button "Next" at bounding box center [583, 414] width 59 height 22
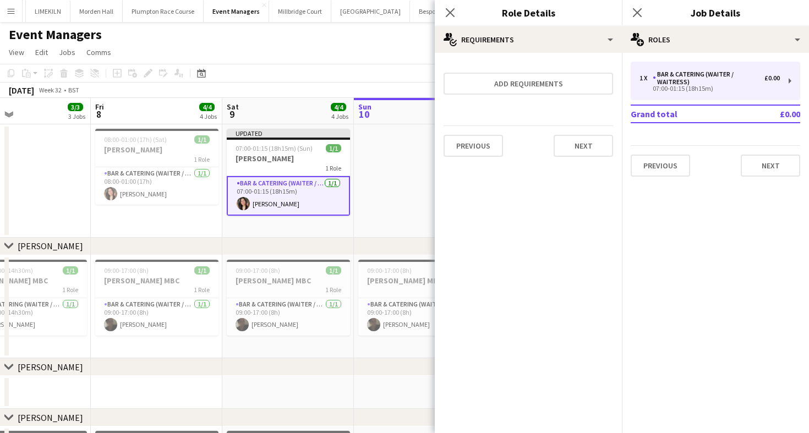
click at [354, 63] on app-page-menu "View Day view expanded Day view collapsed Month view Date picker Jump to [DATE]…" at bounding box center [404, 53] width 809 height 21
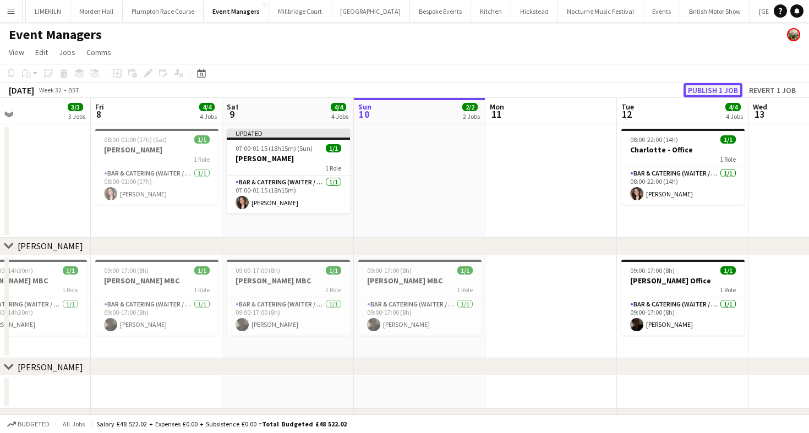
click at [700, 88] on button "Publish 1 job" at bounding box center [713, 90] width 59 height 14
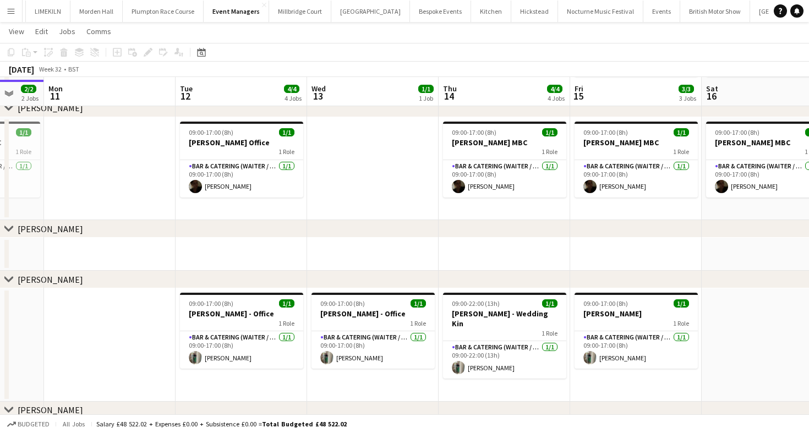
scroll to position [144, 0]
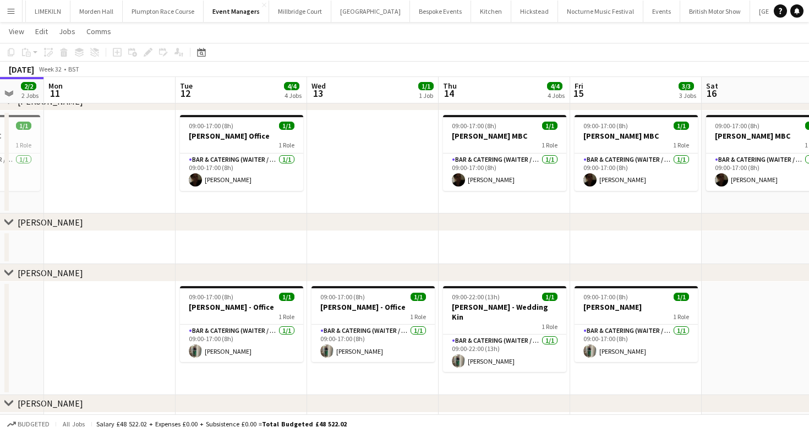
click at [9, 224] on icon at bounding box center [8, 222] width 8 height 4
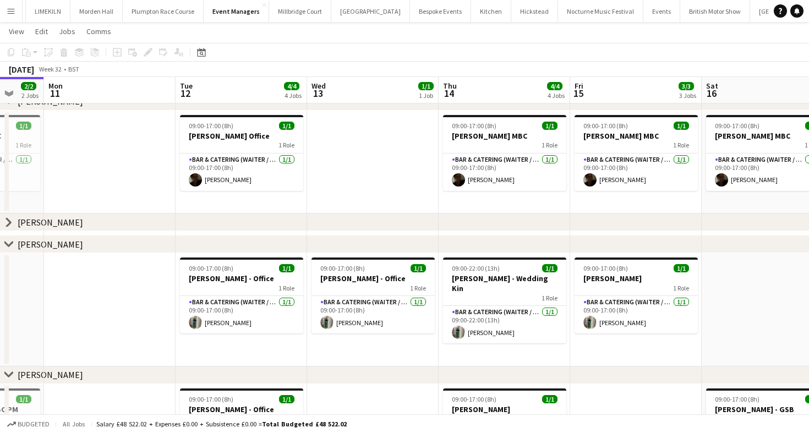
click at [14, 222] on div "chevron-right [PERSON_NAME]" at bounding box center [404, 223] width 809 height 18
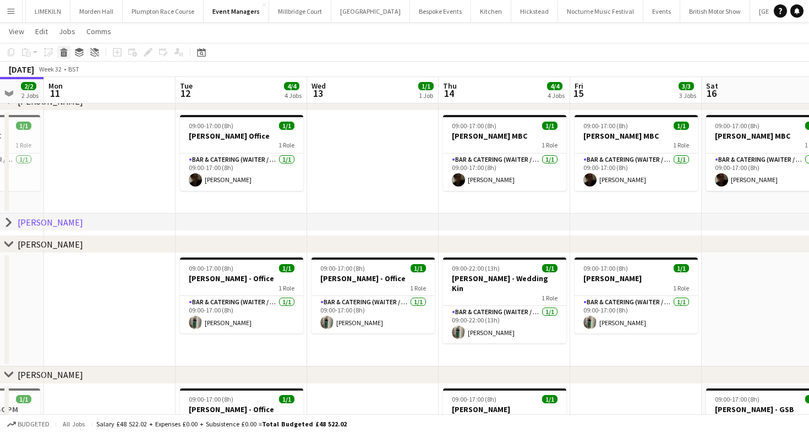
click at [65, 51] on icon "Delete" at bounding box center [63, 52] width 9 height 9
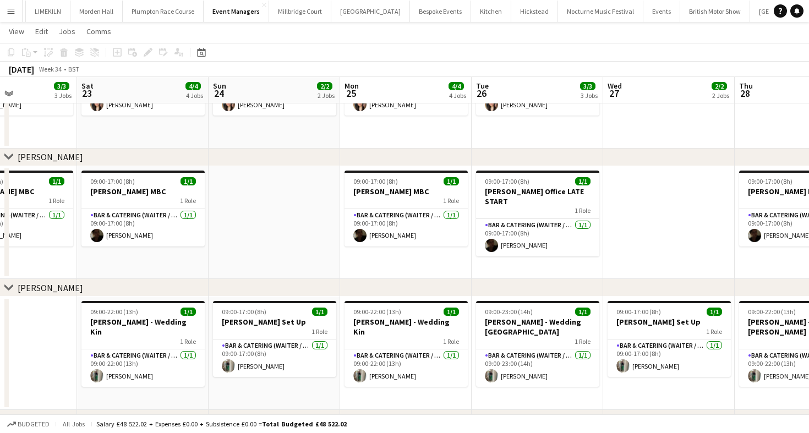
scroll to position [0, 285]
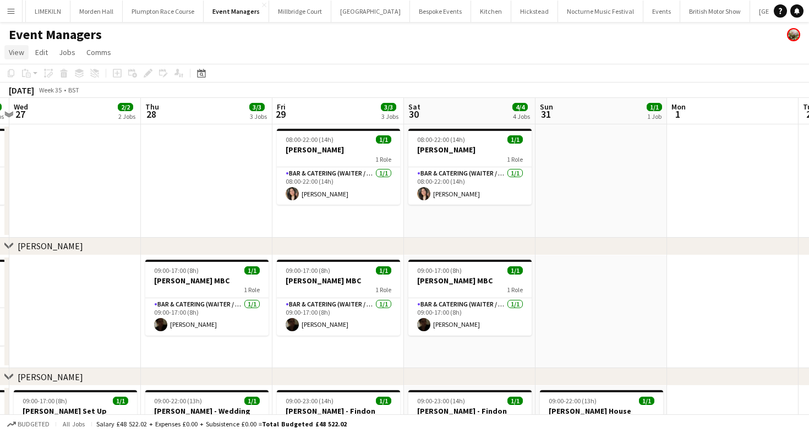
click at [22, 54] on span "View" at bounding box center [16, 52] width 15 height 10
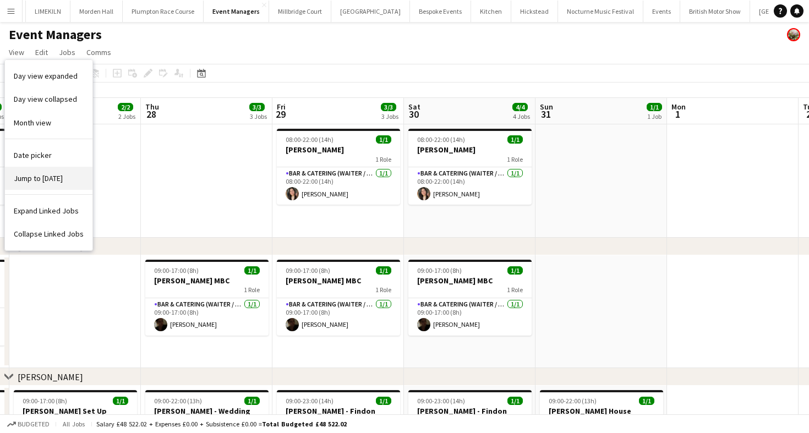
click at [46, 181] on span "Jump to [DATE]" at bounding box center [38, 178] width 49 height 10
